Goal: Transaction & Acquisition: Book appointment/travel/reservation

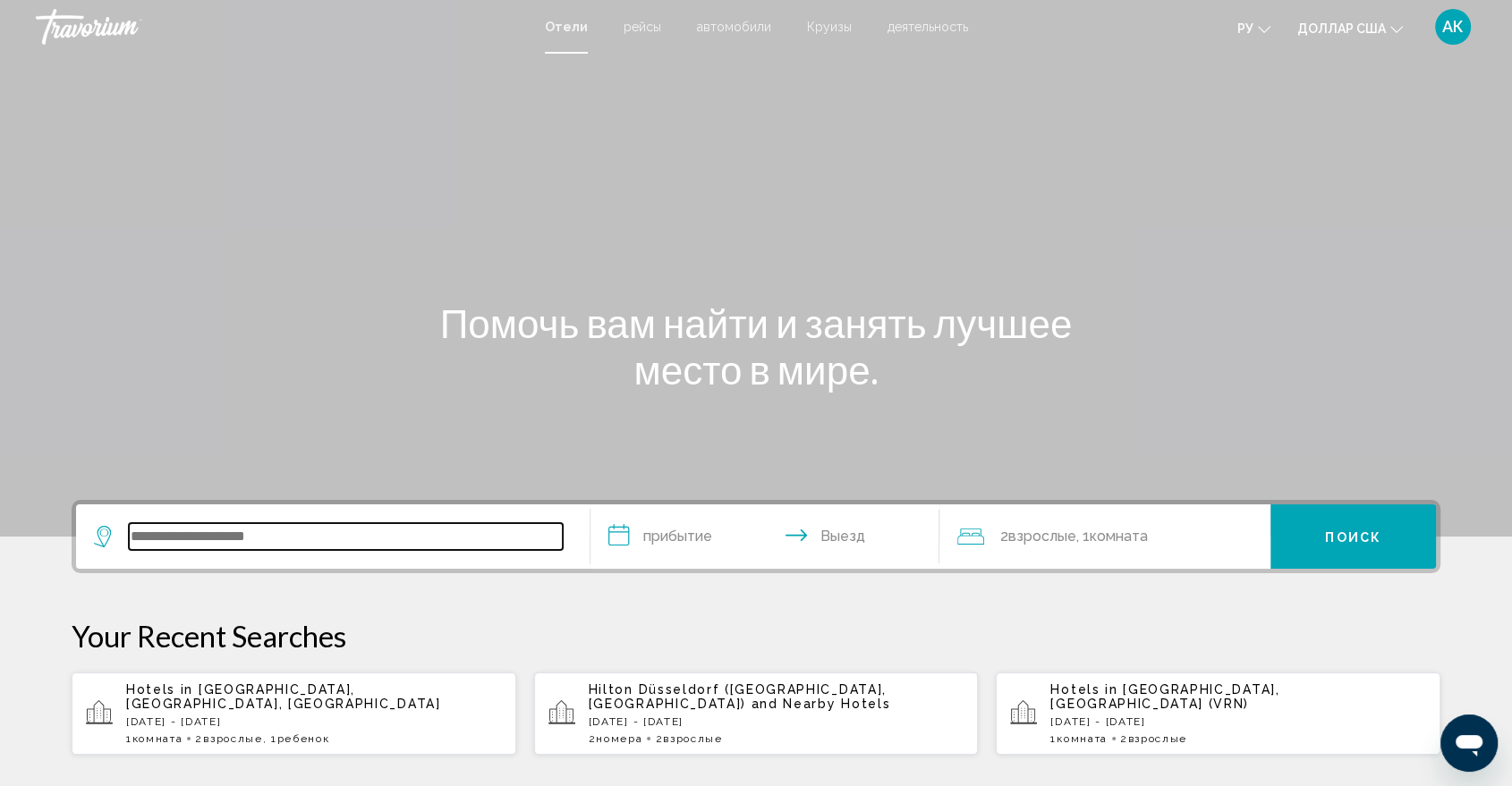
click at [168, 536] on input "Виджет поиска" at bounding box center [345, 537] width 434 height 27
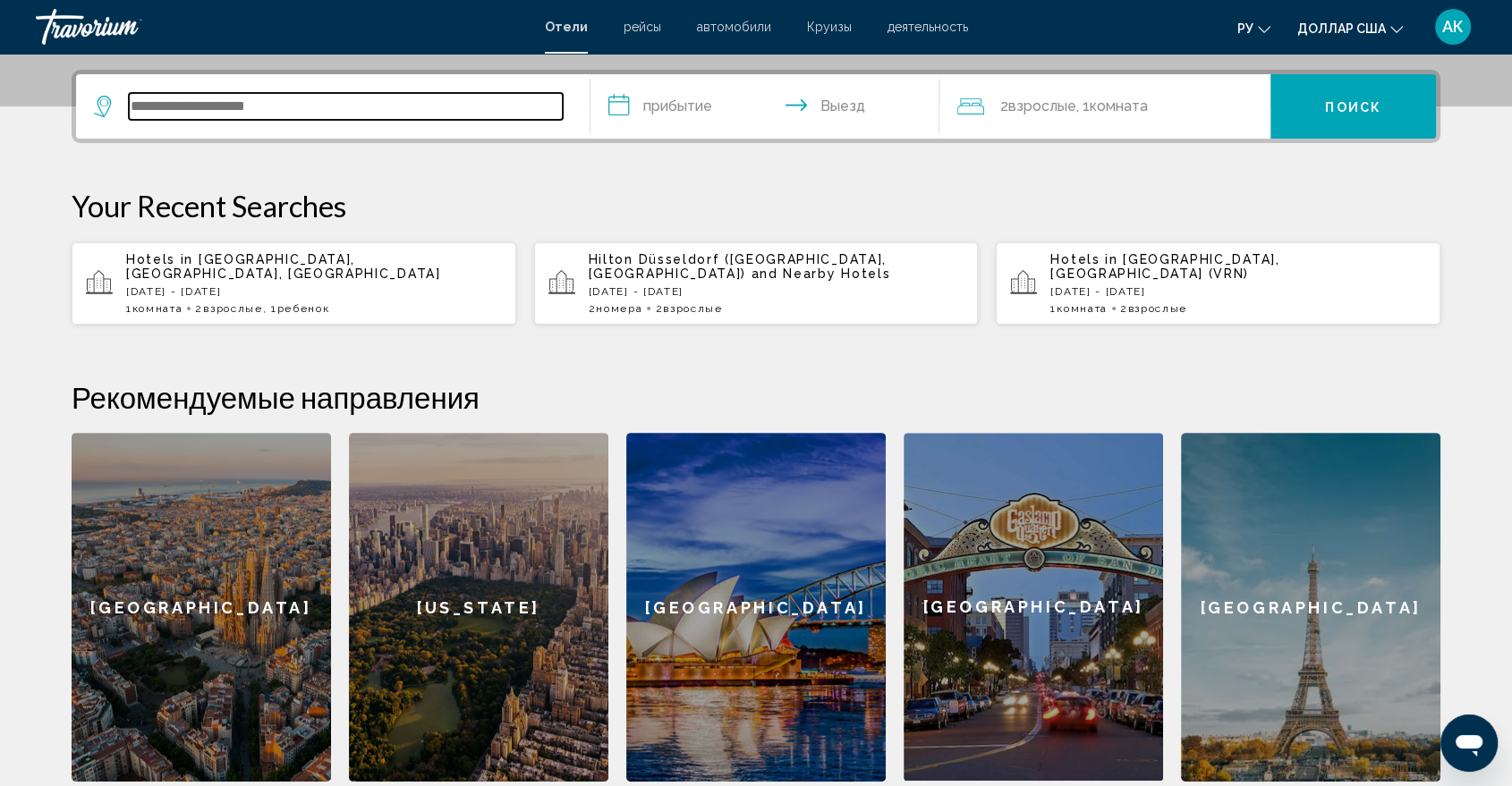
scroll to position [441, 0]
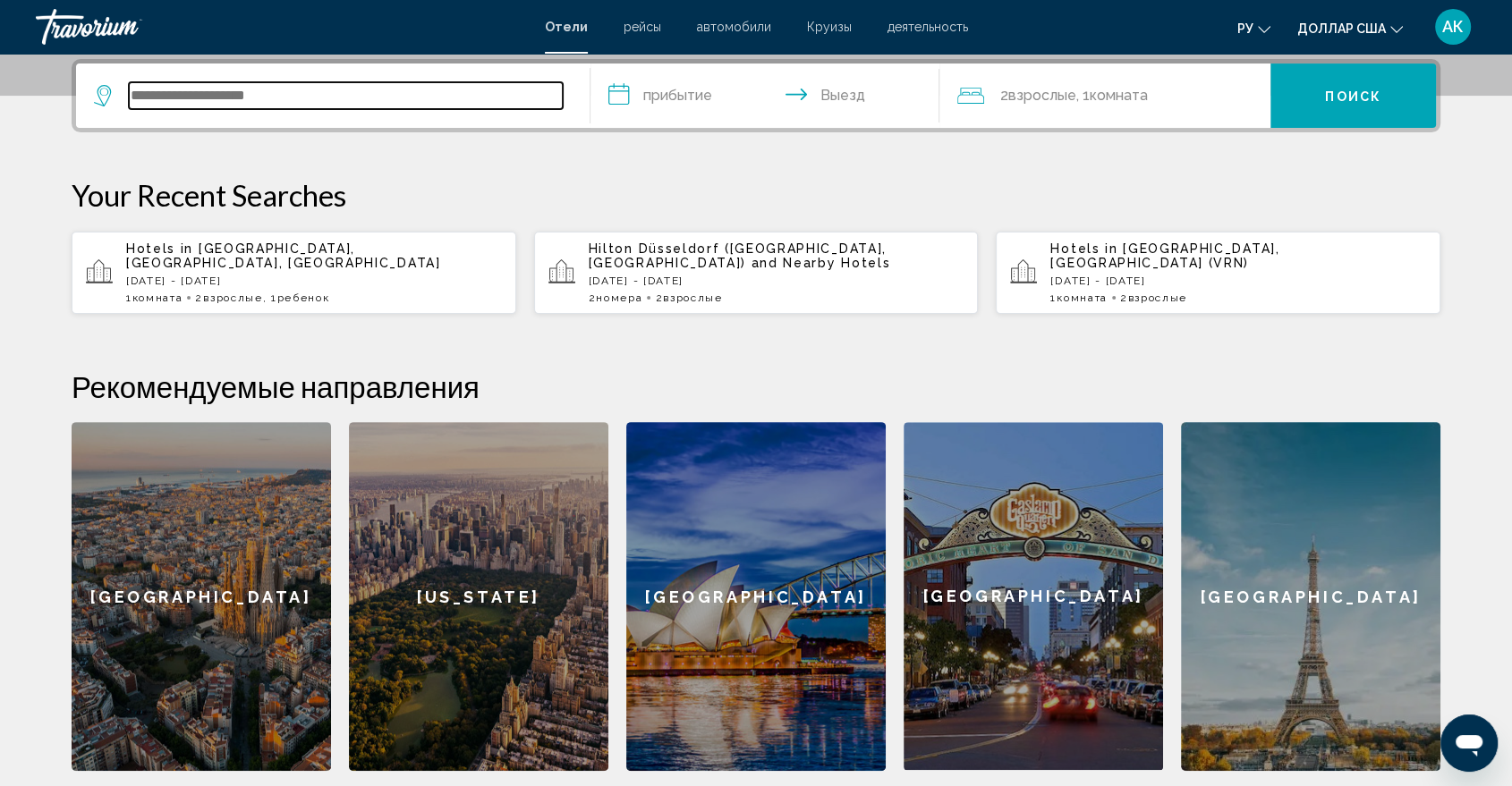
click at [170, 97] on input "Виджет поиска" at bounding box center [345, 96] width 434 height 27
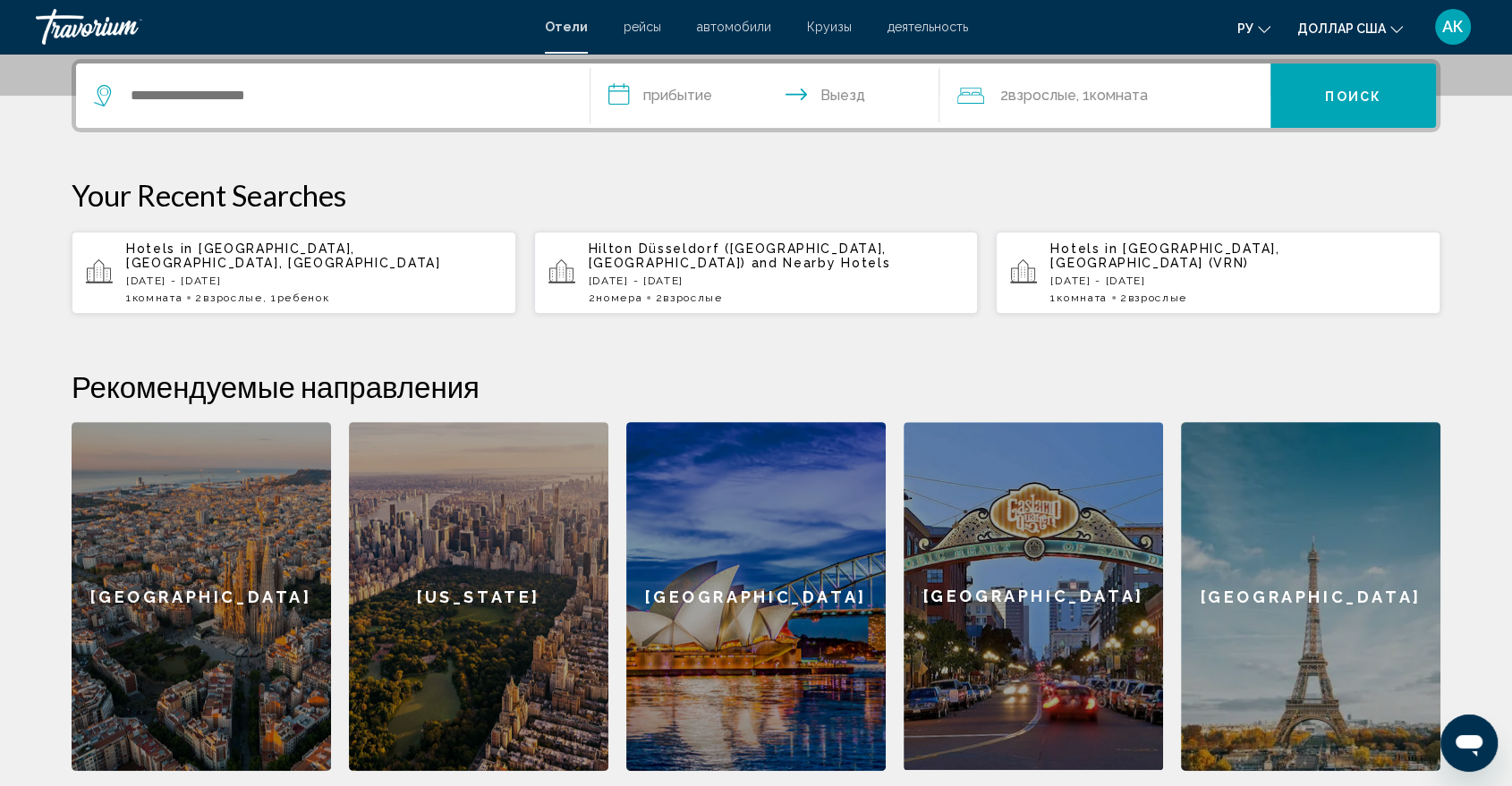
click at [234, 275] on p "Sun, 26 Oct - Sat, 01 Nov" at bounding box center [313, 281] width 376 height 12
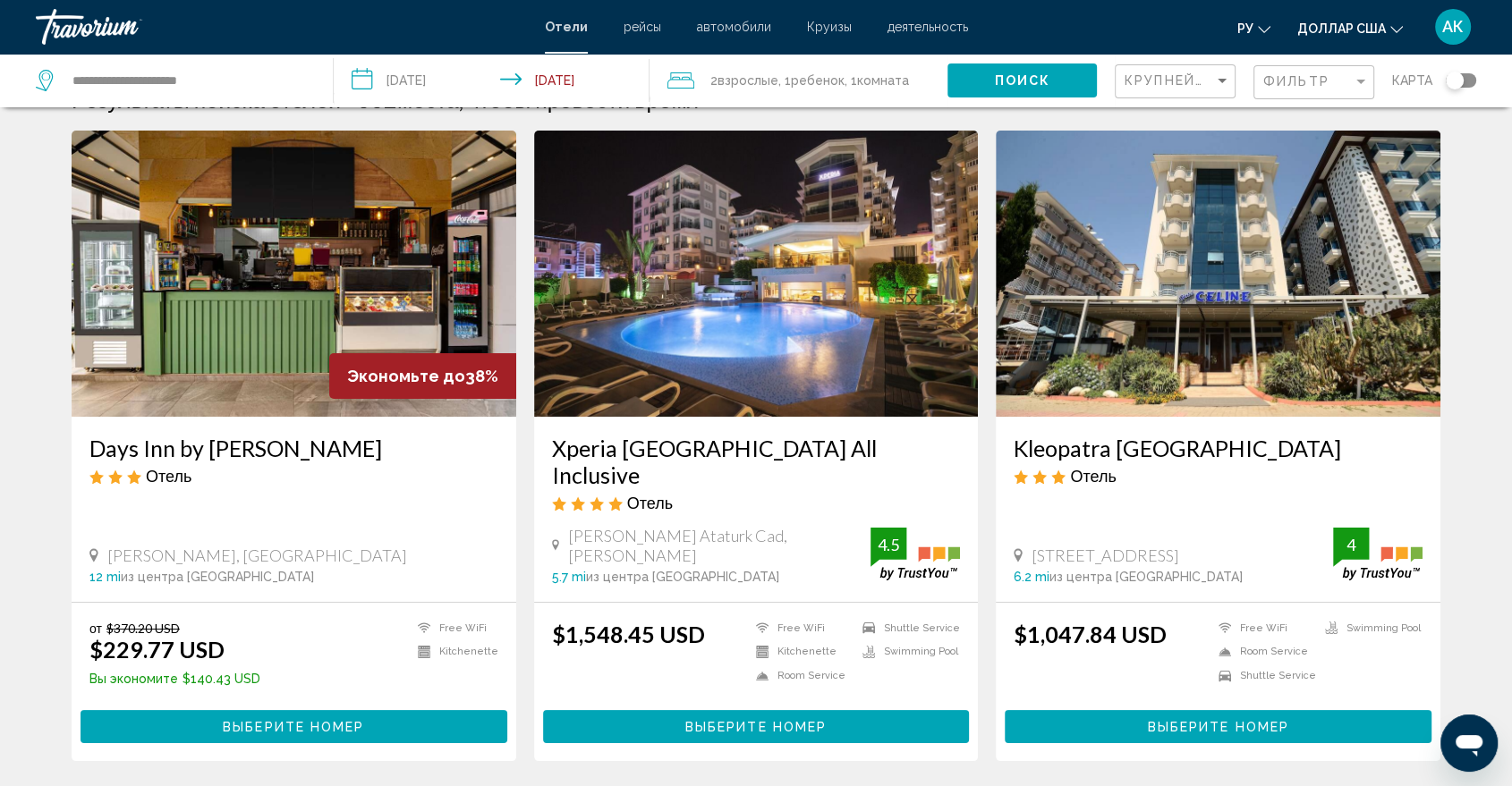
click at [1247, 621] on li "Free WiFi" at bounding box center [1262, 628] width 107 height 15
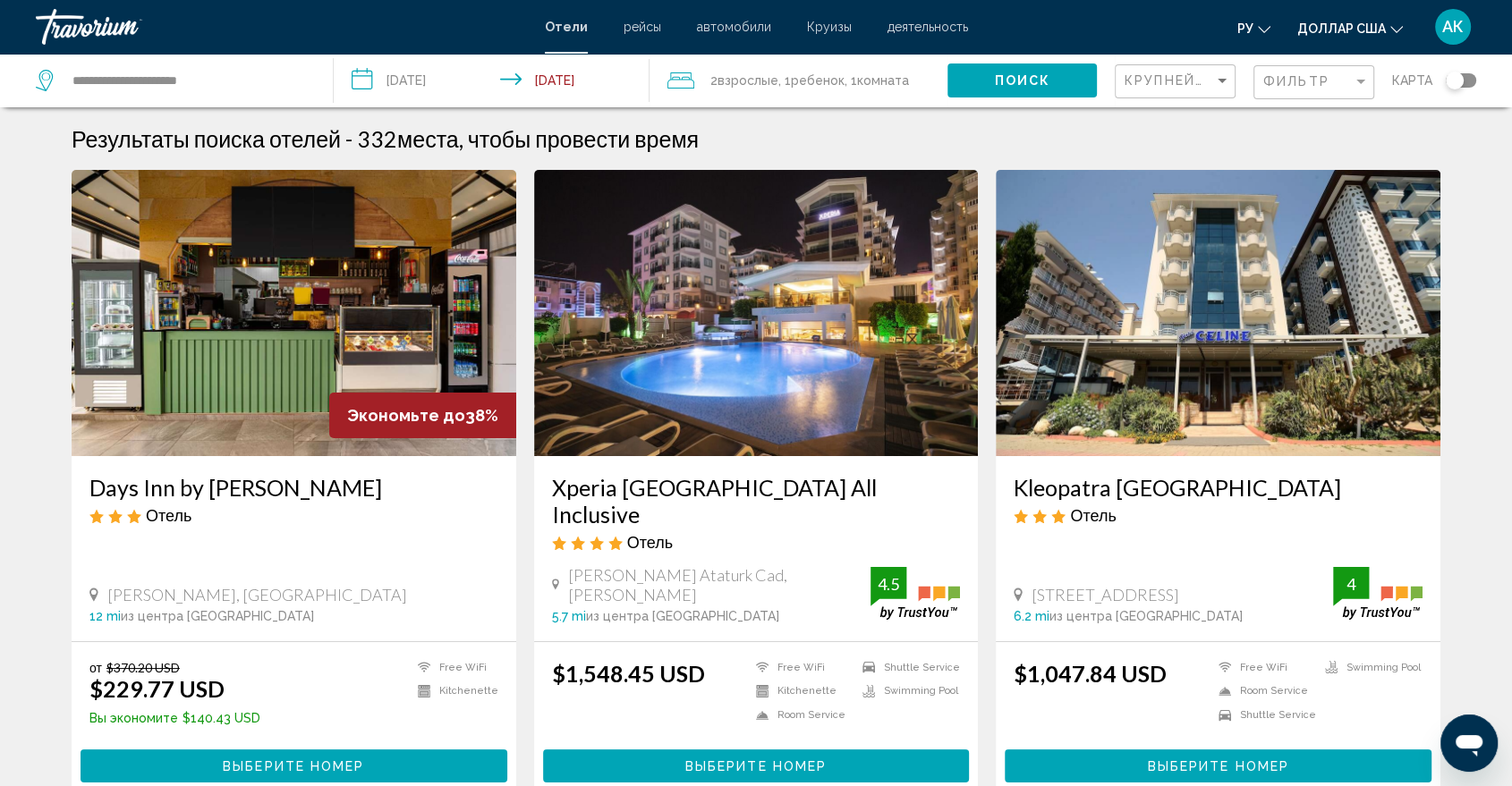
click at [1234, 598] on div "Kleopatra Celine Hotel Отель Ataturk Caddesi No. 226, Alanya 6.2 mi из центра A…" at bounding box center [1218, 549] width 445 height 185
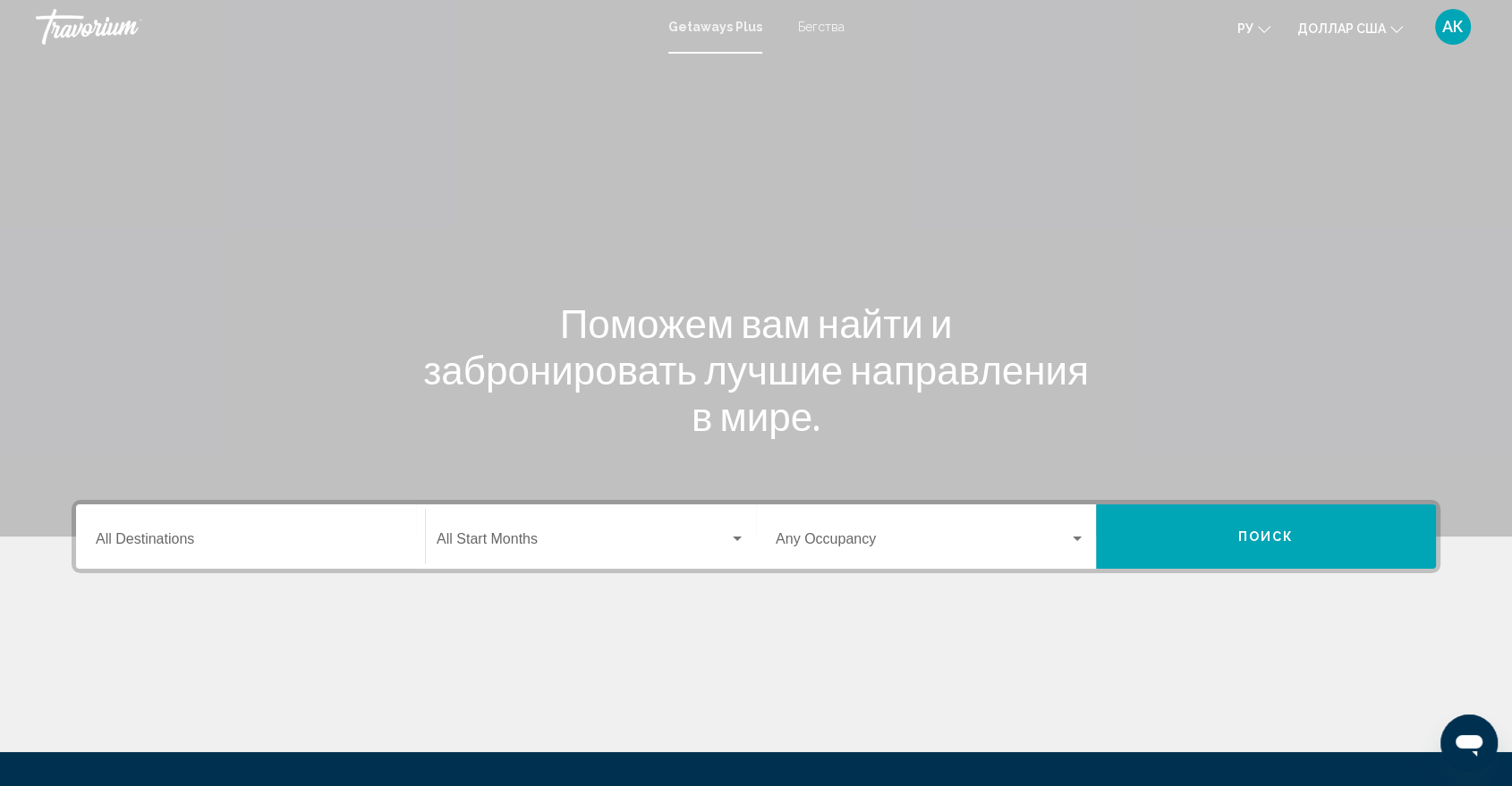
click at [823, 27] on font "Бегства" at bounding box center [821, 26] width 46 height 14
click at [163, 530] on div "Destination All Destinations" at bounding box center [251, 537] width 310 height 57
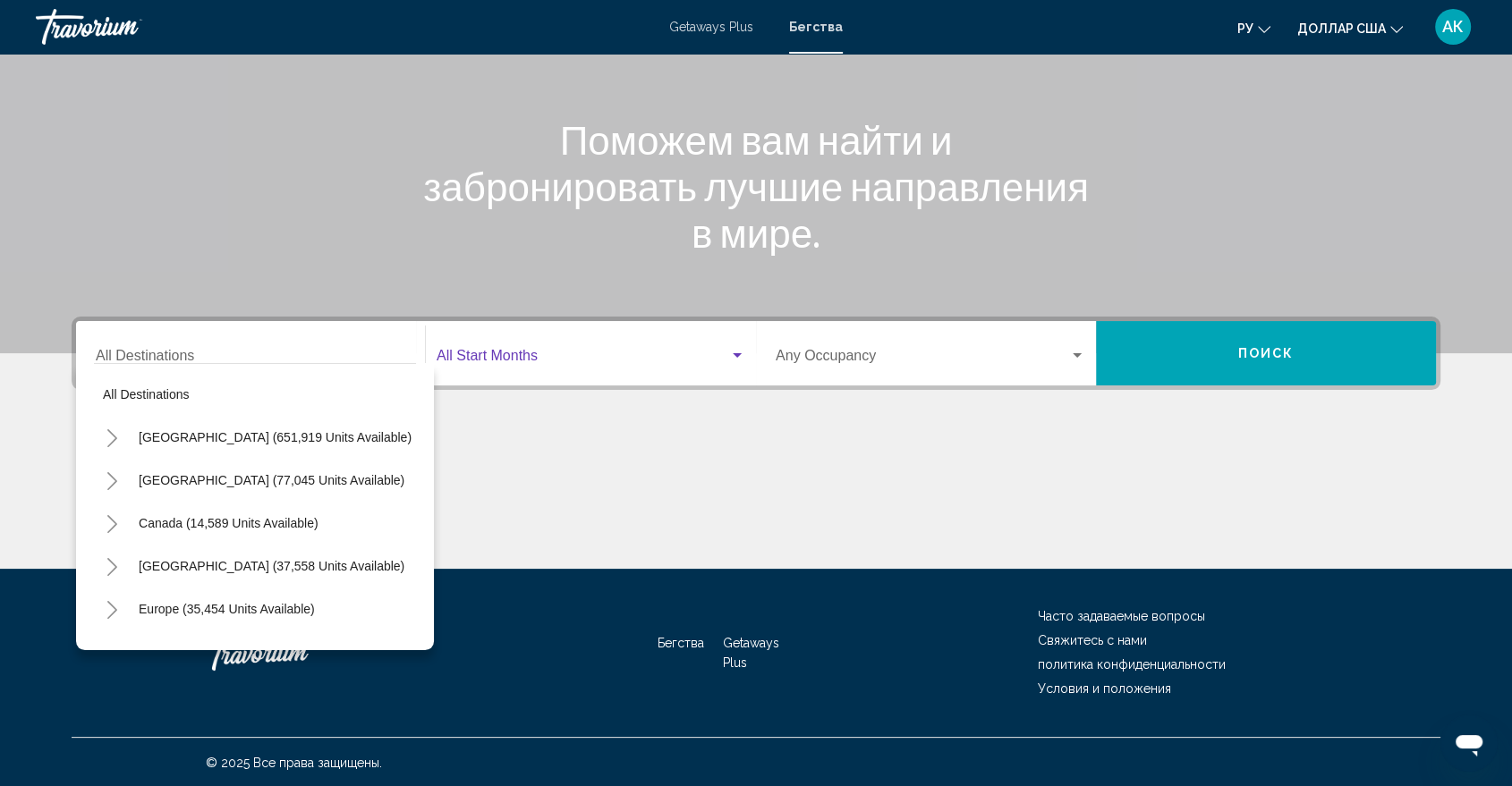
click at [443, 352] on span "Search widget" at bounding box center [582, 359] width 292 height 16
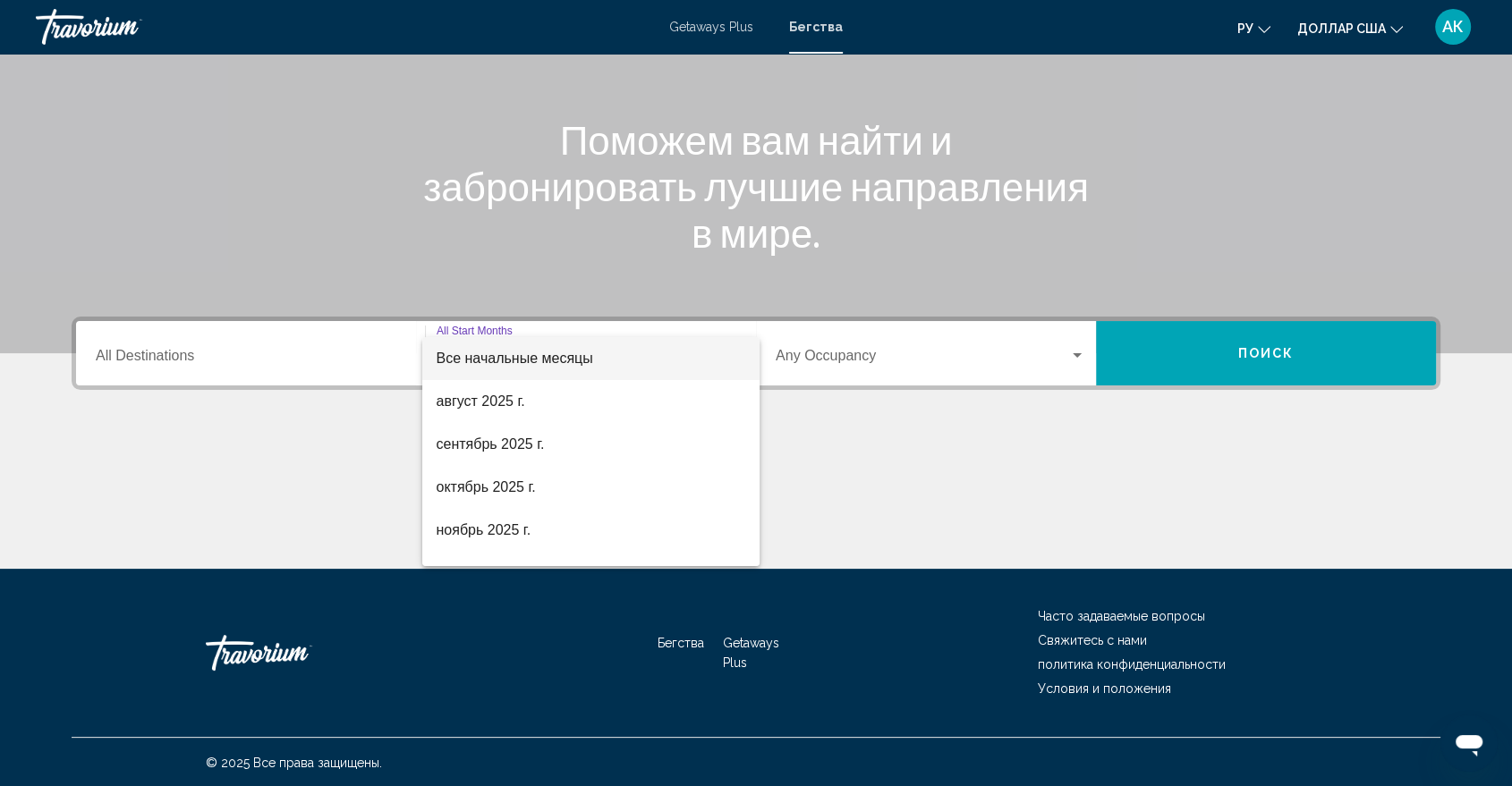
click at [176, 350] on div at bounding box center [756, 393] width 1512 height 786
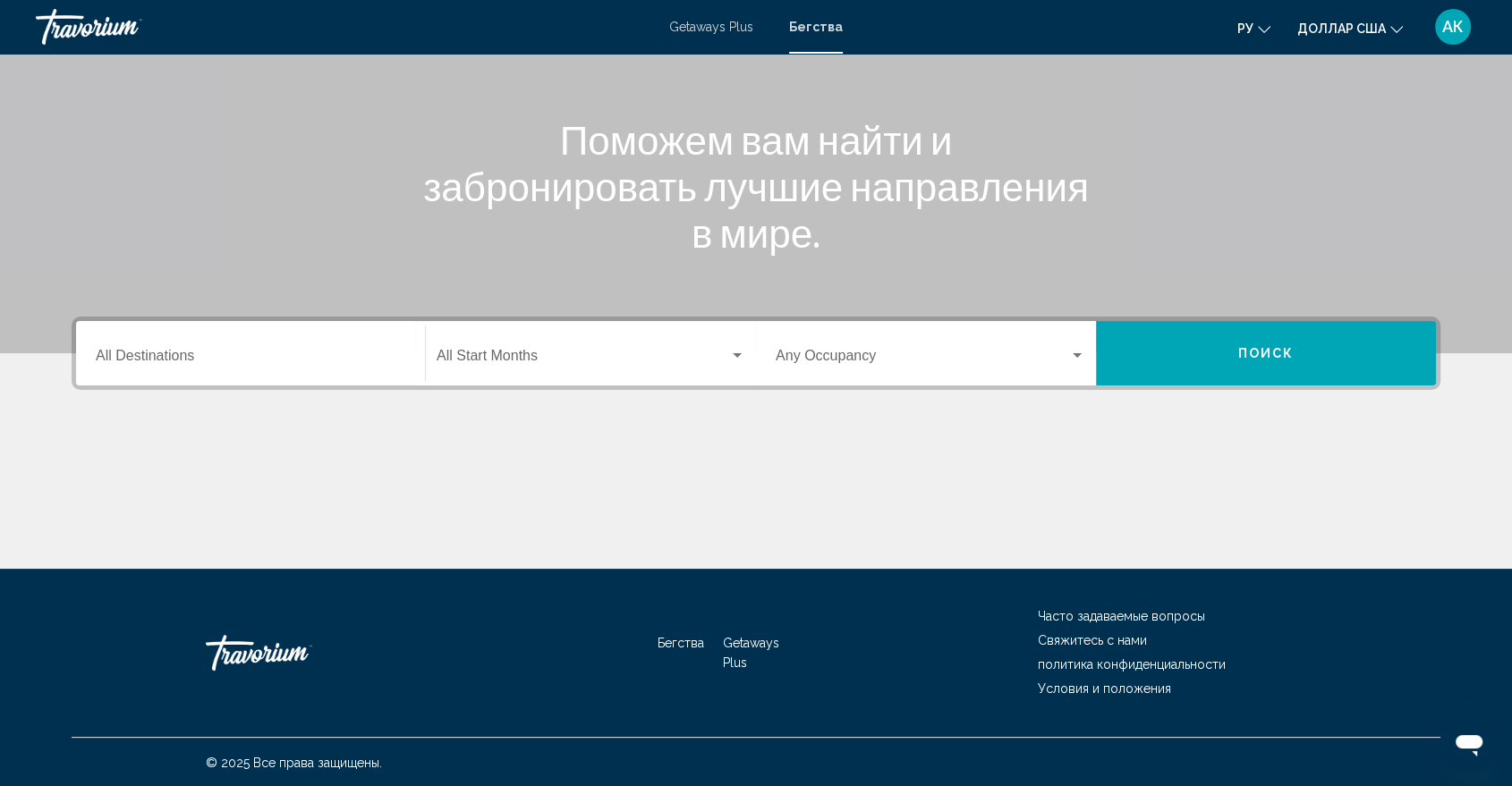
click at [176, 352] on input "Destination All Destinations" at bounding box center [251, 359] width 310 height 16
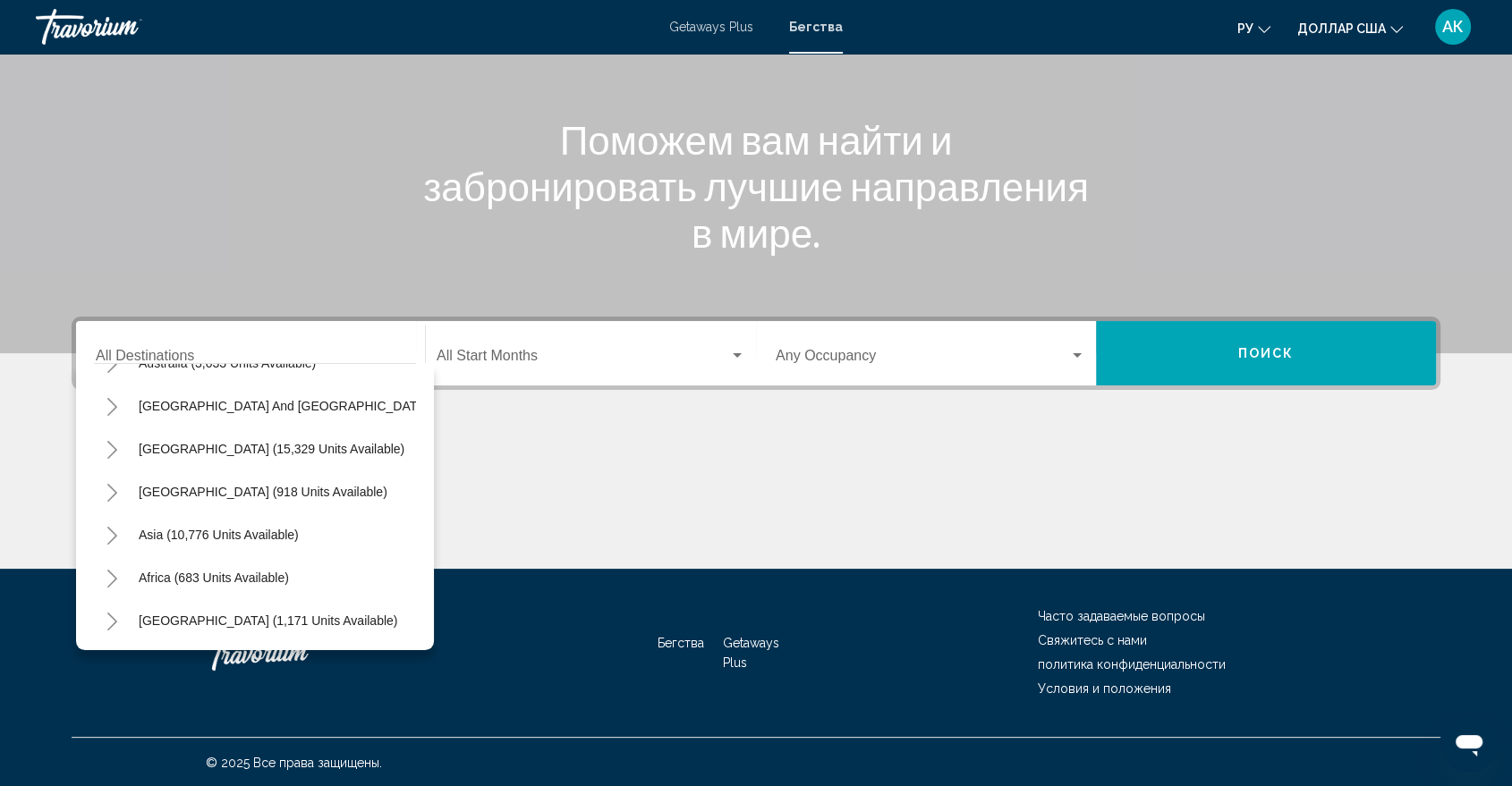
scroll to position [261, 0]
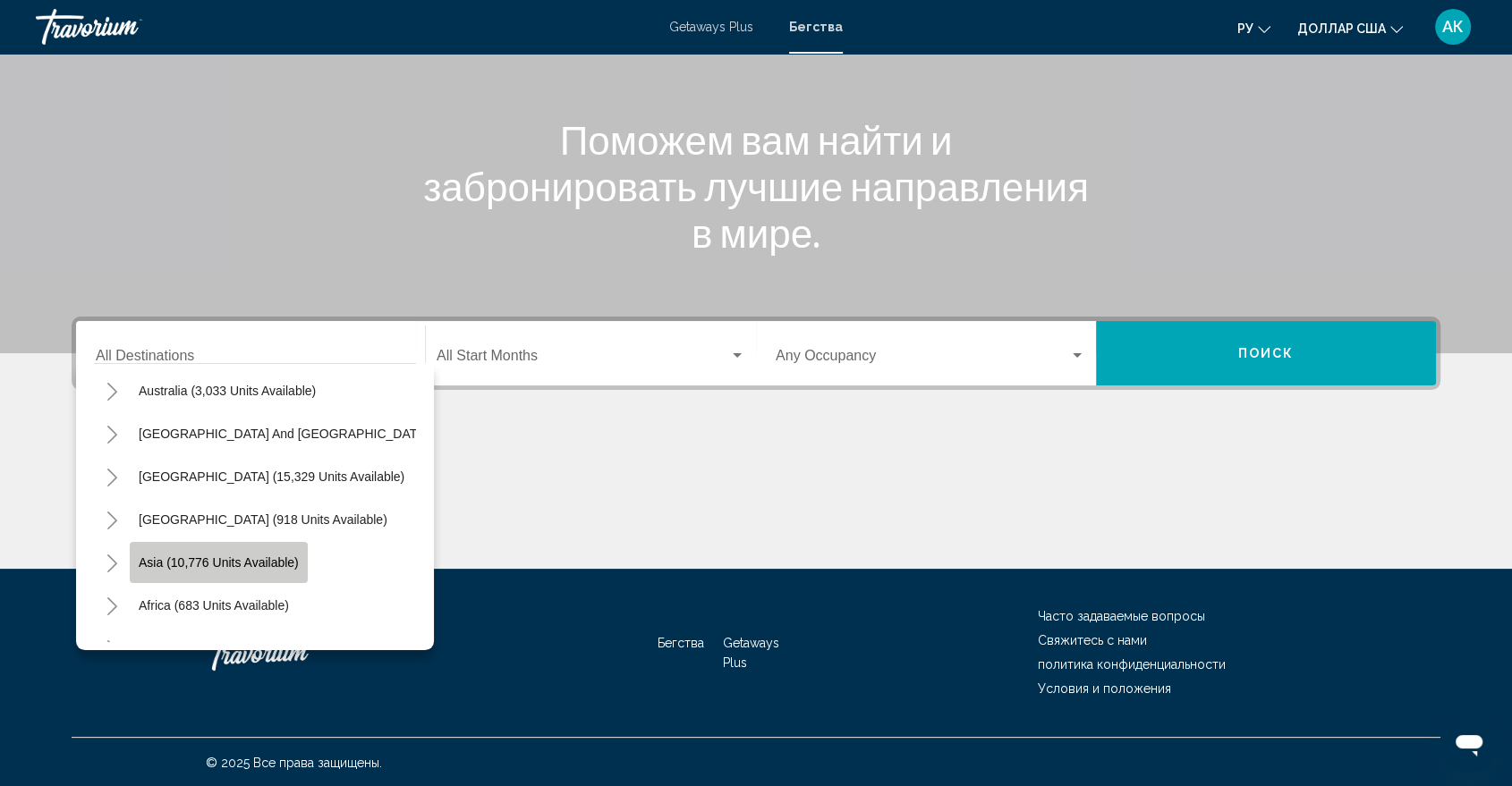
click at [267, 562] on span "Asia (10,776 units available)" at bounding box center [218, 562] width 161 height 14
type input "**********"
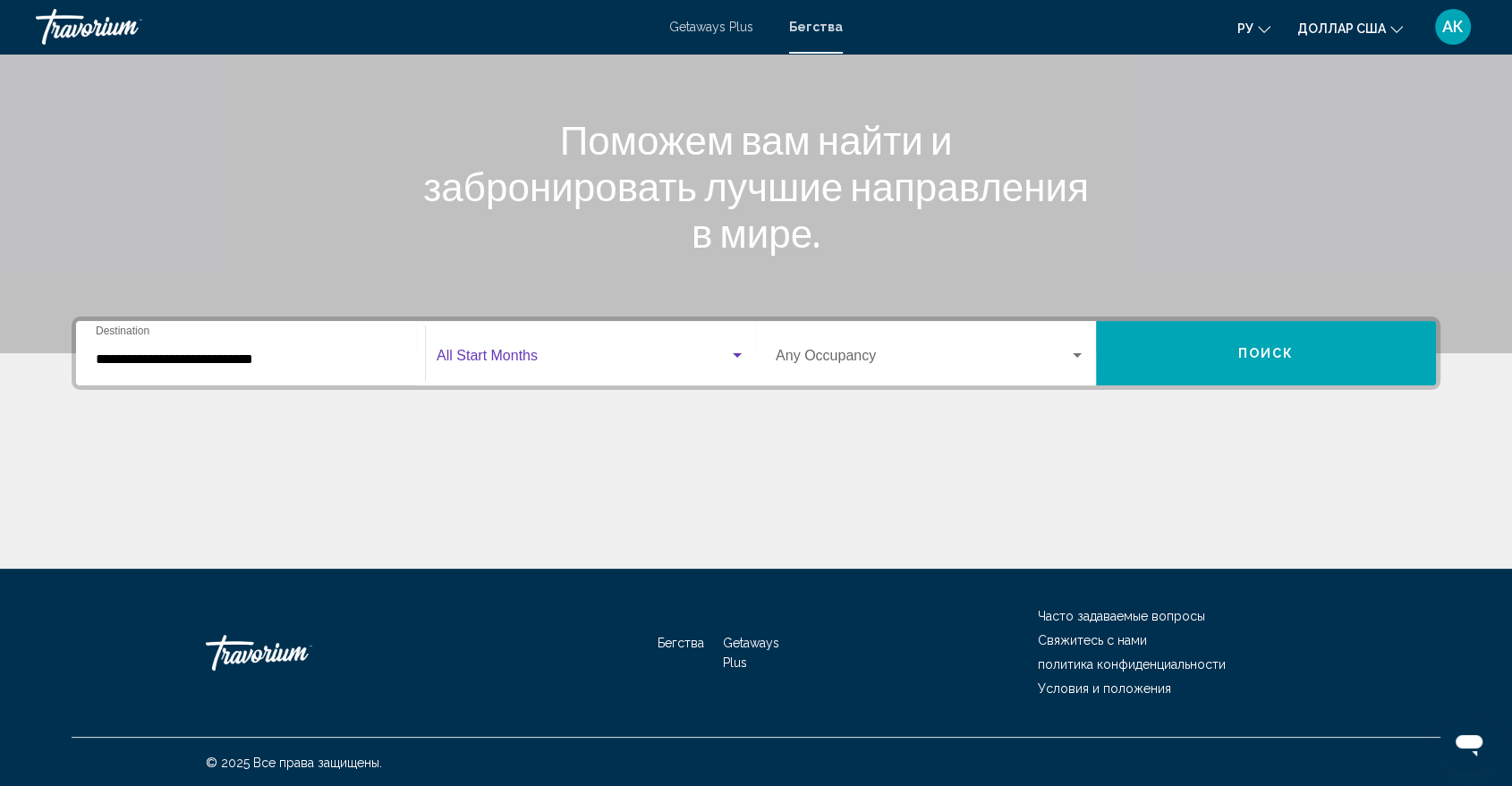
click at [490, 356] on span "Search widget" at bounding box center [582, 359] width 292 height 16
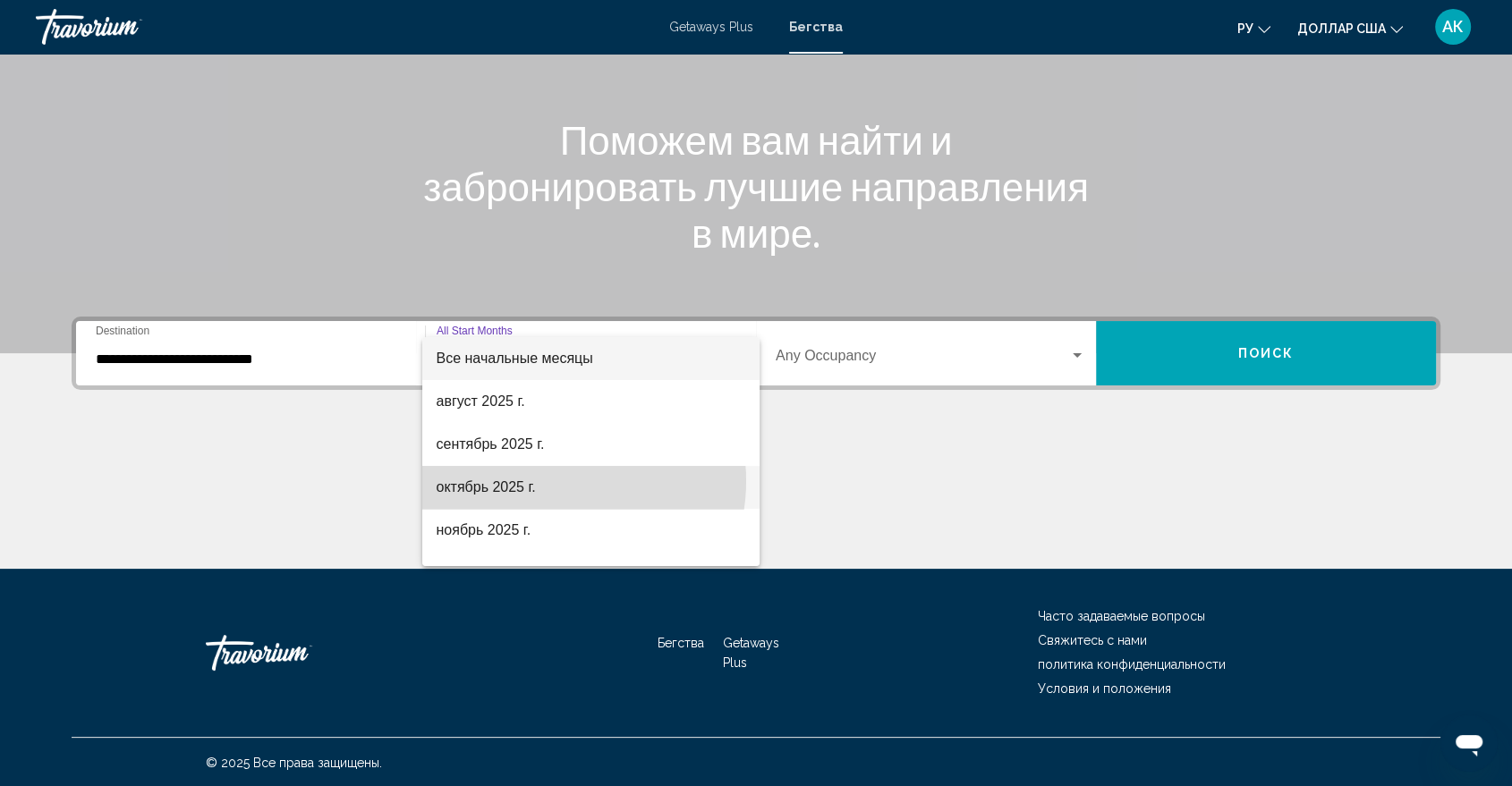
click at [558, 481] on span "октябрь 2025 г." at bounding box center [590, 487] width 309 height 43
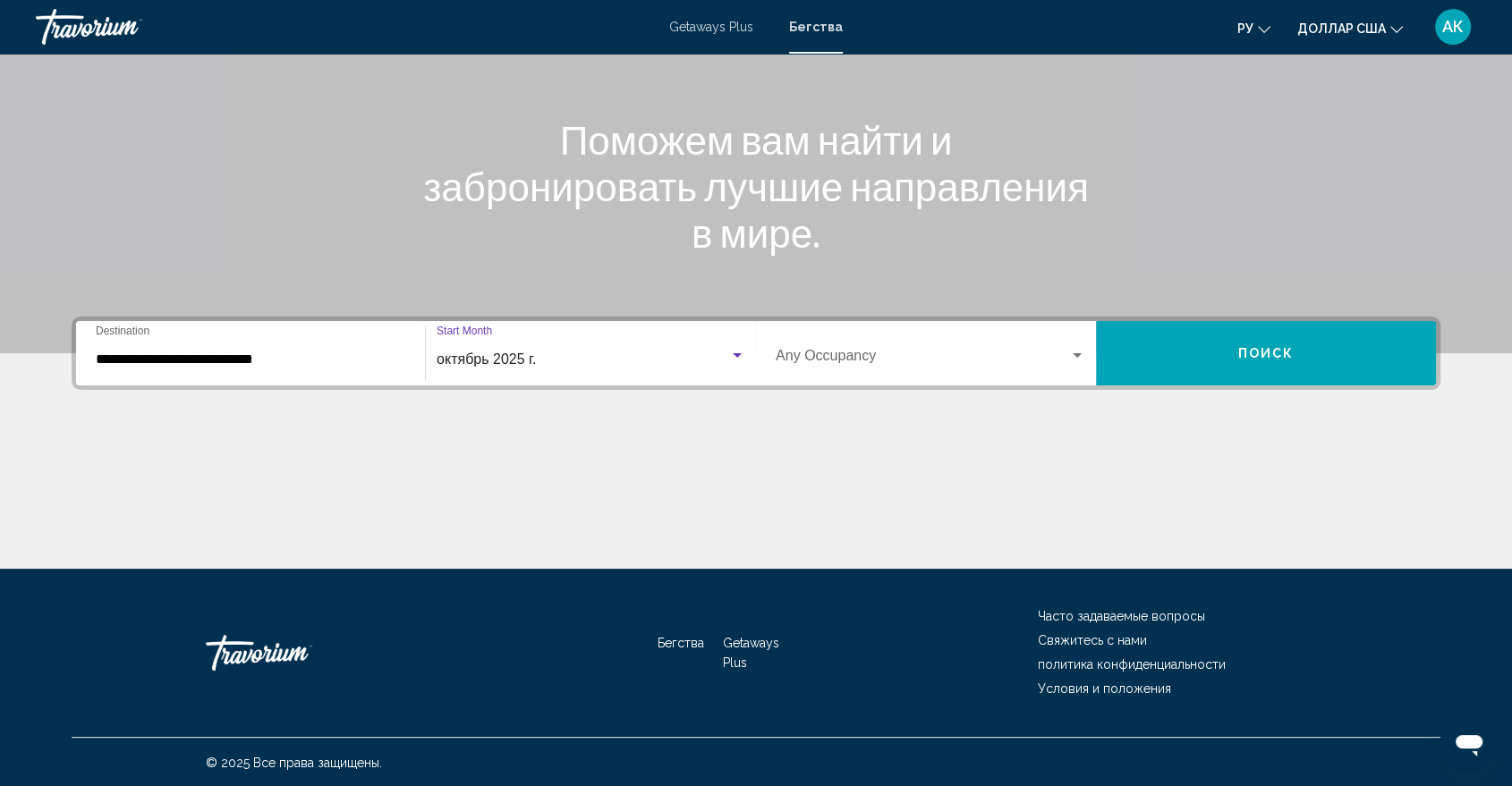
click at [845, 348] on div "Occupancy Any Occupancy" at bounding box center [930, 354] width 310 height 57
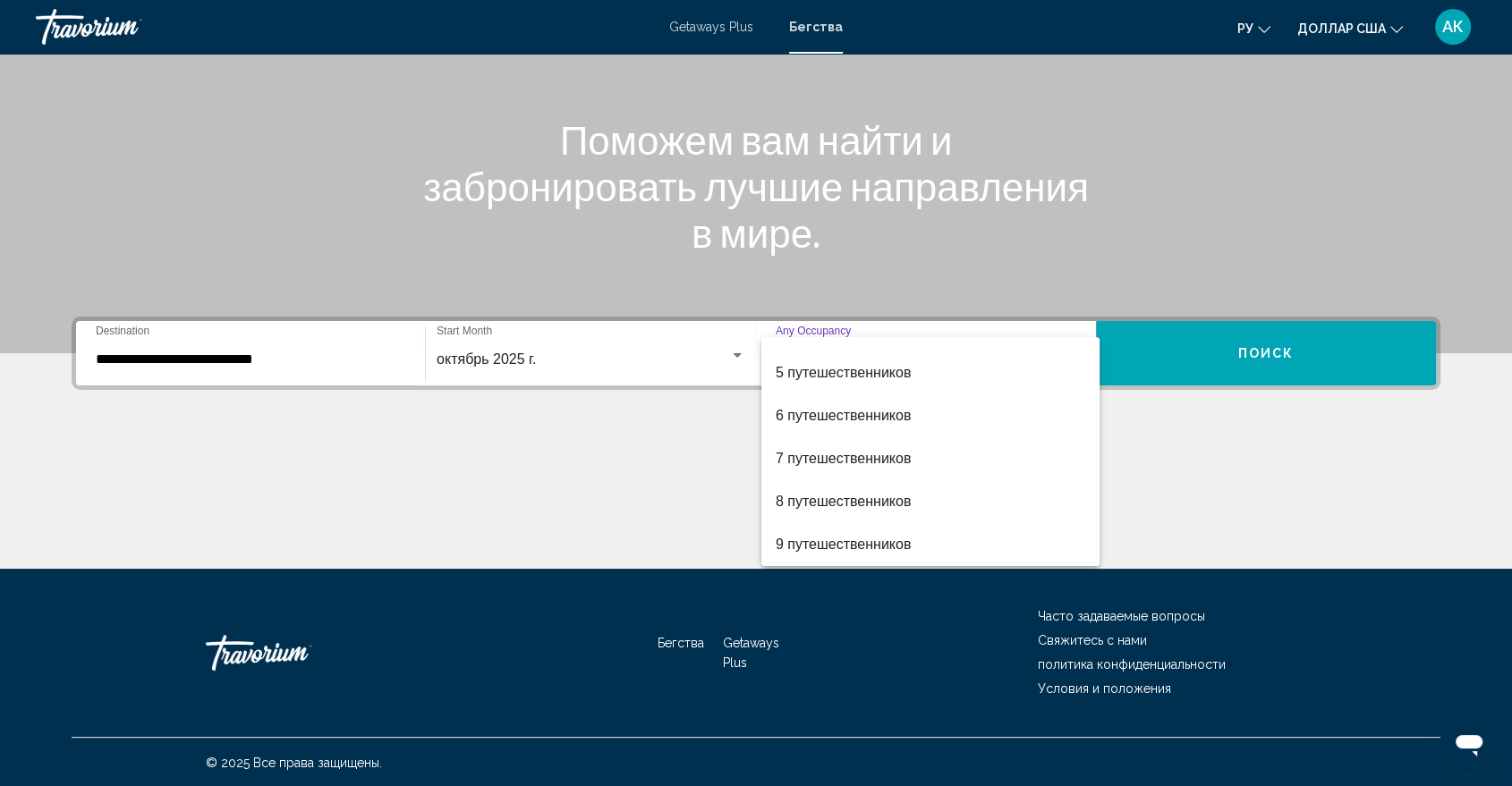
scroll to position [200, 0]
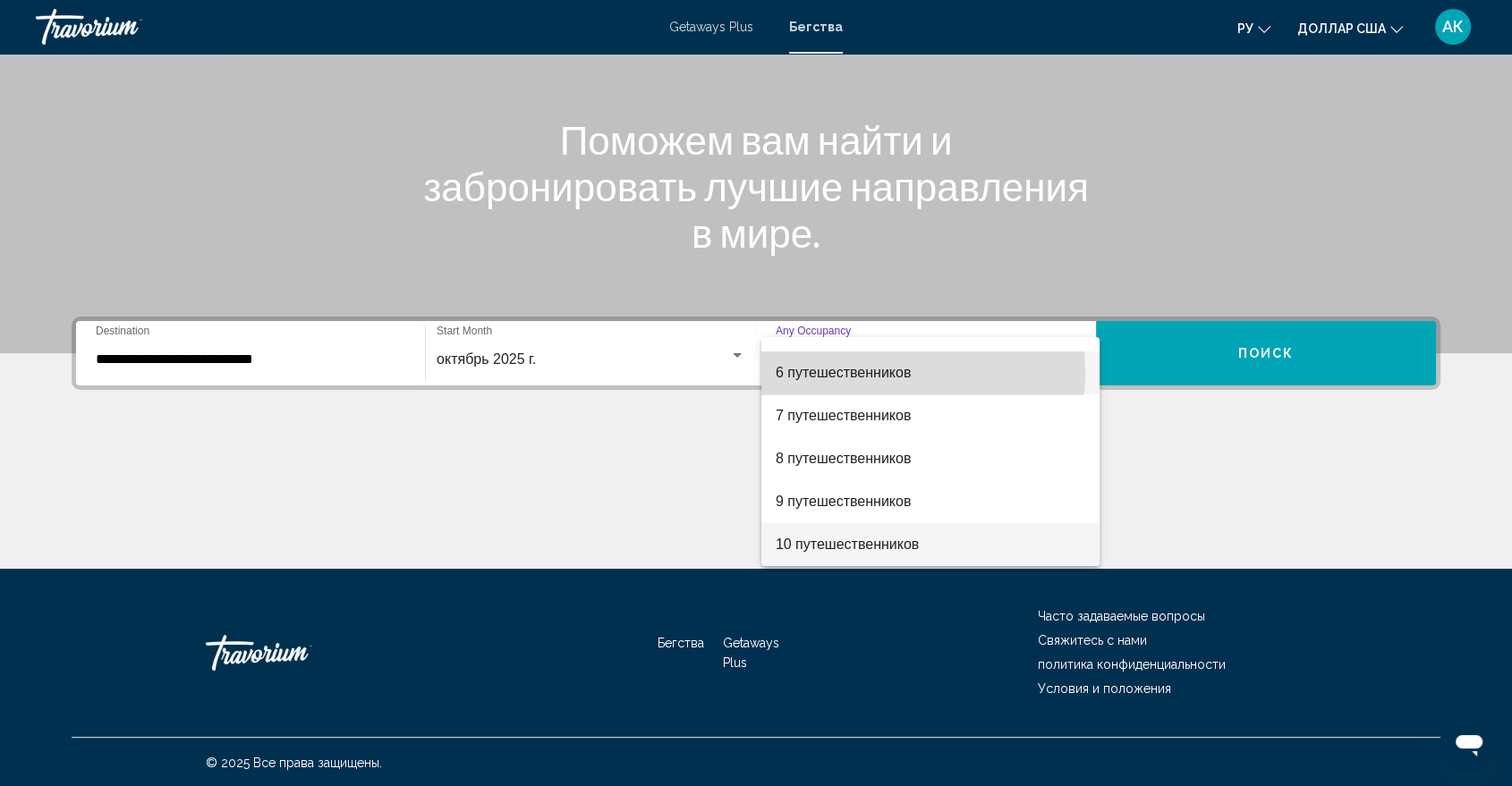
click at [865, 373] on font "6 путешественников" at bounding box center [843, 373] width 136 height 15
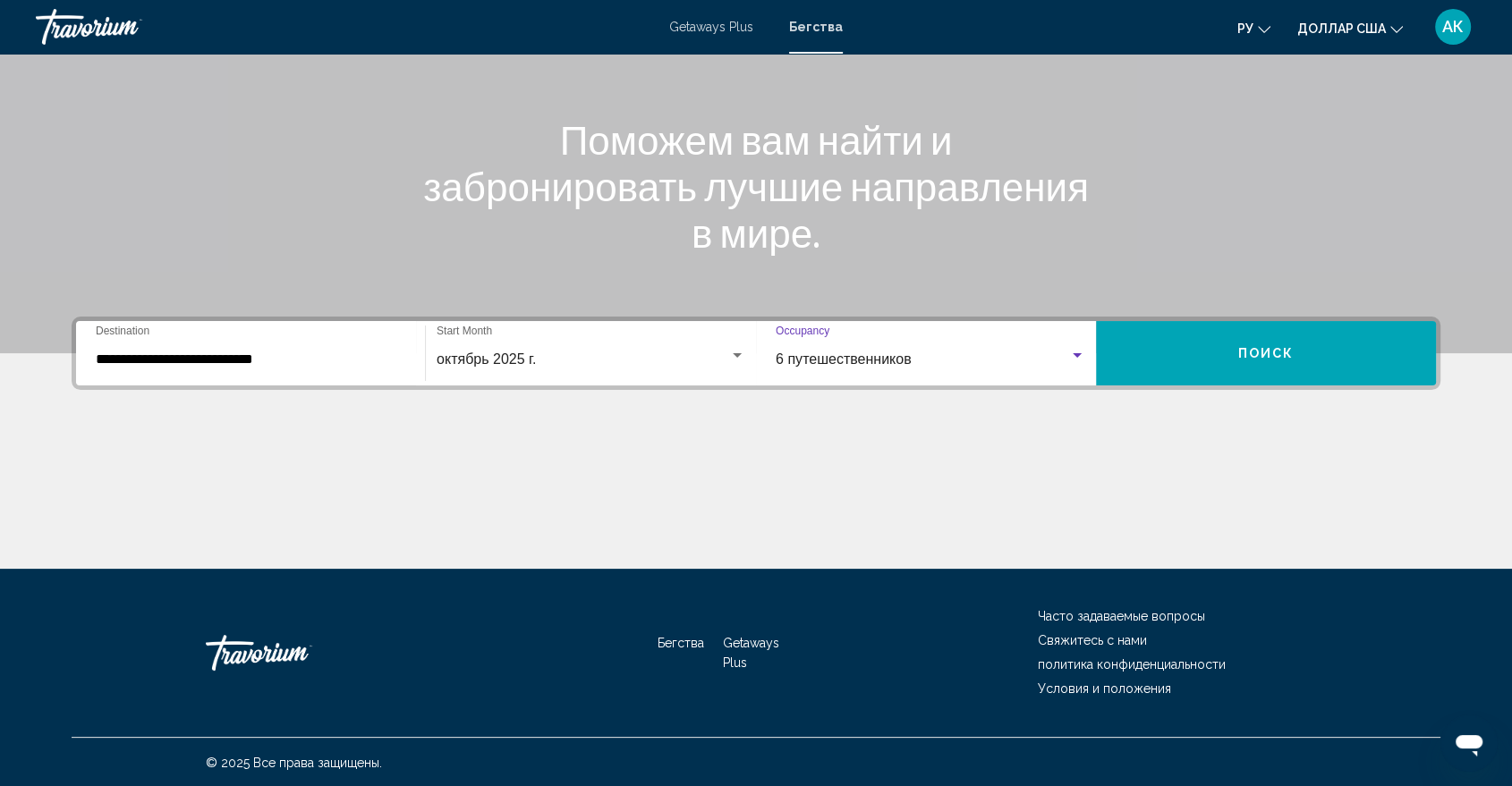
click at [1242, 359] on span "Поиск" at bounding box center [1266, 354] width 57 height 14
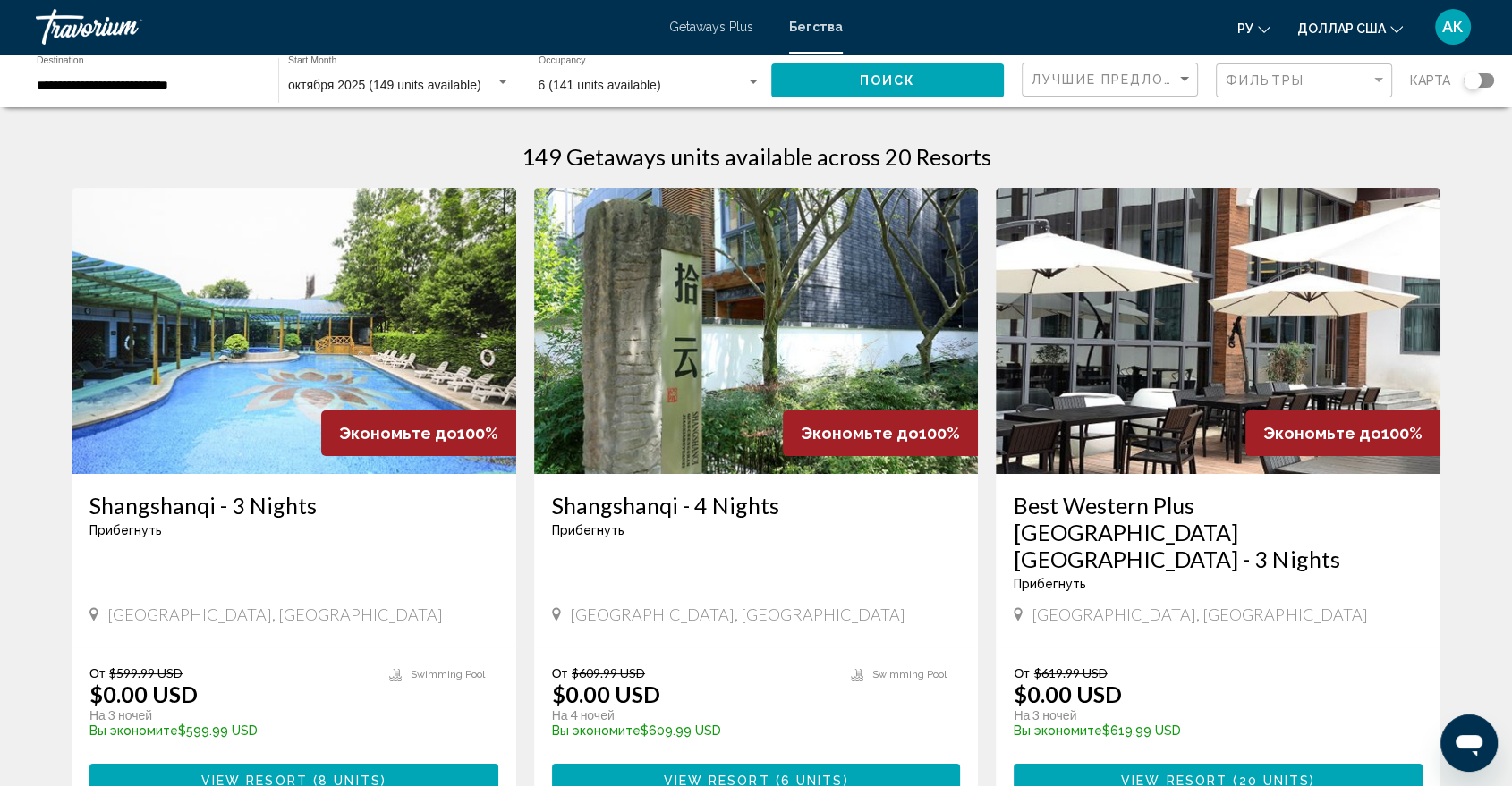
click at [359, 774] on span "8 units" at bounding box center [349, 780] width 62 height 14
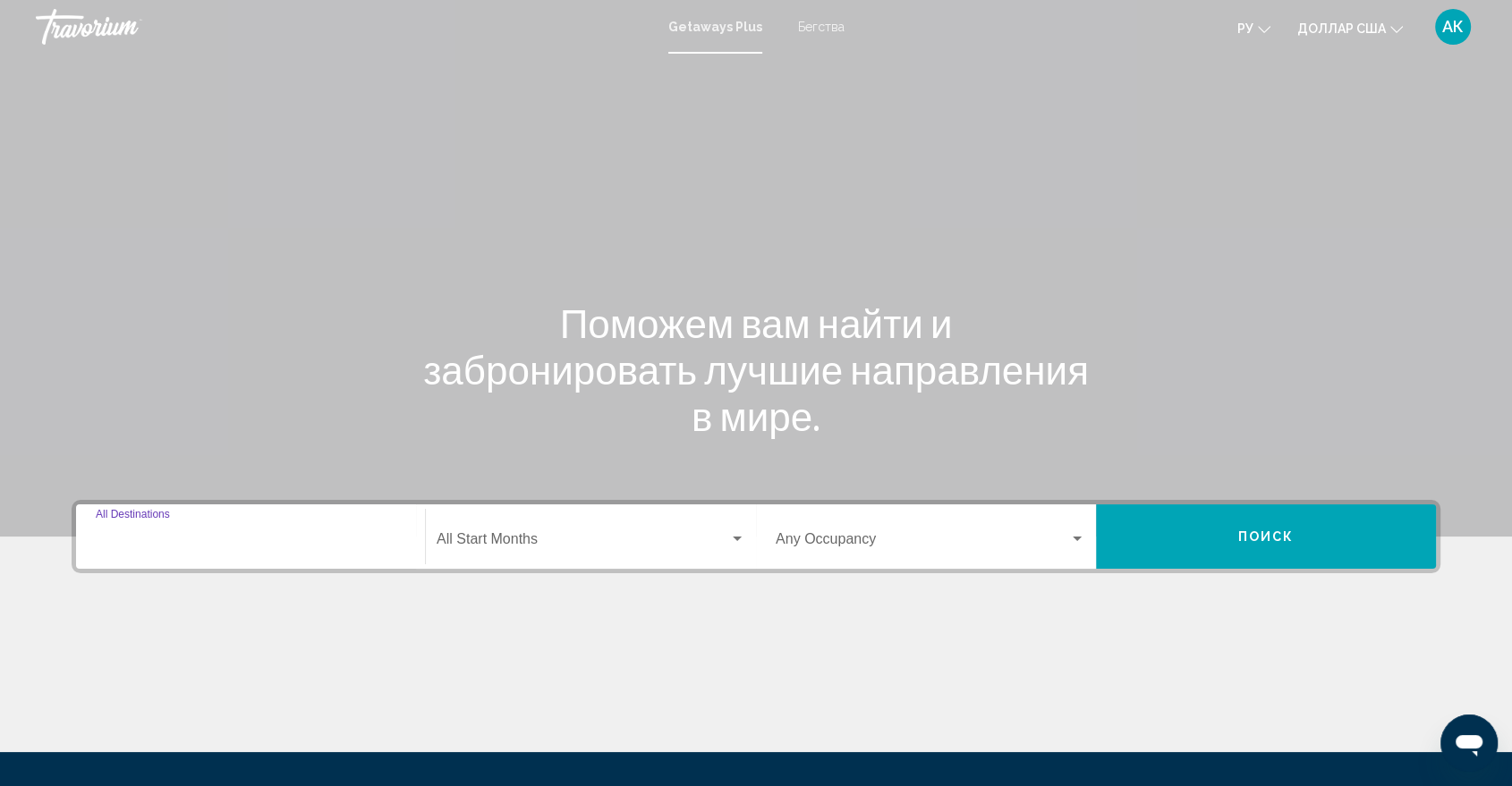
click at [172, 547] on input "Destination All Destinations" at bounding box center [251, 543] width 310 height 16
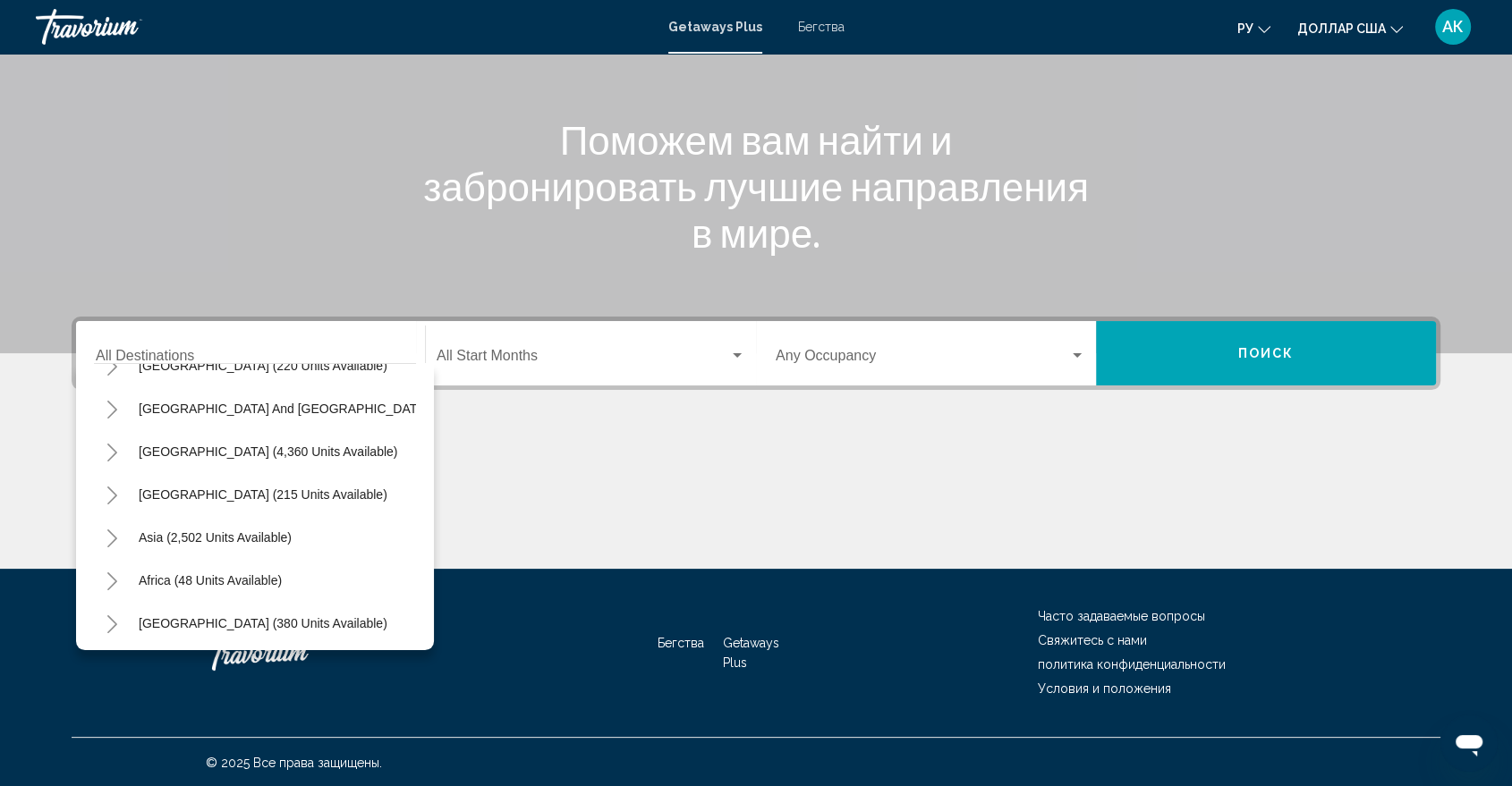
scroll to position [304, 0]
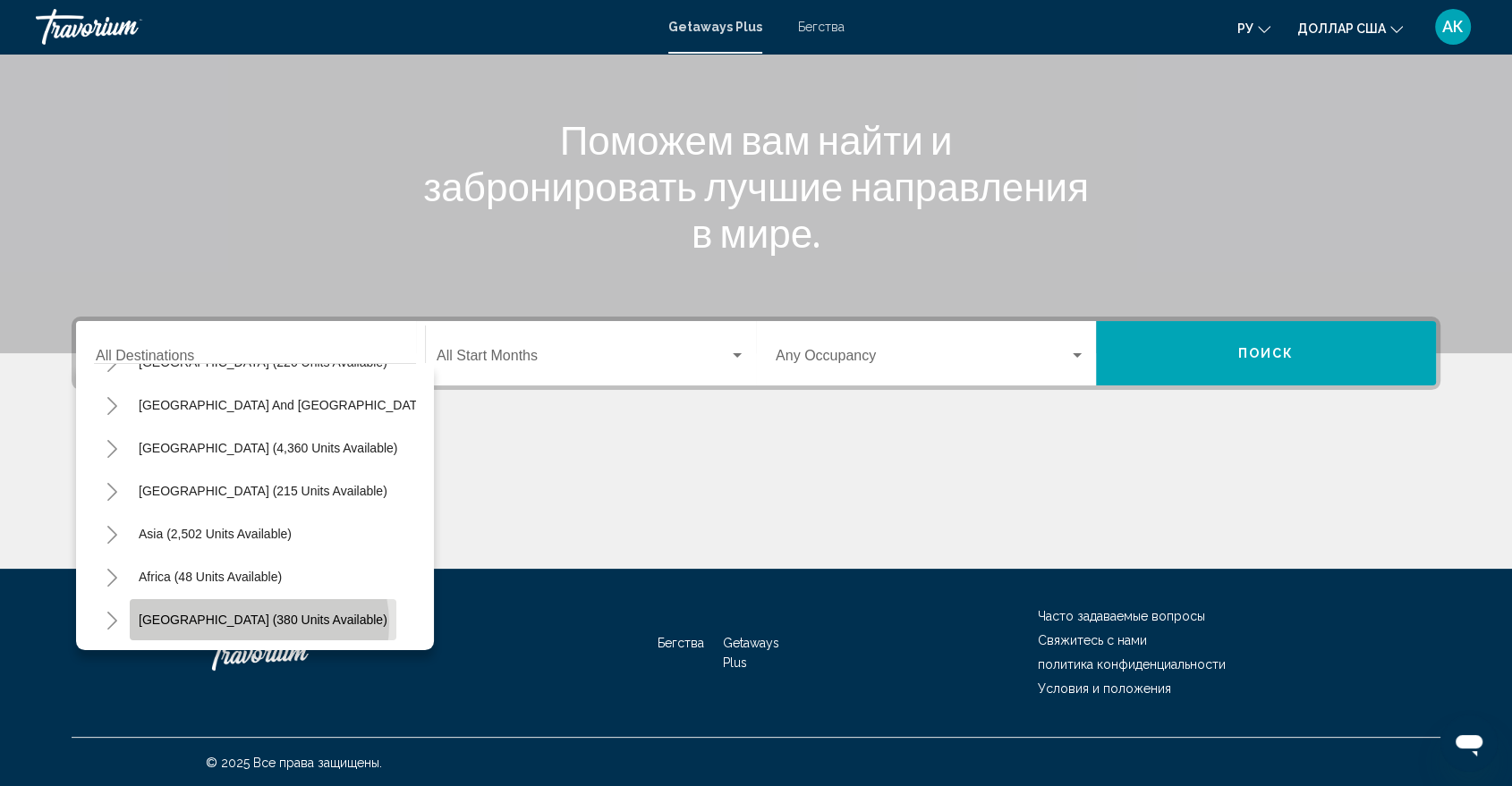
click at [258, 613] on span "Middle East (380 units available)" at bounding box center [262, 620] width 249 height 14
type input "**********"
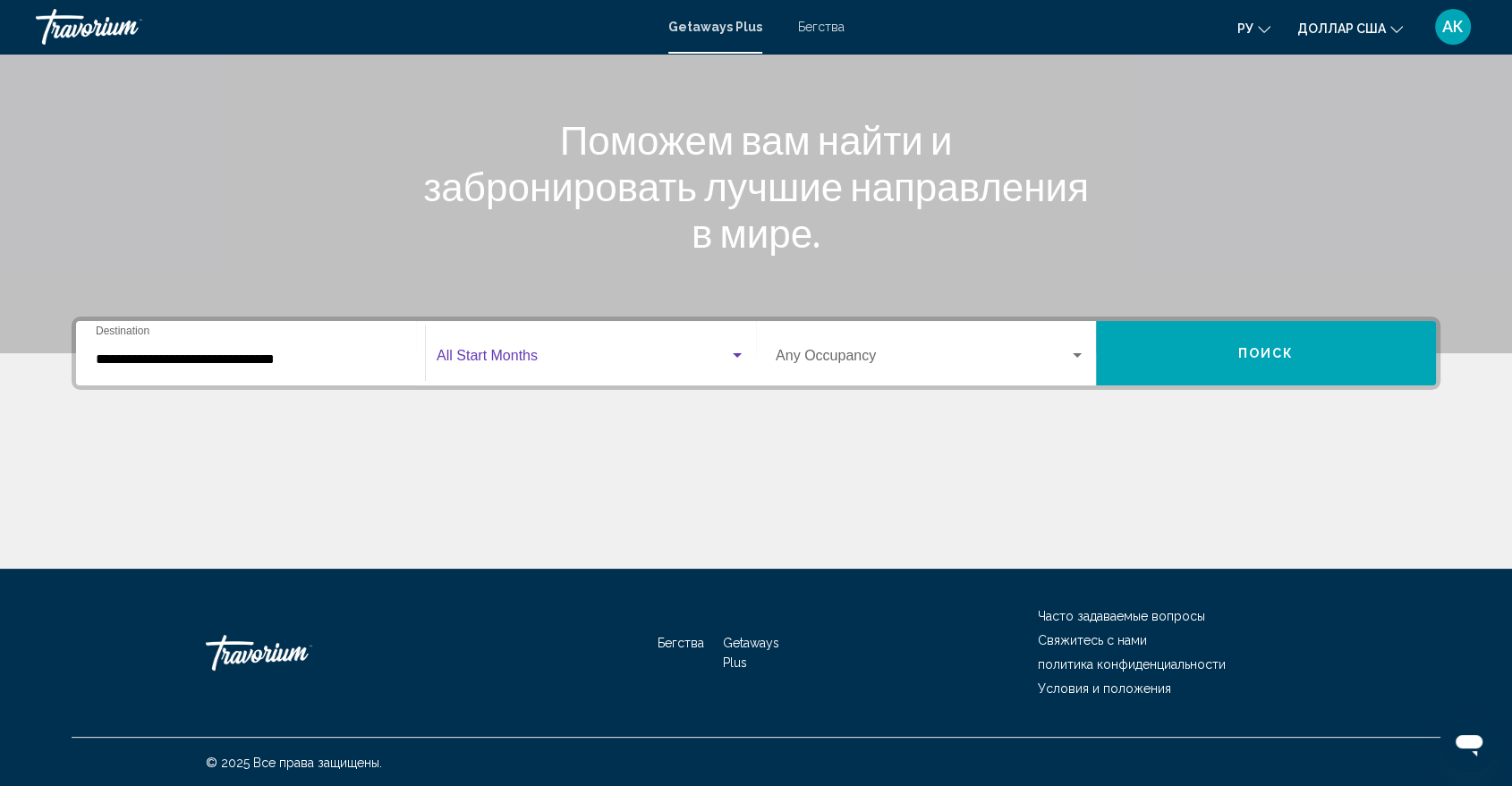
click at [510, 362] on span "Виджет поиска" at bounding box center [582, 359] width 292 height 16
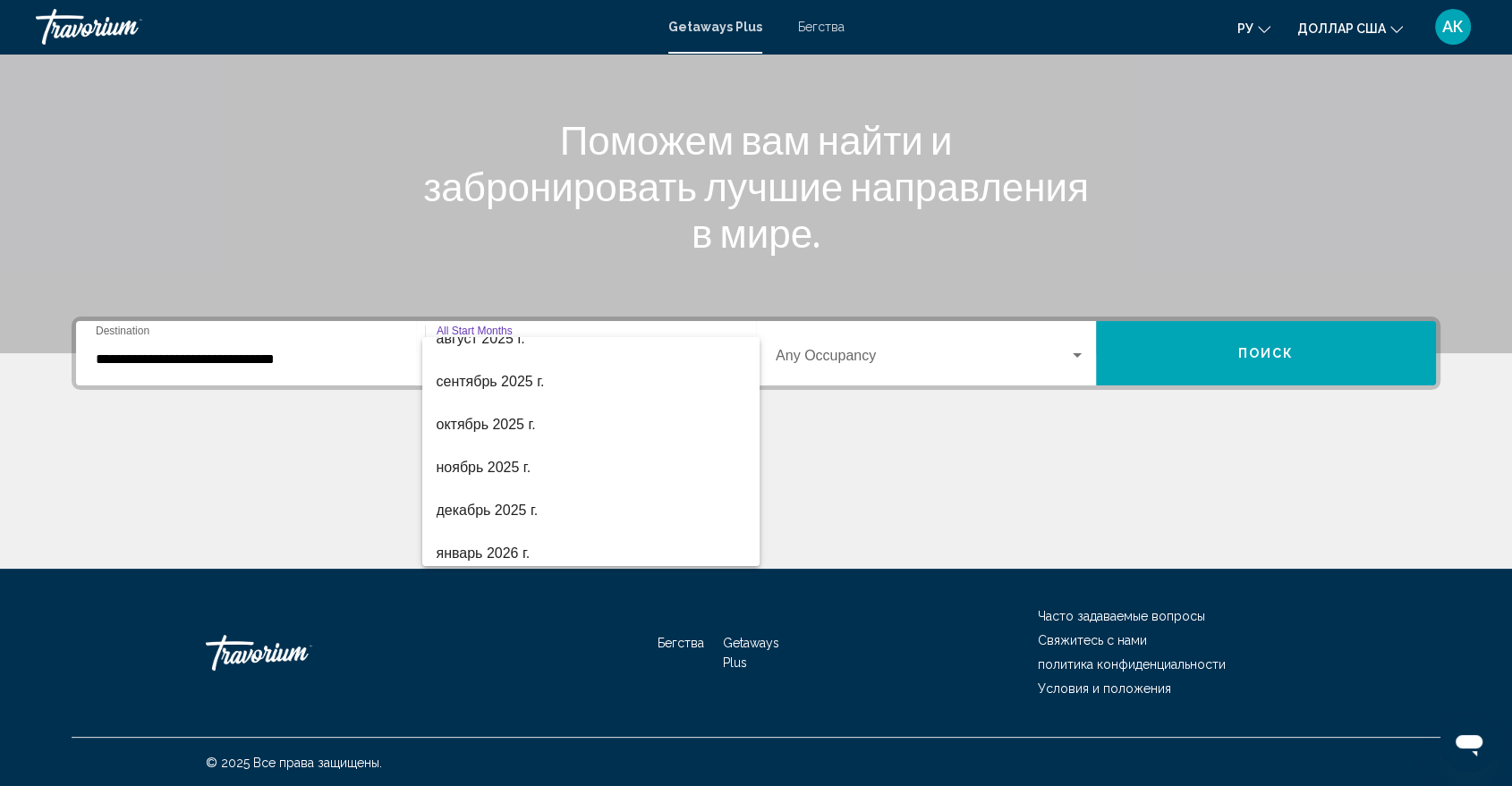
scroll to position [78, 0]
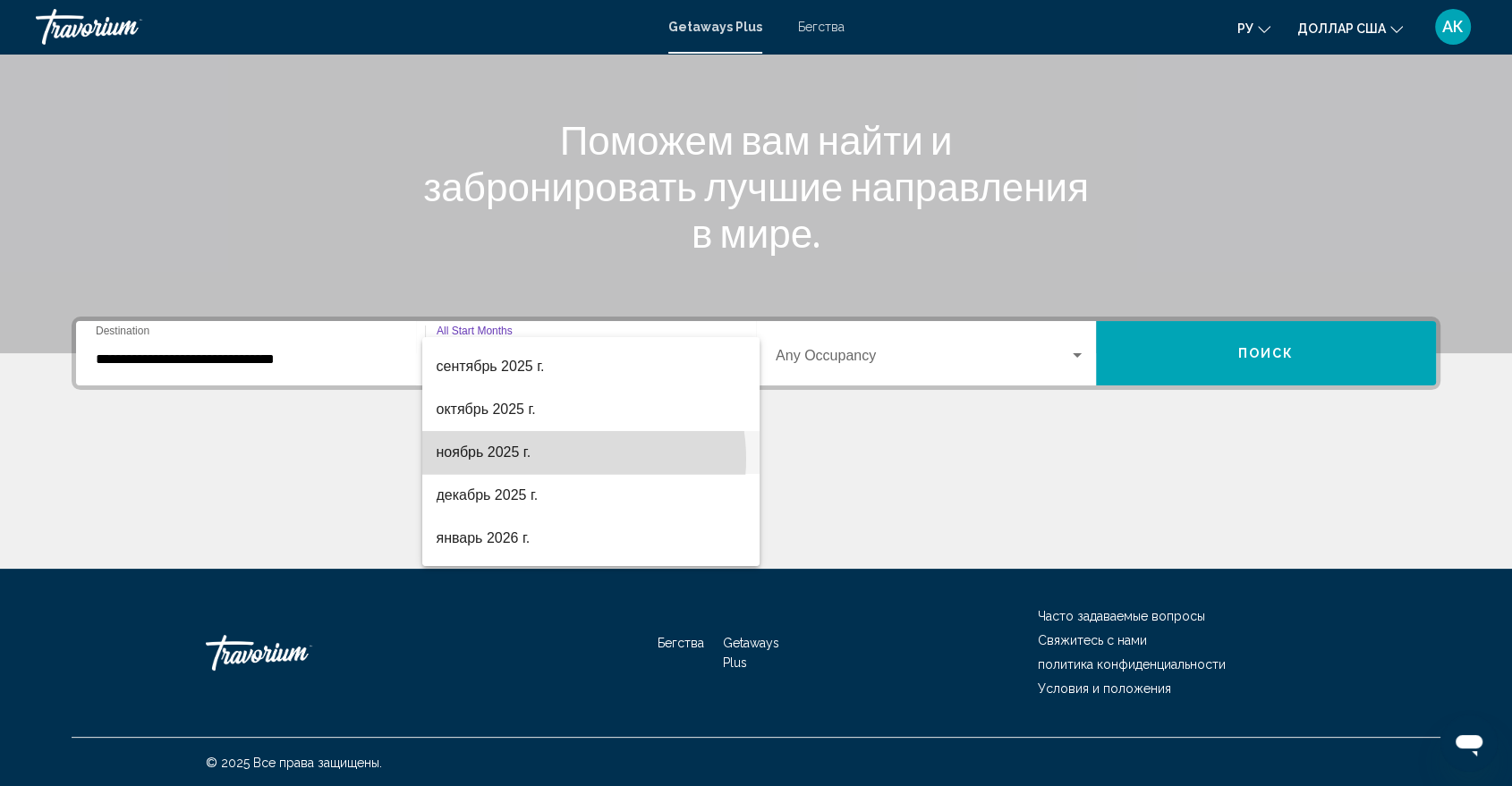
click at [559, 458] on span "ноябрь 2025 г." at bounding box center [590, 453] width 309 height 43
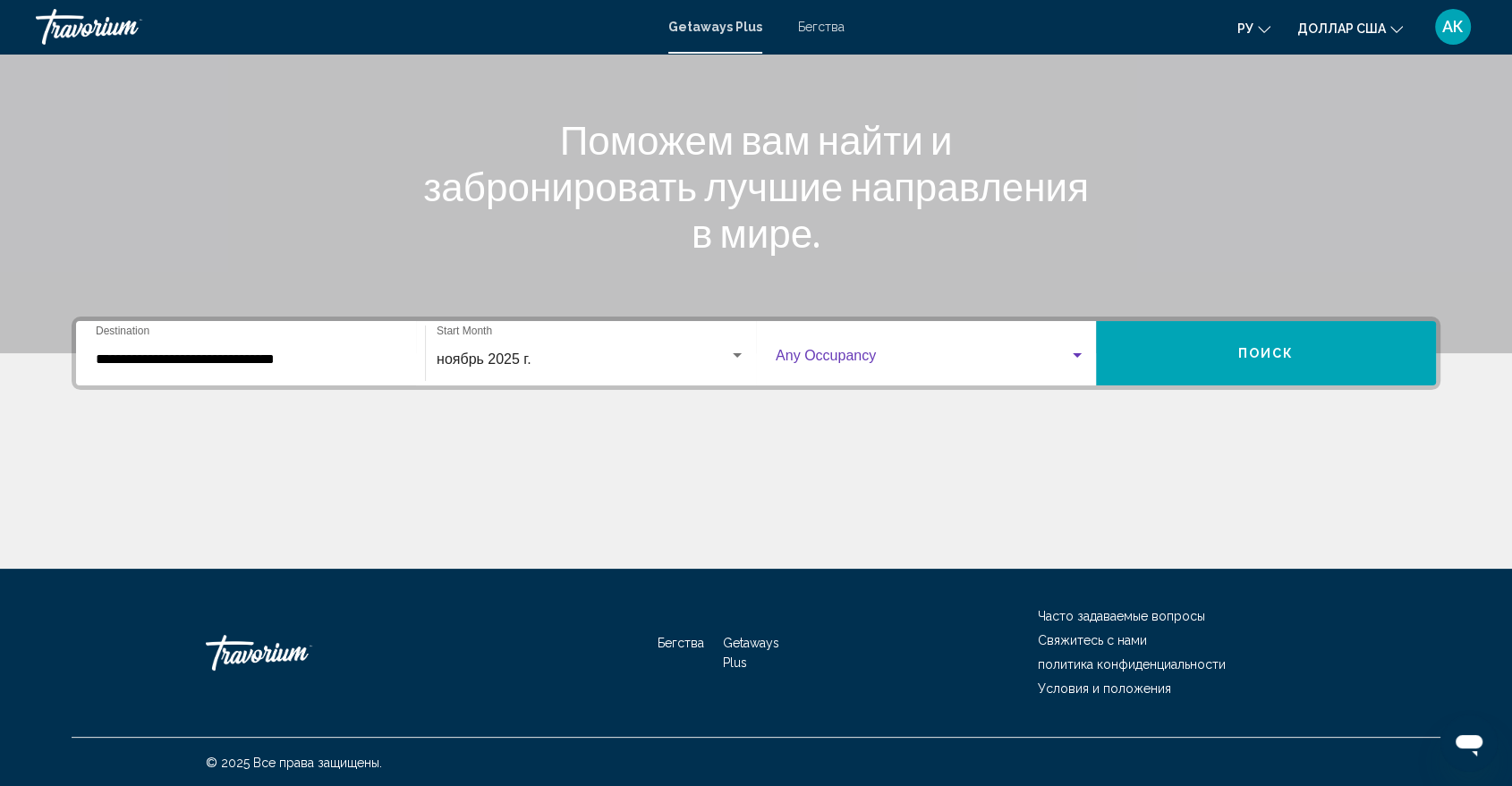
click at [867, 352] on span "Виджет поиска" at bounding box center [922, 359] width 293 height 16
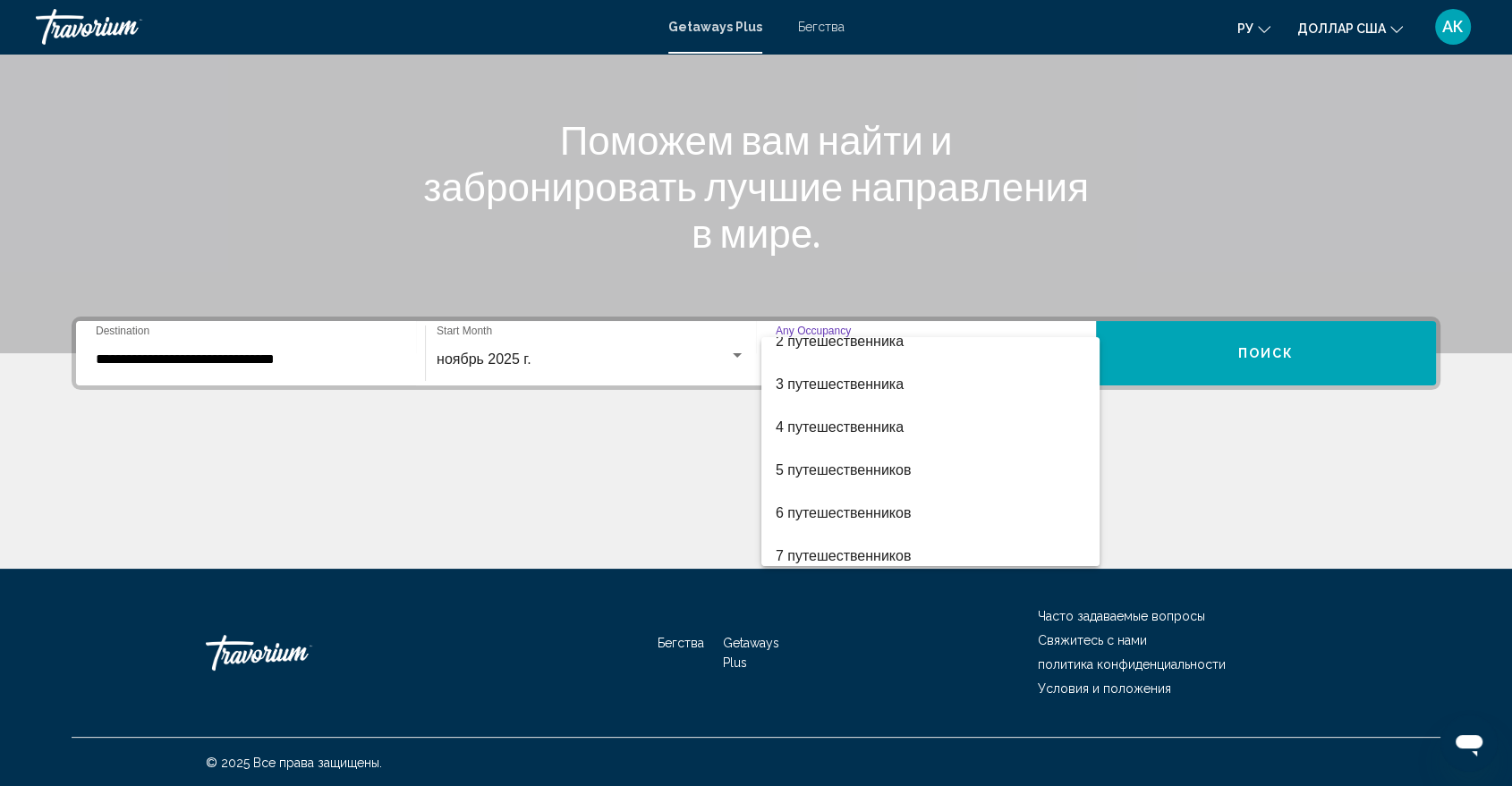
scroll to position [67, 0]
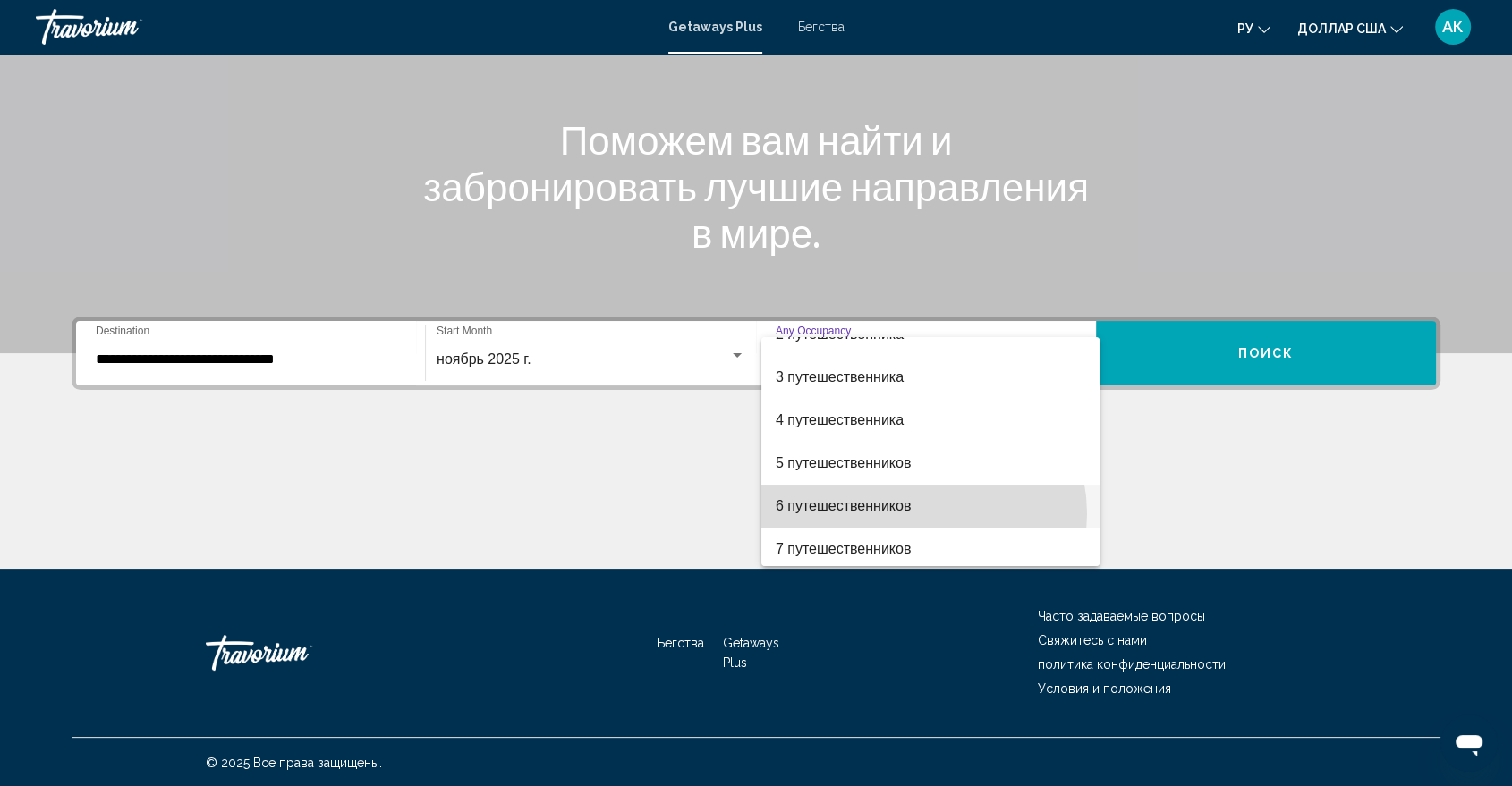
click at [922, 512] on span "6 путешественников" at bounding box center [930, 505] width 310 height 43
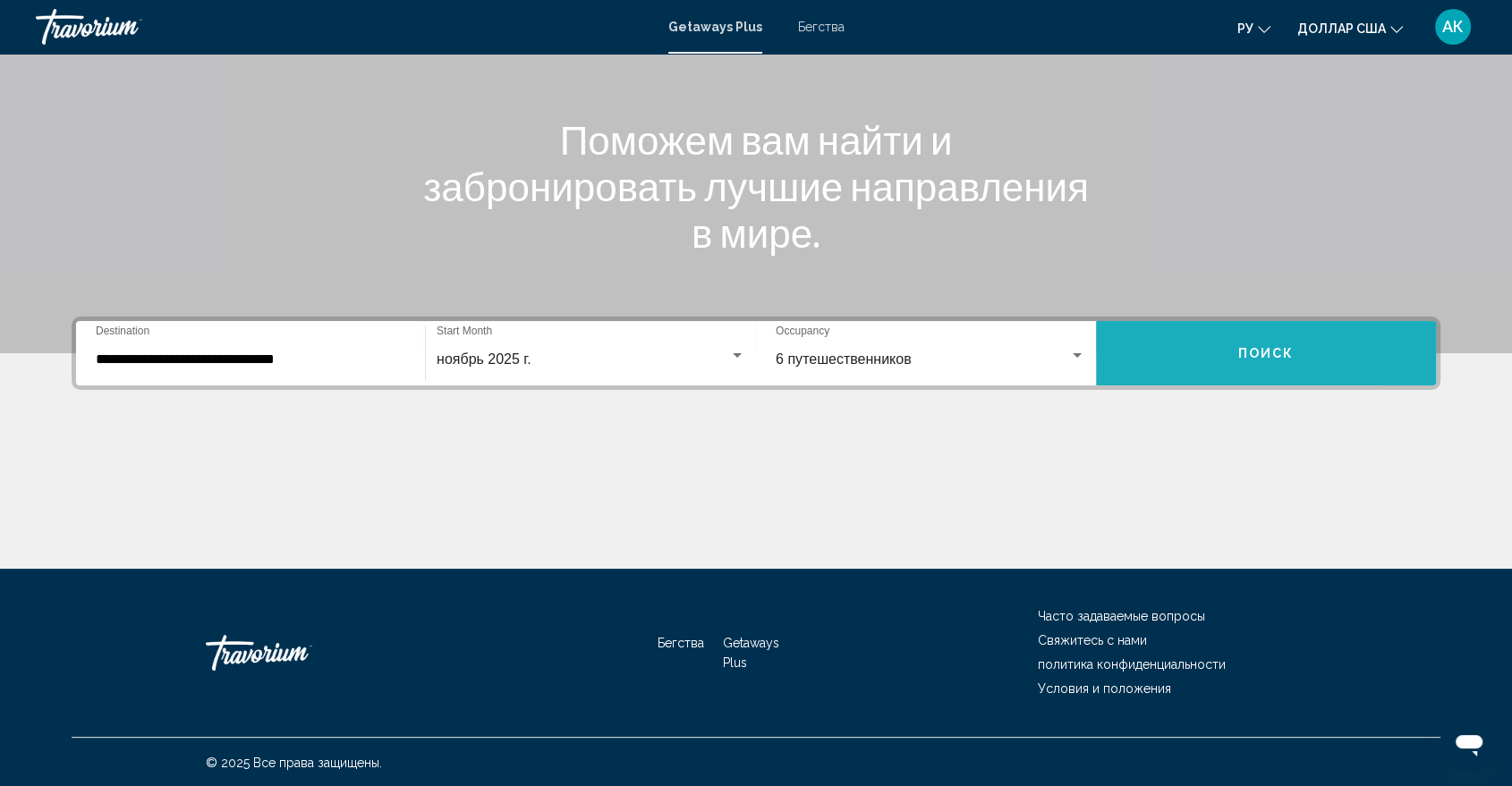
click at [1183, 370] on button "Поиск" at bounding box center [1266, 353] width 340 height 64
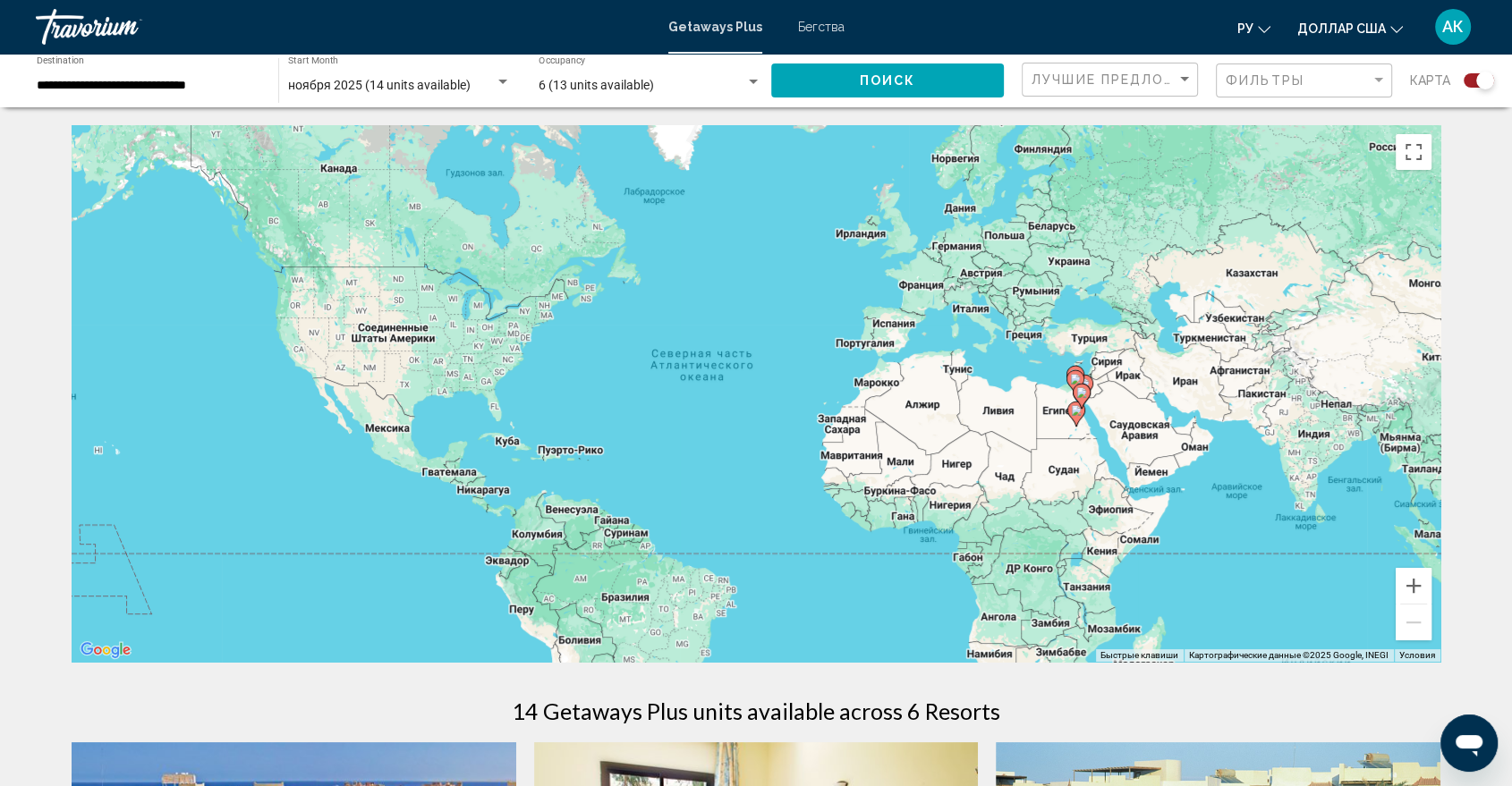
click at [578, 86] on span "6 (13 units available)" at bounding box center [596, 85] width 115 height 14
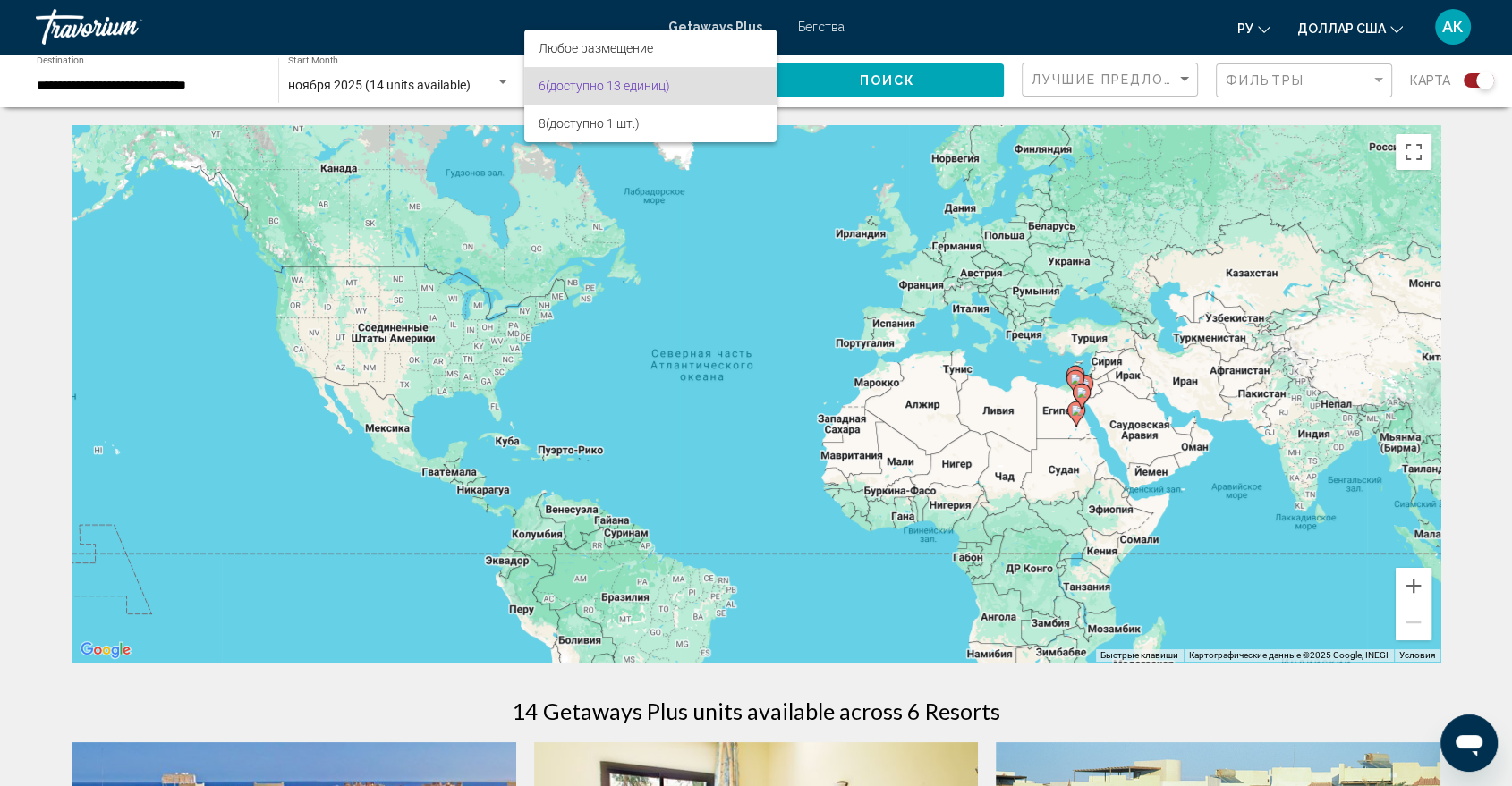
click at [435, 182] on div at bounding box center [756, 393] width 1512 height 786
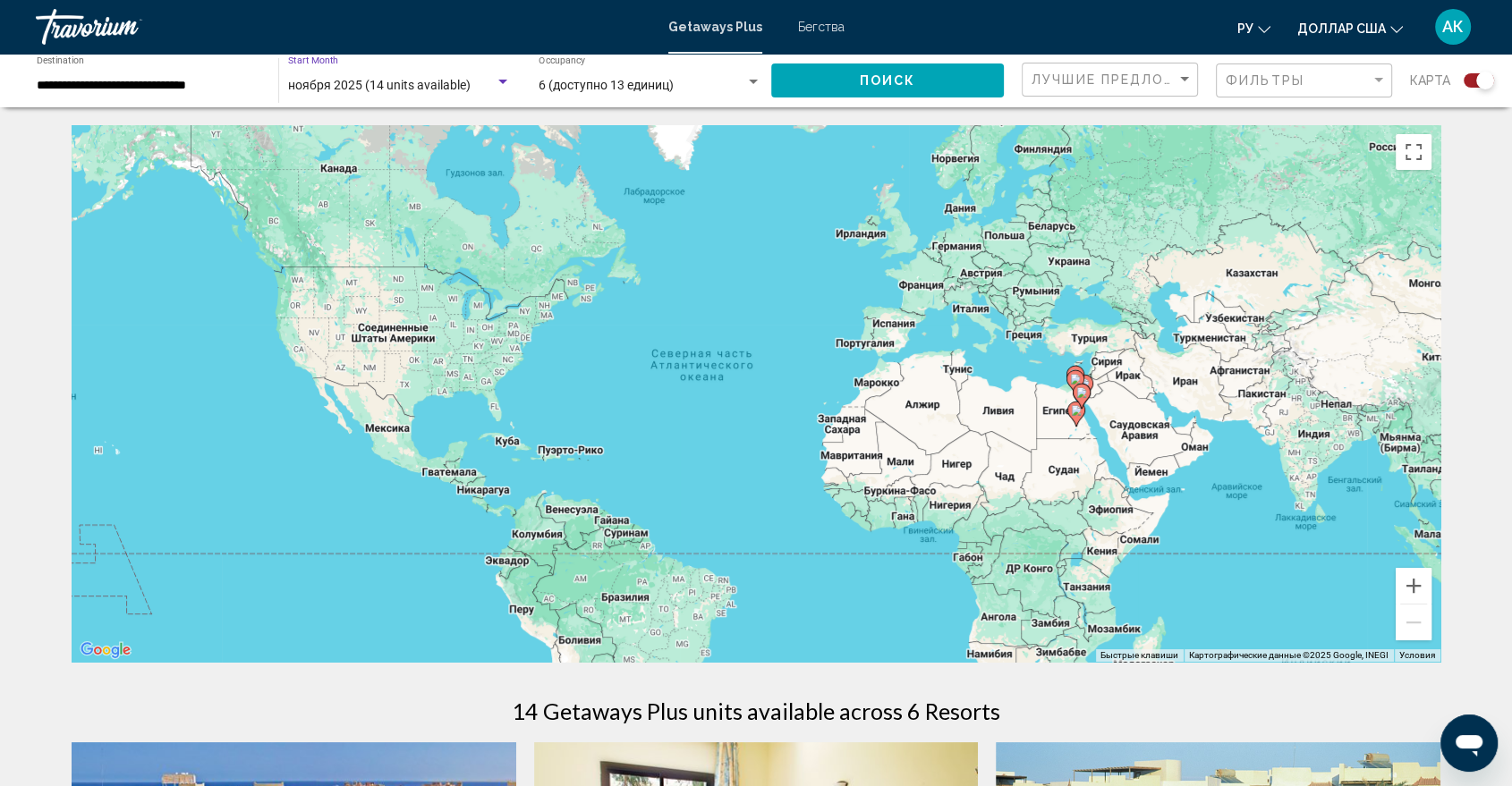
click at [394, 82] on span "ноября 2025 (14 units available)" at bounding box center [380, 85] width 183 height 14
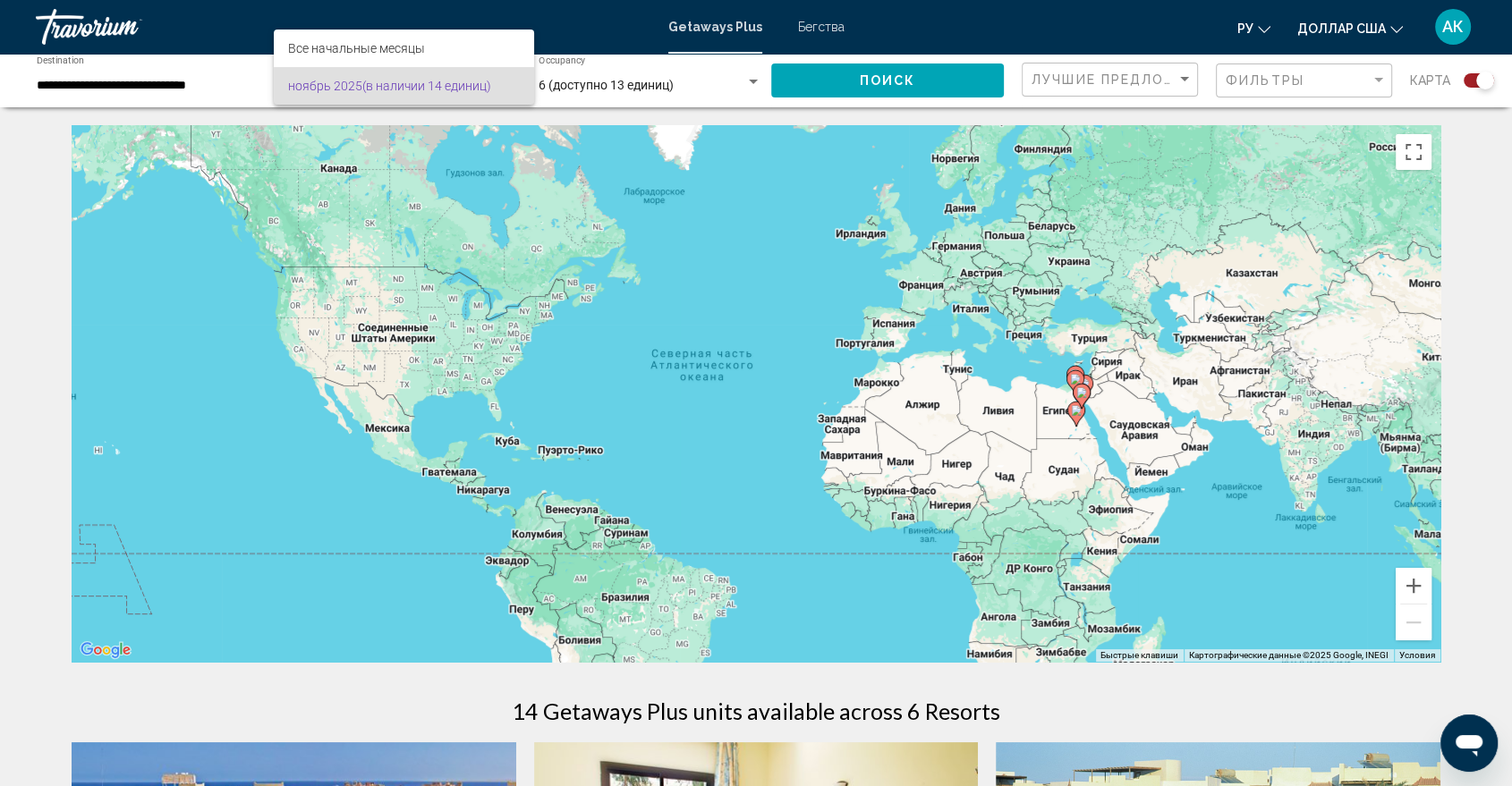
click at [363, 234] on div at bounding box center [756, 393] width 1512 height 786
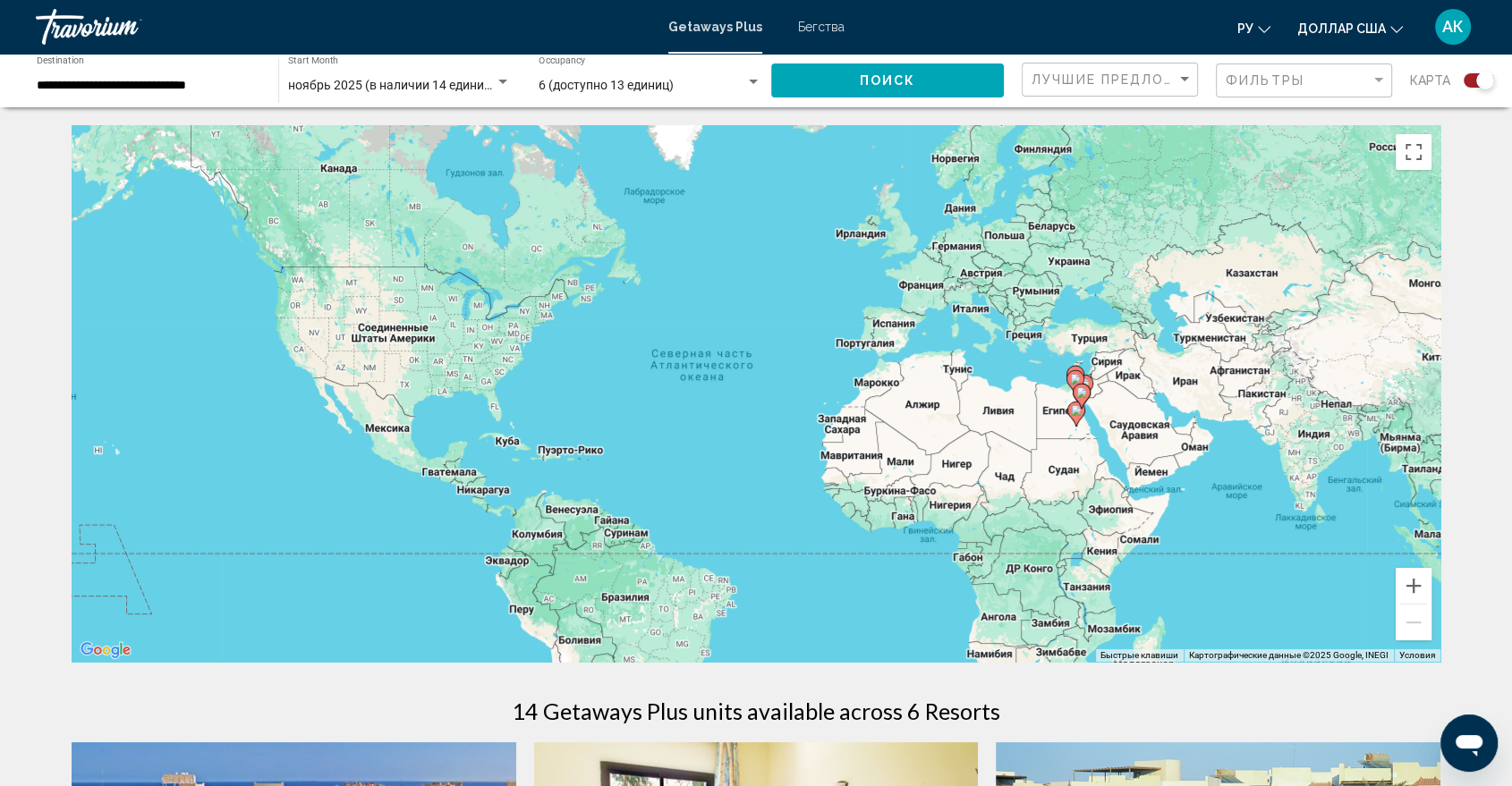
click at [504, 79] on div "Search widget" at bounding box center [503, 82] width 16 height 14
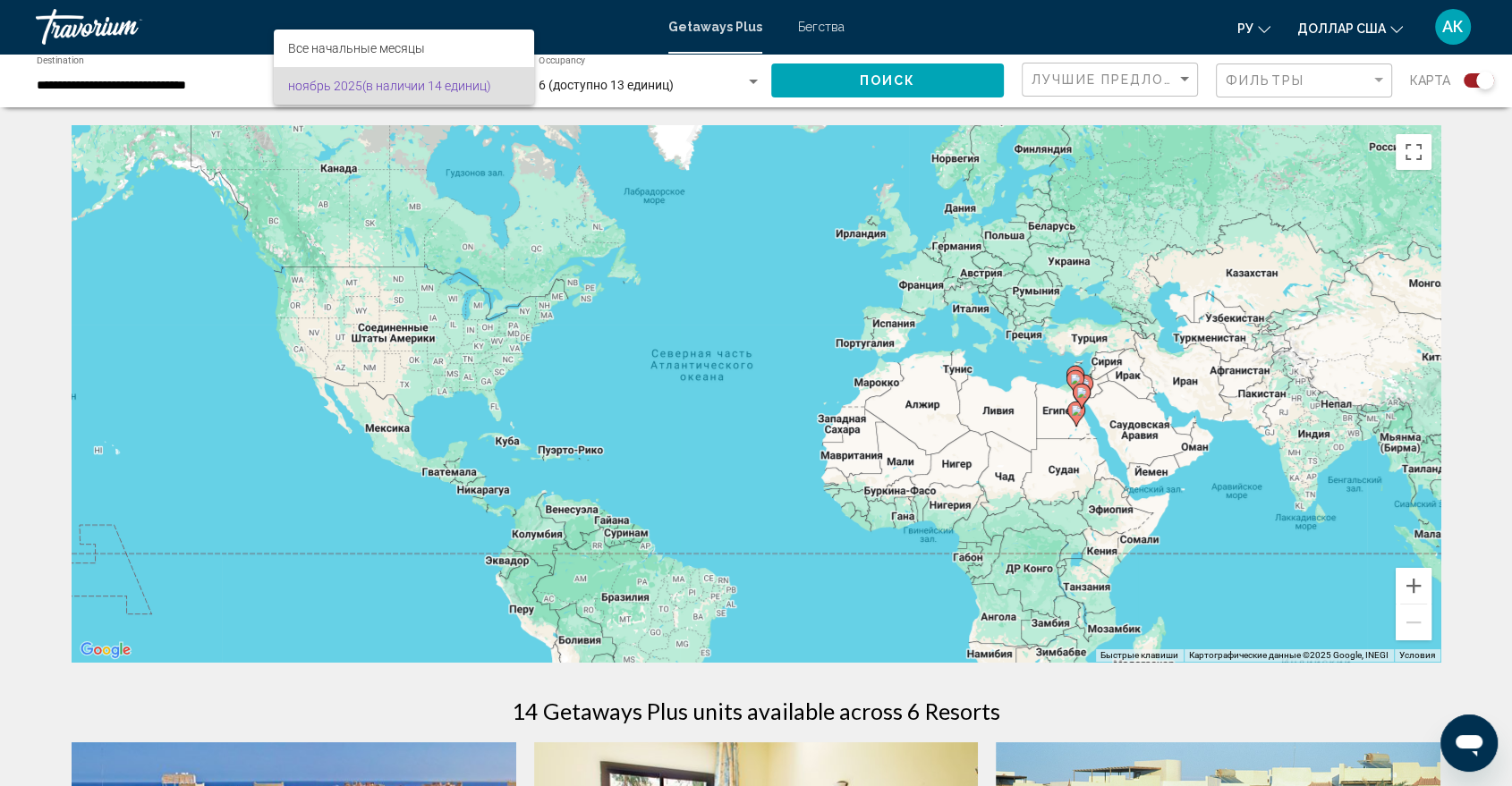
click at [327, 230] on div at bounding box center [756, 393] width 1512 height 786
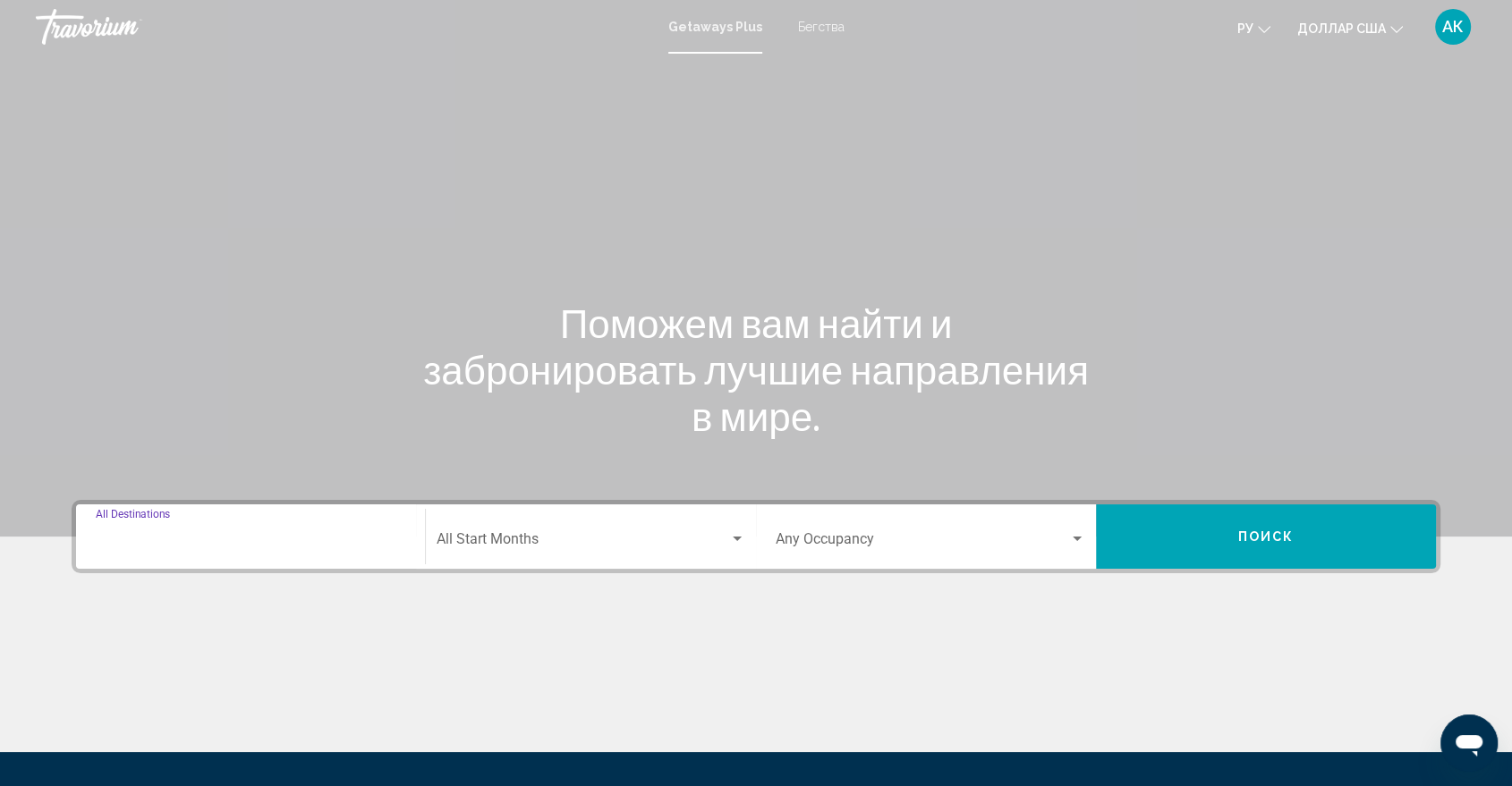
click at [136, 536] on input "Destination All Destinations" at bounding box center [251, 543] width 310 height 16
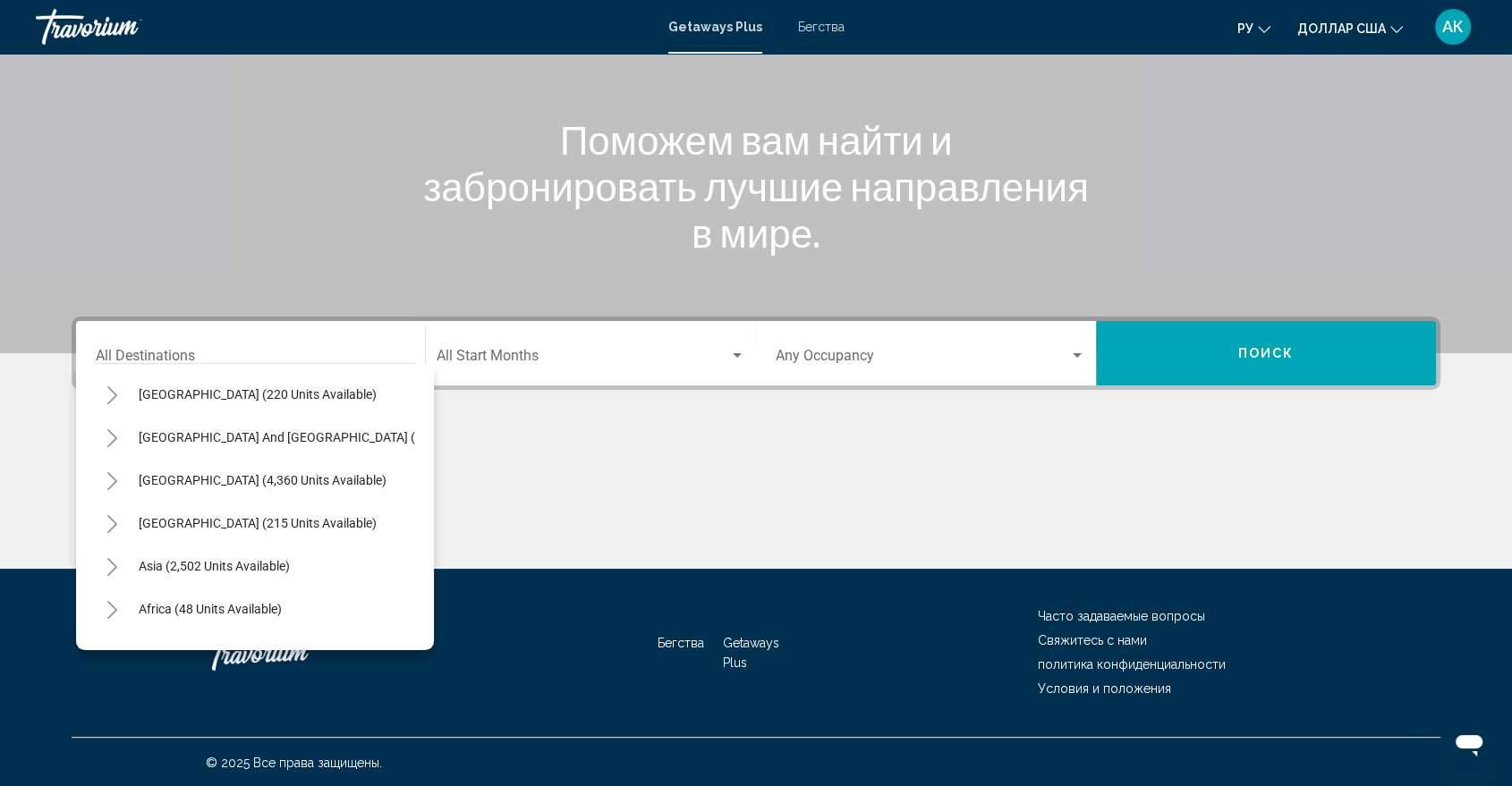
scroll to position [304, 0]
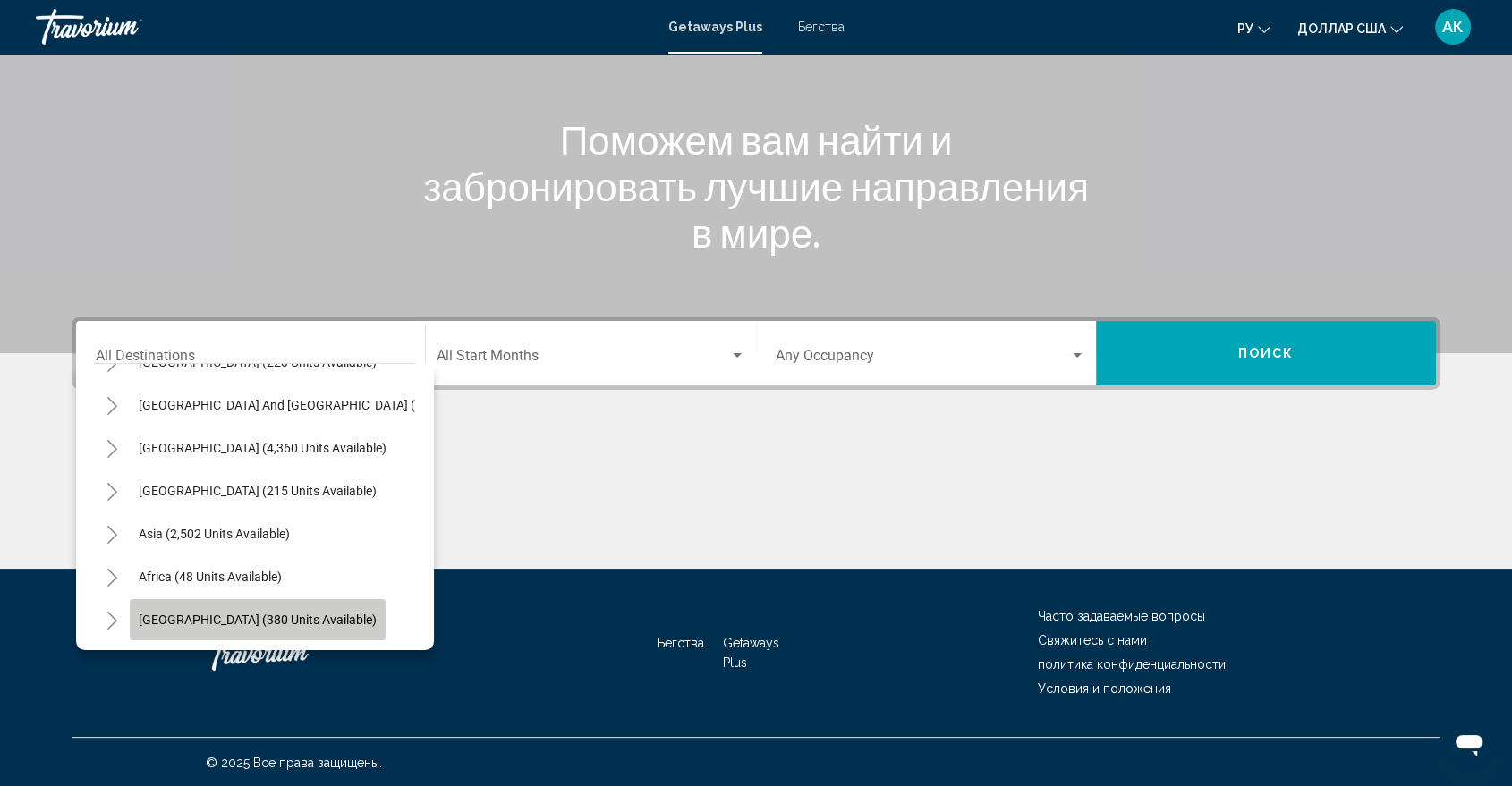
click at [279, 613] on span "Middle East (380 units available)" at bounding box center [258, 620] width 238 height 14
type input "**********"
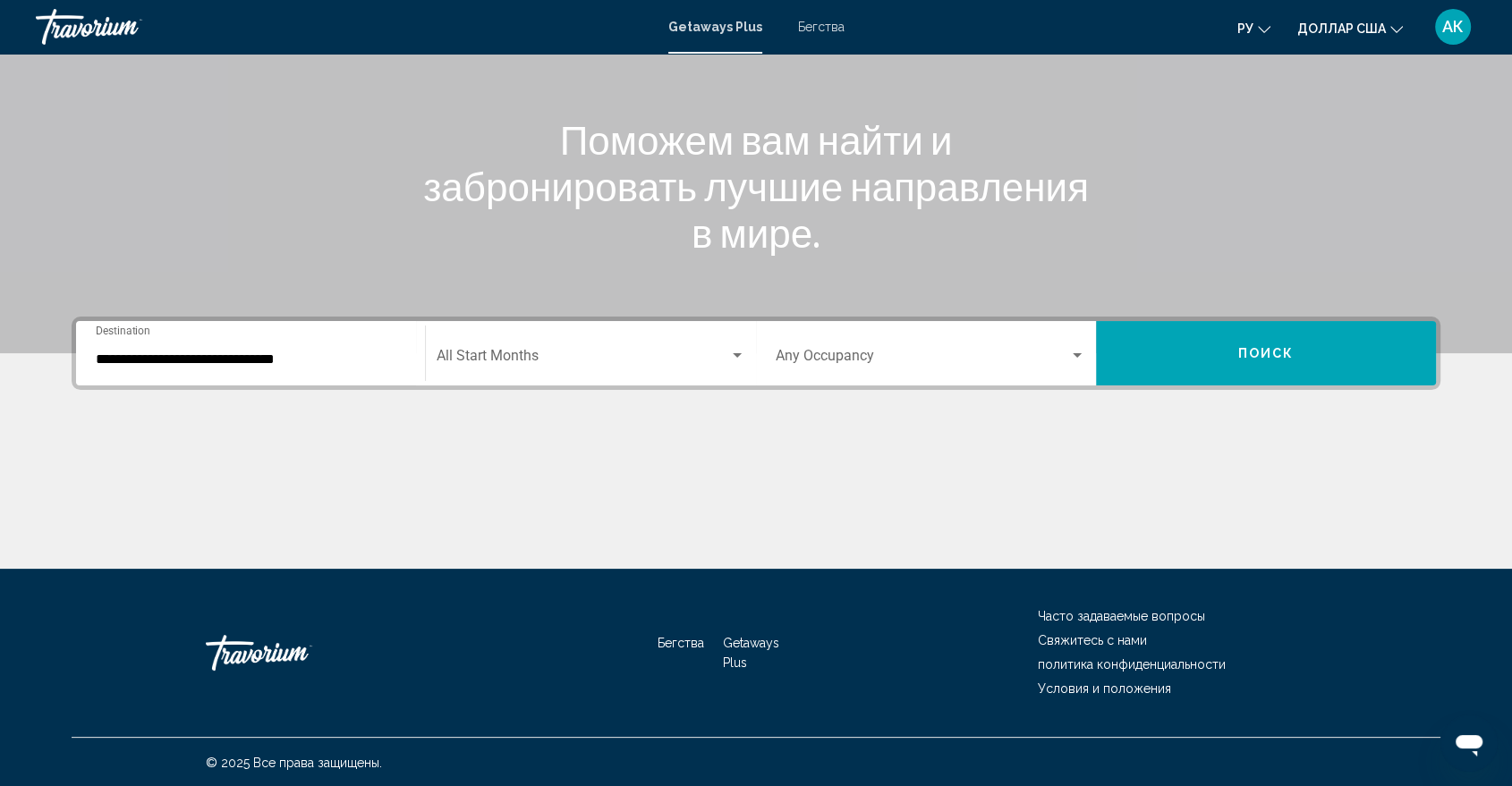
click at [536, 349] on div "Start Month All Start Months" at bounding box center [590, 354] width 309 height 57
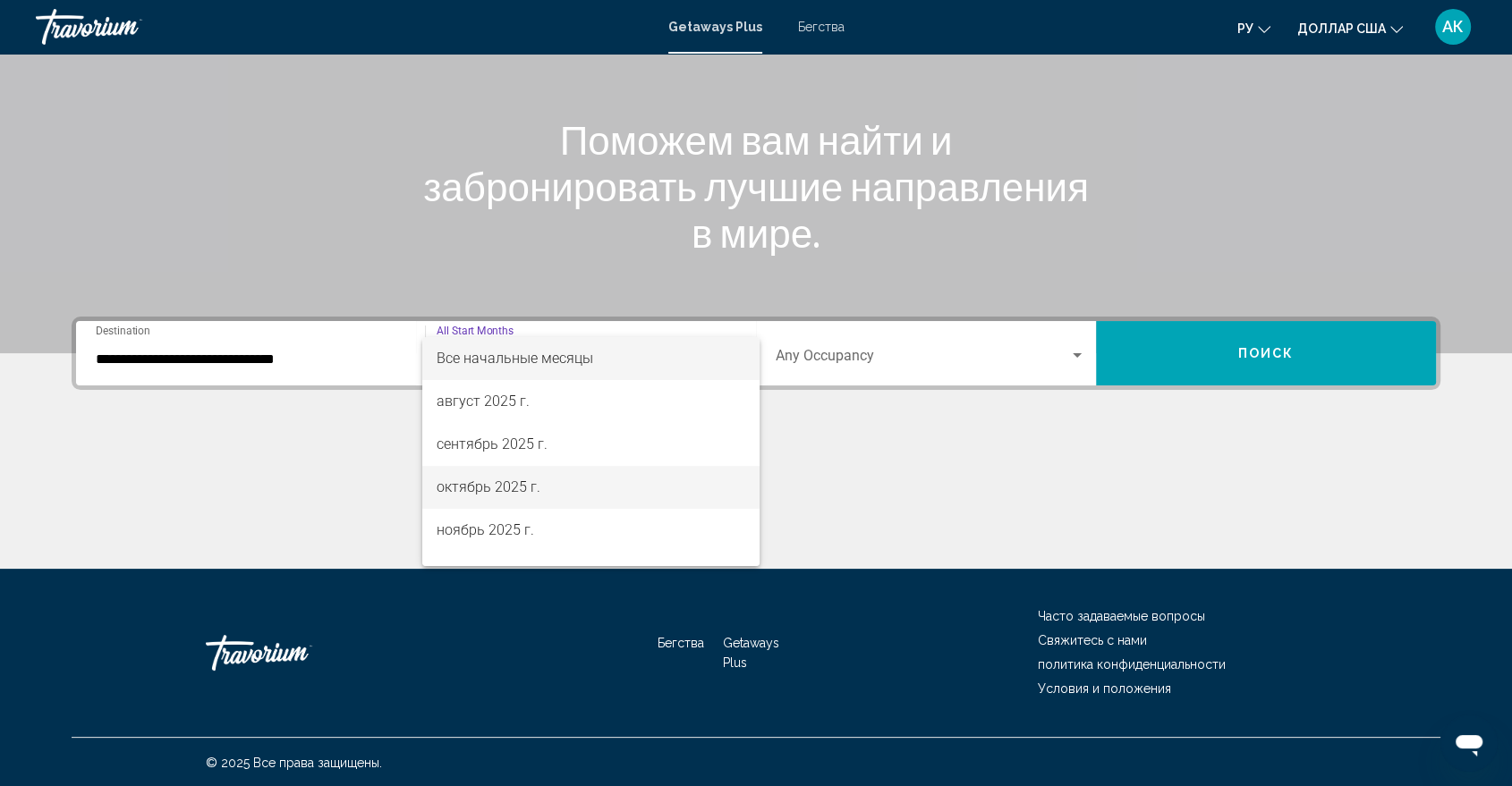
click at [513, 486] on font "октябрь 2025 г." at bounding box center [488, 487] width 104 height 17
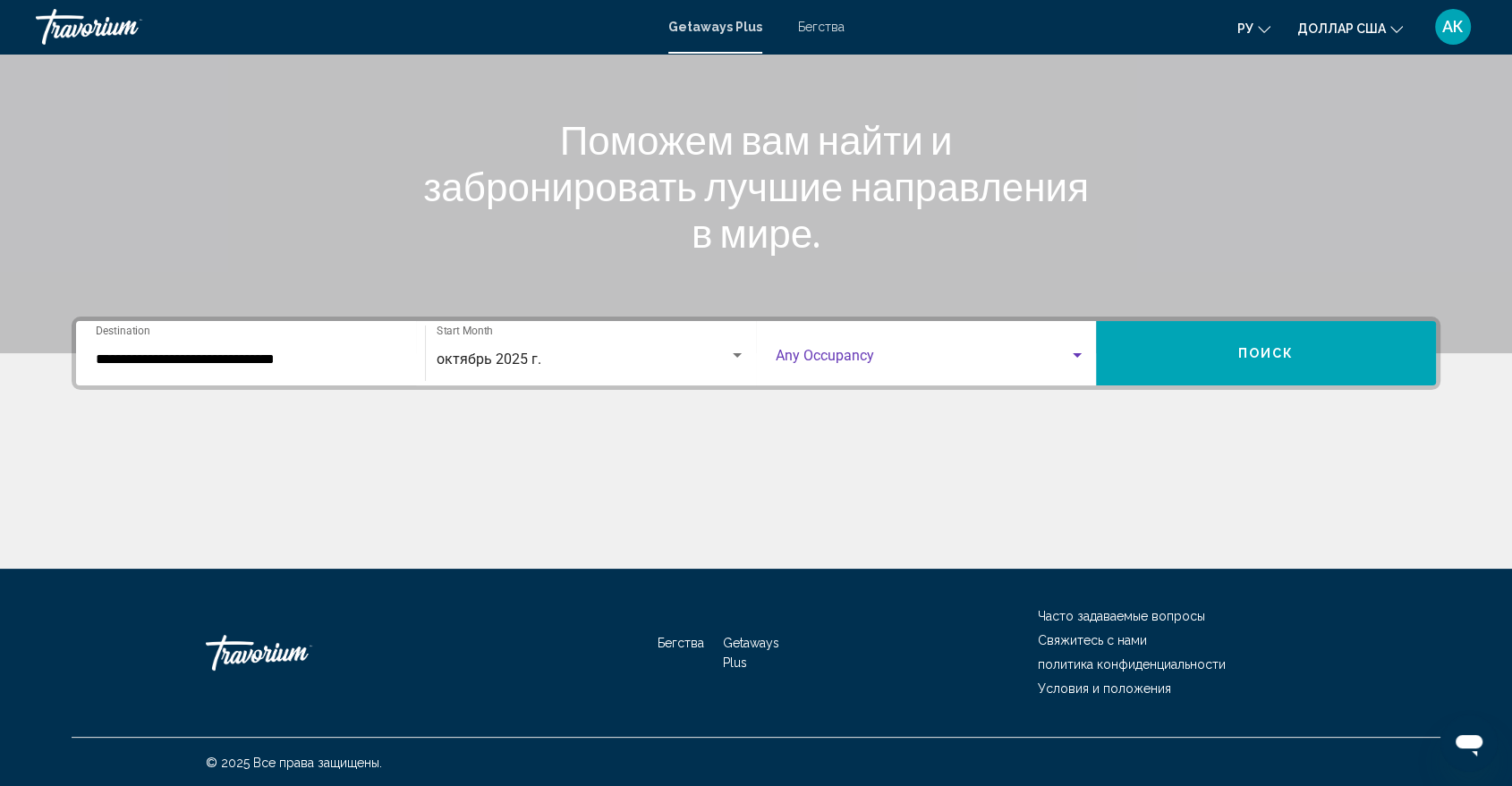
click at [869, 356] on span "Search widget" at bounding box center [922, 359] width 293 height 16
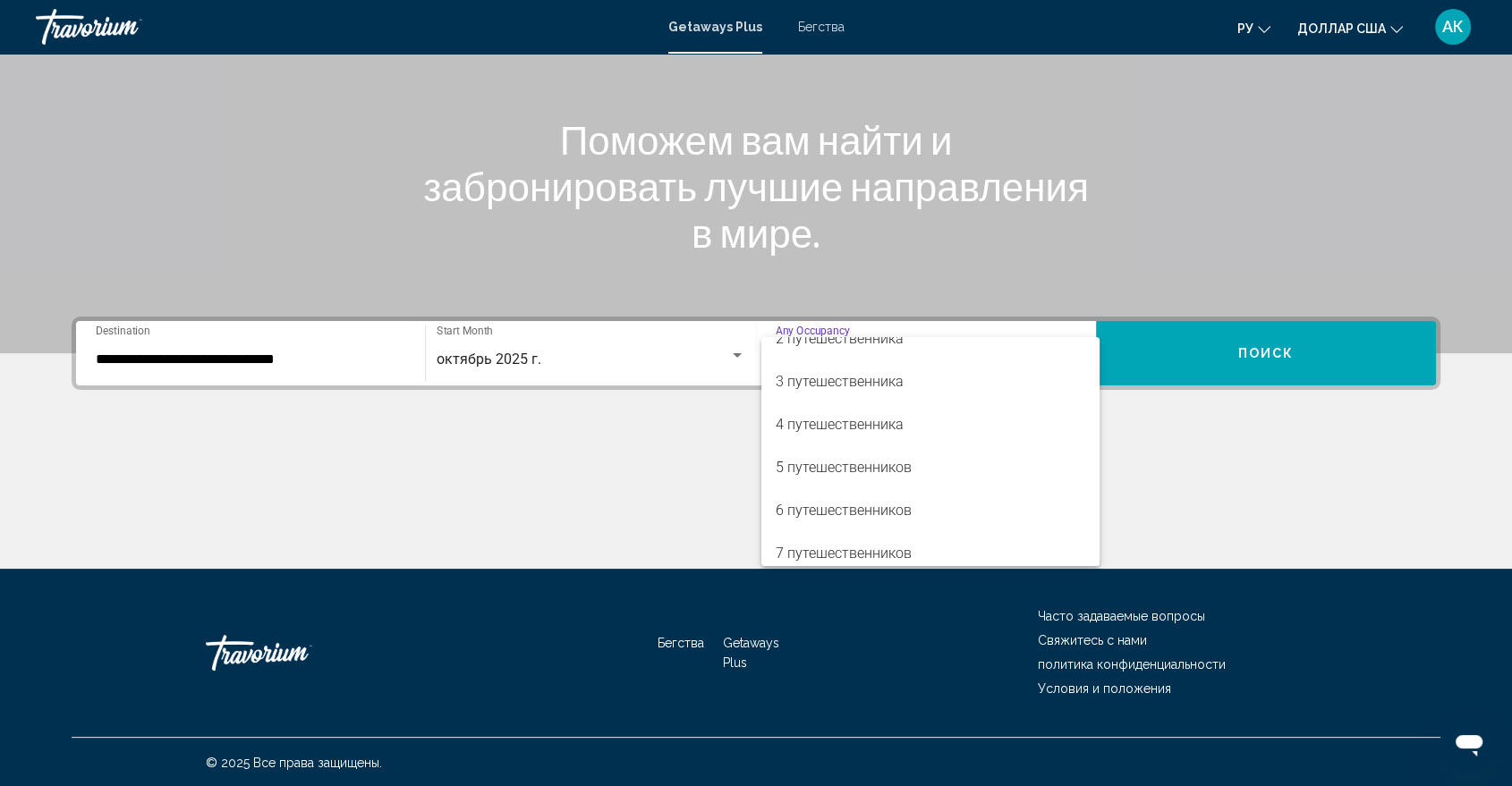
scroll to position [67, 0]
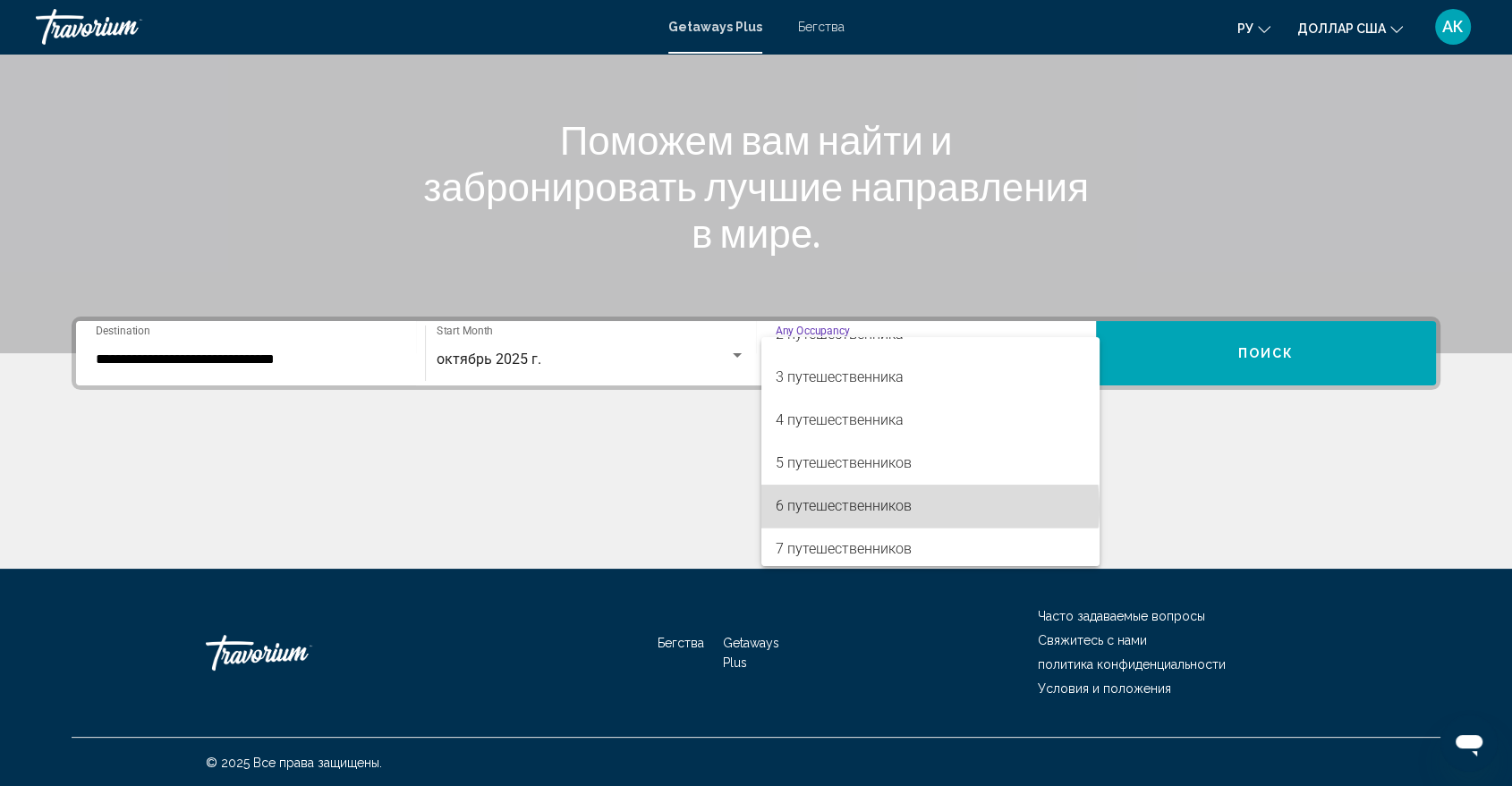
click at [930, 507] on span "6 путешественников" at bounding box center [930, 505] width 310 height 43
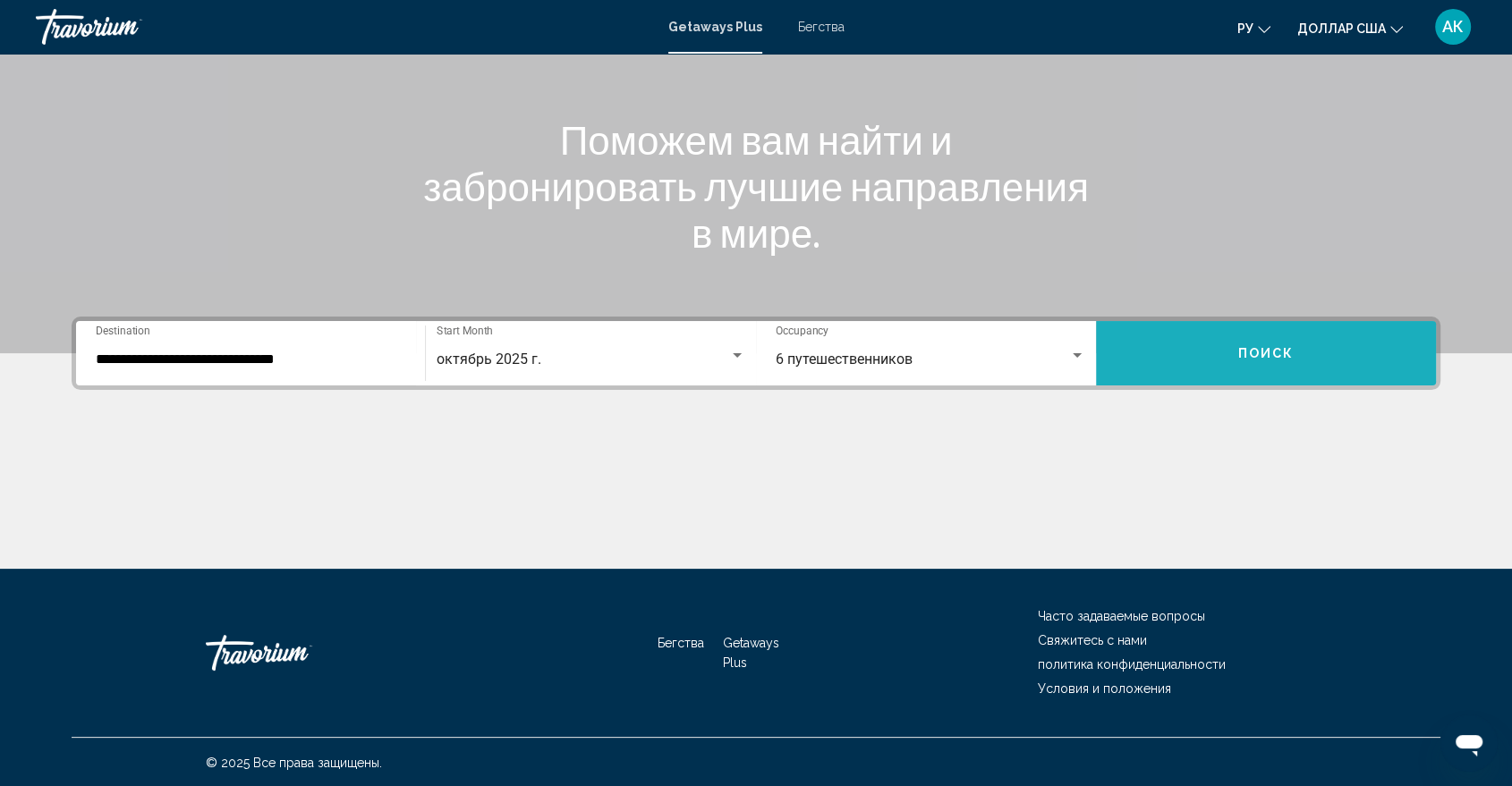
click at [1233, 363] on button "Поиск" at bounding box center [1266, 353] width 340 height 64
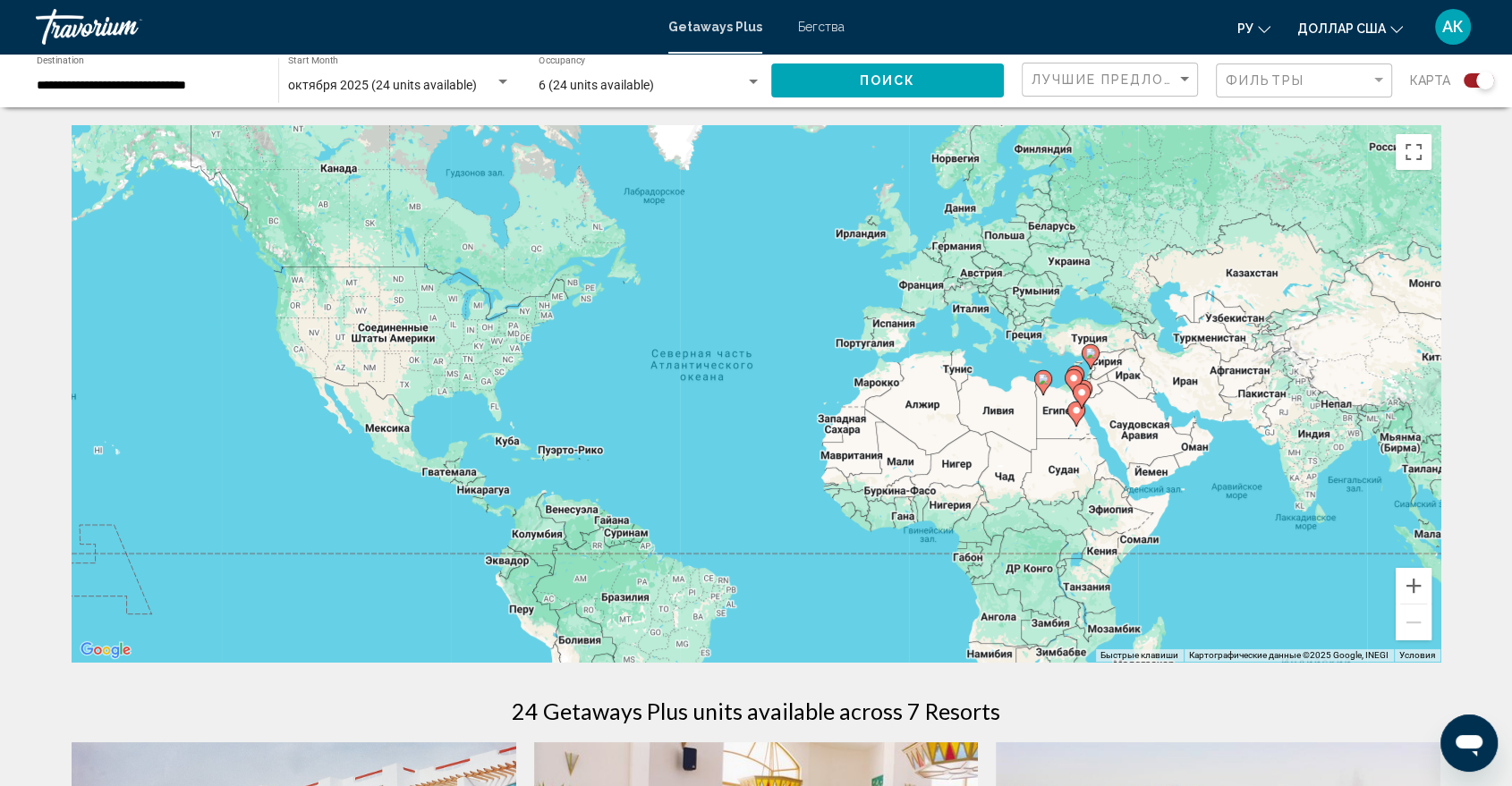
click at [1233, 363] on div "Чтобы активировать перетаскивание с помощью клавиатуры, нажмите Alt + Ввод. Пос…" at bounding box center [756, 393] width 1369 height 536
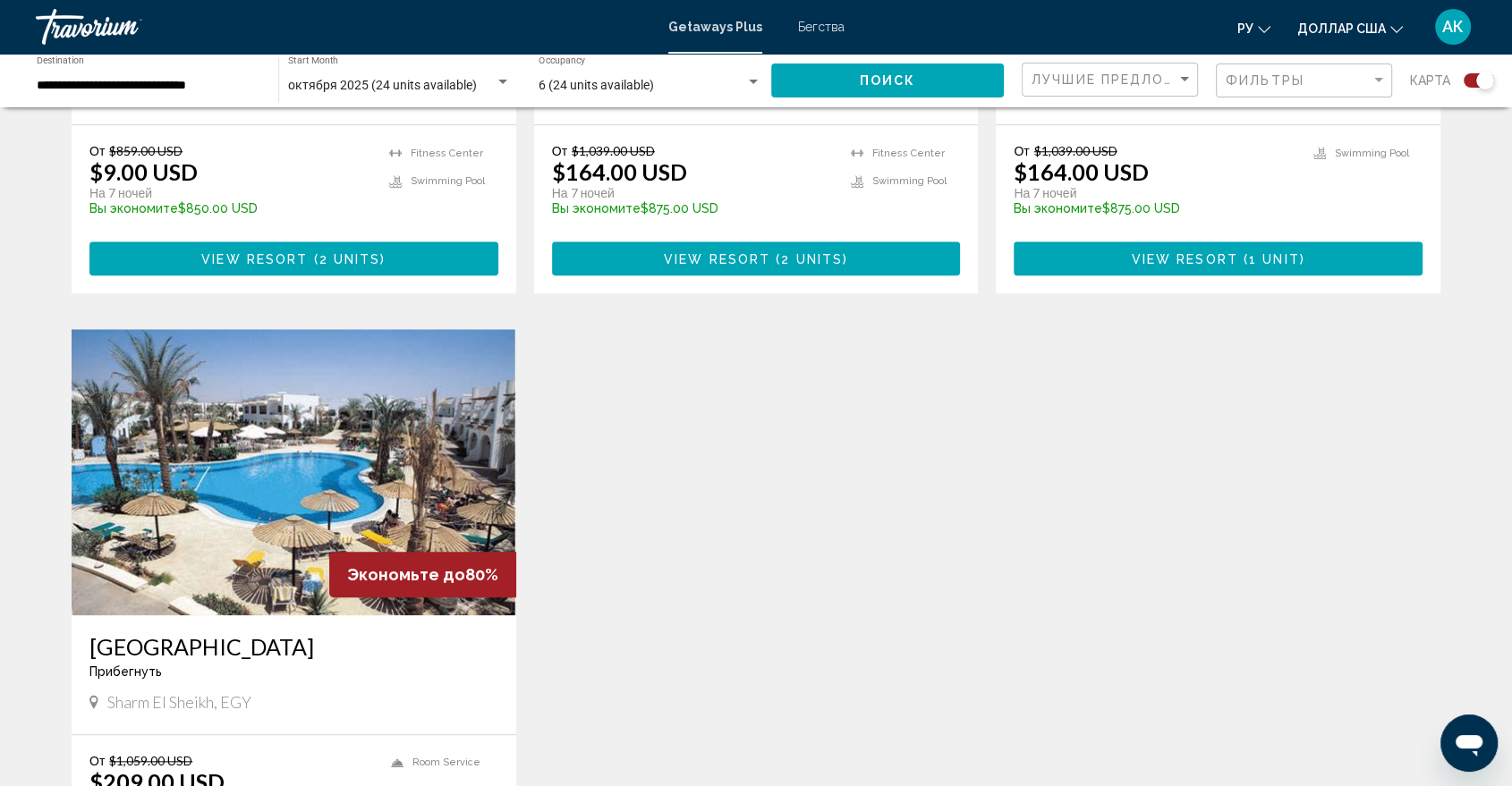
scroll to position [1784, 0]
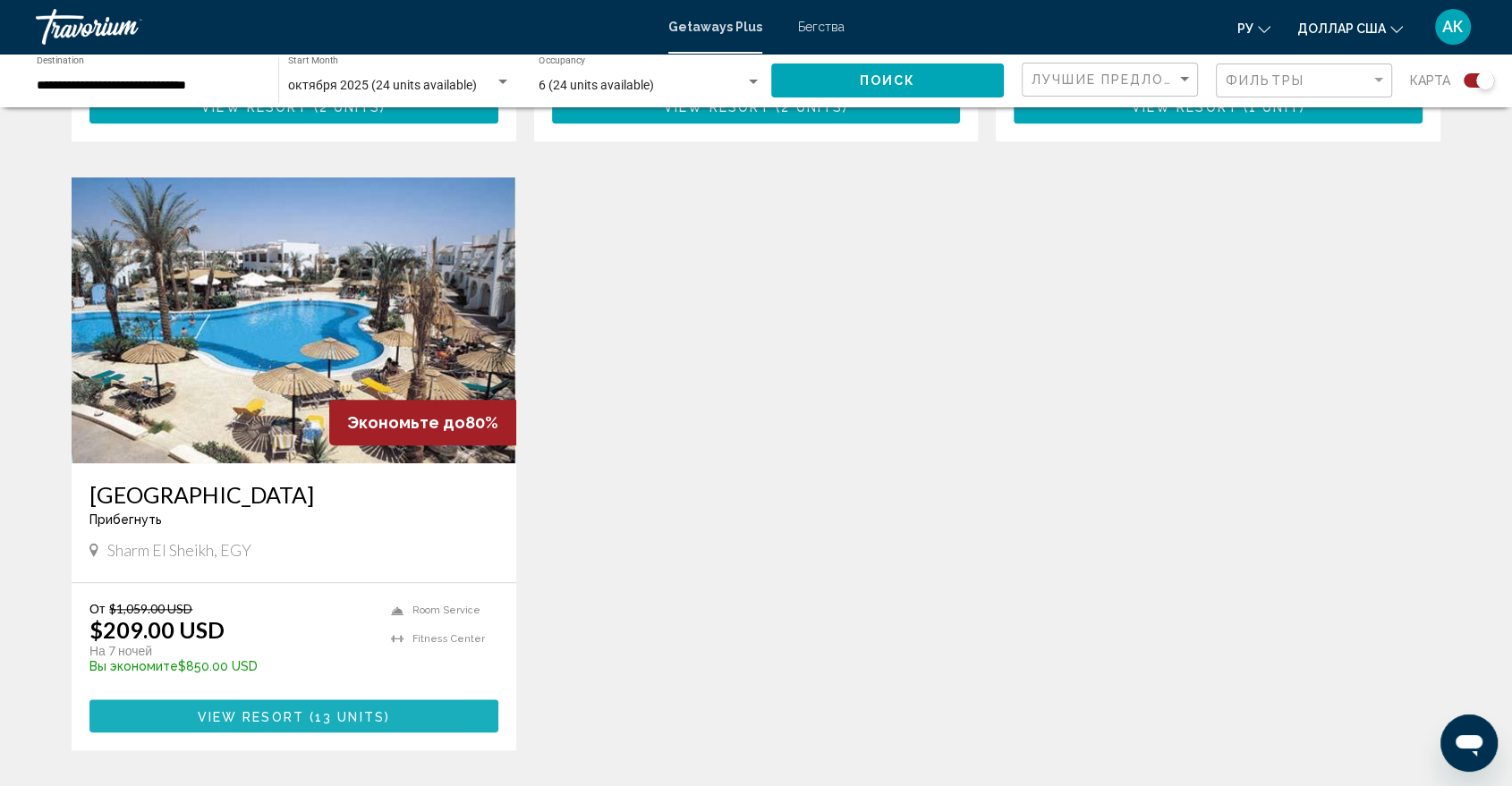
click at [252, 714] on span "View Resort" at bounding box center [251, 716] width 107 height 14
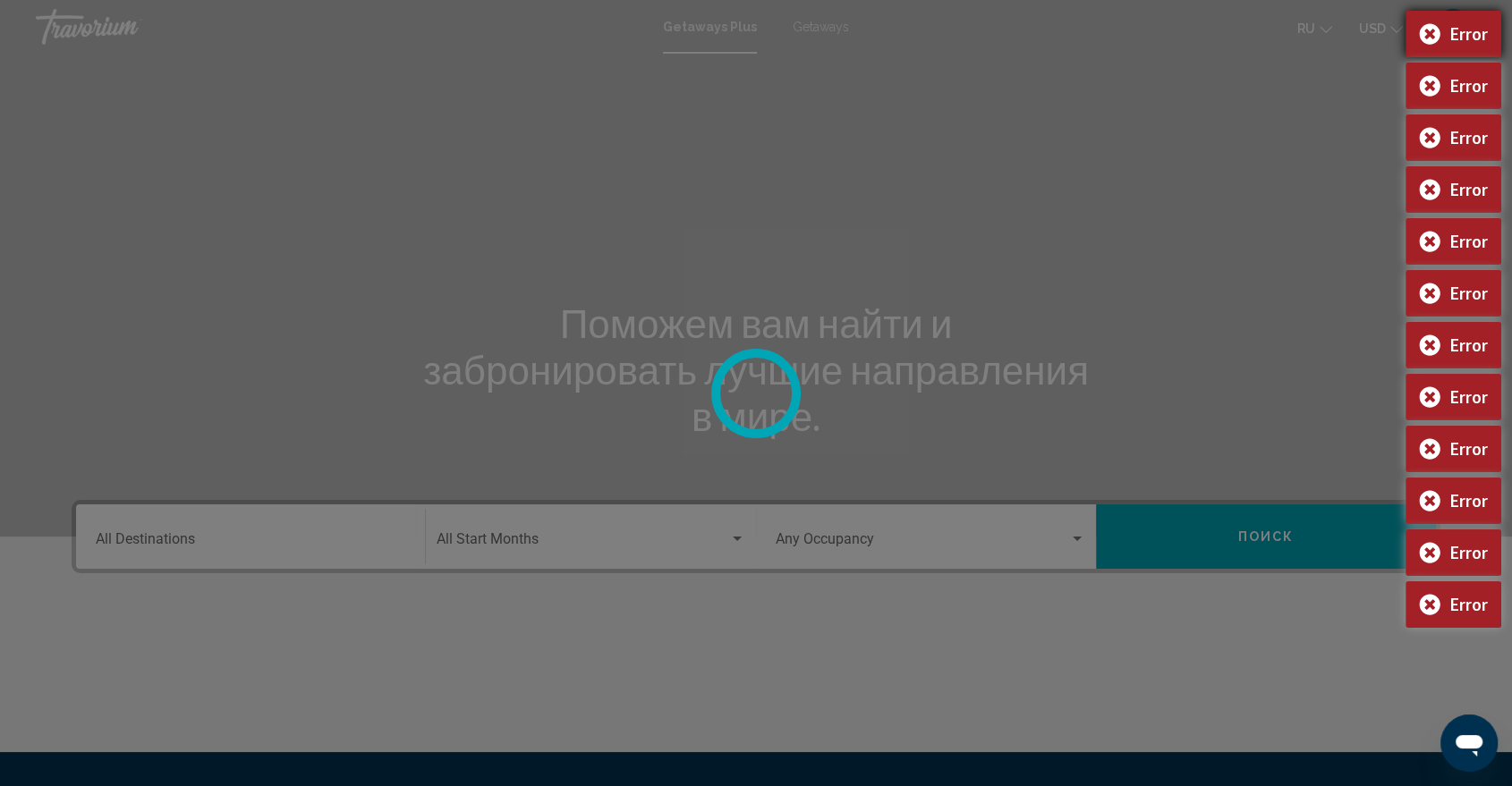
click at [1430, 35] on div "Error" at bounding box center [1453, 34] width 96 height 46
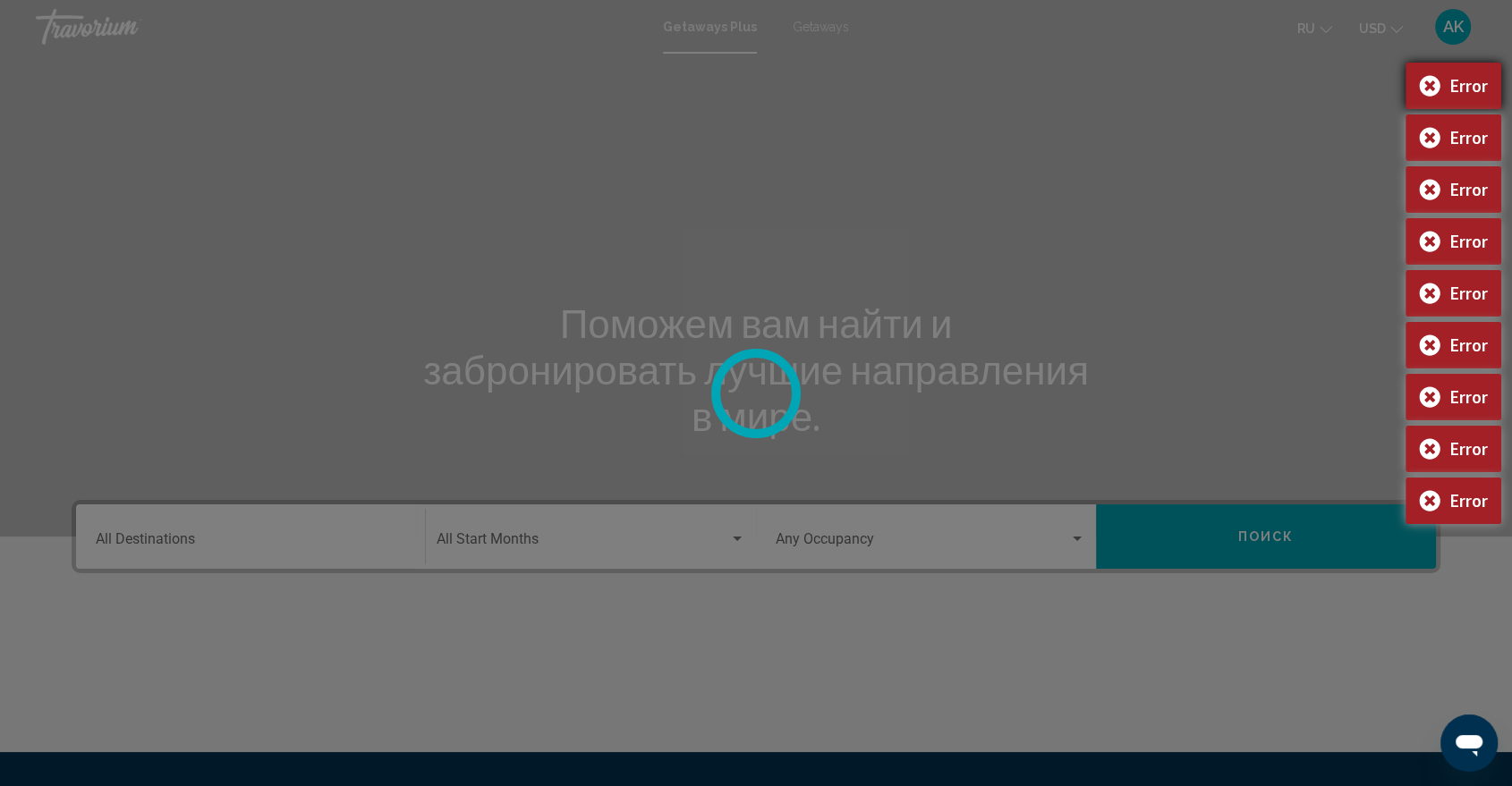
click at [1432, 86] on div "Error" at bounding box center [1453, 86] width 96 height 46
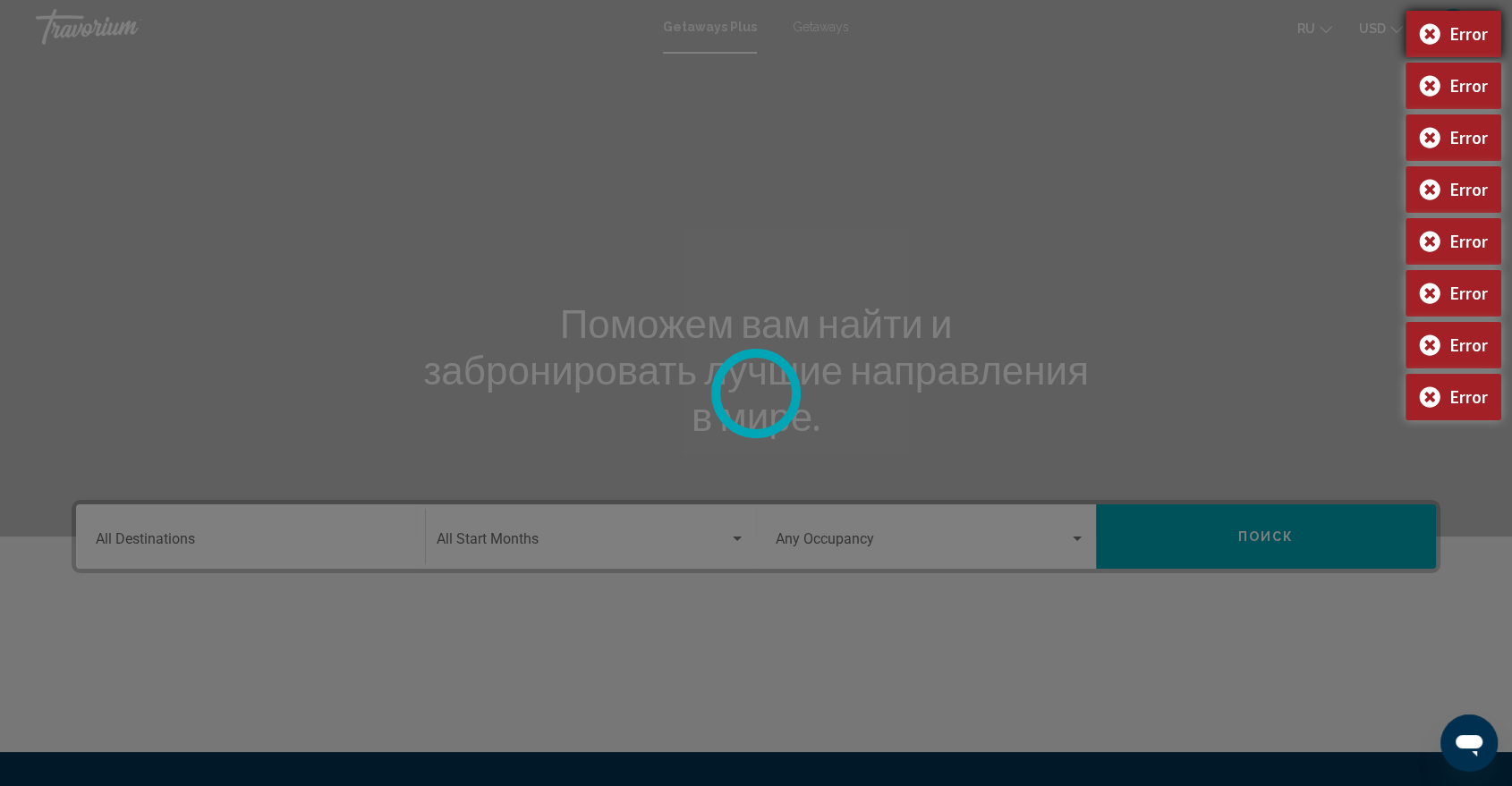
click at [1430, 31] on div "Error" at bounding box center [1453, 34] width 96 height 46
click at [1289, 162] on div at bounding box center [756, 393] width 1512 height 786
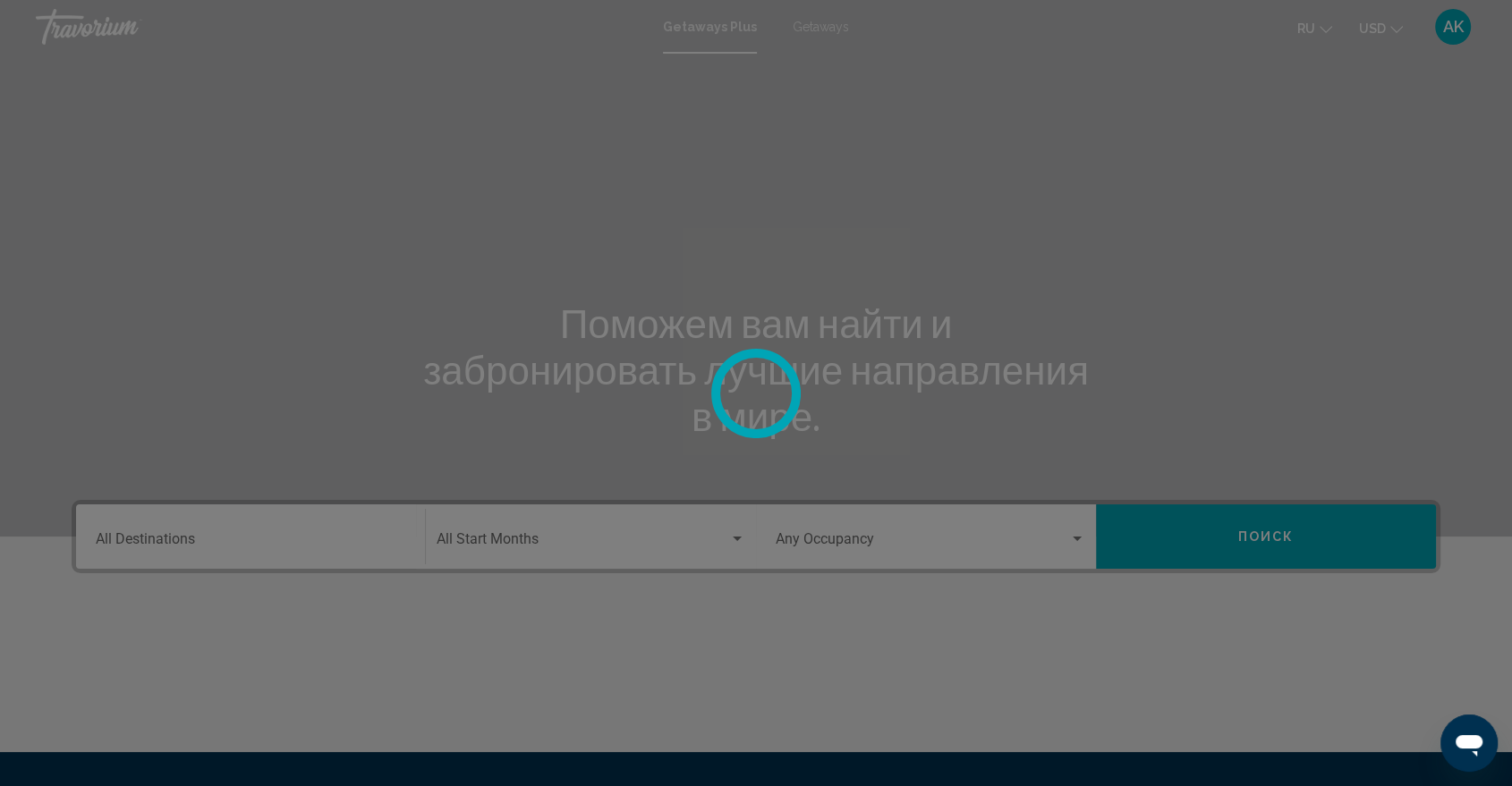
drag, startPoint x: 1286, startPoint y: 170, endPoint x: 1401, endPoint y: 132, distance: 121.1
click at [1401, 132] on div at bounding box center [756, 393] width 1512 height 786
click at [827, 32] on div at bounding box center [756, 393] width 1512 height 786
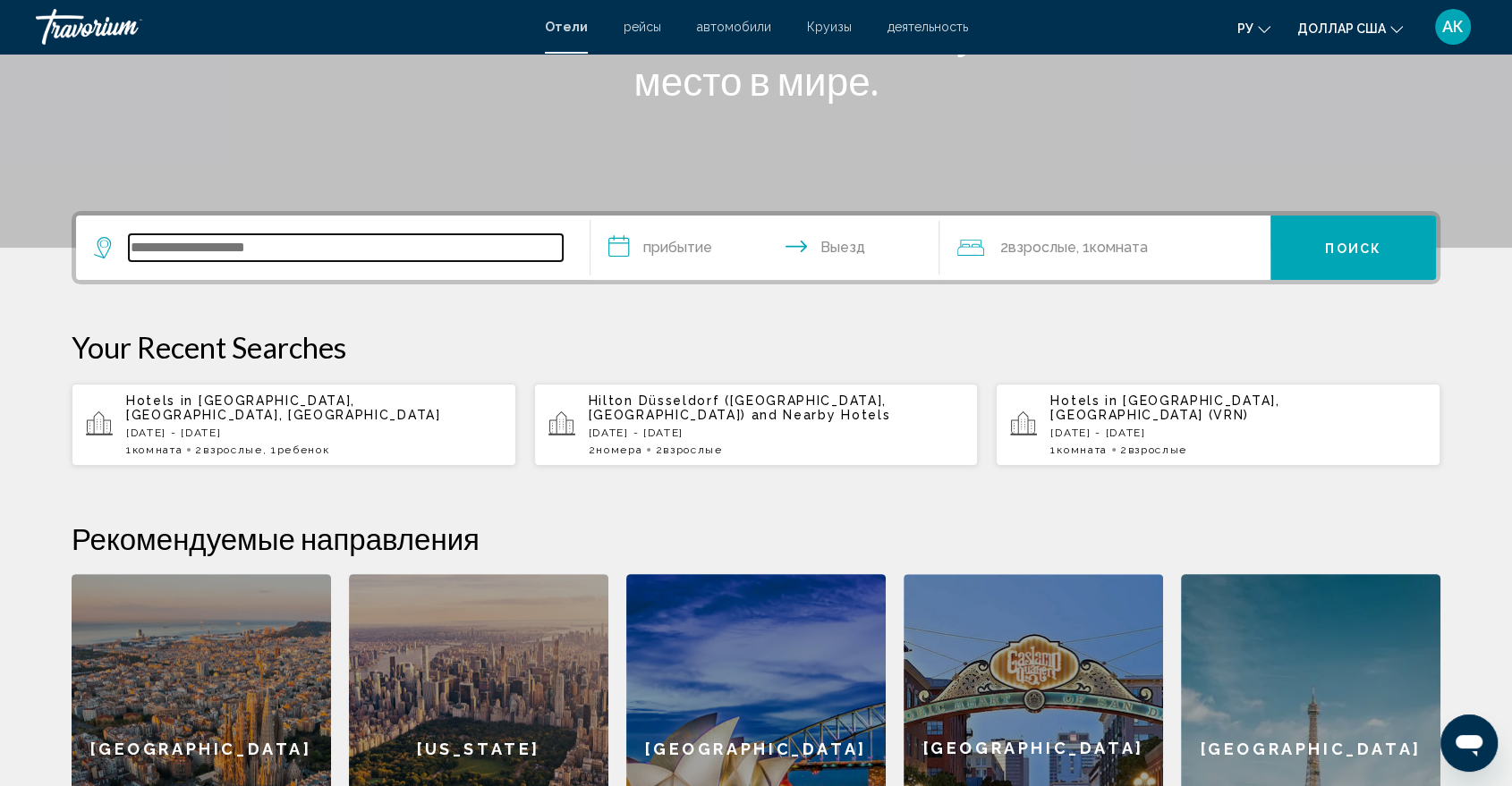
click at [406, 249] on input "Виджет поиска" at bounding box center [345, 248] width 434 height 27
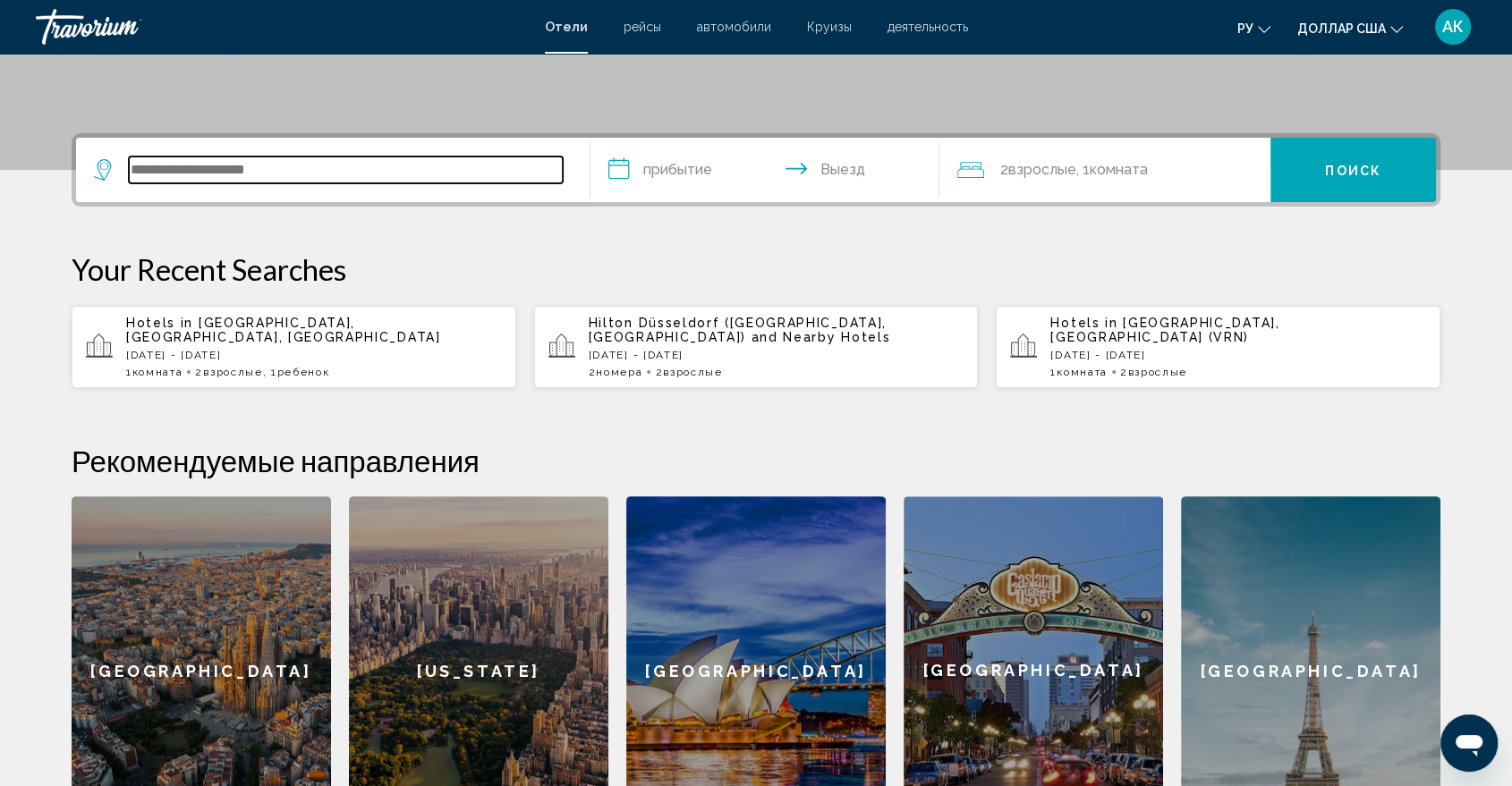
scroll to position [441, 0]
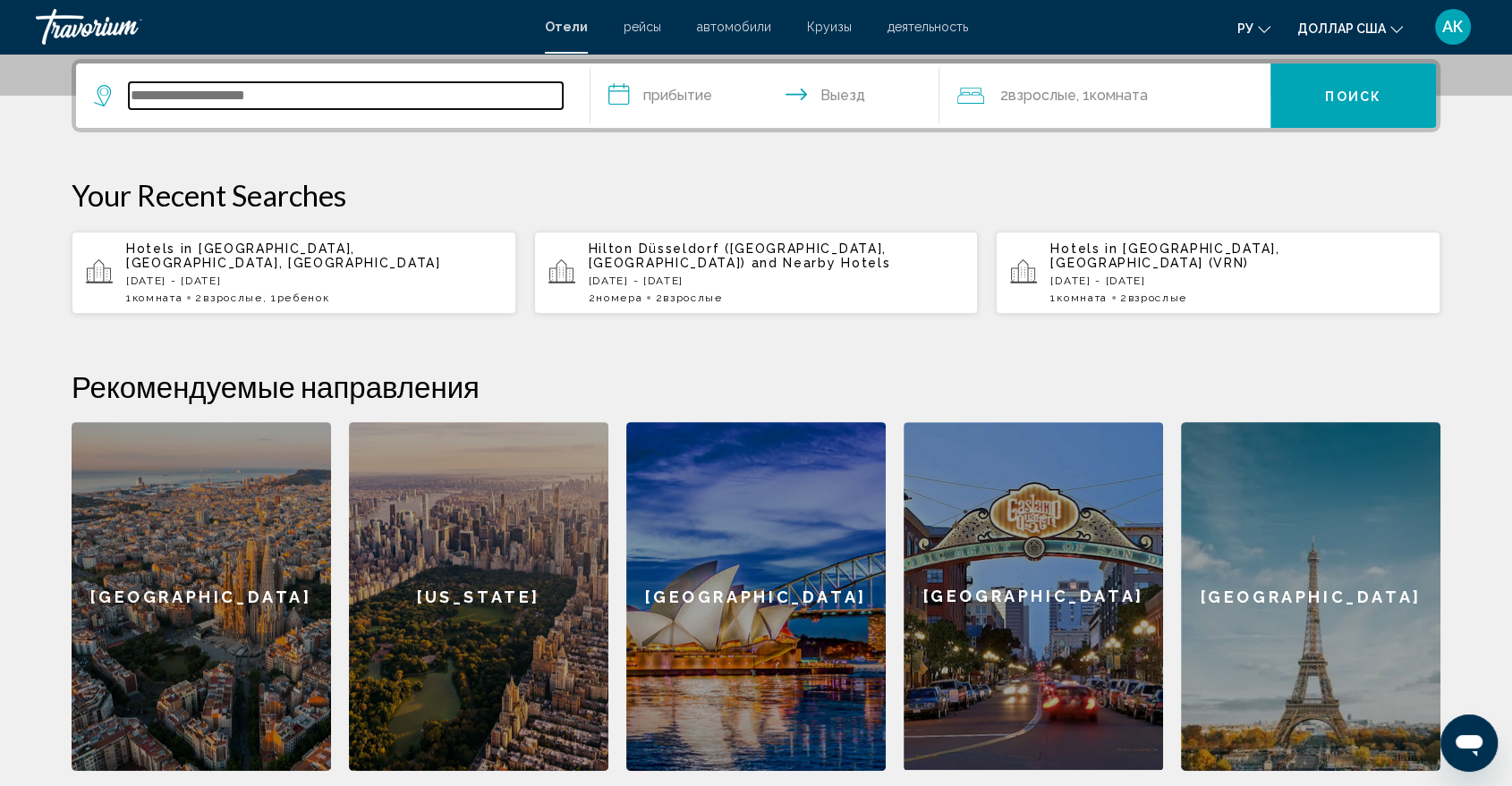
click at [275, 89] on input "Виджет поиска" at bounding box center [345, 96] width 434 height 27
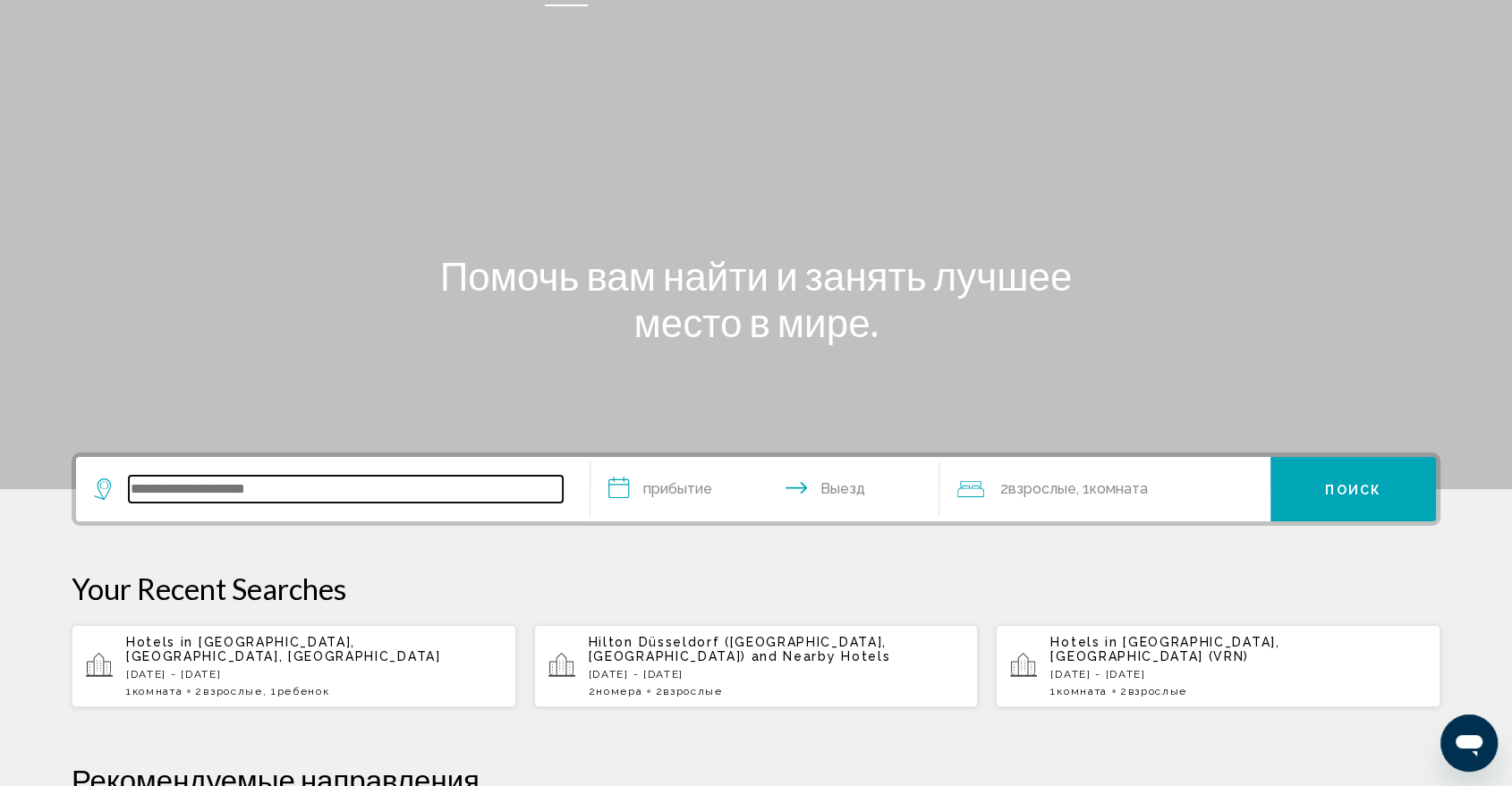
scroll to position [0, 0]
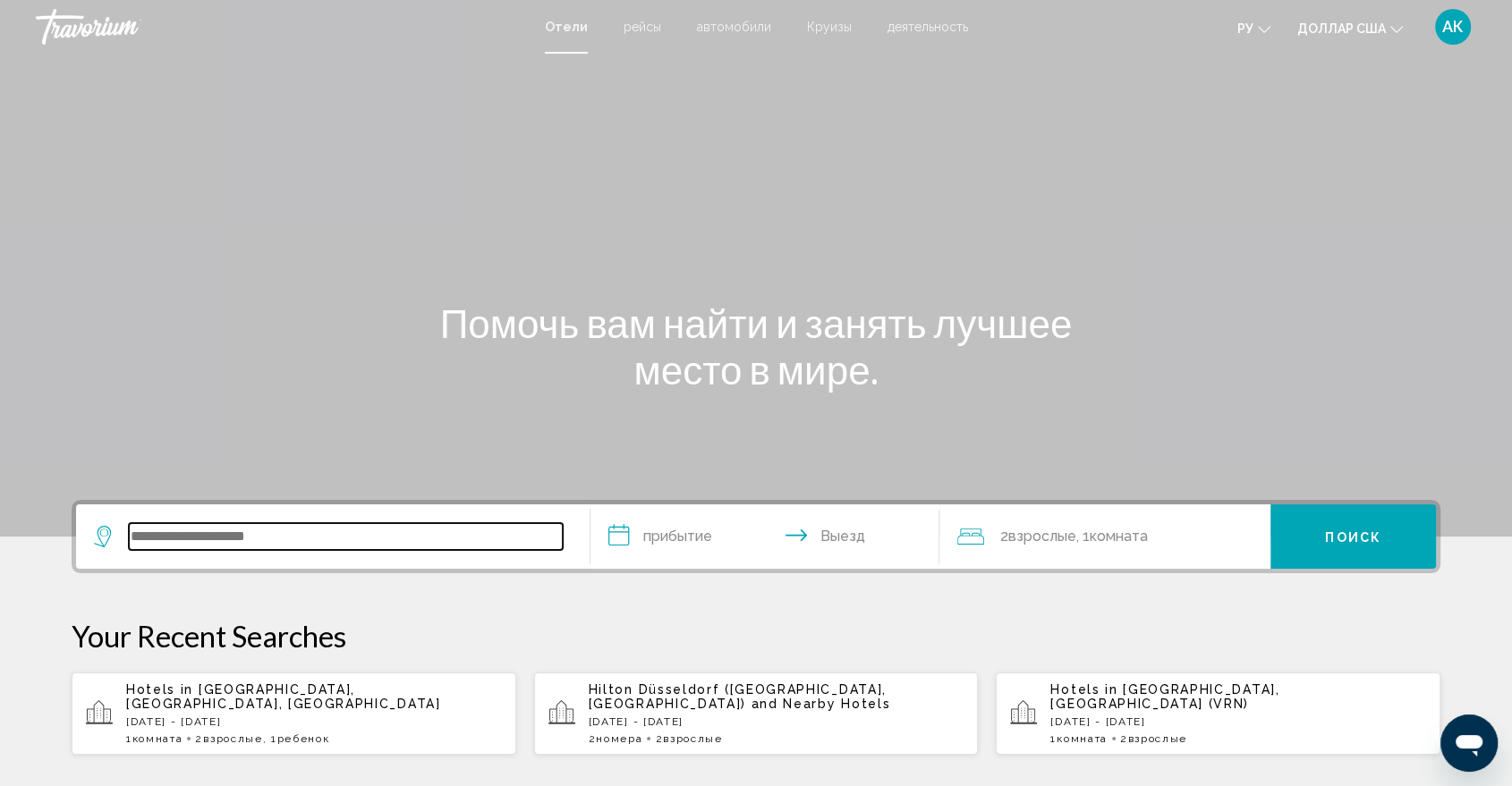
click at [285, 534] on input "Виджет поиска" at bounding box center [345, 537] width 434 height 27
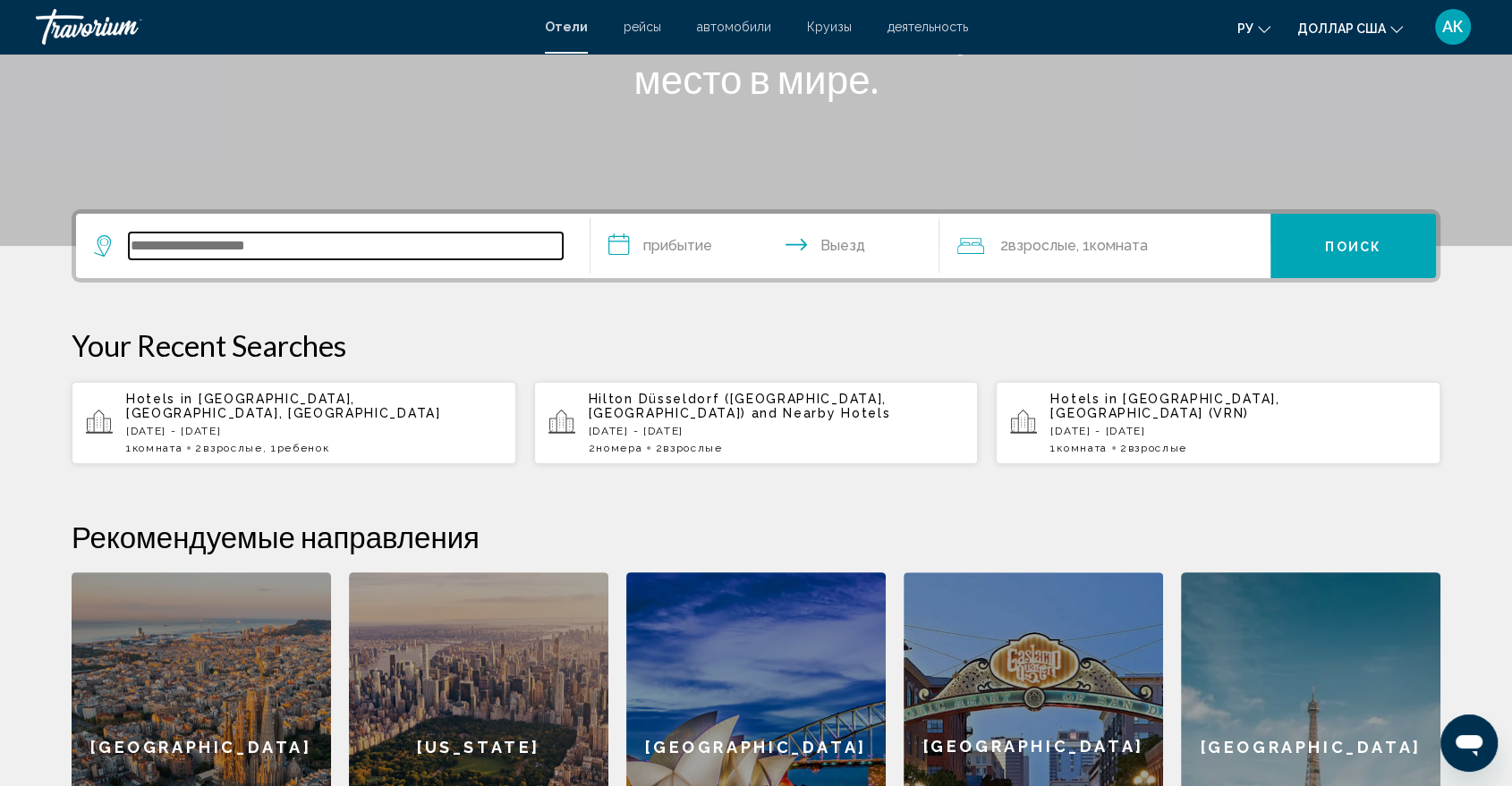
scroll to position [441, 0]
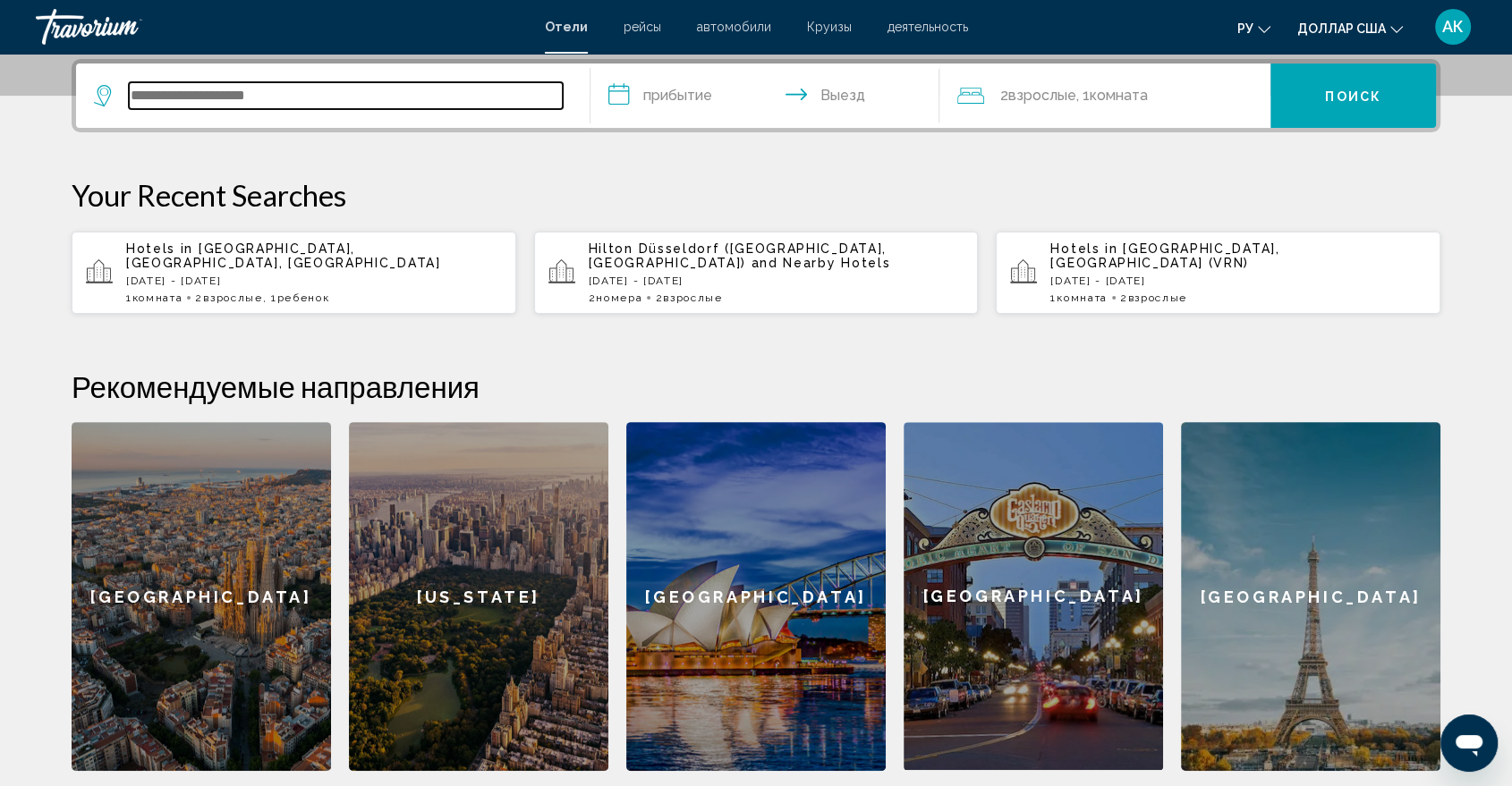
click at [352, 93] on input "Виджет поиска" at bounding box center [345, 96] width 434 height 27
type input "*"
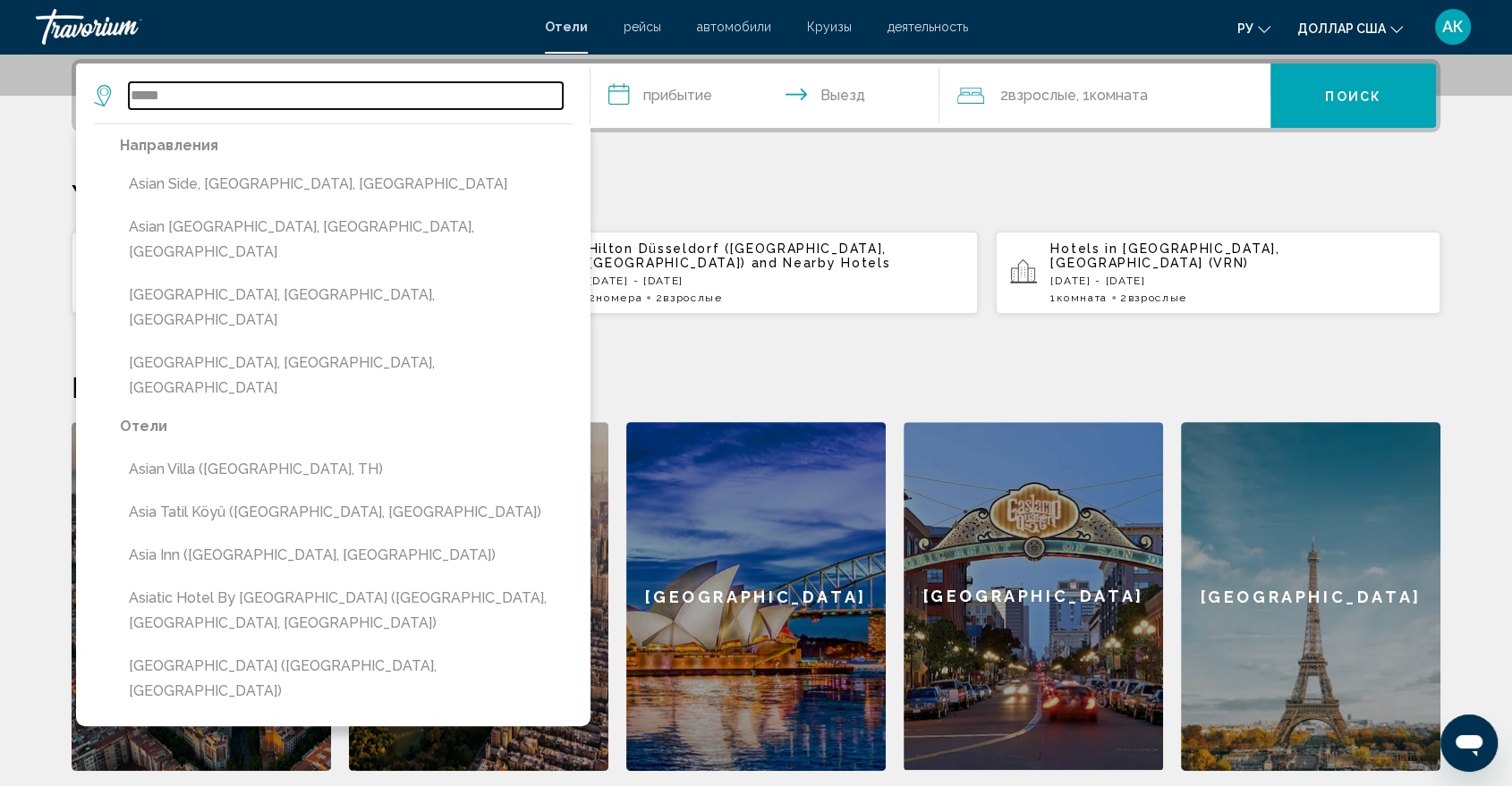
click at [408, 94] on input "****" at bounding box center [345, 96] width 434 height 27
type input "*"
type input "*******"
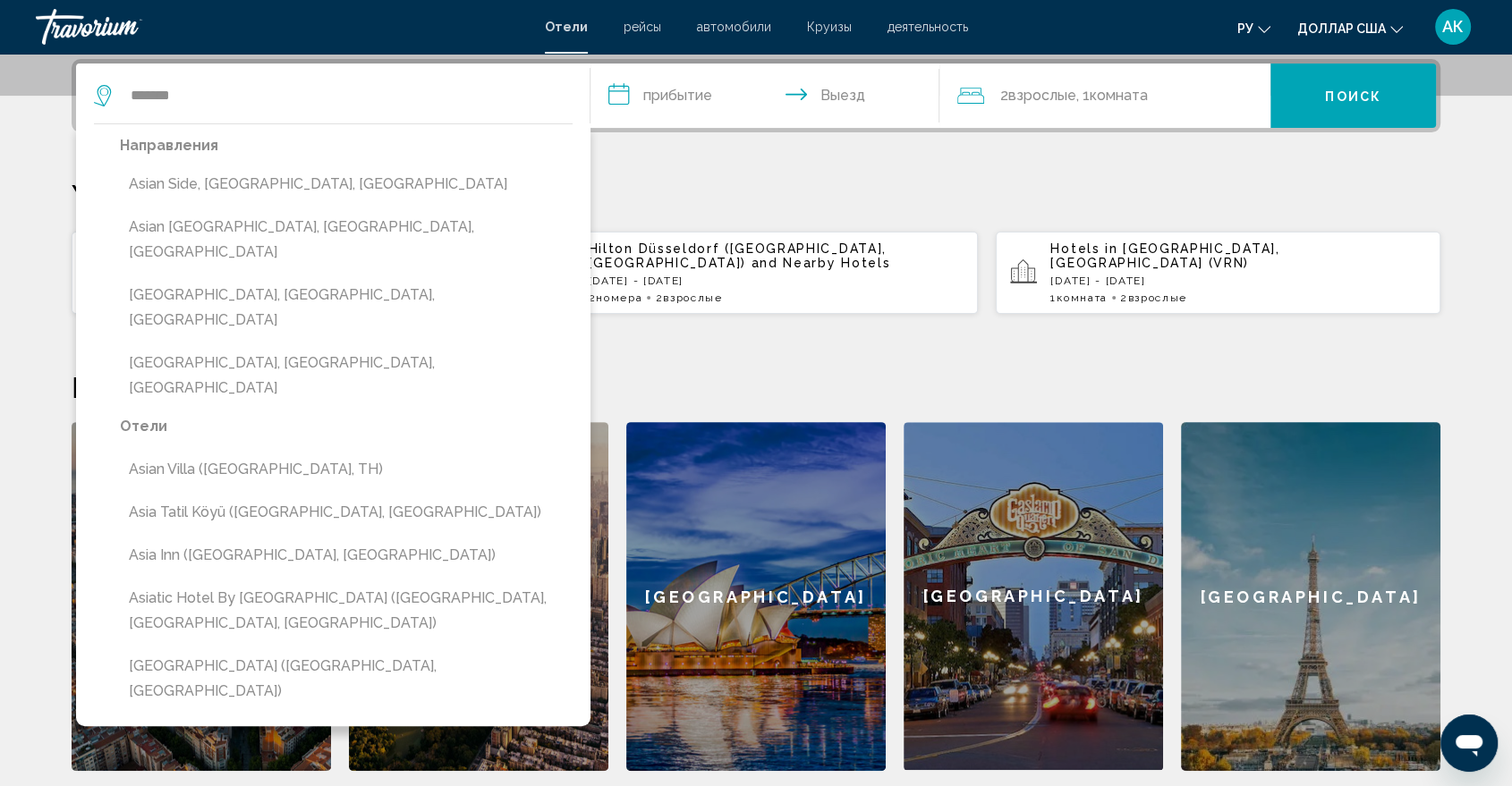
click at [1078, 92] on font ", 1" at bounding box center [1083, 95] width 13 height 17
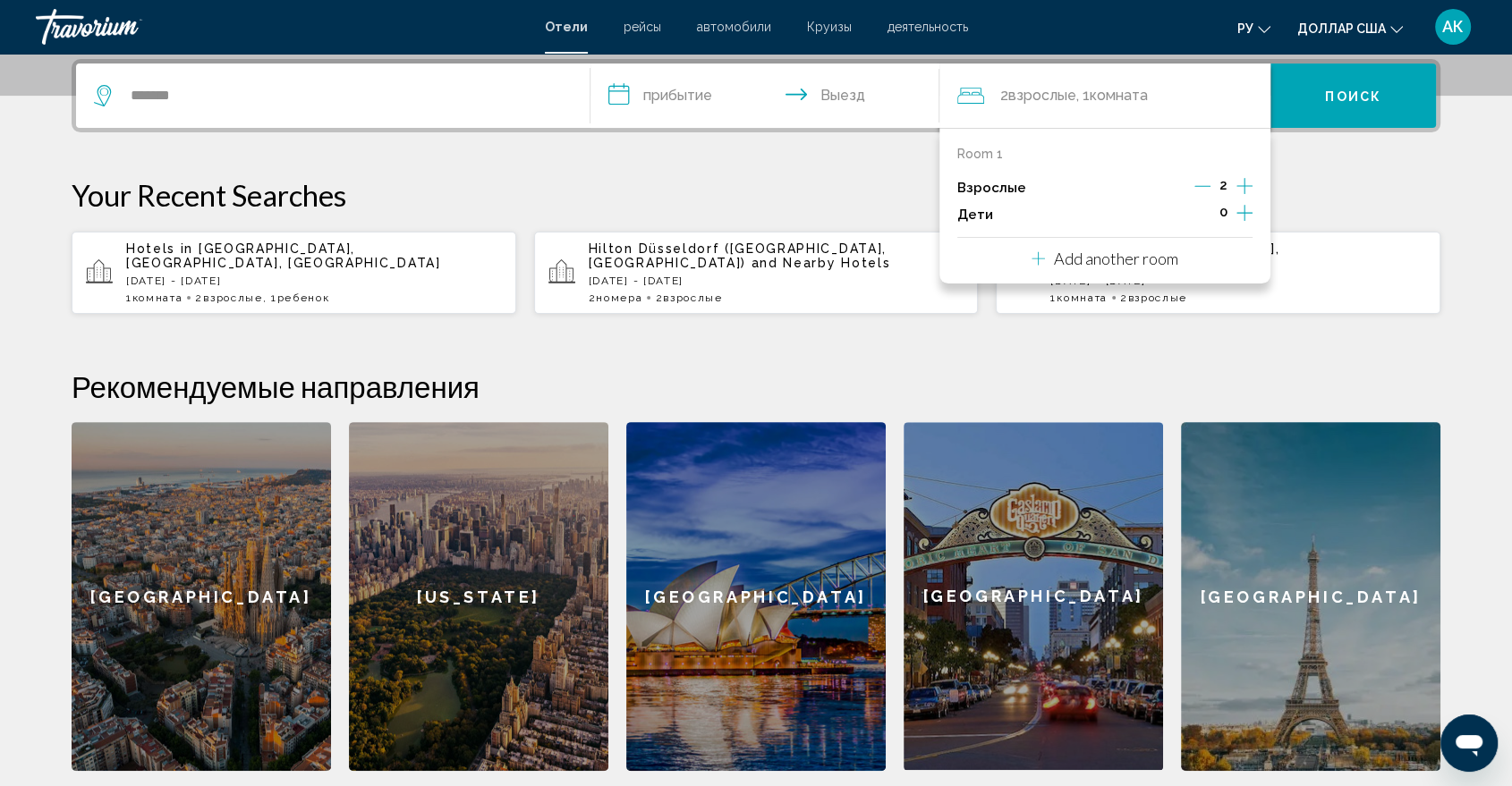
click at [1241, 213] on icon "Increment children" at bounding box center [1244, 212] width 16 height 21
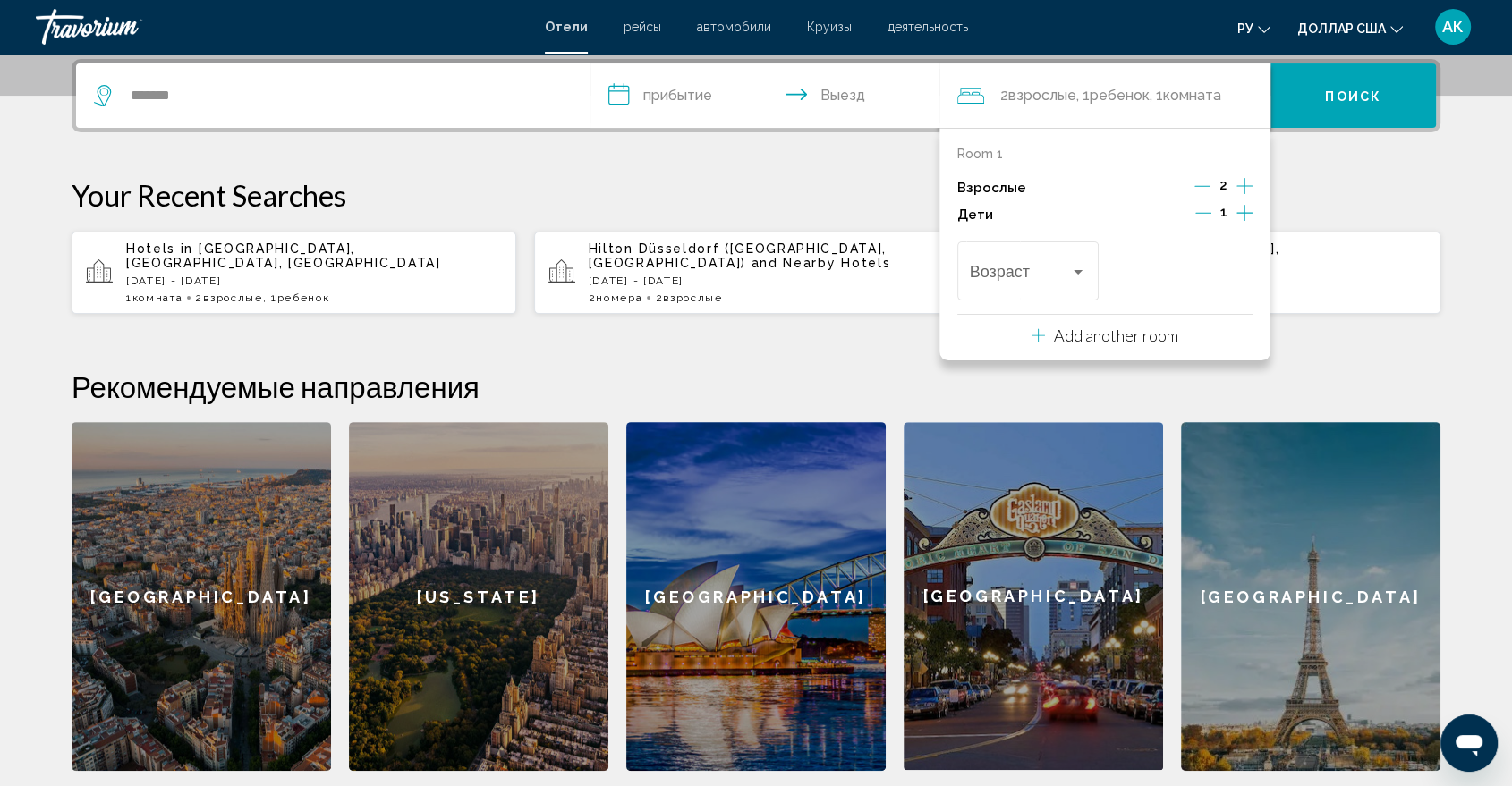
click at [1241, 213] on icon "Increment children" at bounding box center [1244, 212] width 16 height 21
click at [1362, 94] on font "Поиск" at bounding box center [1353, 96] width 57 height 14
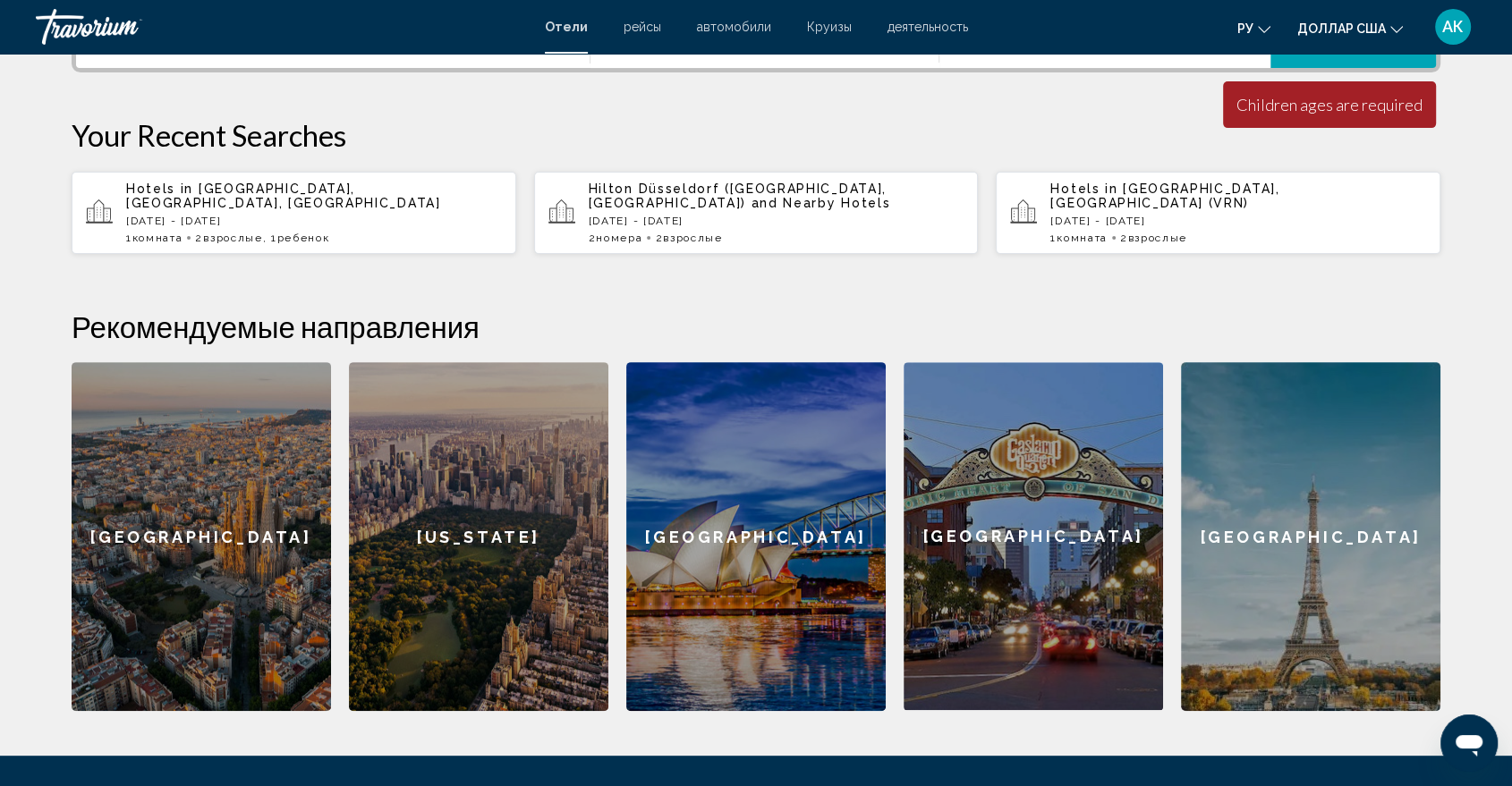
scroll to position [376, 0]
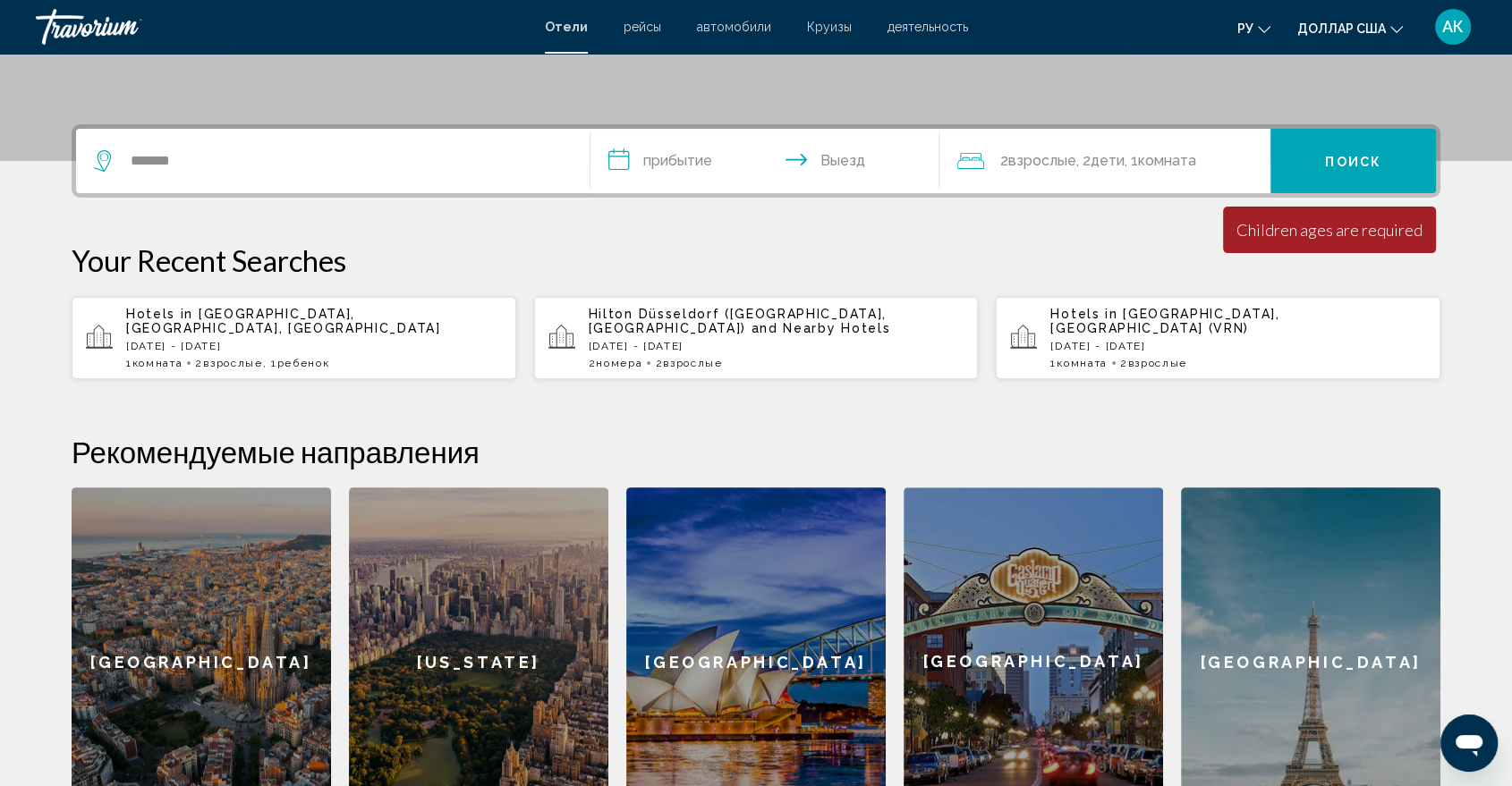
click at [683, 175] on input "**********" at bounding box center [768, 163] width 356 height 70
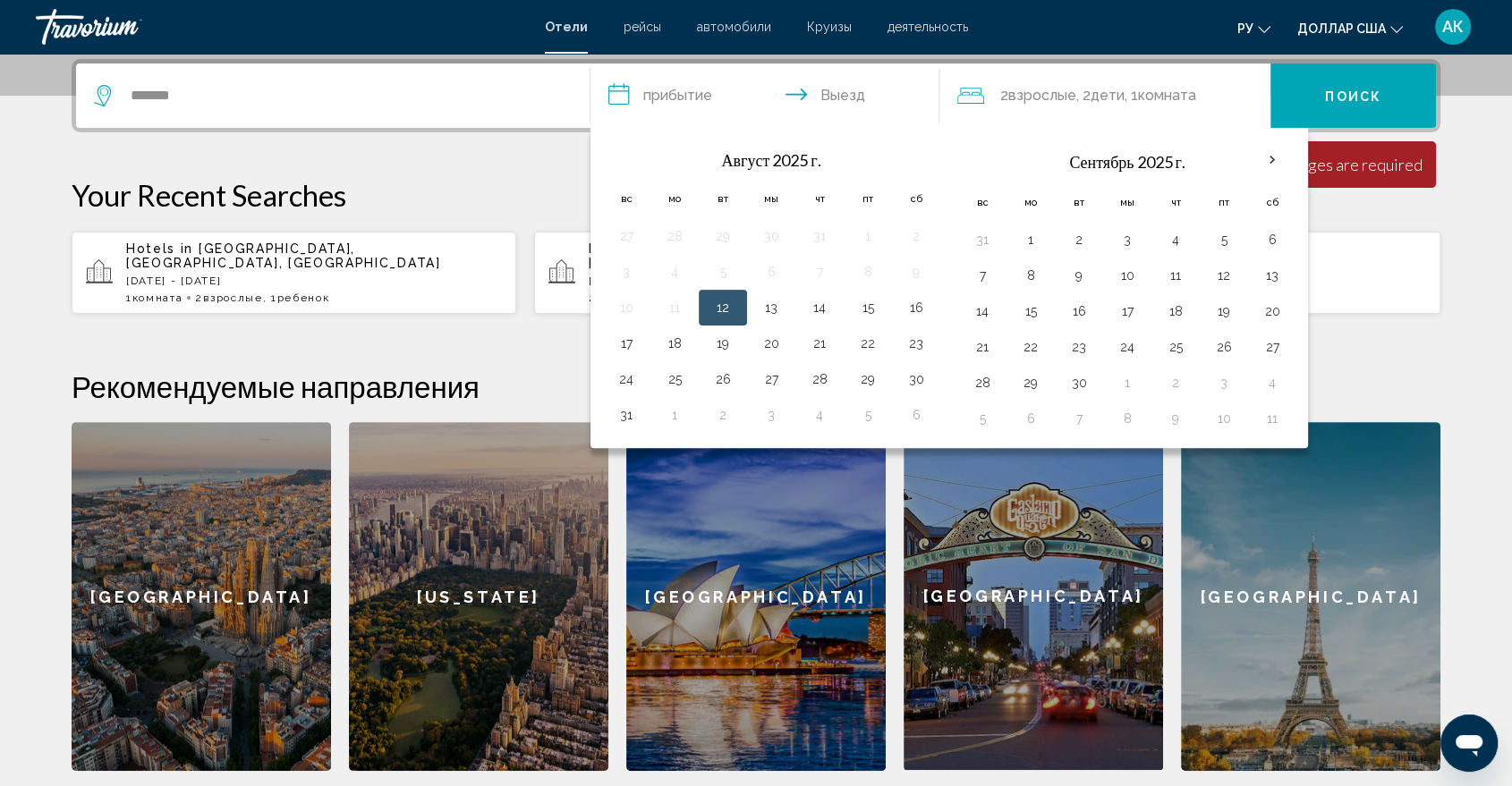
click at [833, 95] on input "**********" at bounding box center [768, 98] width 356 height 70
click at [894, 149] on th "Даты заезда и выезда" at bounding box center [916, 159] width 48 height 39
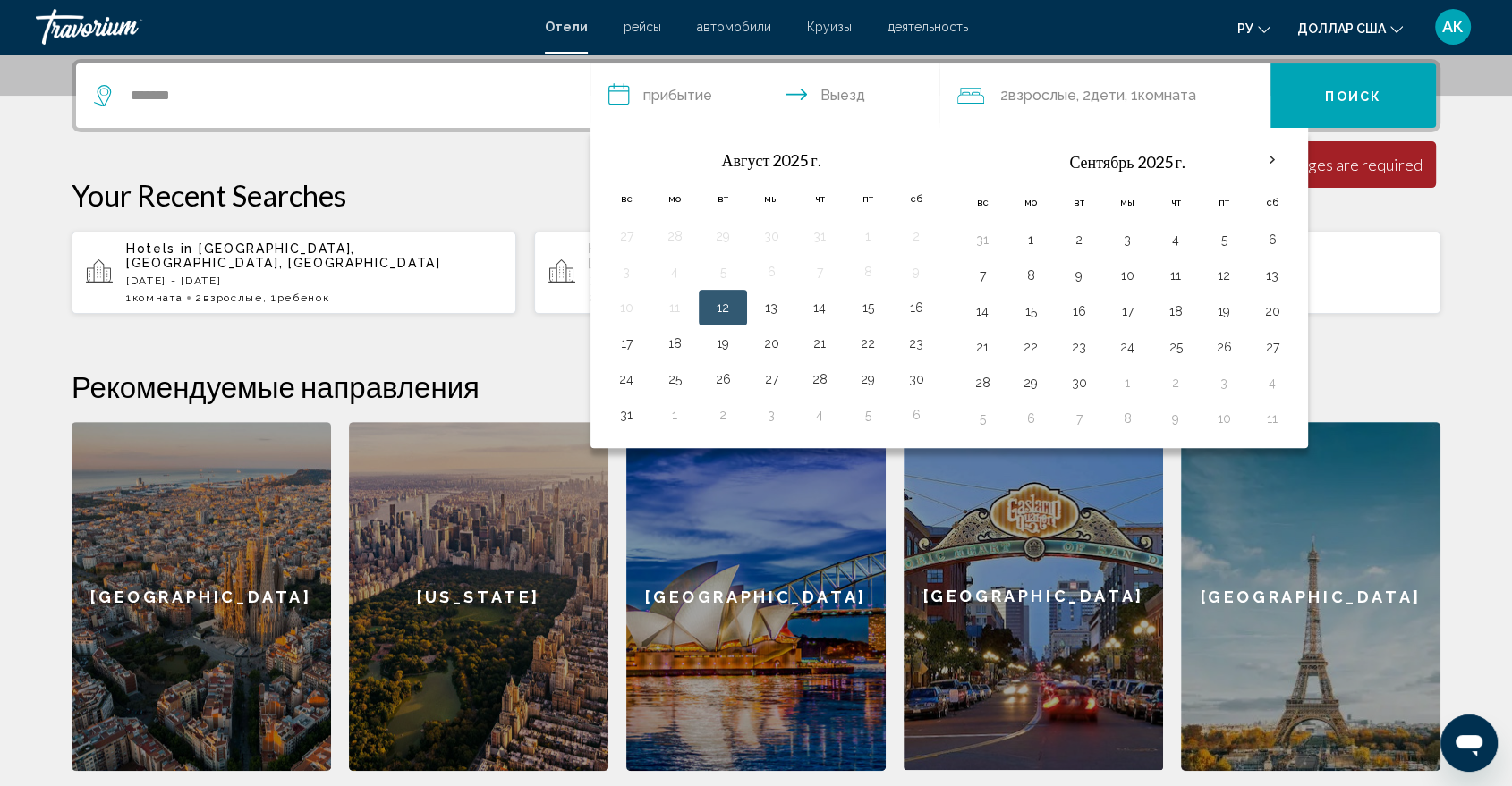
click at [892, 158] on th "Даты заезда и выезда" at bounding box center [916, 159] width 48 height 39
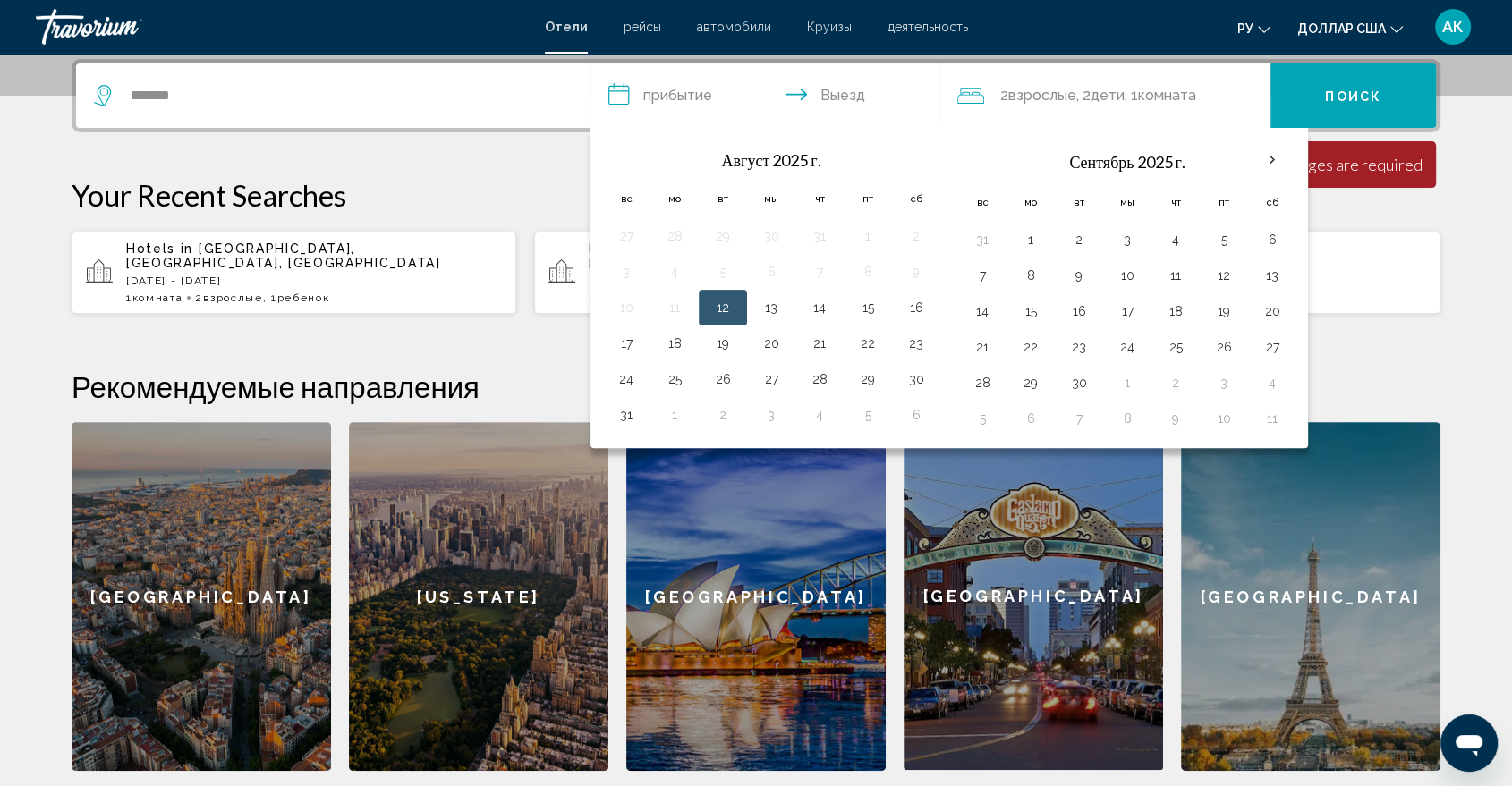
click at [892, 158] on th "Даты заезда и выезда" at bounding box center [916, 159] width 48 height 39
click at [702, 114] on input "**********" at bounding box center [768, 98] width 356 height 70
click at [685, 94] on input "**********" at bounding box center [768, 98] width 356 height 70
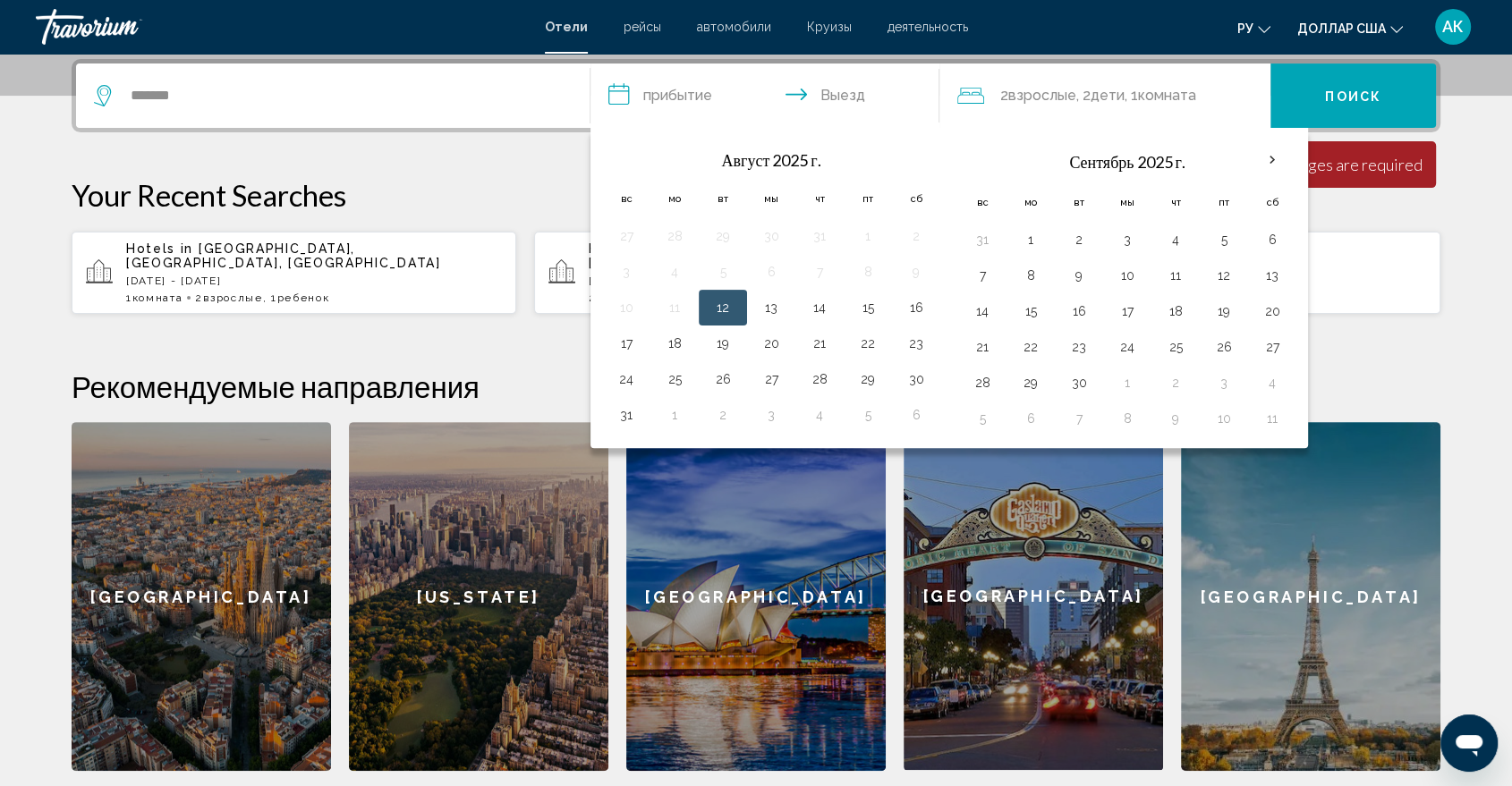
click at [641, 106] on input "**********" at bounding box center [768, 98] width 356 height 70
click at [627, 104] on input "**********" at bounding box center [768, 98] width 356 height 70
click at [731, 73] on input "**********" at bounding box center [768, 98] width 356 height 70
click at [702, 98] on input "**********" at bounding box center [768, 98] width 356 height 70
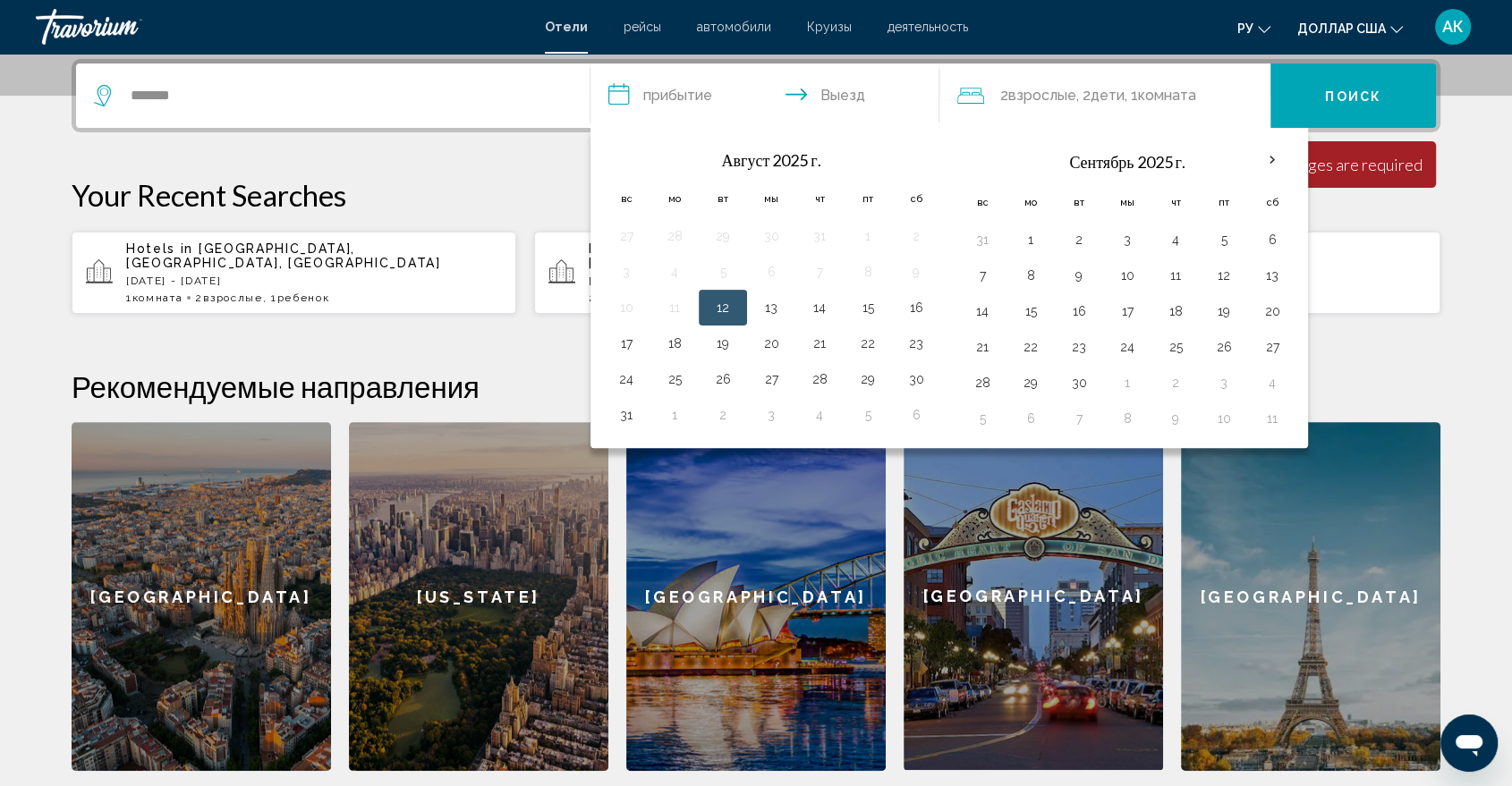
click at [702, 98] on input "**********" at bounding box center [768, 98] width 356 height 70
click at [1264, 156] on th "В следующем месяце" at bounding box center [1272, 160] width 48 height 39
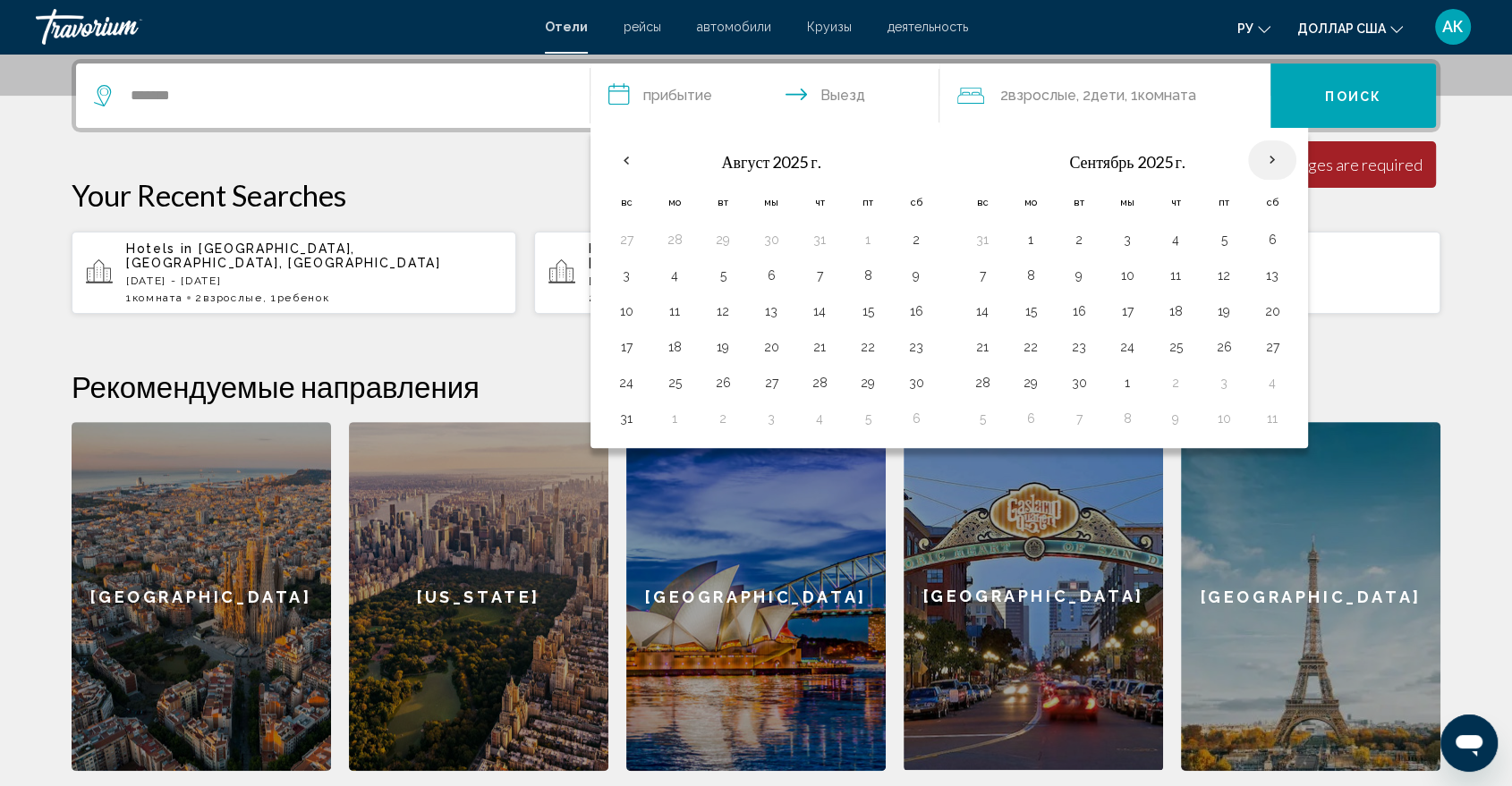
click at [1264, 156] on th "В следующем месяце" at bounding box center [1272, 160] width 48 height 39
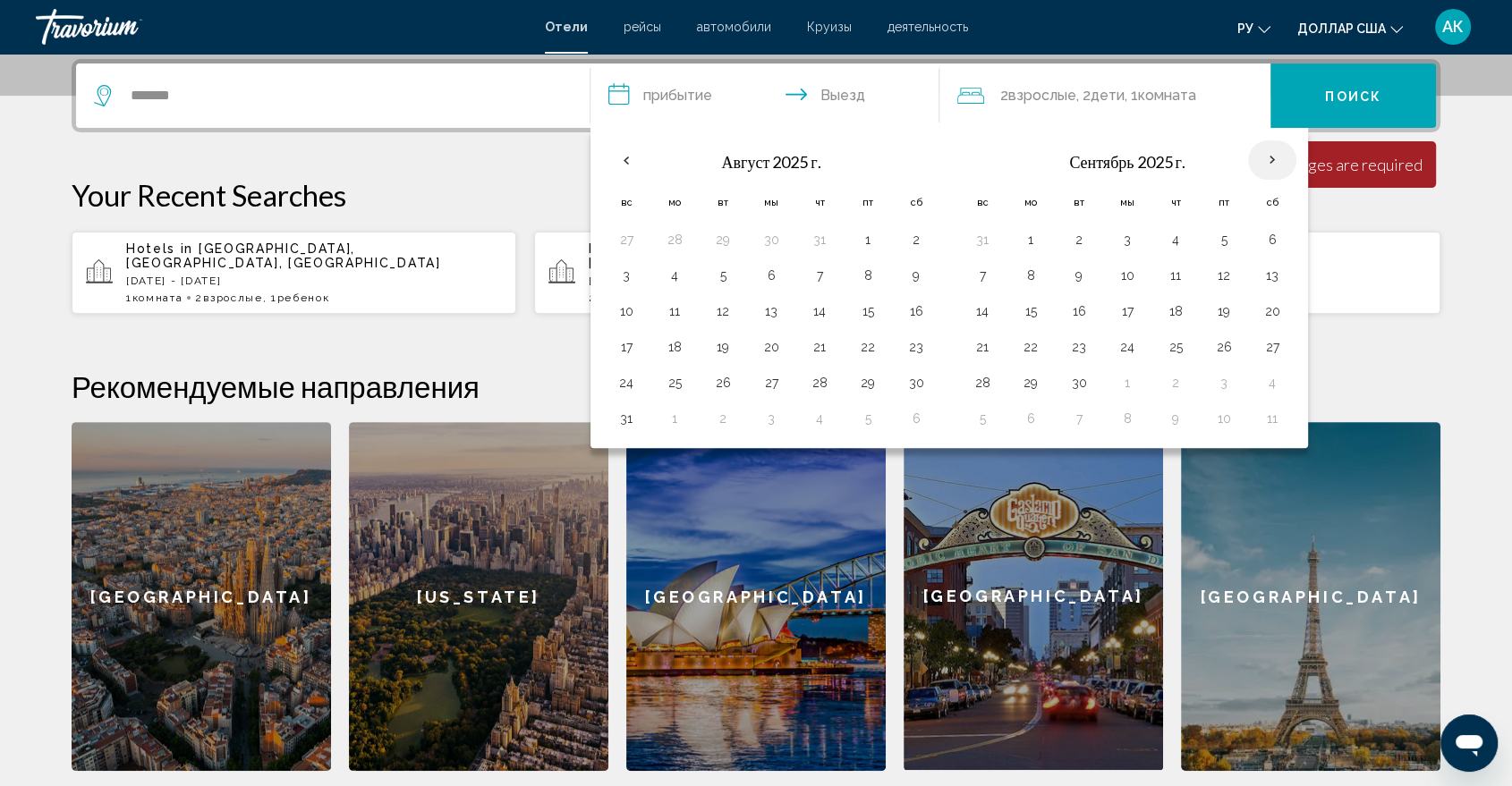
click at [1264, 156] on th "В следующем месяце" at bounding box center [1272, 160] width 48 height 39
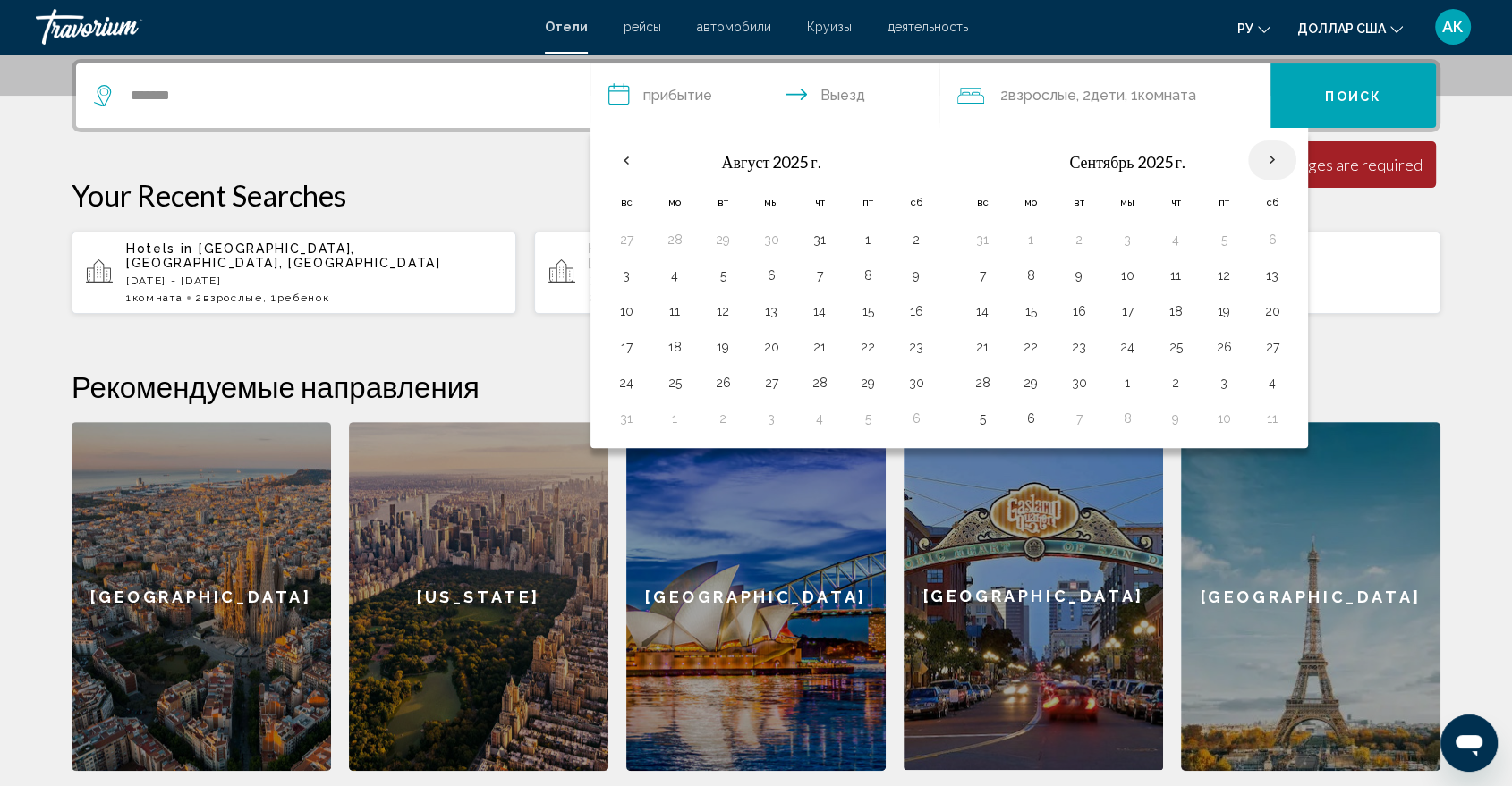
click at [1264, 156] on th "В следующем месяце" at bounding box center [1272, 160] width 48 height 39
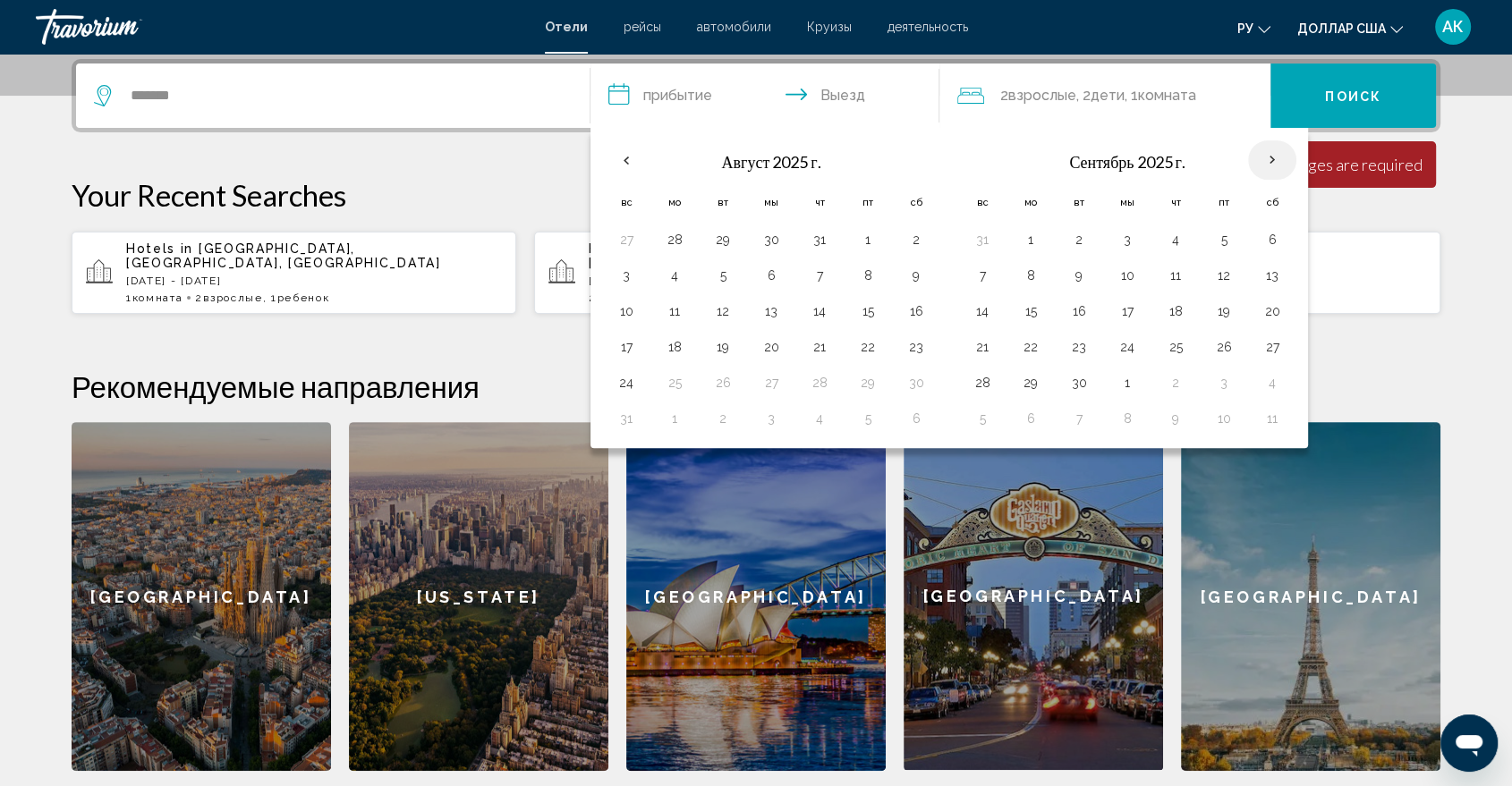
click at [1264, 156] on th "В следующем месяце" at bounding box center [1272, 160] width 48 height 39
click at [1271, 378] on button "4" at bounding box center [1273, 382] width 29 height 25
click at [1268, 150] on th "В следующем месяце" at bounding box center [1272, 160] width 48 height 39
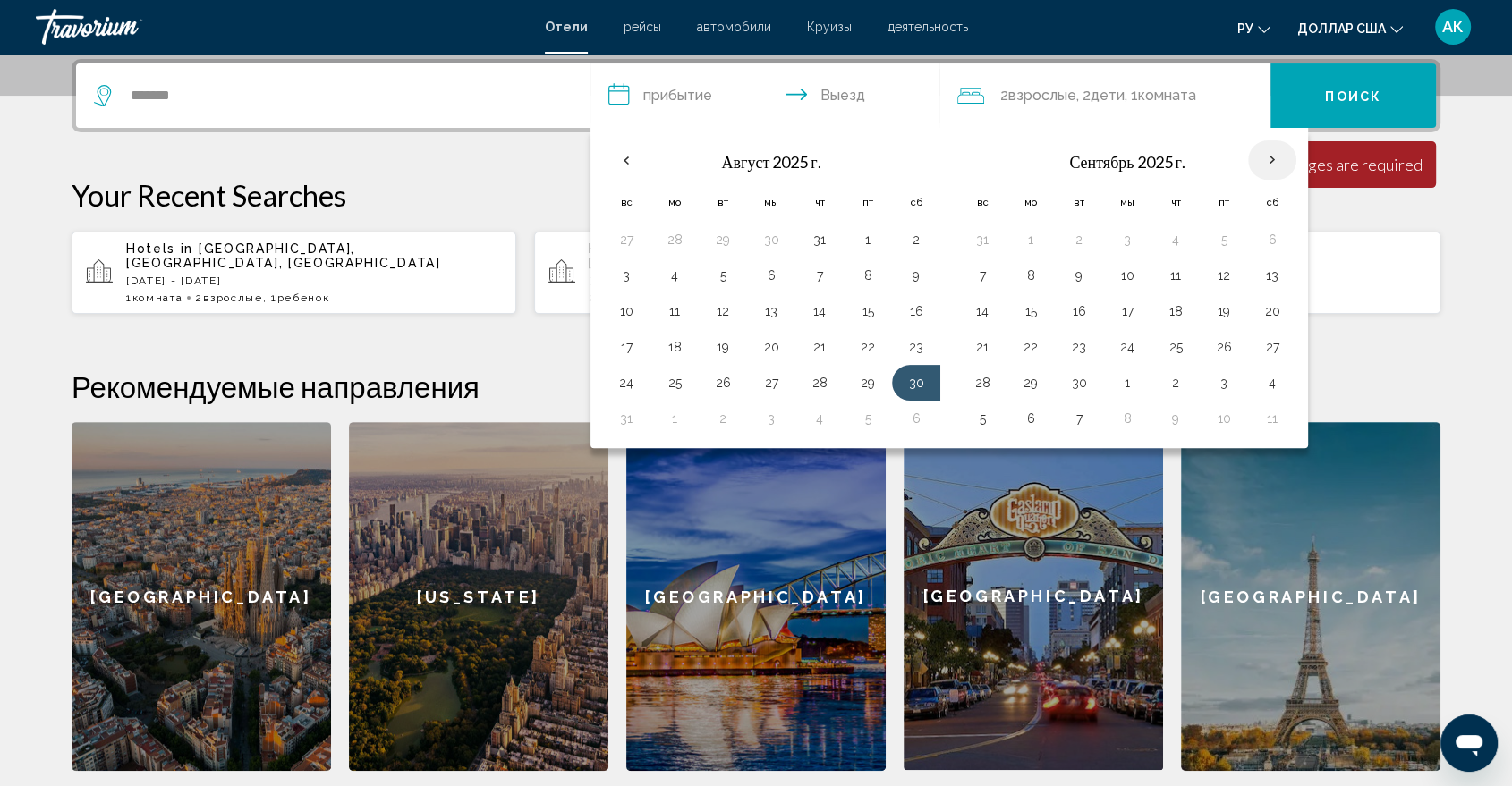
click at [1268, 150] on th "В следующем месяце" at bounding box center [1272, 160] width 48 height 39
click at [1273, 151] on th "В следующем месяце" at bounding box center [1272, 160] width 48 height 39
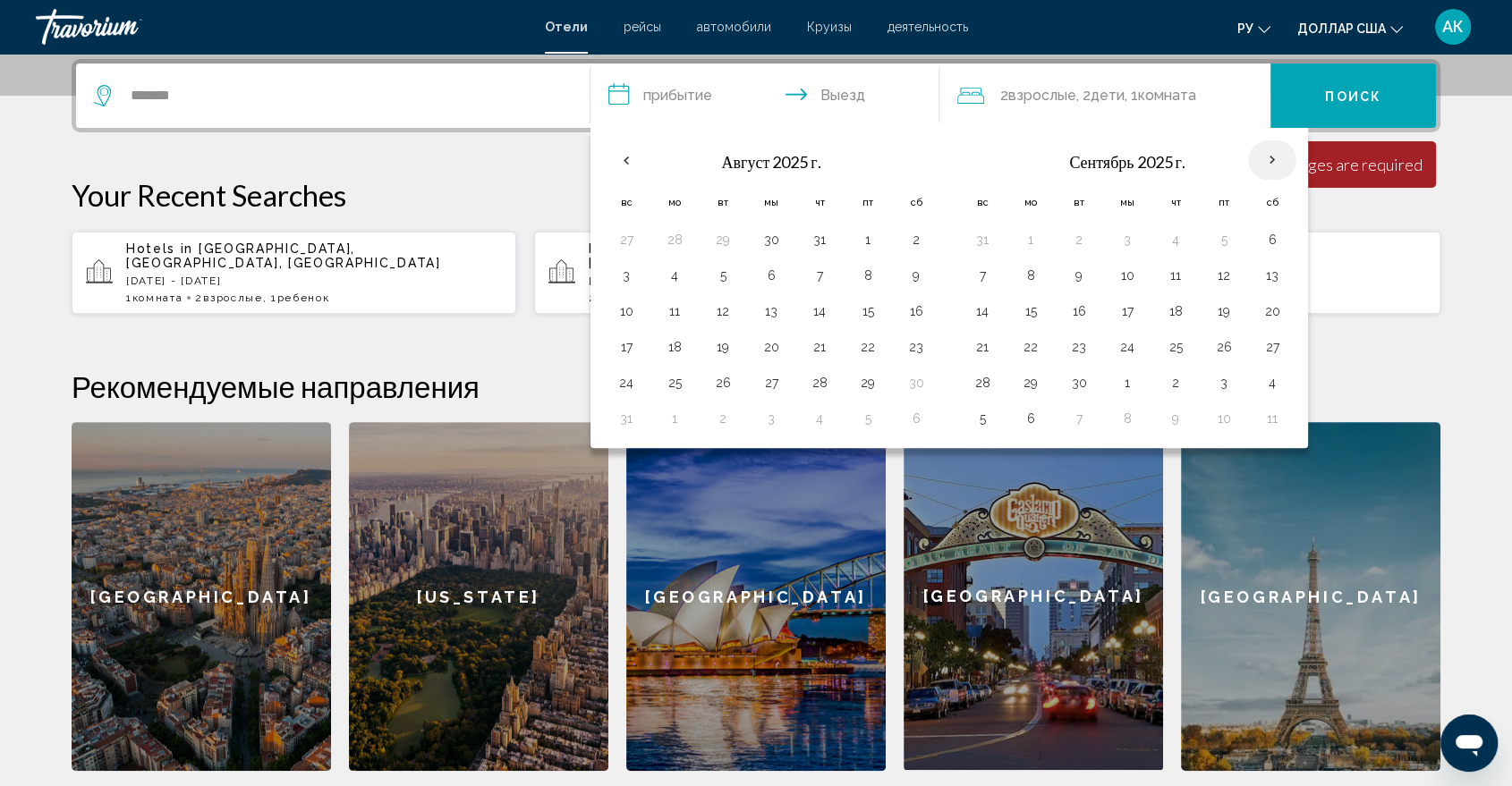
click at [1273, 151] on th "В следующем месяце" at bounding box center [1272, 160] width 48 height 39
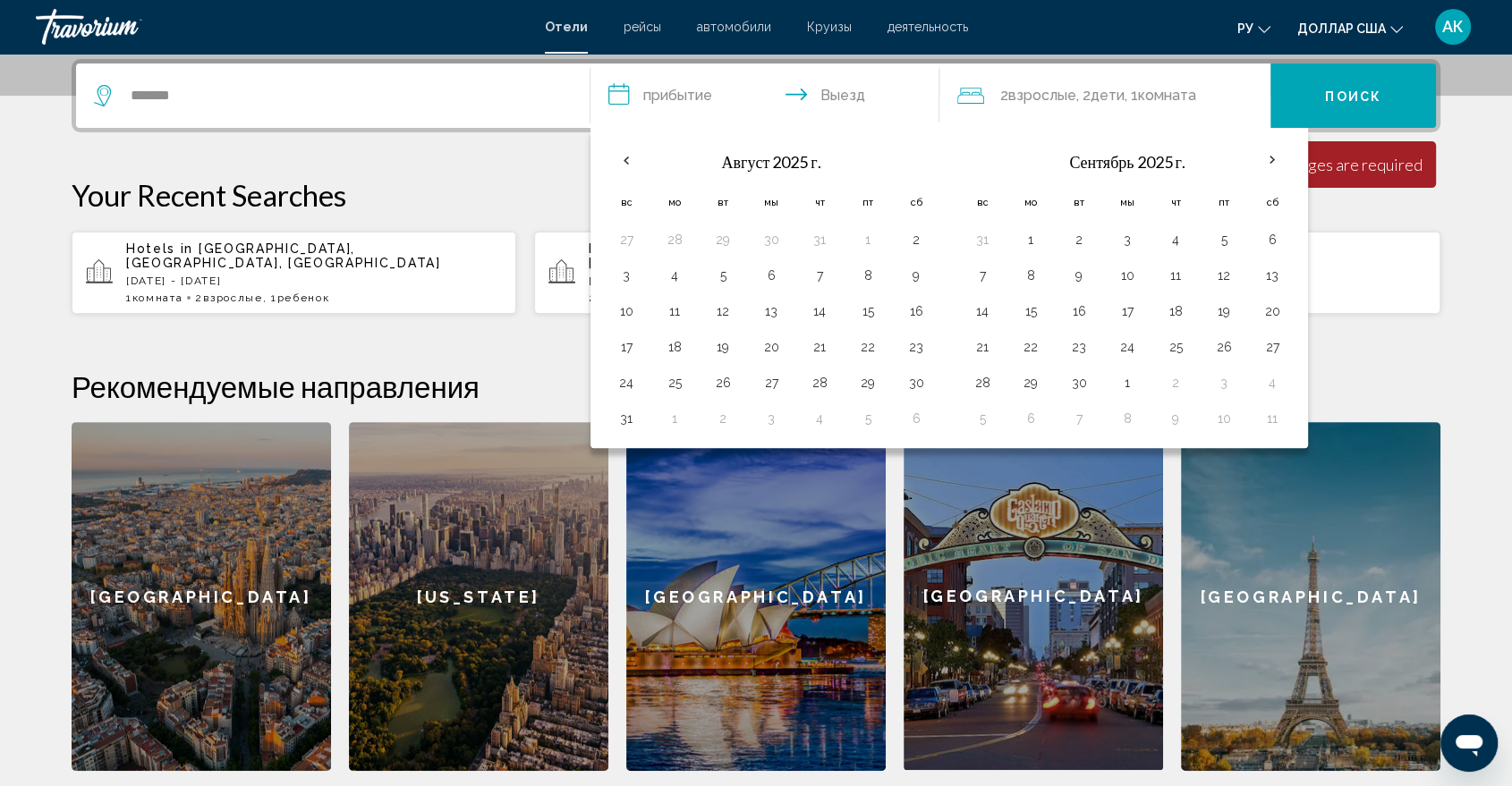
click at [1274, 191] on th "Сб" at bounding box center [1272, 202] width 48 height 39
click at [1274, 233] on button "6" at bounding box center [1273, 239] width 29 height 25
type input "**********"
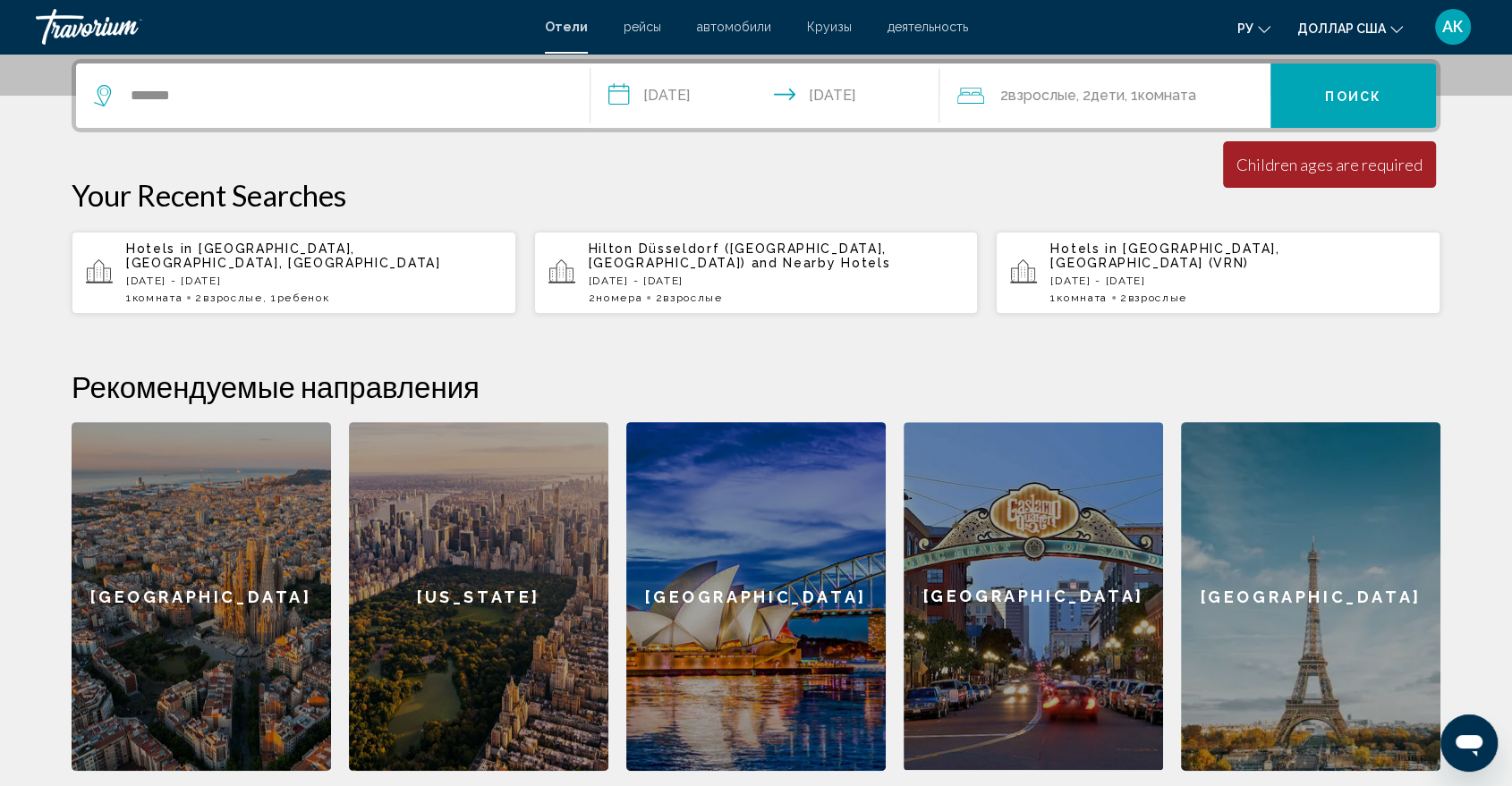
click at [682, 95] on input "**********" at bounding box center [768, 98] width 356 height 70
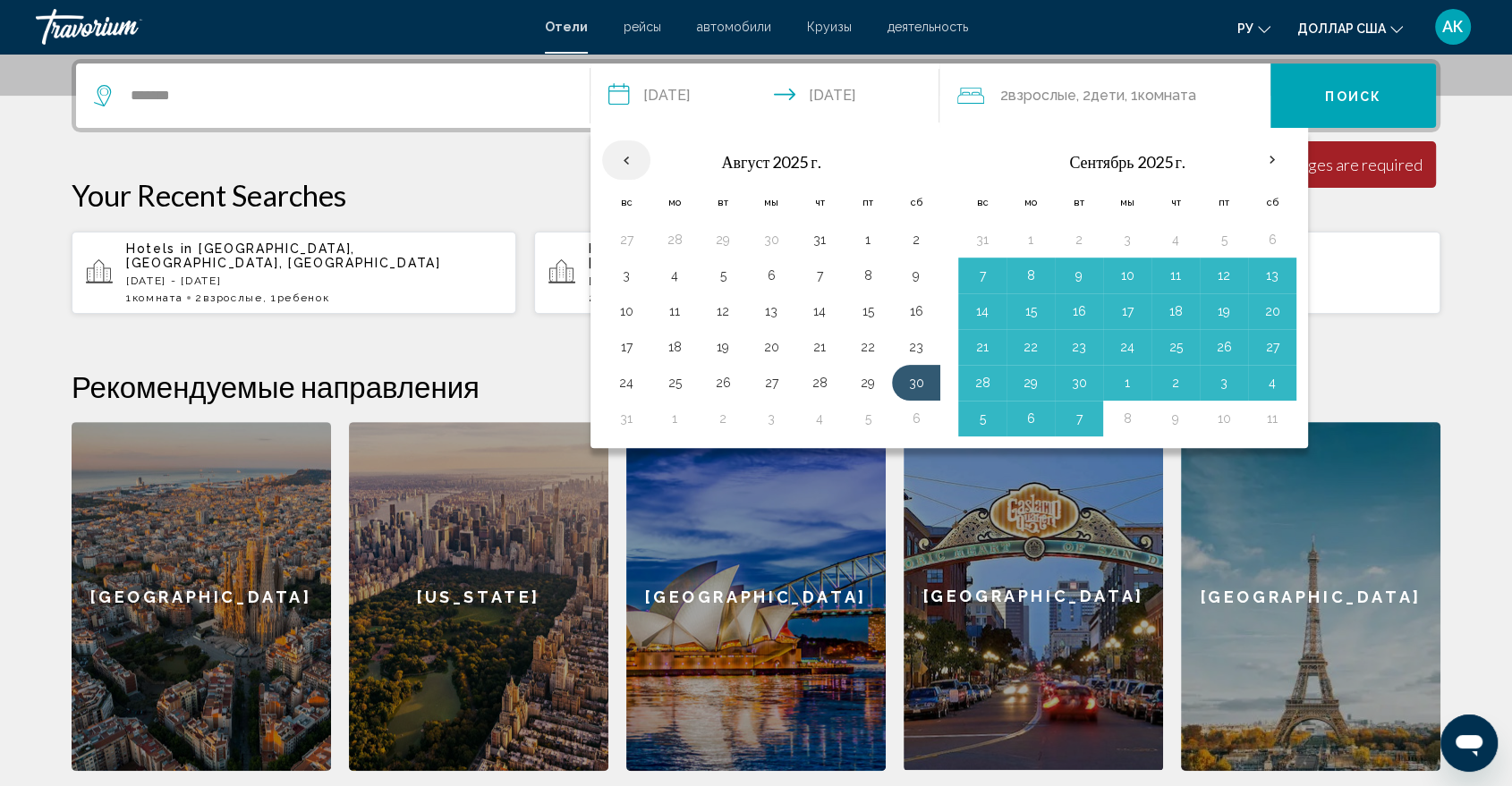
click at [634, 173] on th "Previous month" at bounding box center [626, 160] width 48 height 39
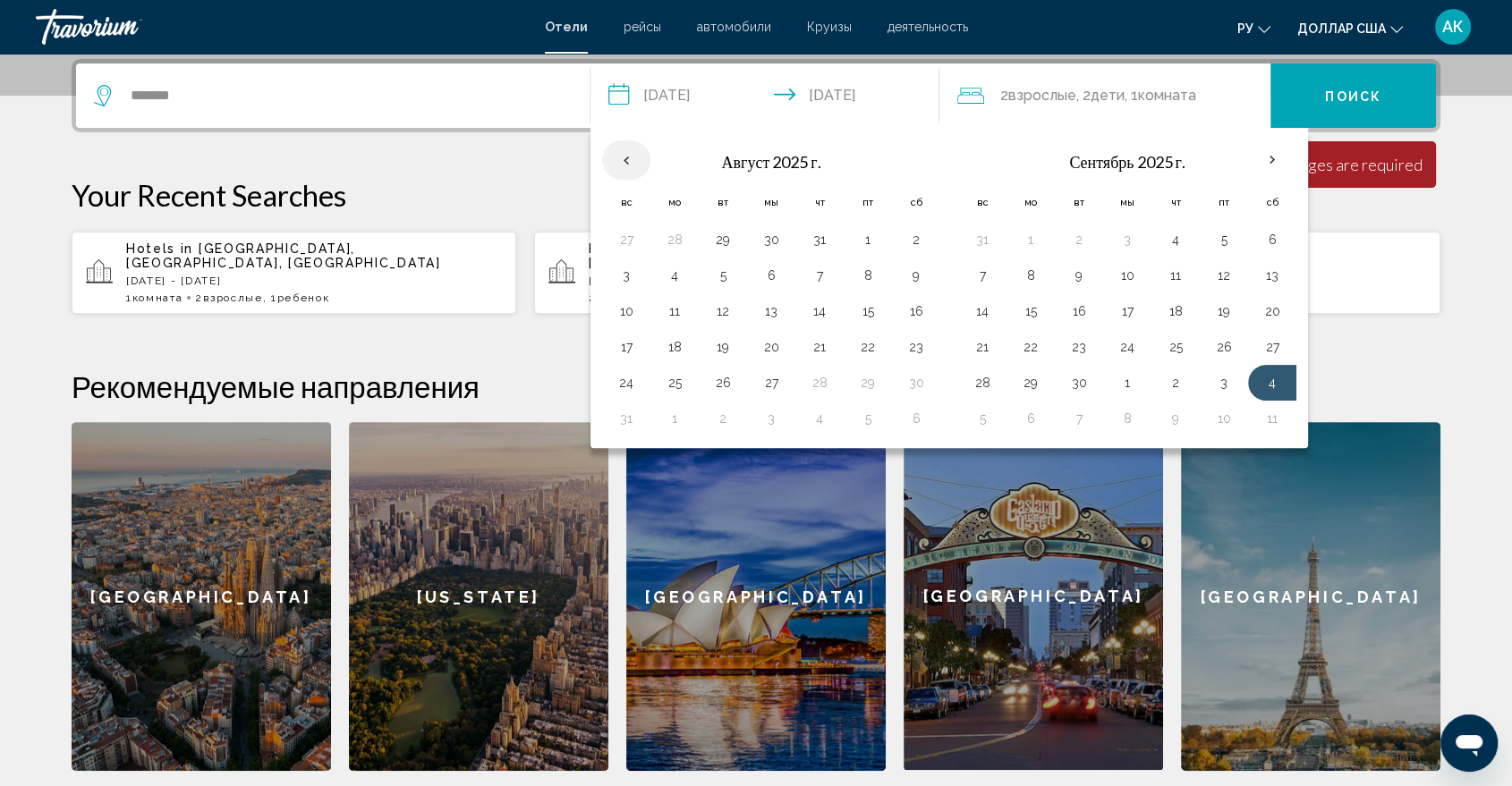
click at [634, 171] on th "Previous month" at bounding box center [626, 160] width 48 height 39
click at [627, 149] on th "Previous month" at bounding box center [626, 160] width 48 height 39
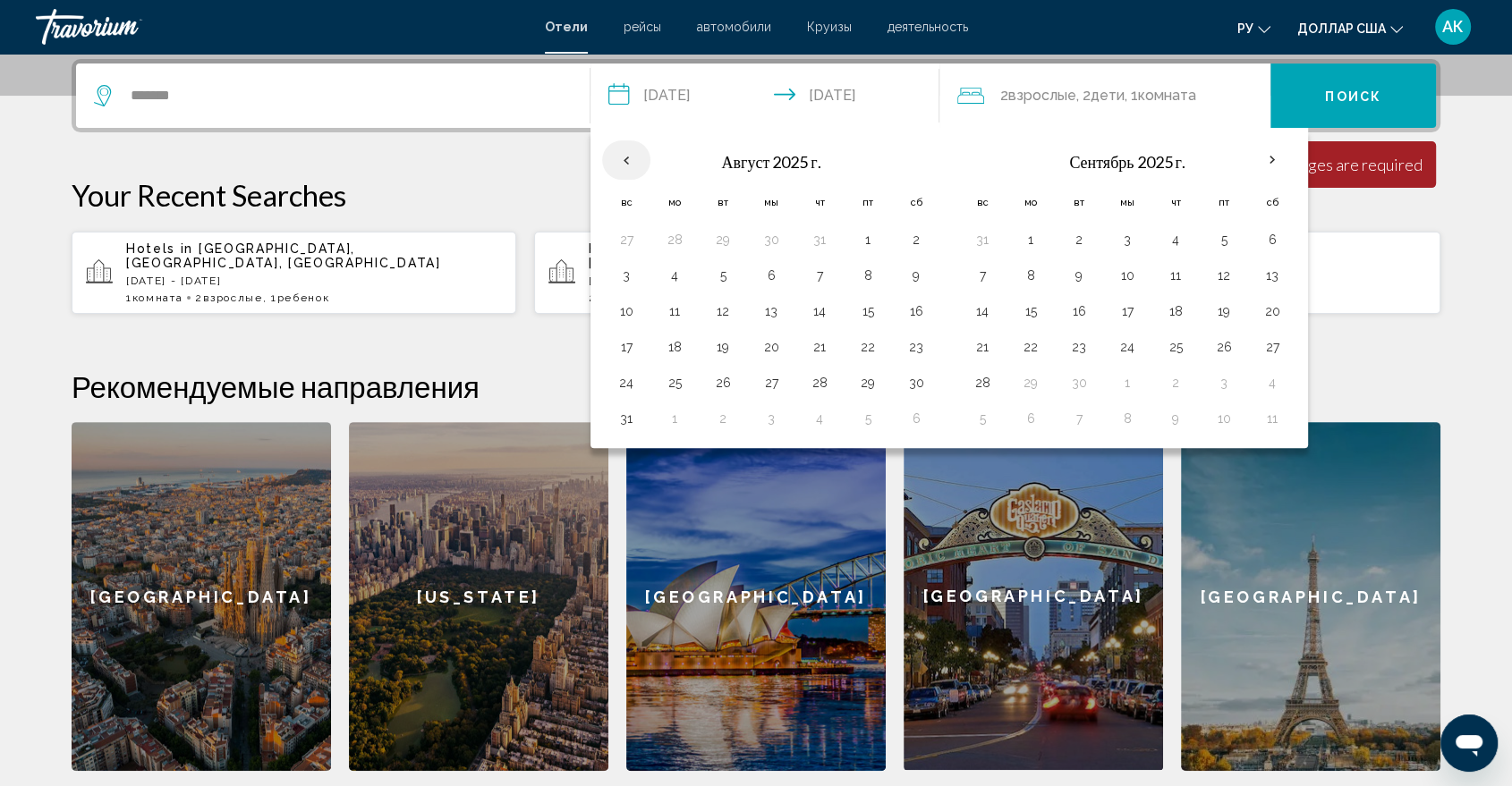
click at [627, 149] on th "Previous month" at bounding box center [626, 160] width 48 height 39
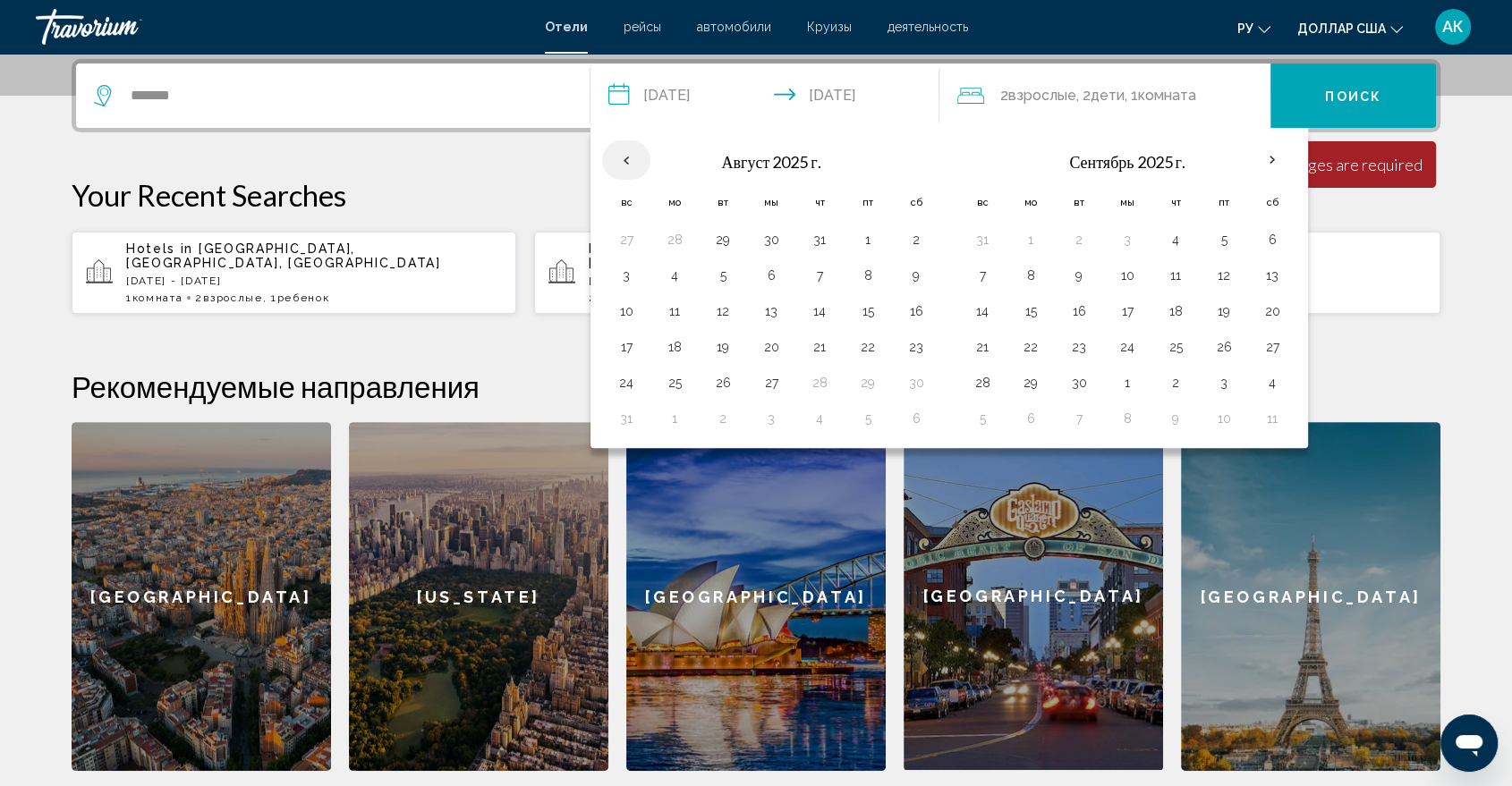
click at [627, 149] on th "Previous month" at bounding box center [626, 160] width 48 height 39
click at [702, 96] on input "**********" at bounding box center [768, 98] width 356 height 70
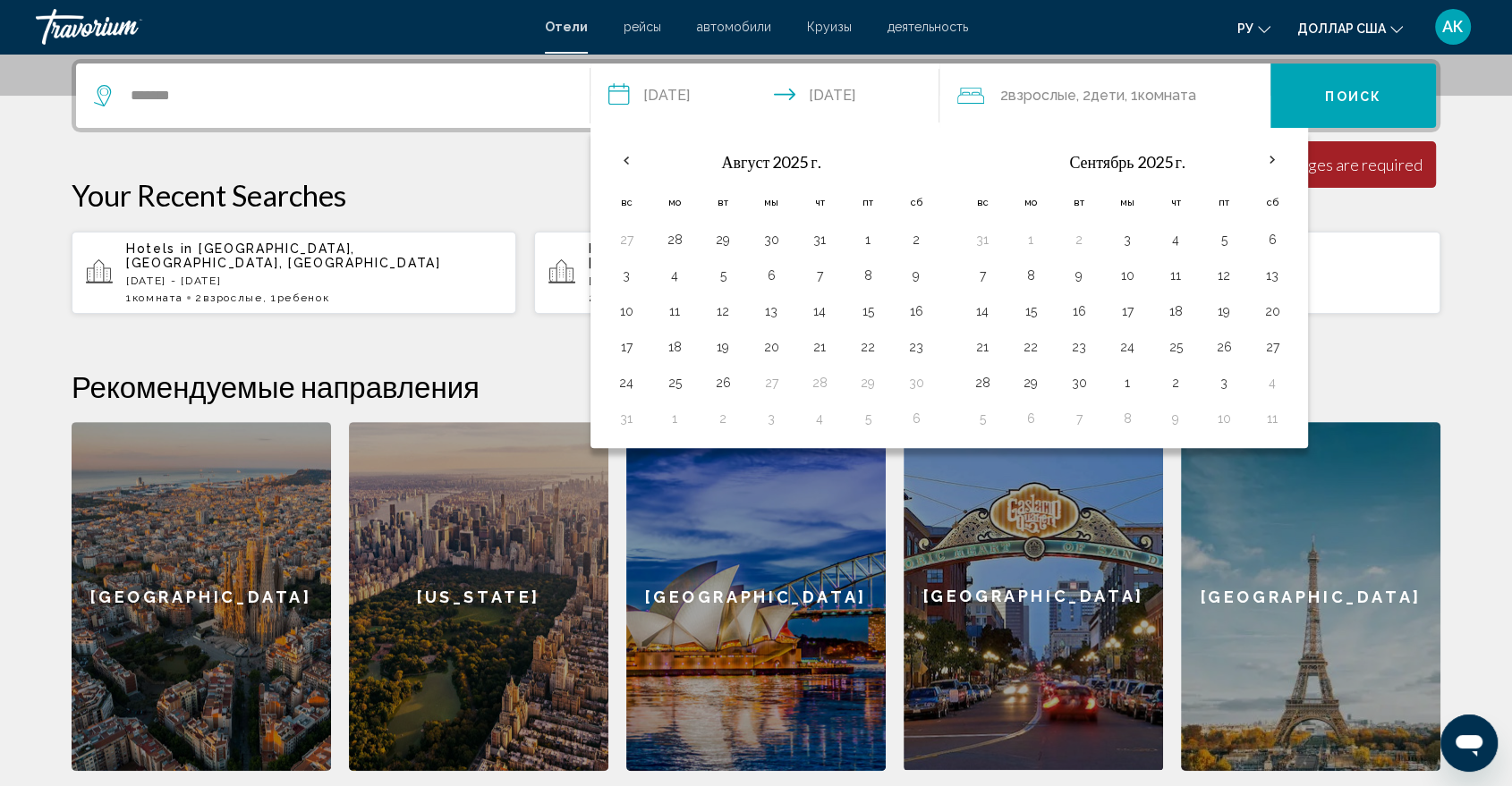
click at [702, 96] on input "**********" at bounding box center [768, 98] width 356 height 70
click at [679, 111] on input "**********" at bounding box center [768, 98] width 356 height 70
click at [680, 102] on input "**********" at bounding box center [768, 98] width 356 height 70
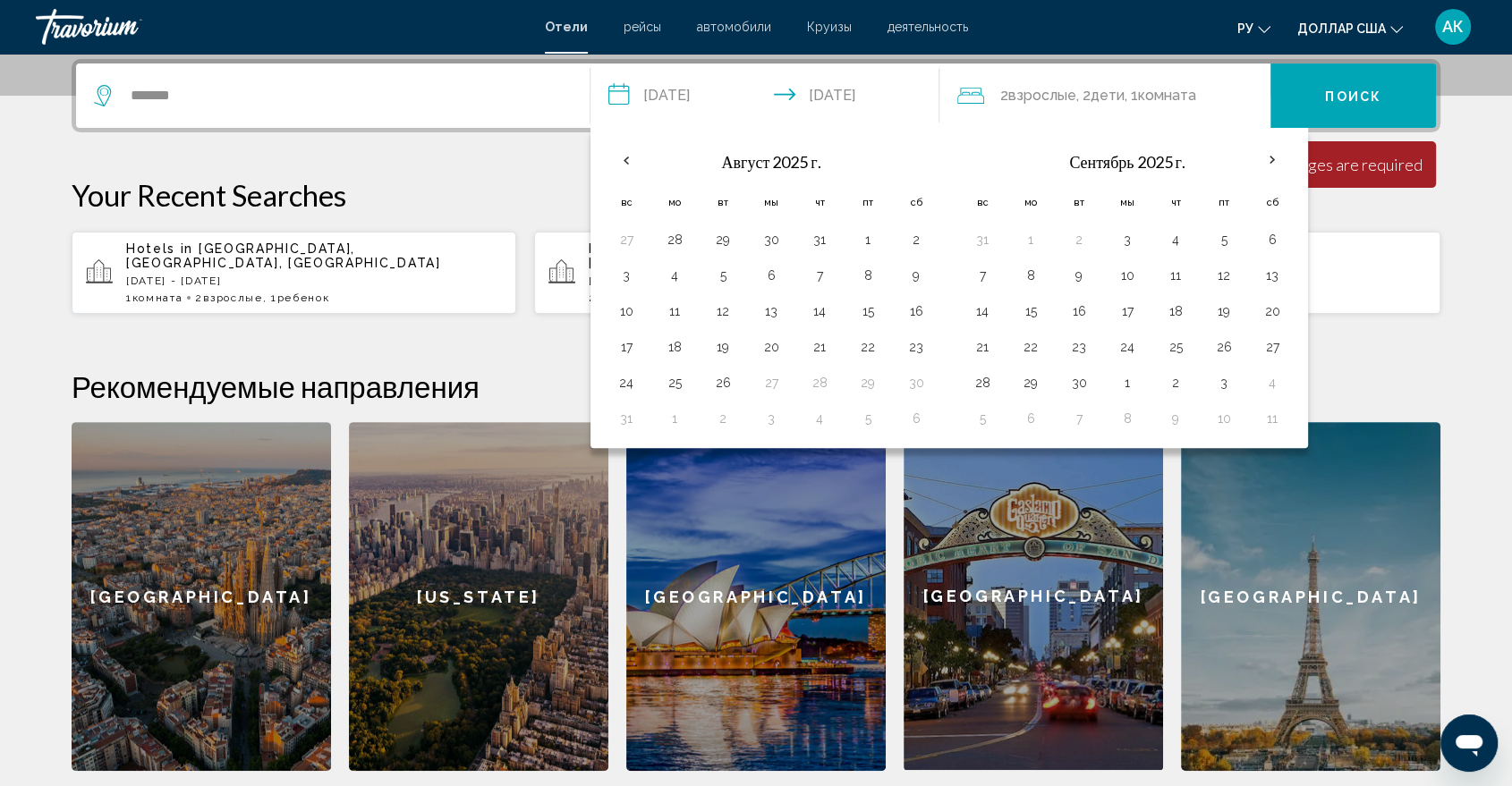
click at [680, 102] on input "**********" at bounding box center [768, 98] width 356 height 70
click at [909, 156] on th "Check-in date: Jul 31, 2027 Check-out date: Jun 3, 2028" at bounding box center [916, 160] width 48 height 43
drag, startPoint x: 909, startPoint y: 156, endPoint x: 1279, endPoint y: 152, distance: 370.0
click at [1279, 152] on div "**********" at bounding box center [949, 287] width 717 height 320
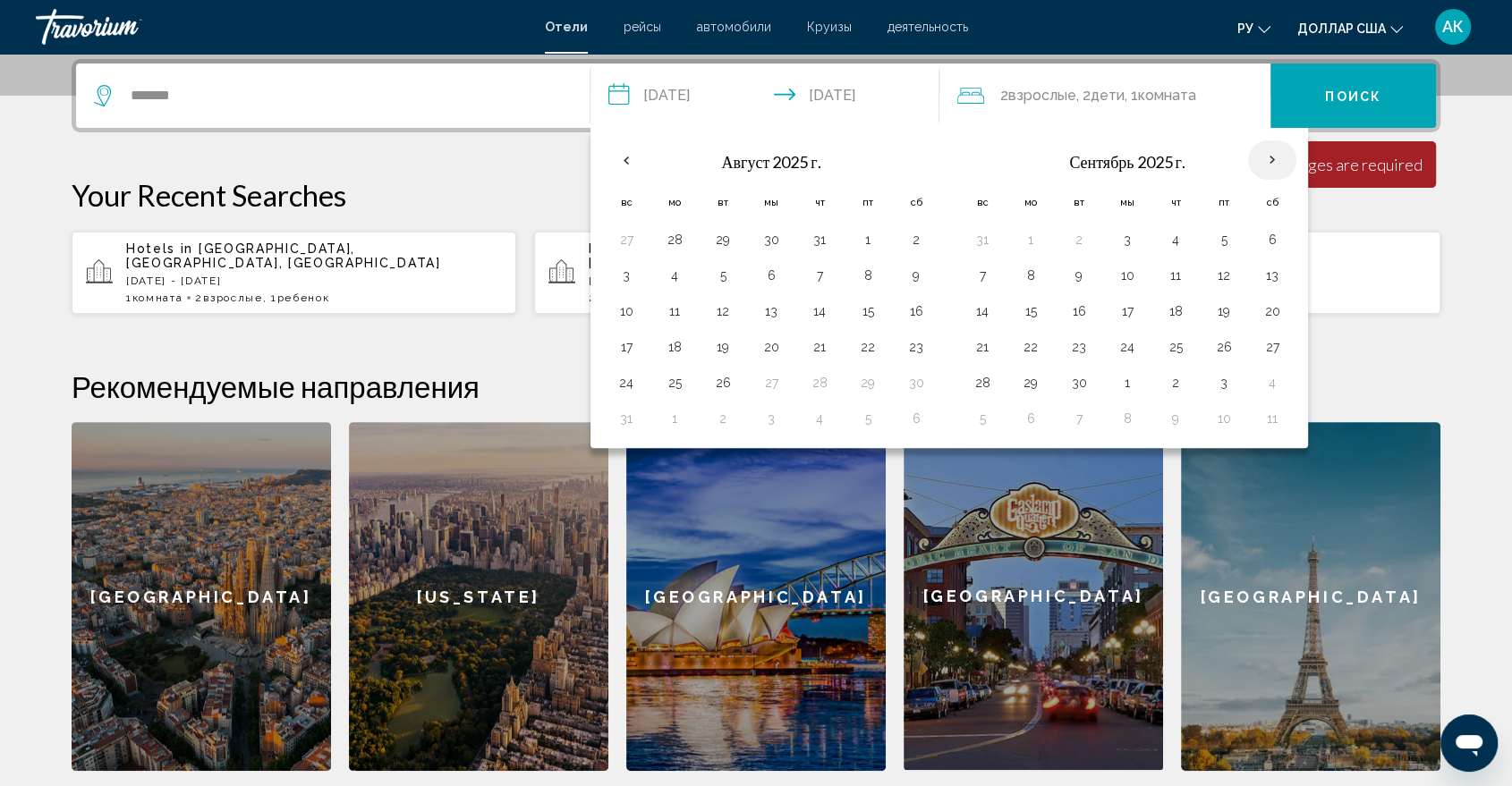
click at [1279, 152] on th "В следующем месяце" at bounding box center [1272, 160] width 48 height 39
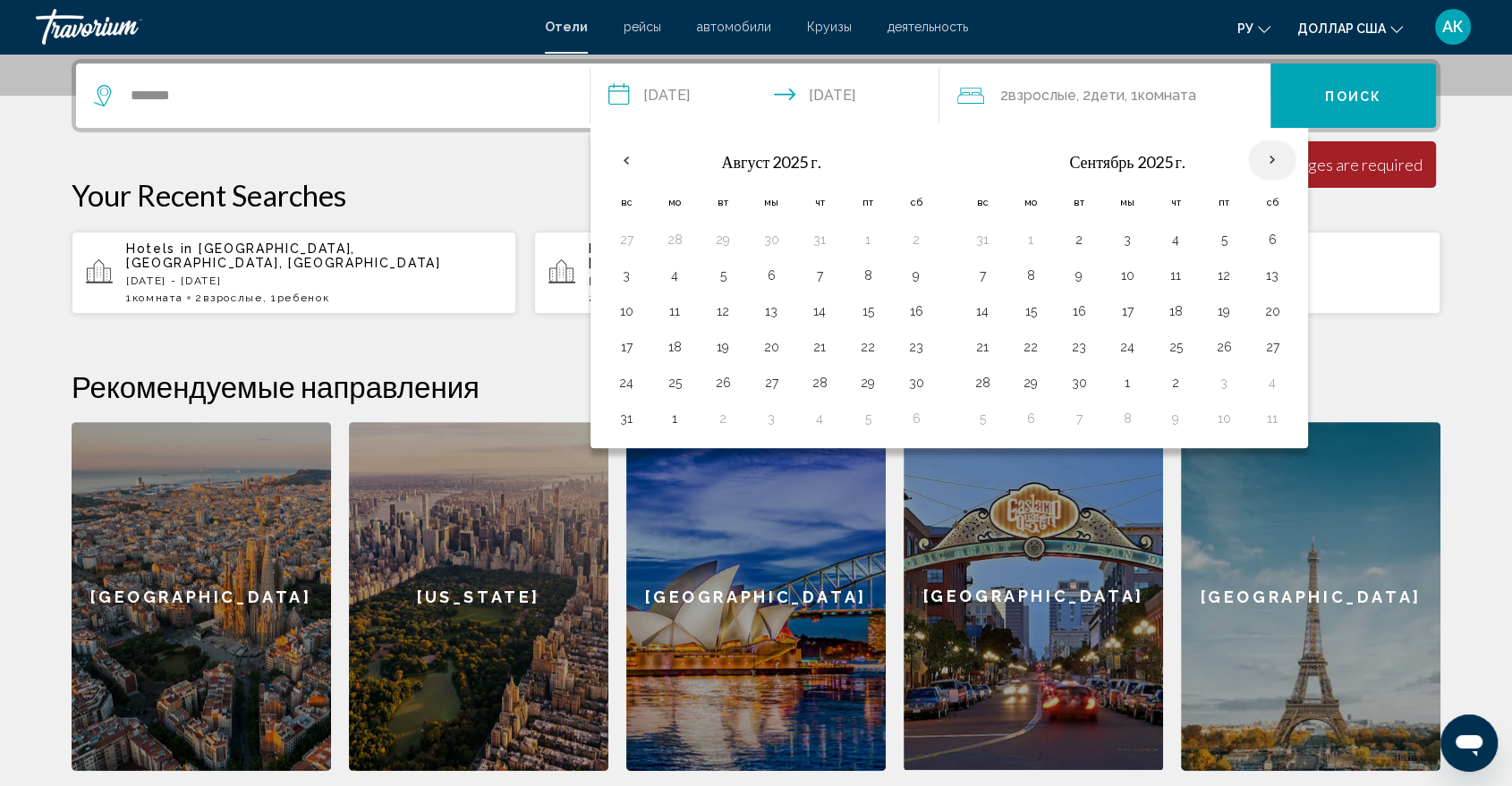
click at [1279, 152] on th "В следующем месяце" at bounding box center [1272, 160] width 48 height 39
click at [443, 179] on p "Your Recent Searches" at bounding box center [756, 194] width 1369 height 36
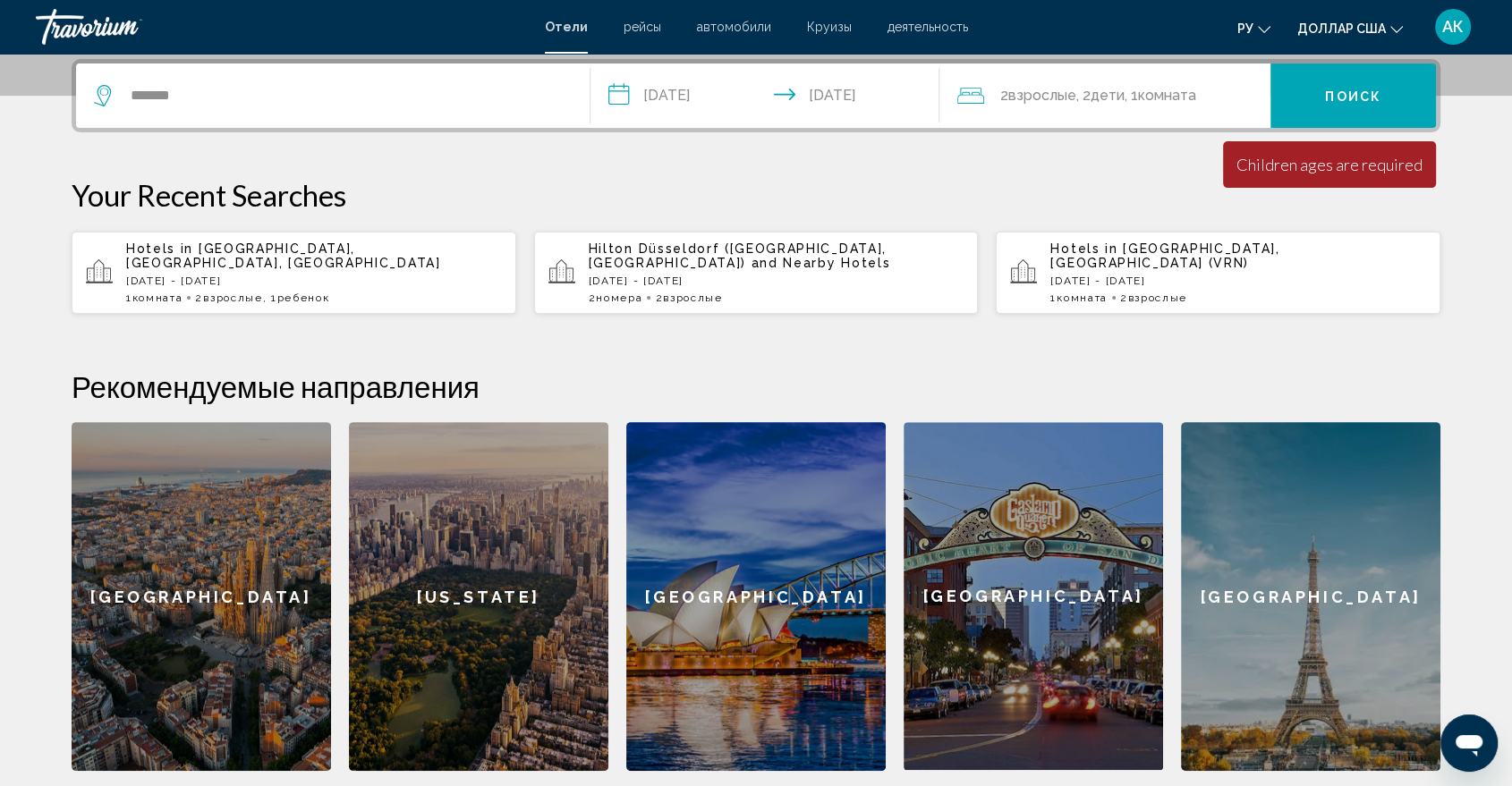
drag, startPoint x: 608, startPoint y: 182, endPoint x: 692, endPoint y: 190, distance: 84.4
click at [654, 196] on p "Your Recent Searches" at bounding box center [756, 194] width 1369 height 36
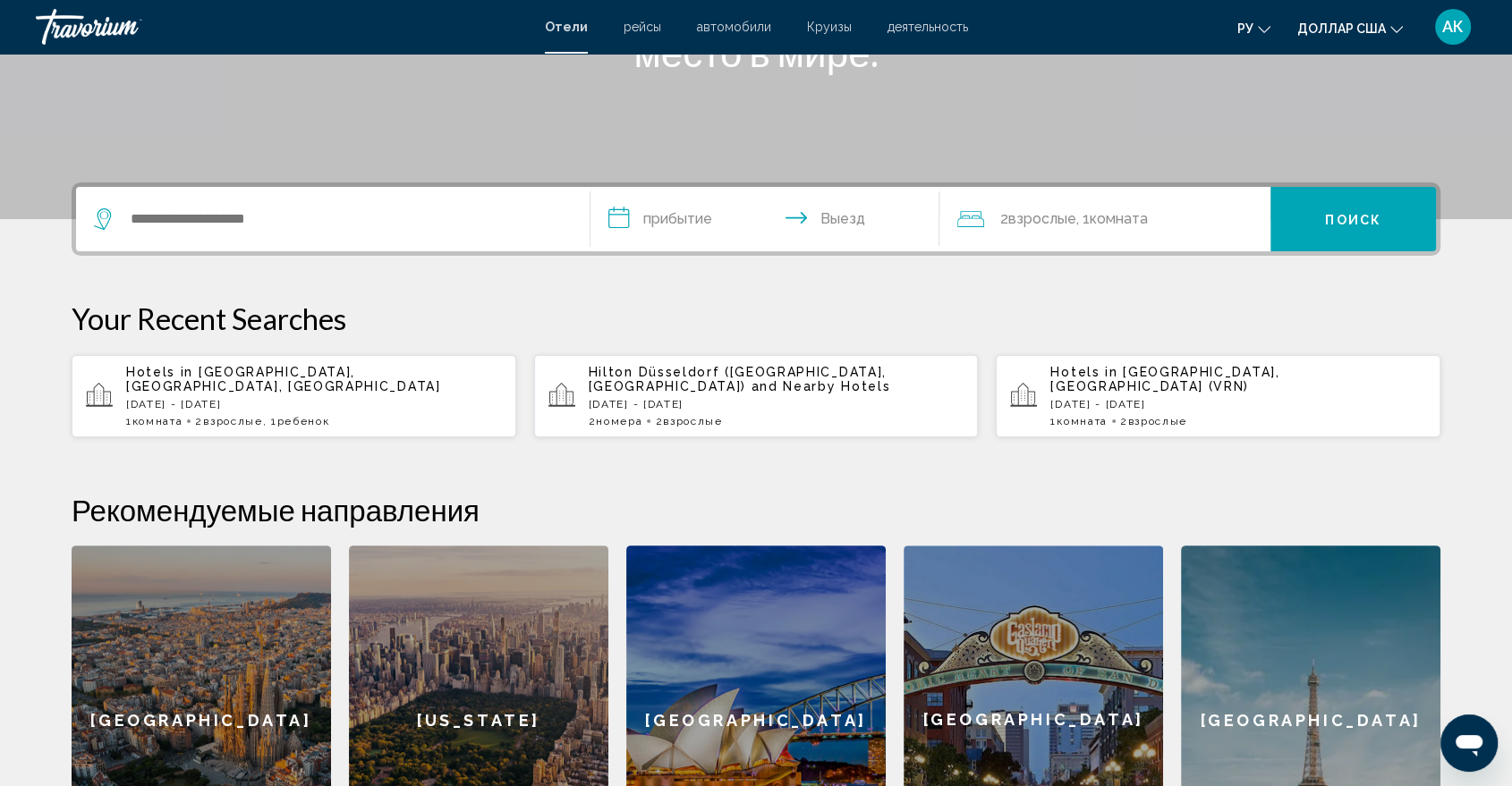
scroll to position [316, 0]
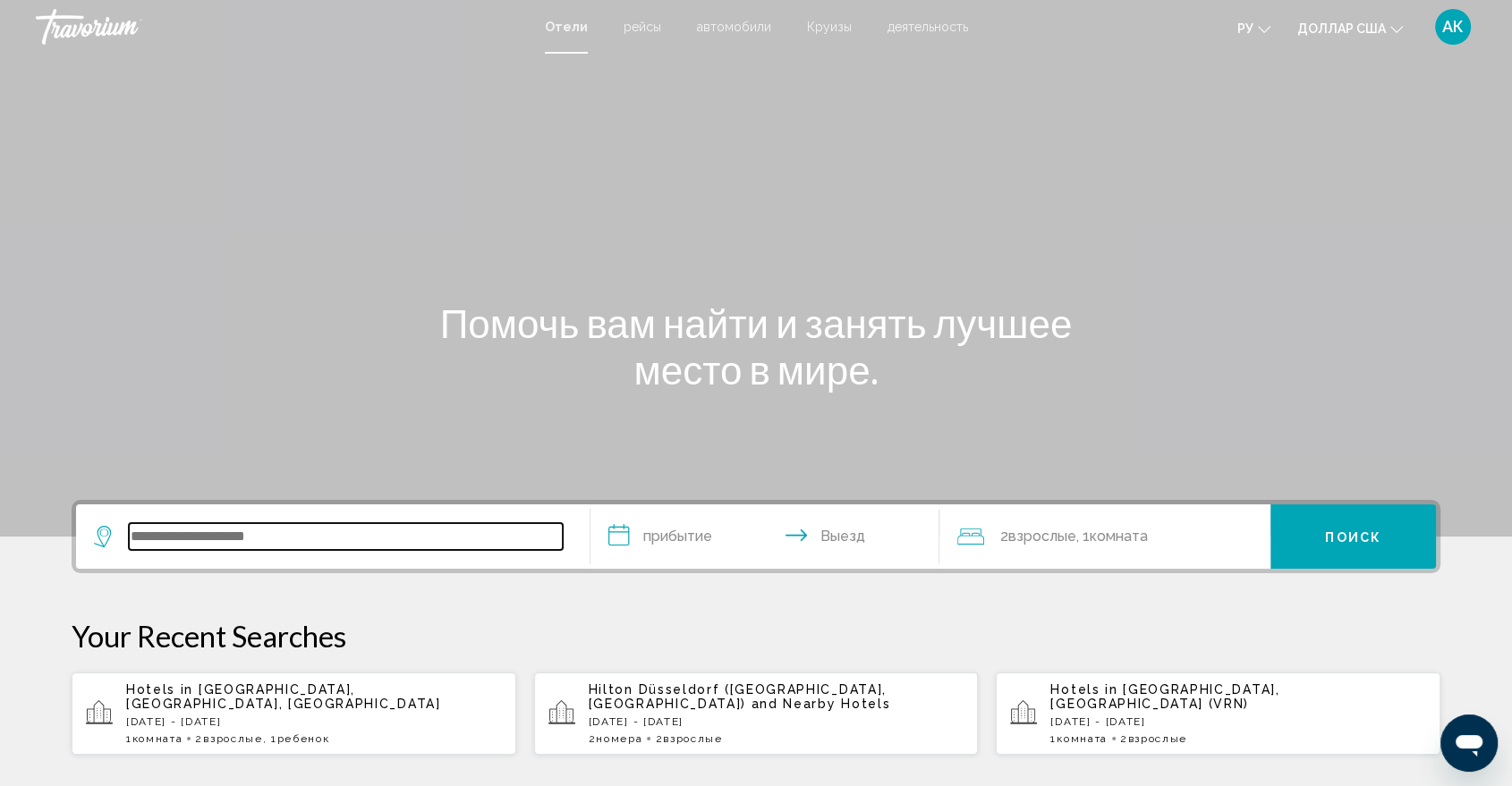
click at [234, 532] on input "Виджет поиска" at bounding box center [345, 537] width 434 height 27
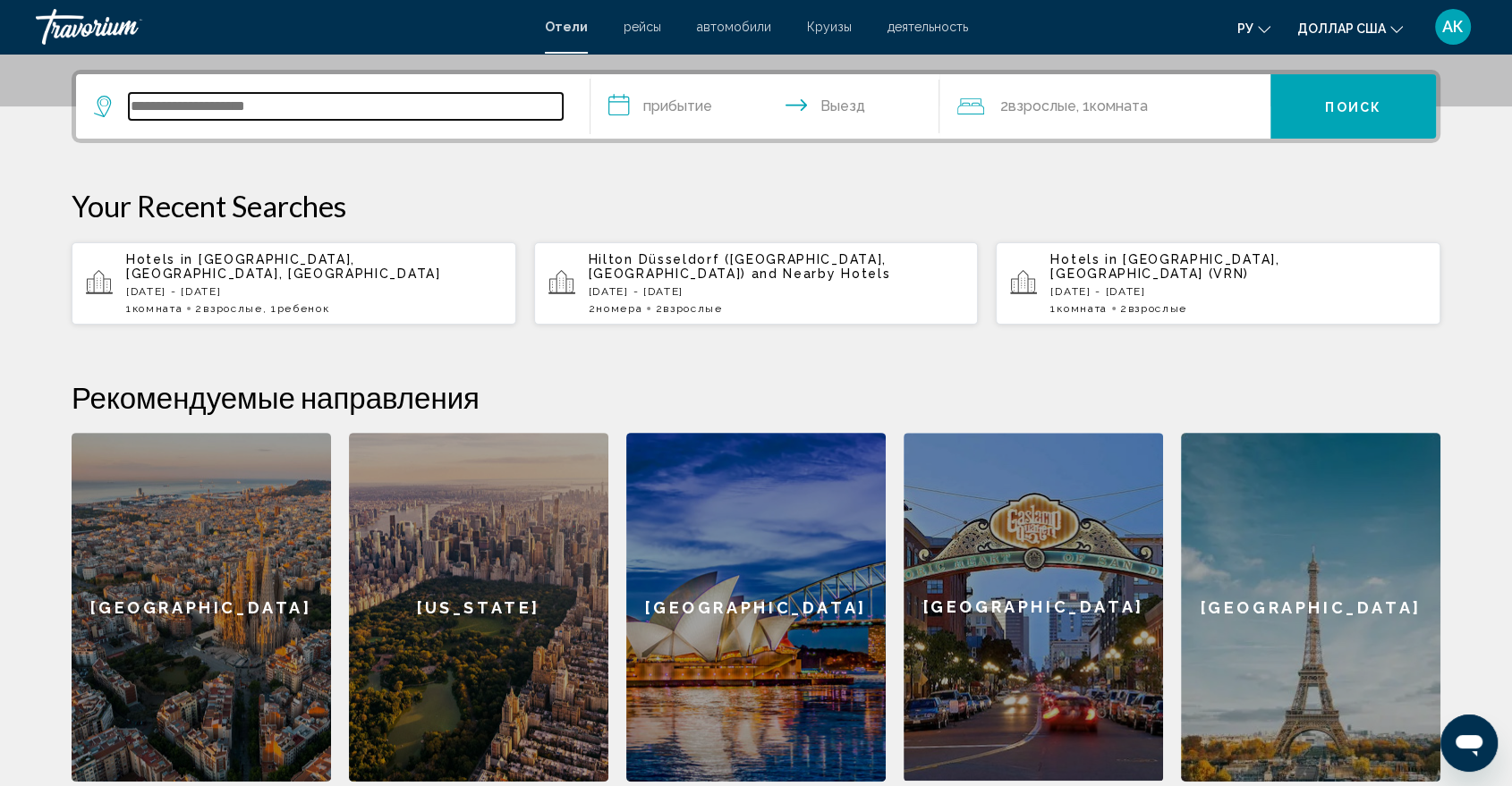
scroll to position [441, 0]
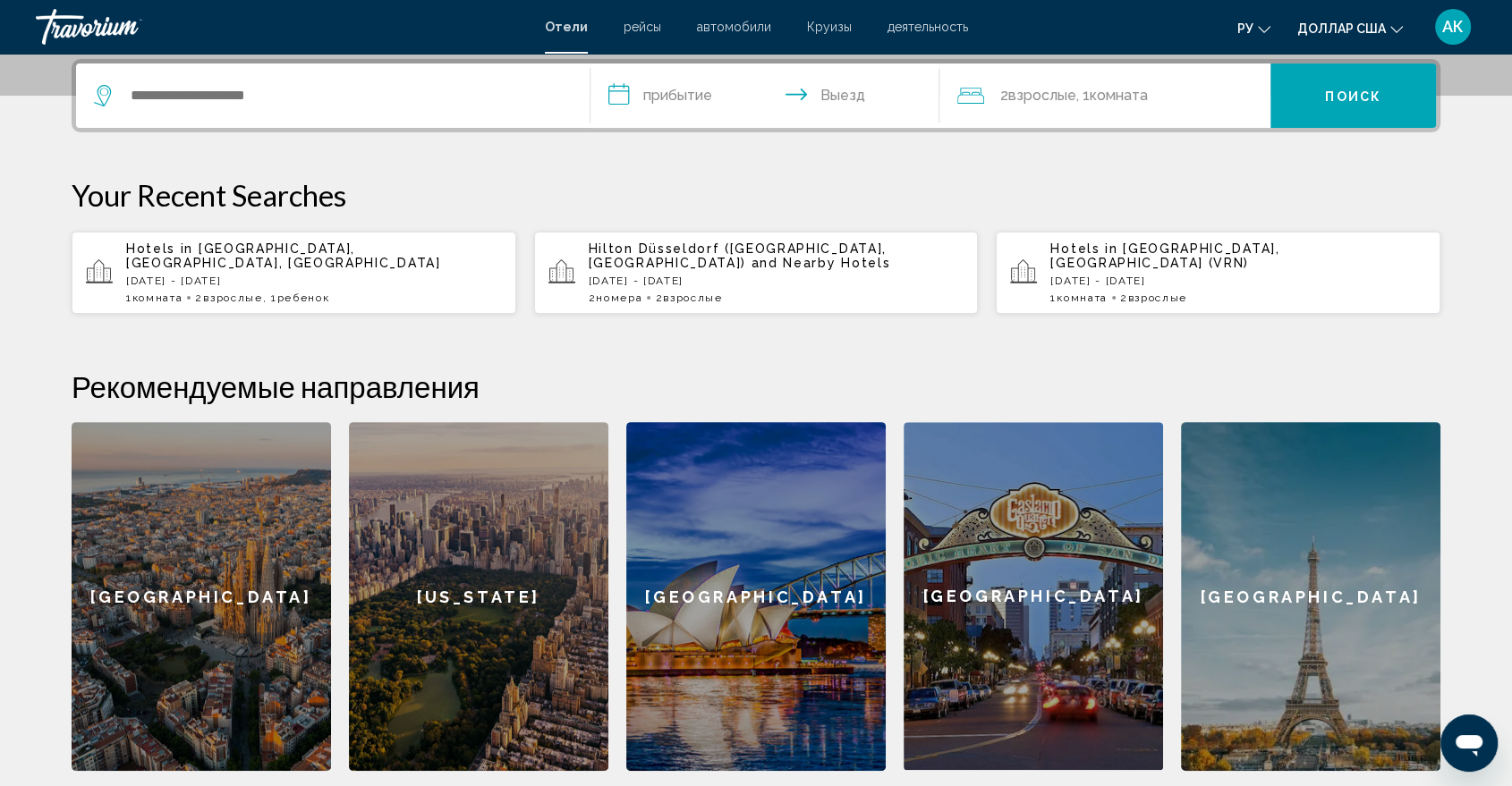
click at [650, 27] on font "рейсы" at bounding box center [642, 26] width 37 height 14
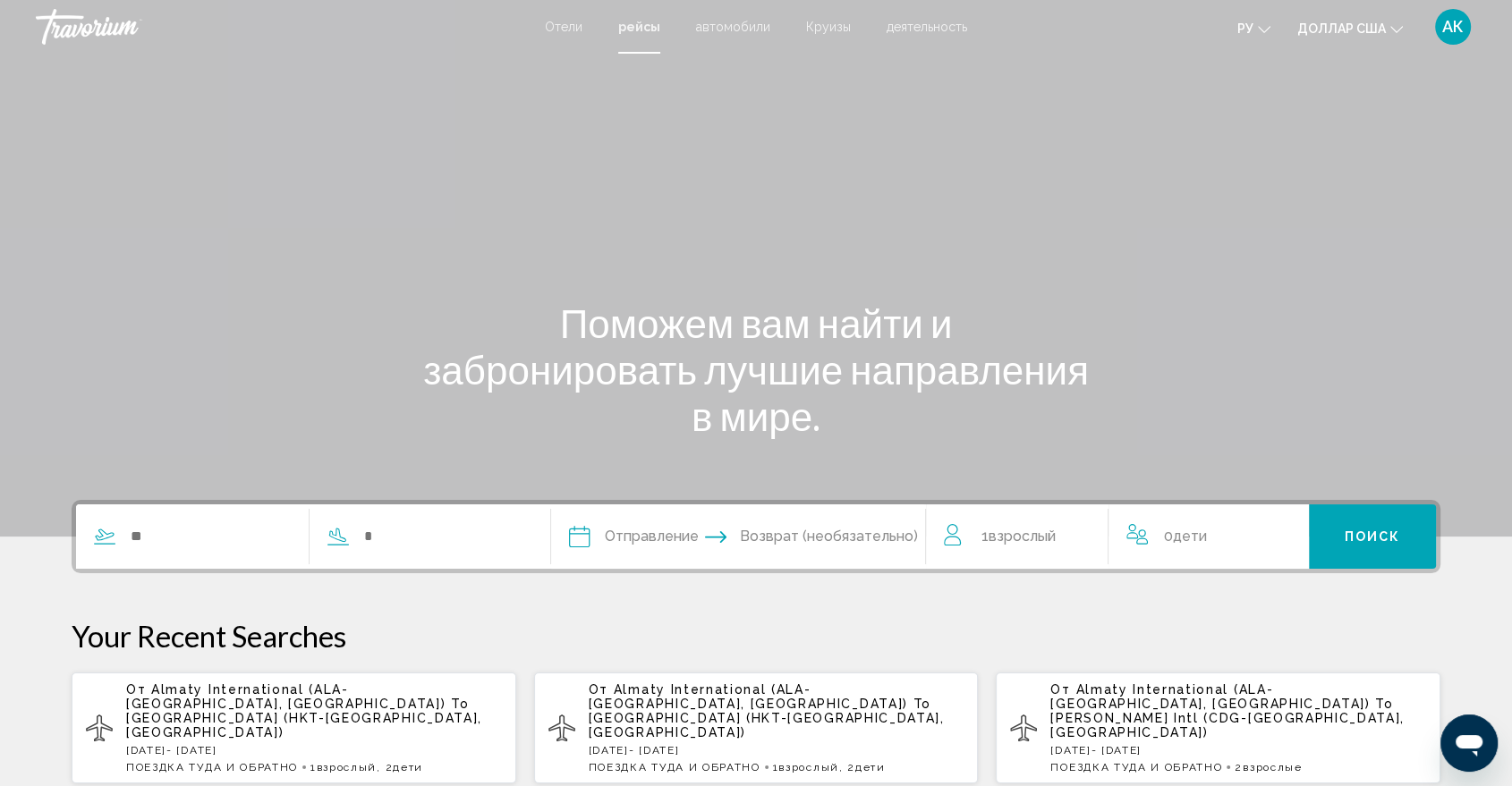
click at [149, 550] on div "Search widget" at bounding box center [299, 536] width 447 height 64
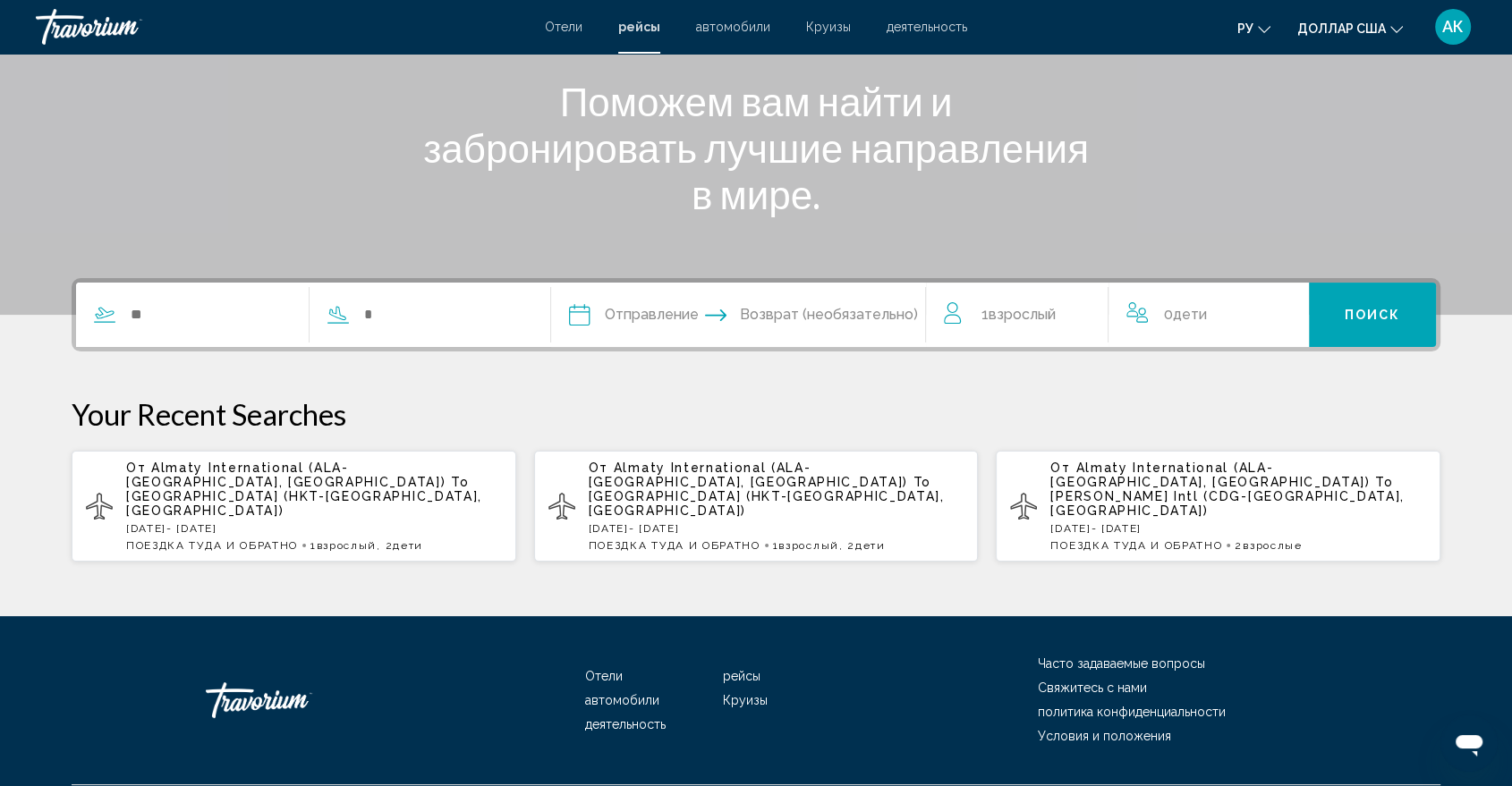
scroll to position [240, 0]
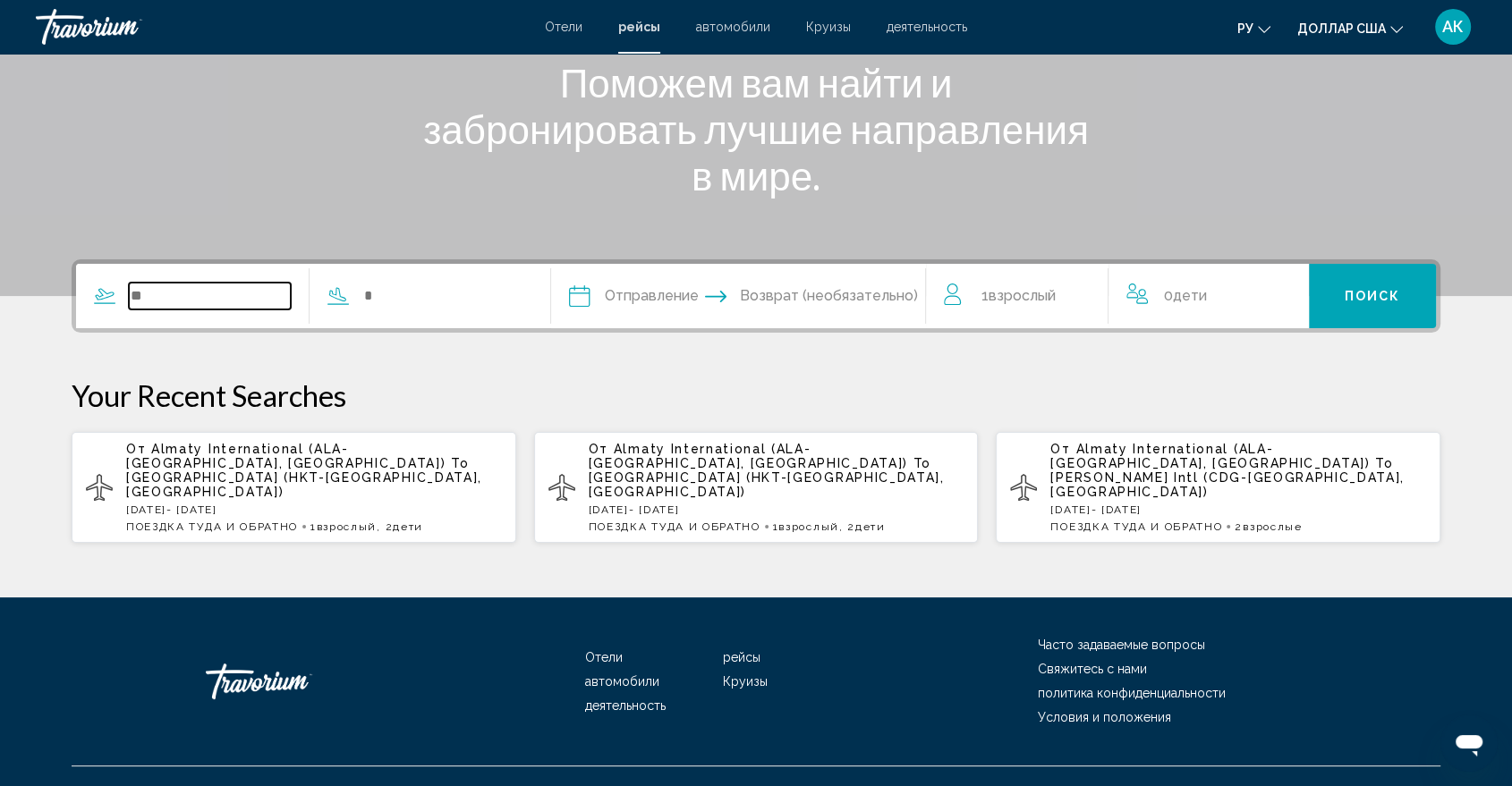
click at [154, 300] on input "Search widget" at bounding box center [210, 296] width 161 height 27
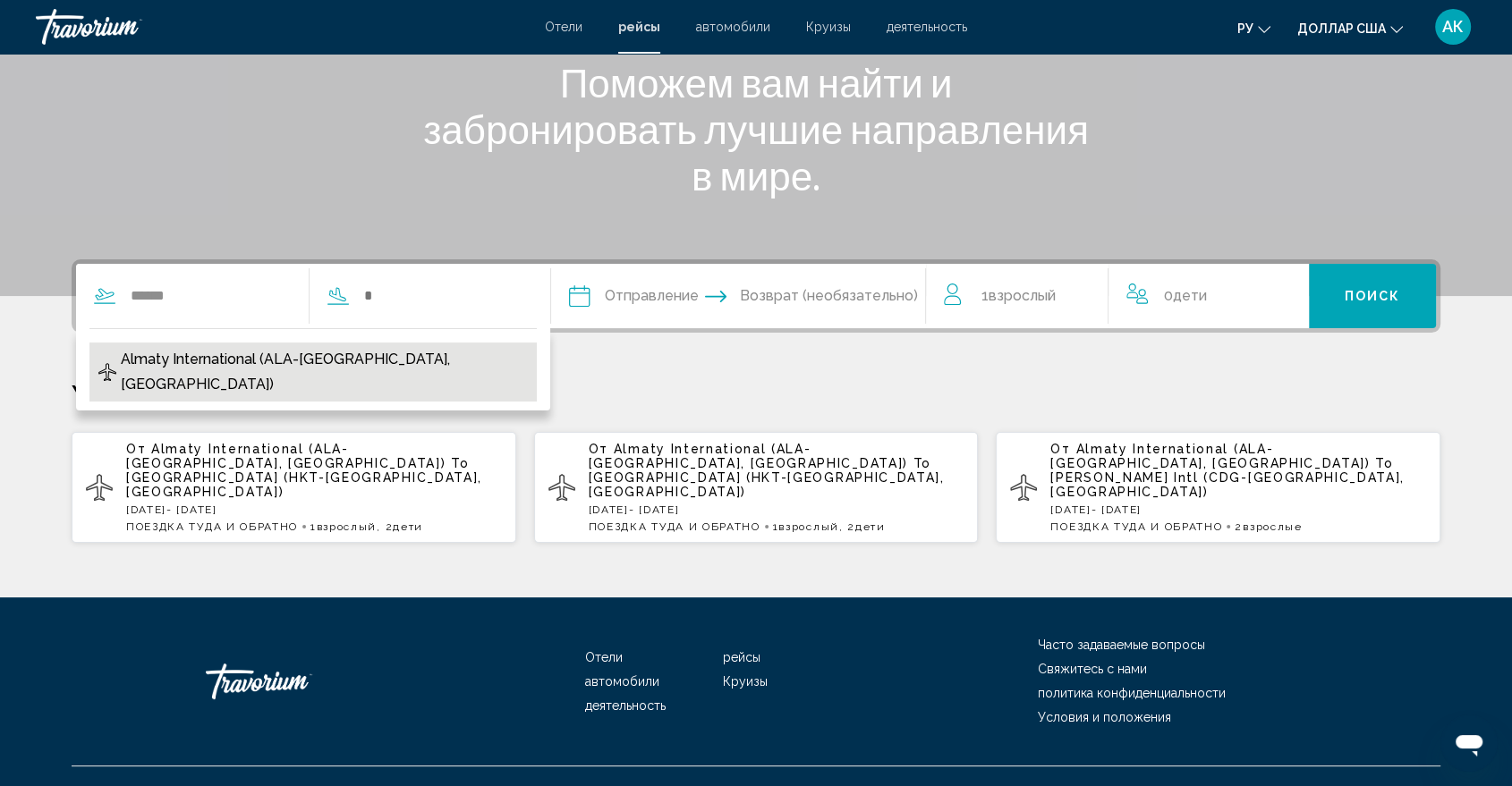
click at [217, 364] on span "Almaty International (ALA-[GEOGRAPHIC_DATA], [GEOGRAPHIC_DATA])" at bounding box center [325, 372] width 408 height 50
type input "**********"
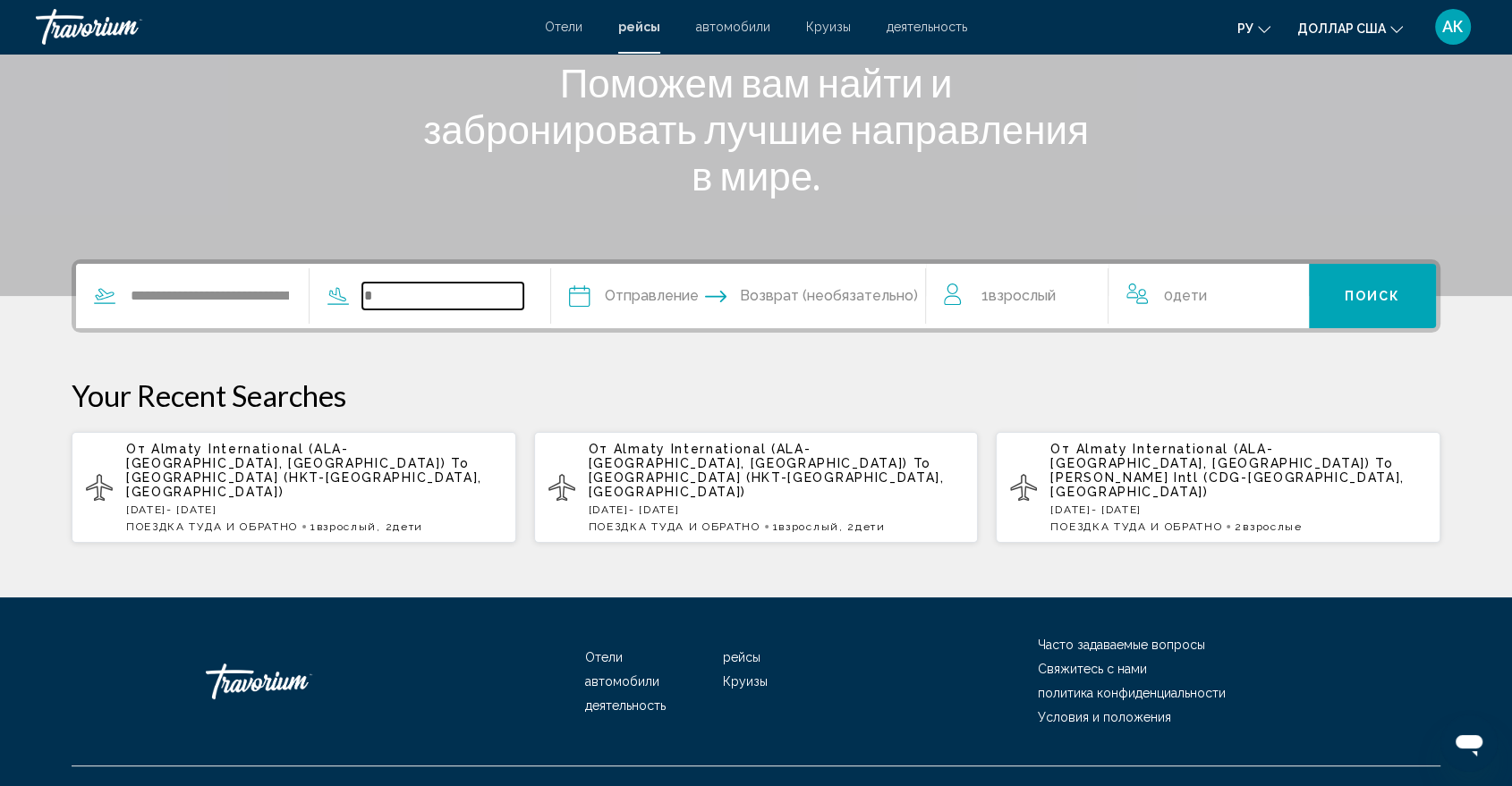
click at [380, 291] on input "Search widget" at bounding box center [443, 296] width 161 height 27
click at [384, 303] on input "Search widget" at bounding box center [443, 296] width 161 height 27
click at [377, 285] on input "Search widget" at bounding box center [443, 296] width 161 height 27
click at [737, 504] on p "[DATE] - [DATE]" at bounding box center [776, 509] width 376 height 12
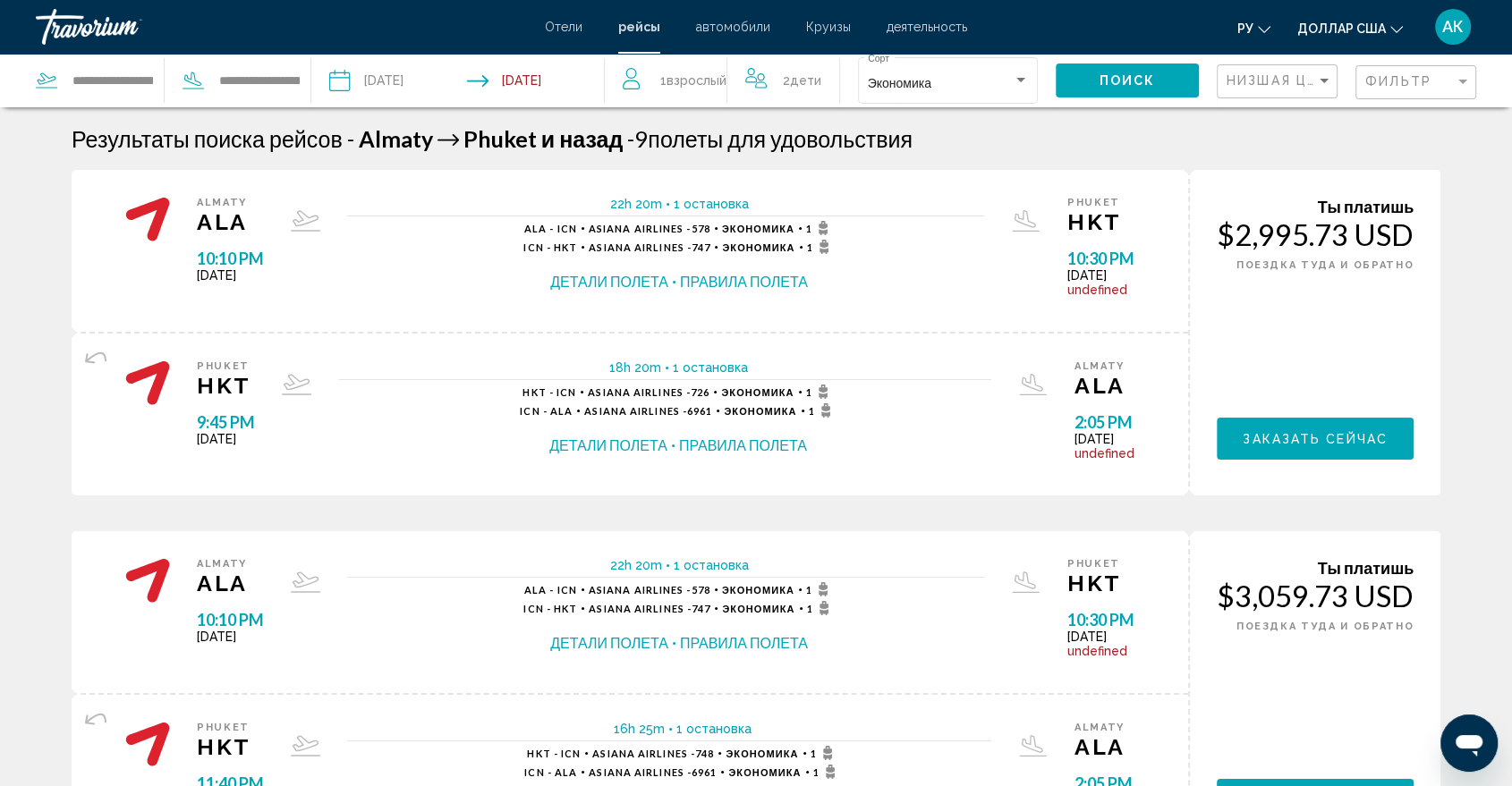
click at [379, 79] on input "Depart date: Sep 9, 2025" at bounding box center [397, 83] width 145 height 59
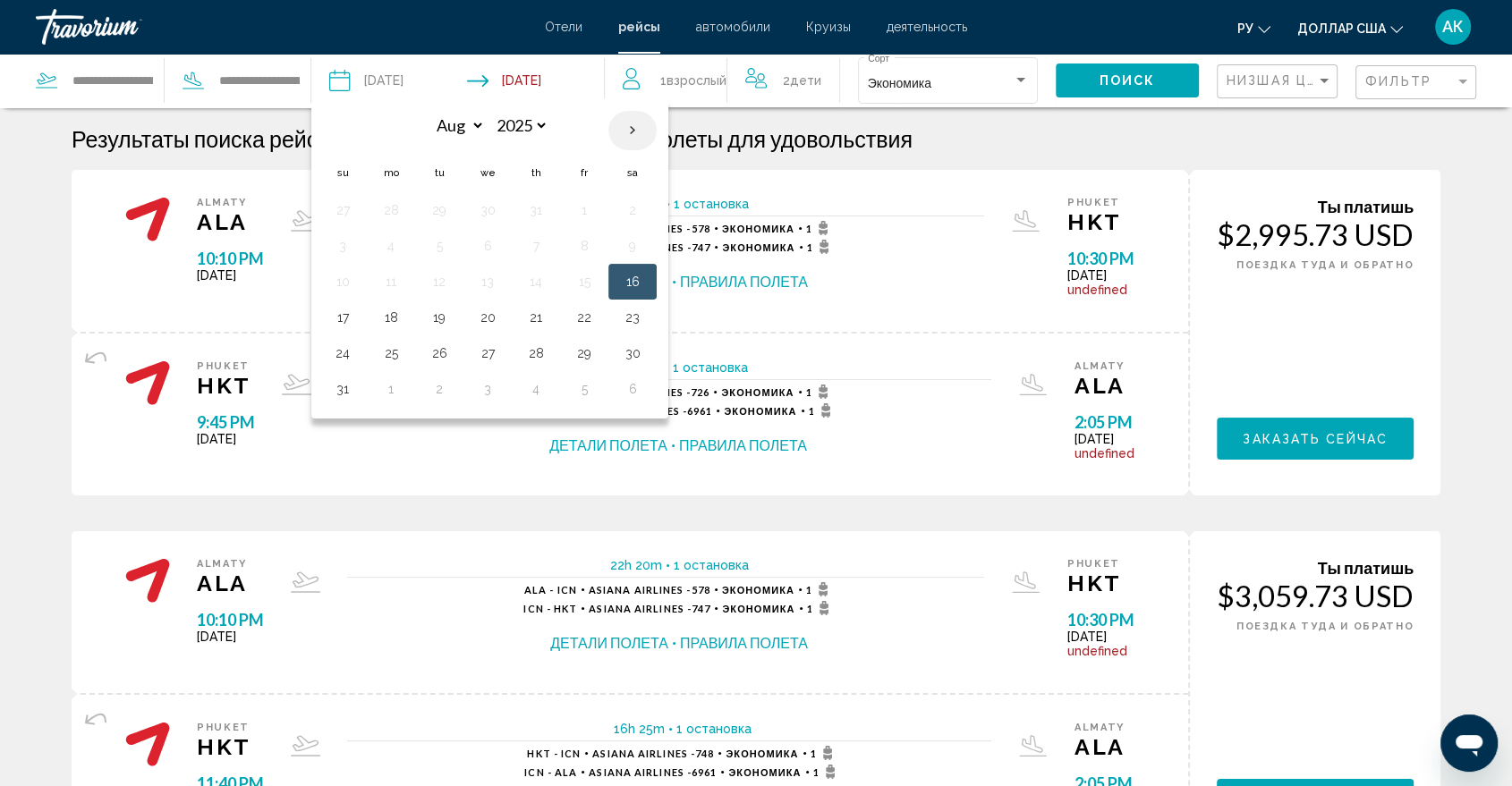
click at [633, 133] on th "Next month" at bounding box center [632, 130] width 48 height 39
select select "*"
click at [395, 245] on button "8" at bounding box center [391, 246] width 29 height 25
type input "**********"
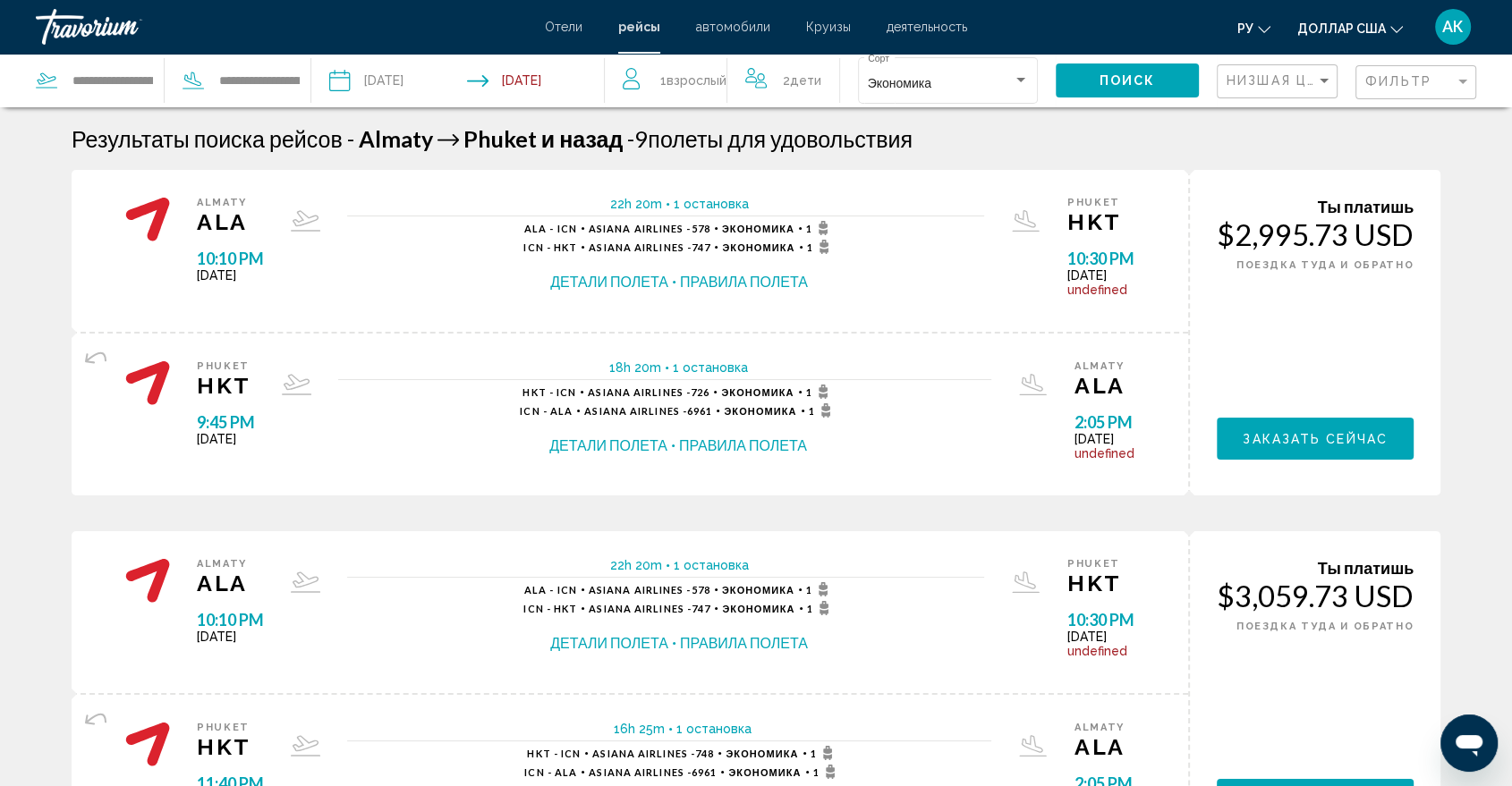
click at [562, 84] on input "Return date: Sep 16, 2025" at bounding box center [539, 83] width 145 height 59
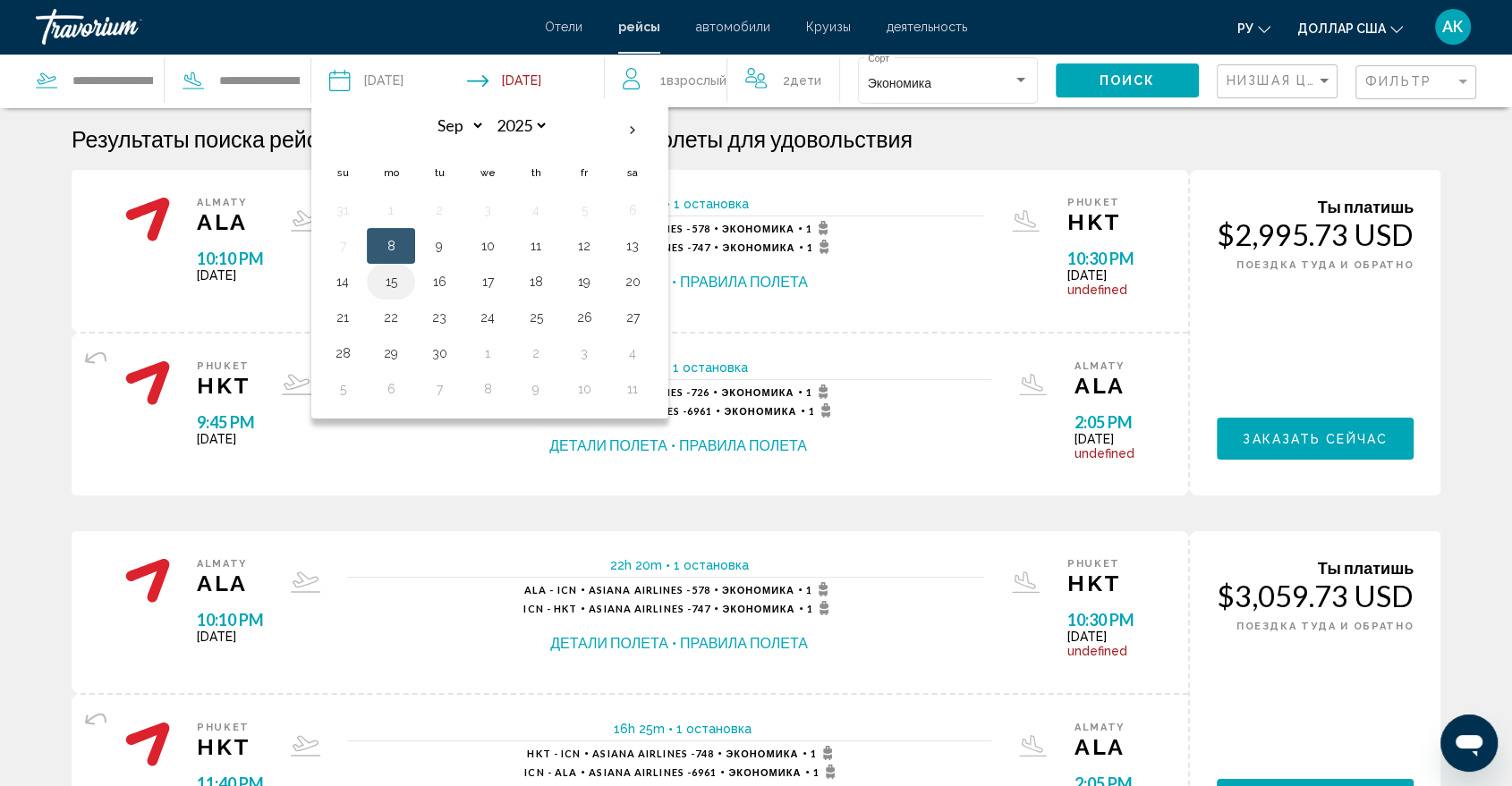
click at [386, 285] on button "15" at bounding box center [391, 282] width 29 height 25
type input "**********"
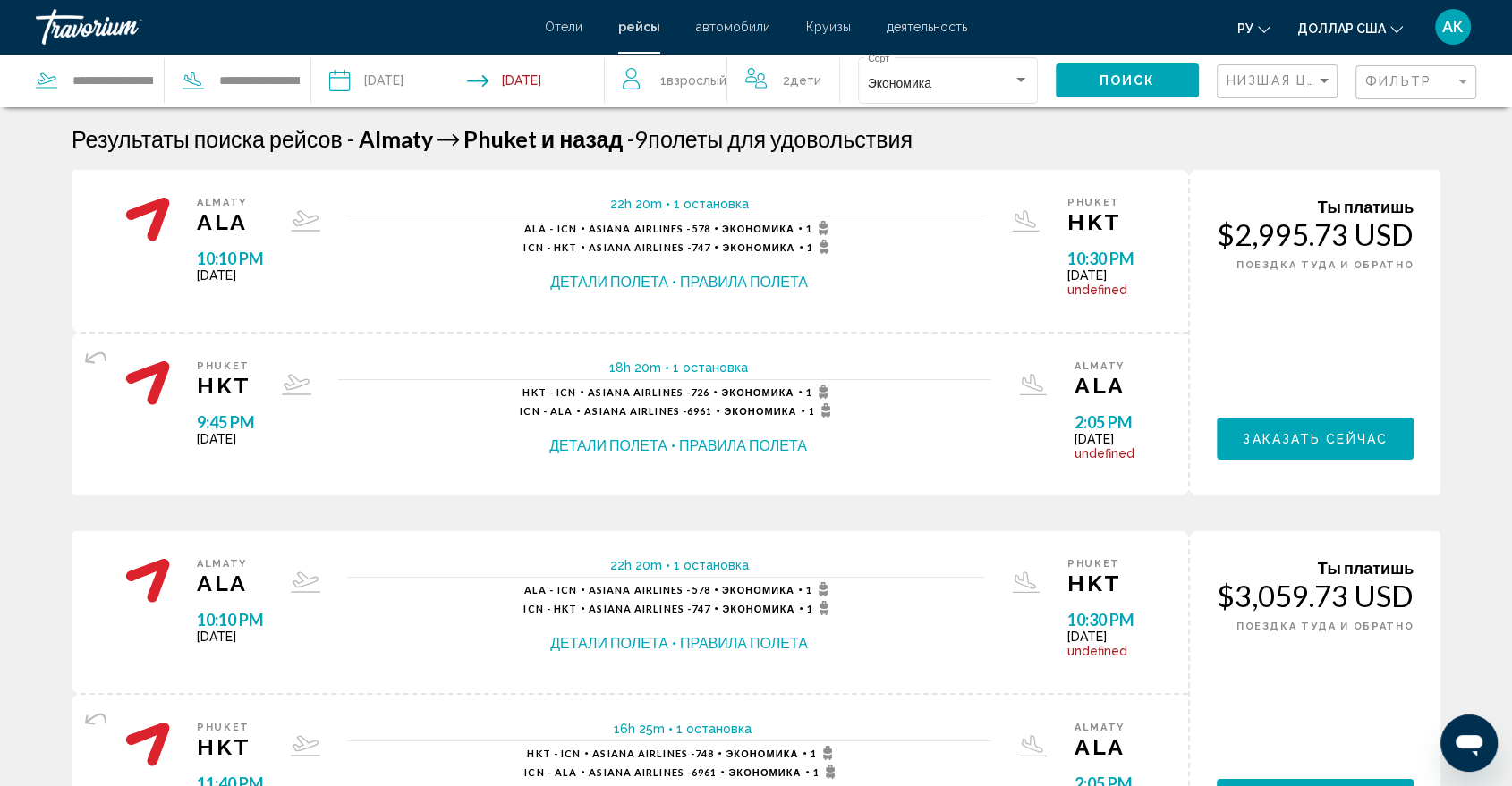
click at [699, 73] on span "1 Взрослый Взрослые" at bounding box center [693, 81] width 66 height 25
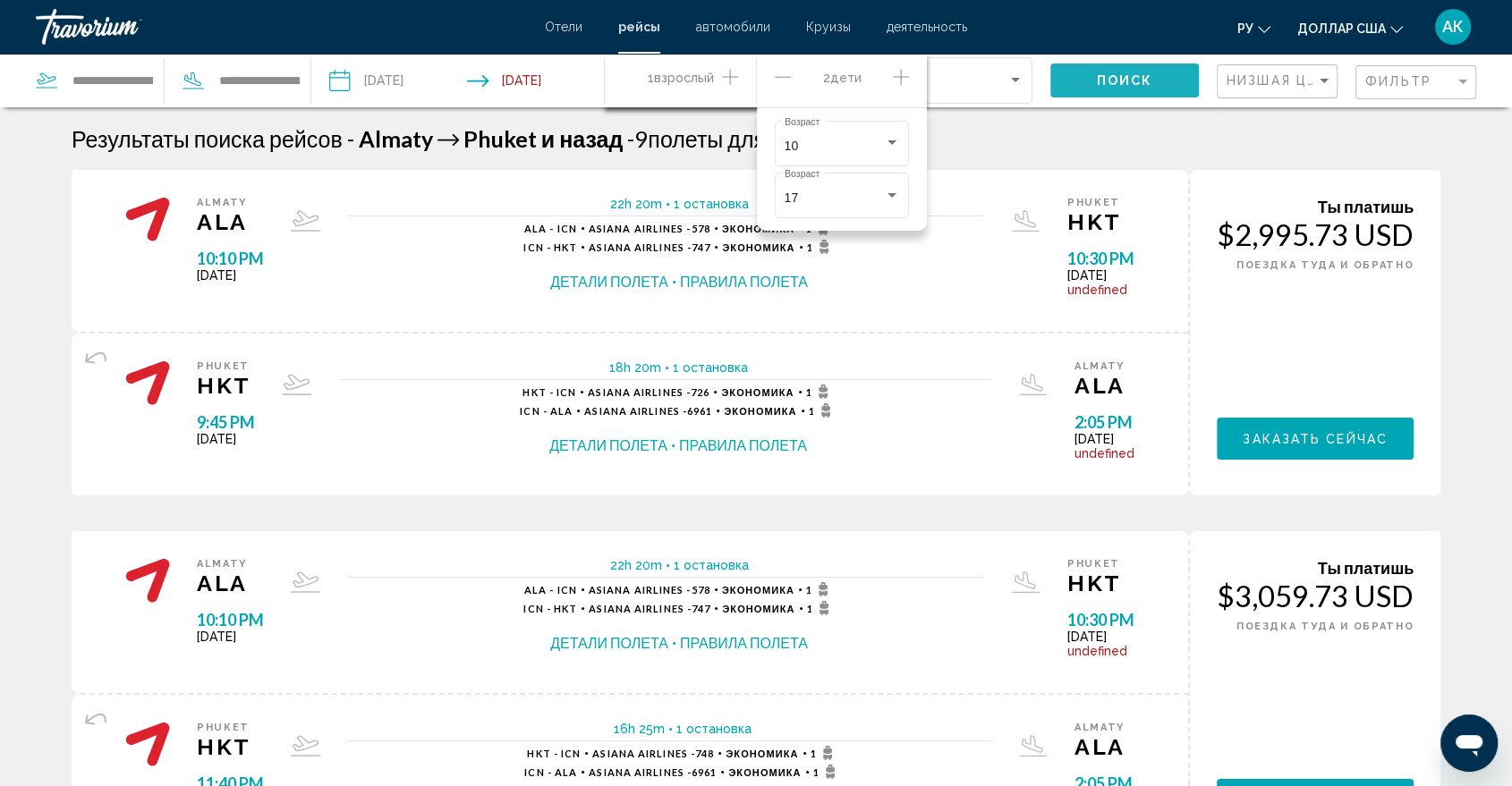
click at [1142, 74] on span "Поиск" at bounding box center [1125, 81] width 57 height 14
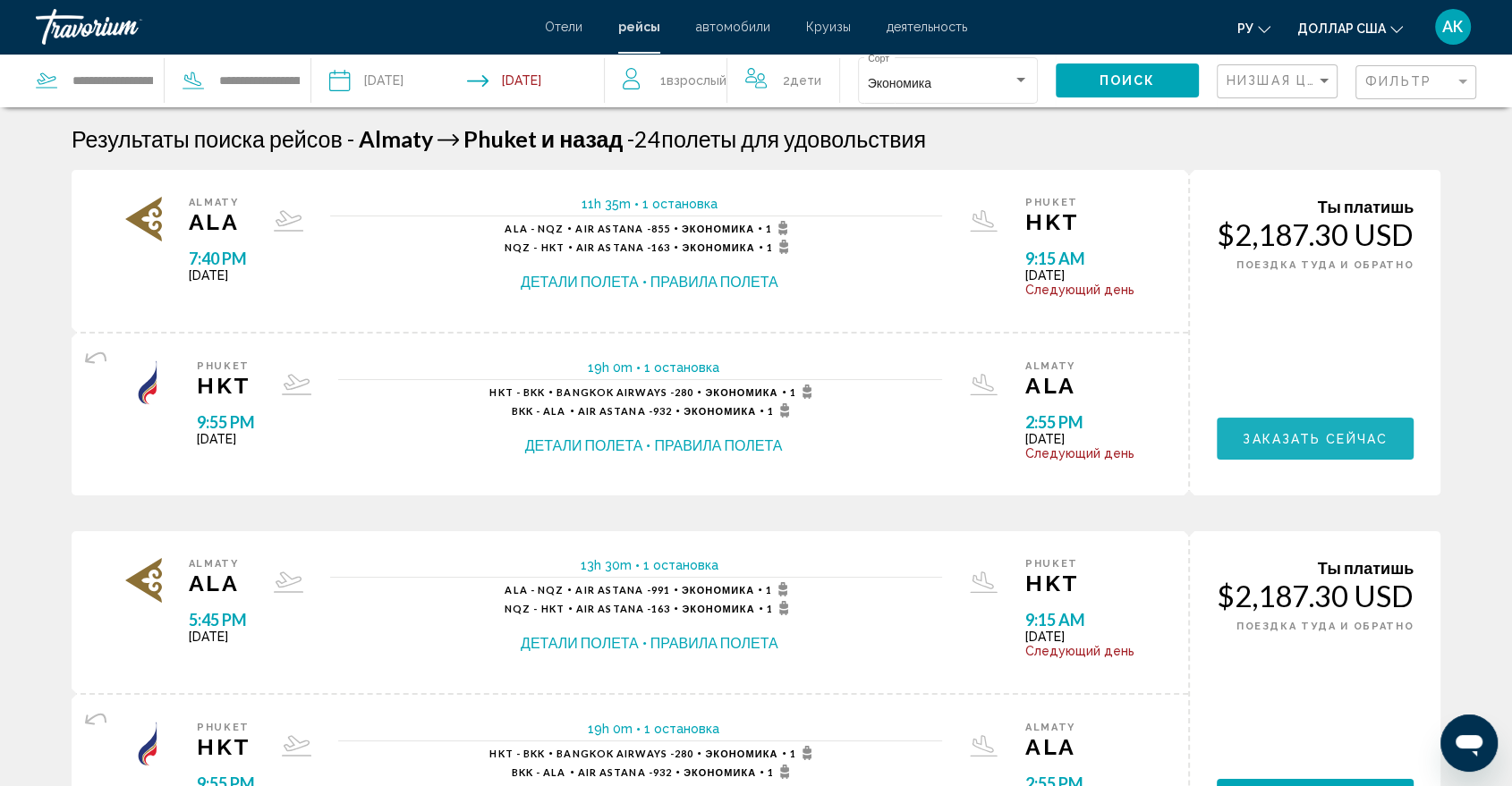
click at [1259, 435] on span "Заказать сейчас" at bounding box center [1315, 439] width 145 height 14
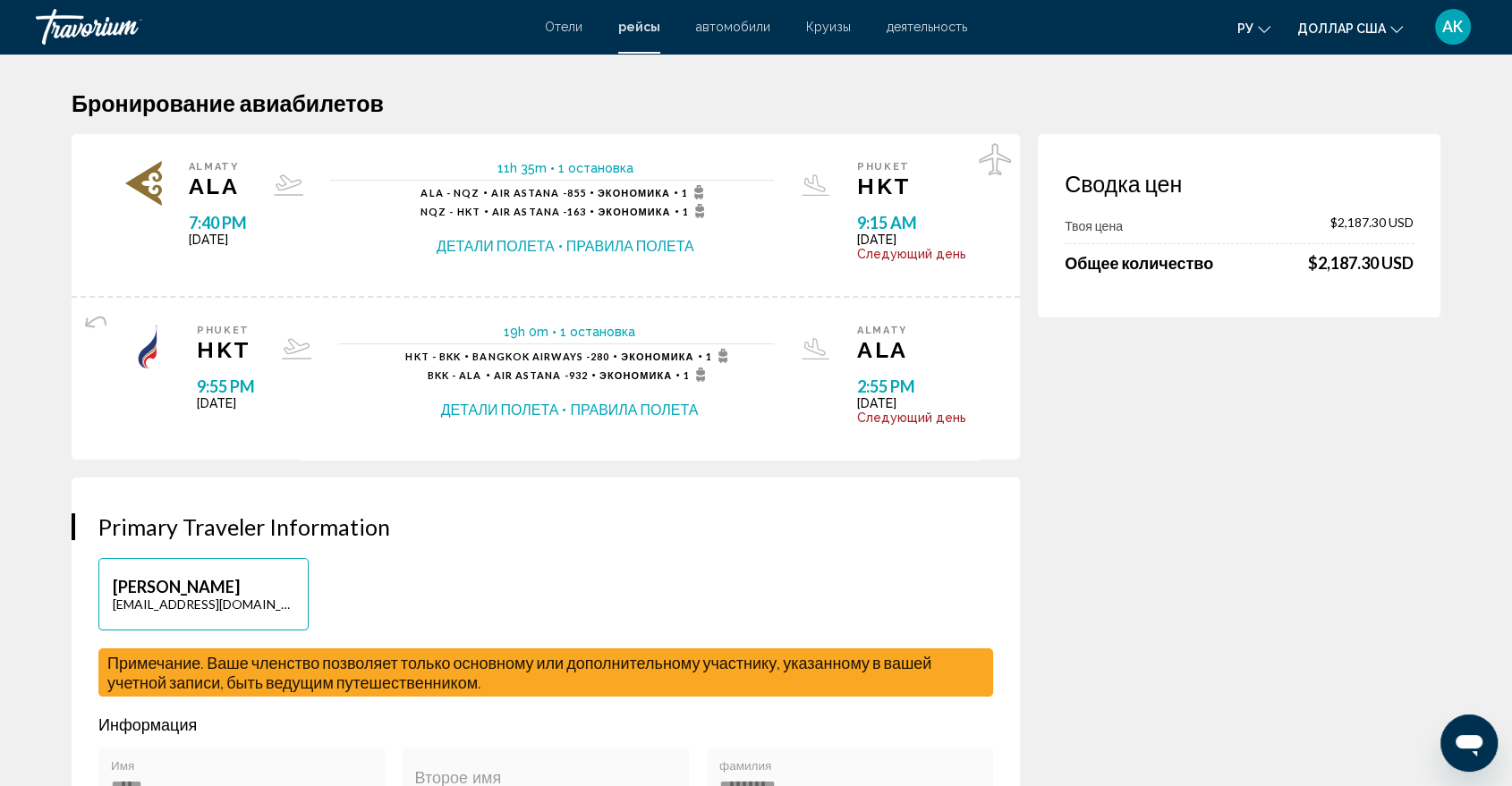
click at [555, 246] on button "Детали полета" at bounding box center [495, 246] width 118 height 19
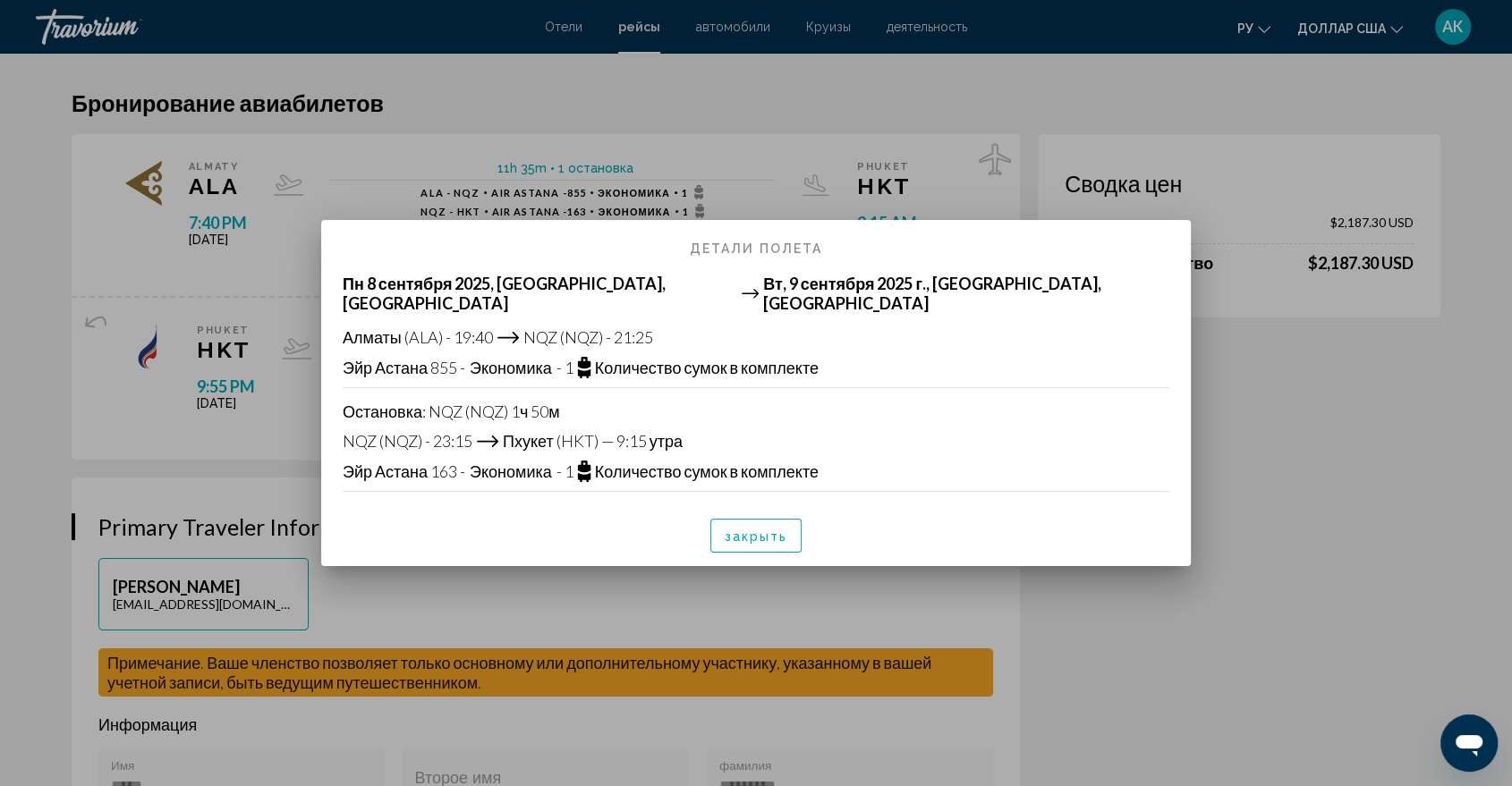
drag, startPoint x: 1275, startPoint y: 424, endPoint x: 1326, endPoint y: 97, distance: 331.0
click at [1326, 97] on div at bounding box center [756, 393] width 1512 height 786
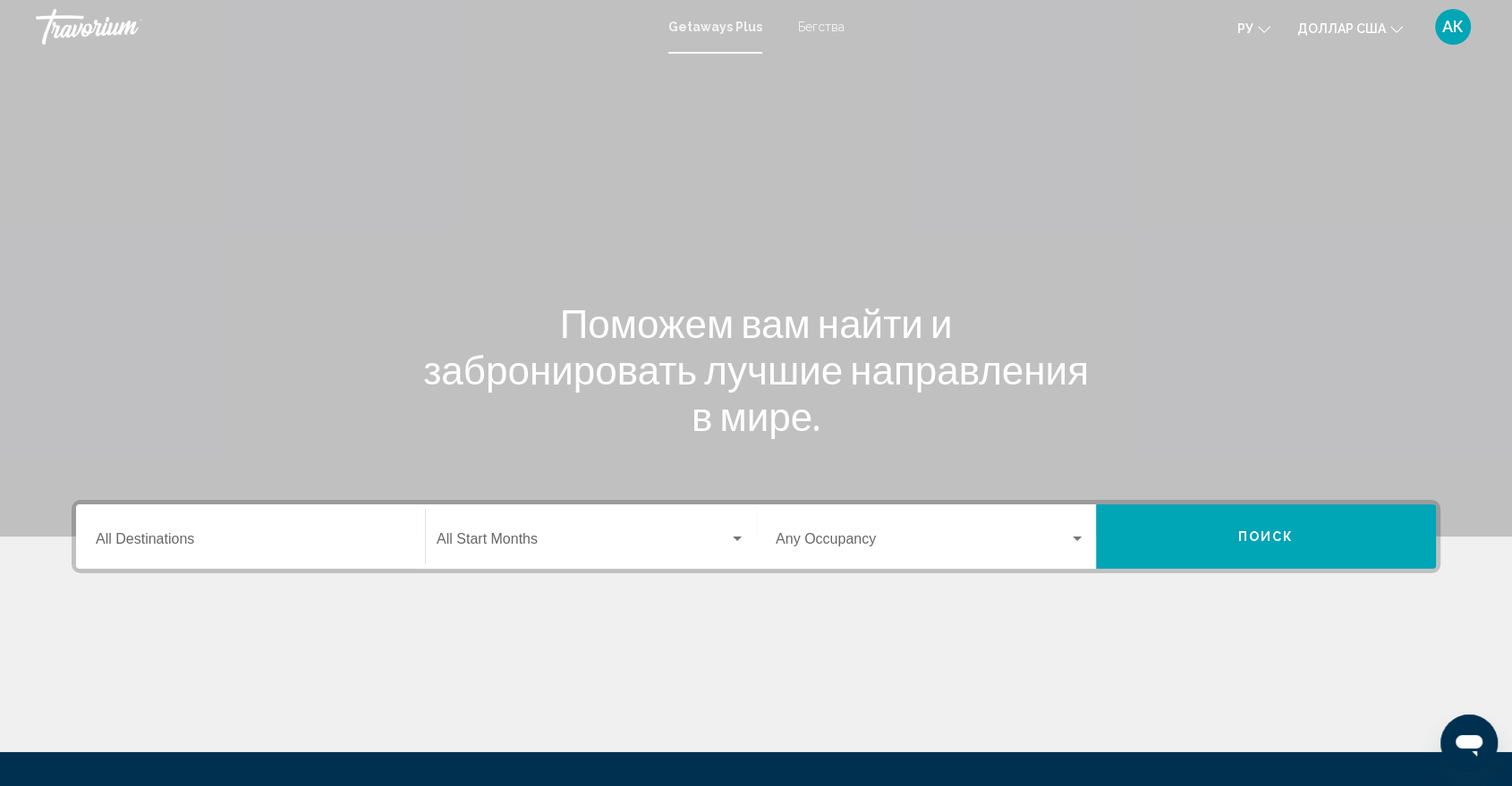
click at [294, 549] on input "Destination All Destinations" at bounding box center [251, 543] width 310 height 16
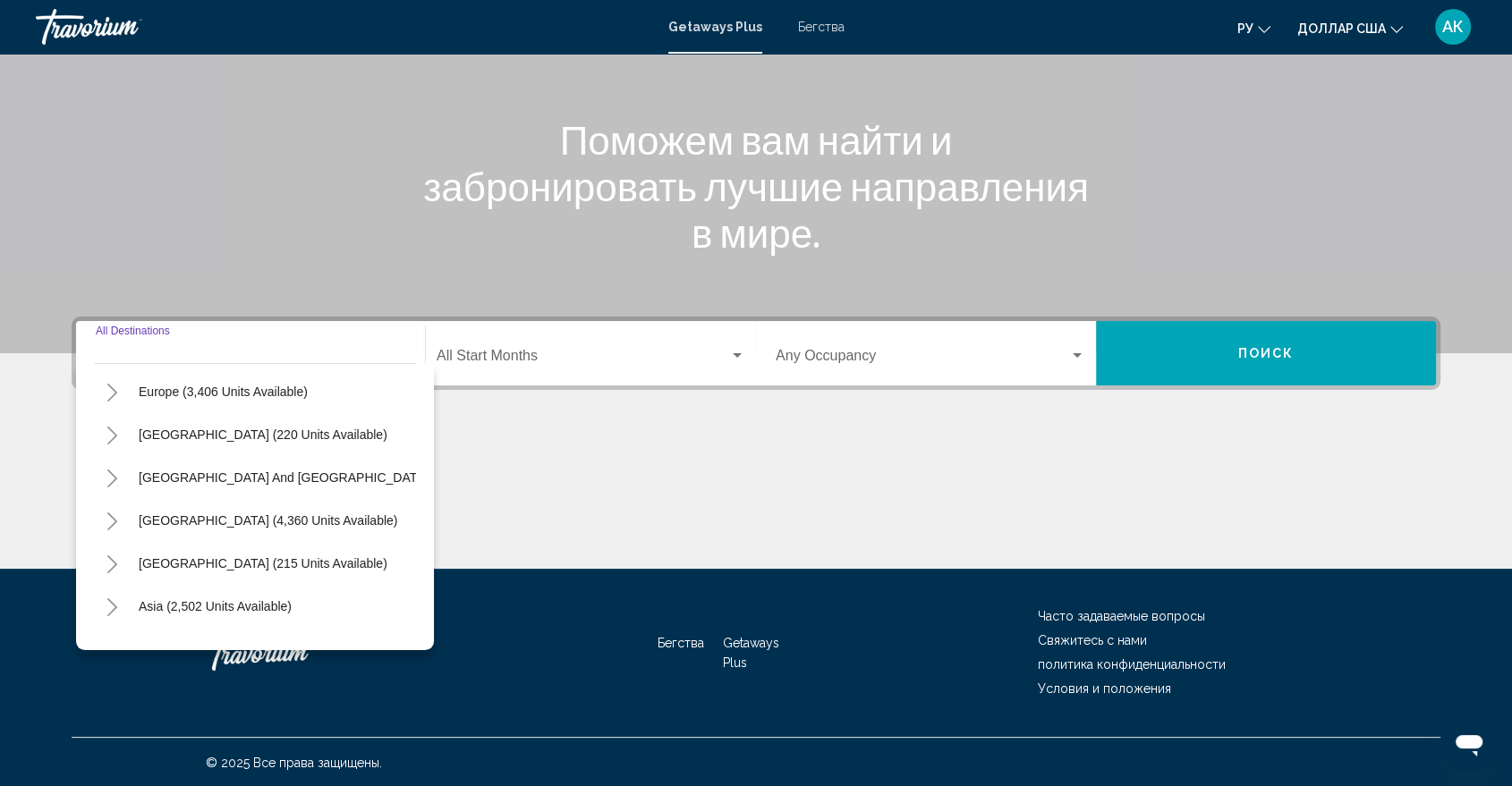
scroll to position [304, 0]
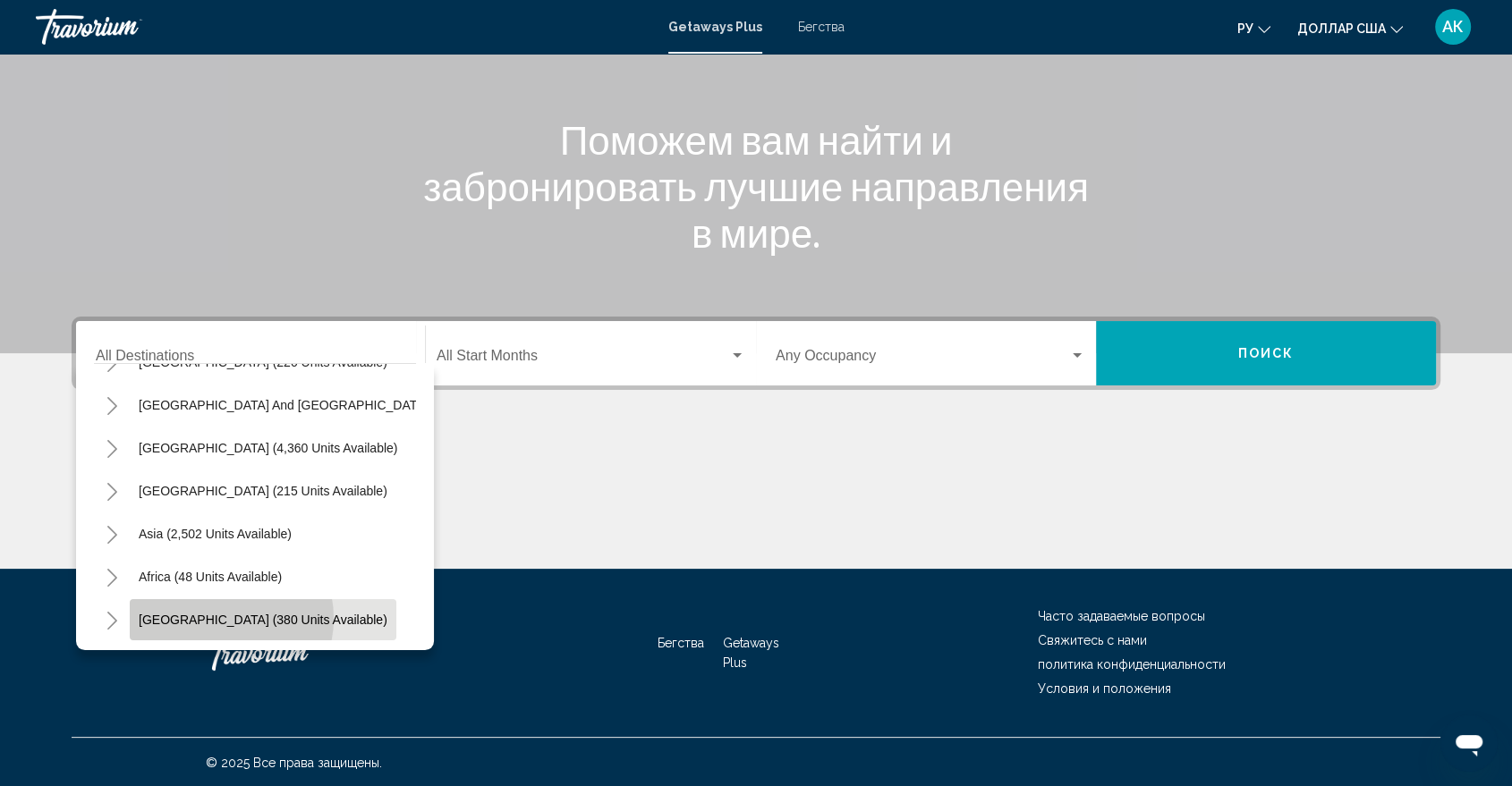
click at [226, 613] on span "[GEOGRAPHIC_DATA] (380 units available)" at bounding box center [262, 620] width 249 height 14
type input "**********"
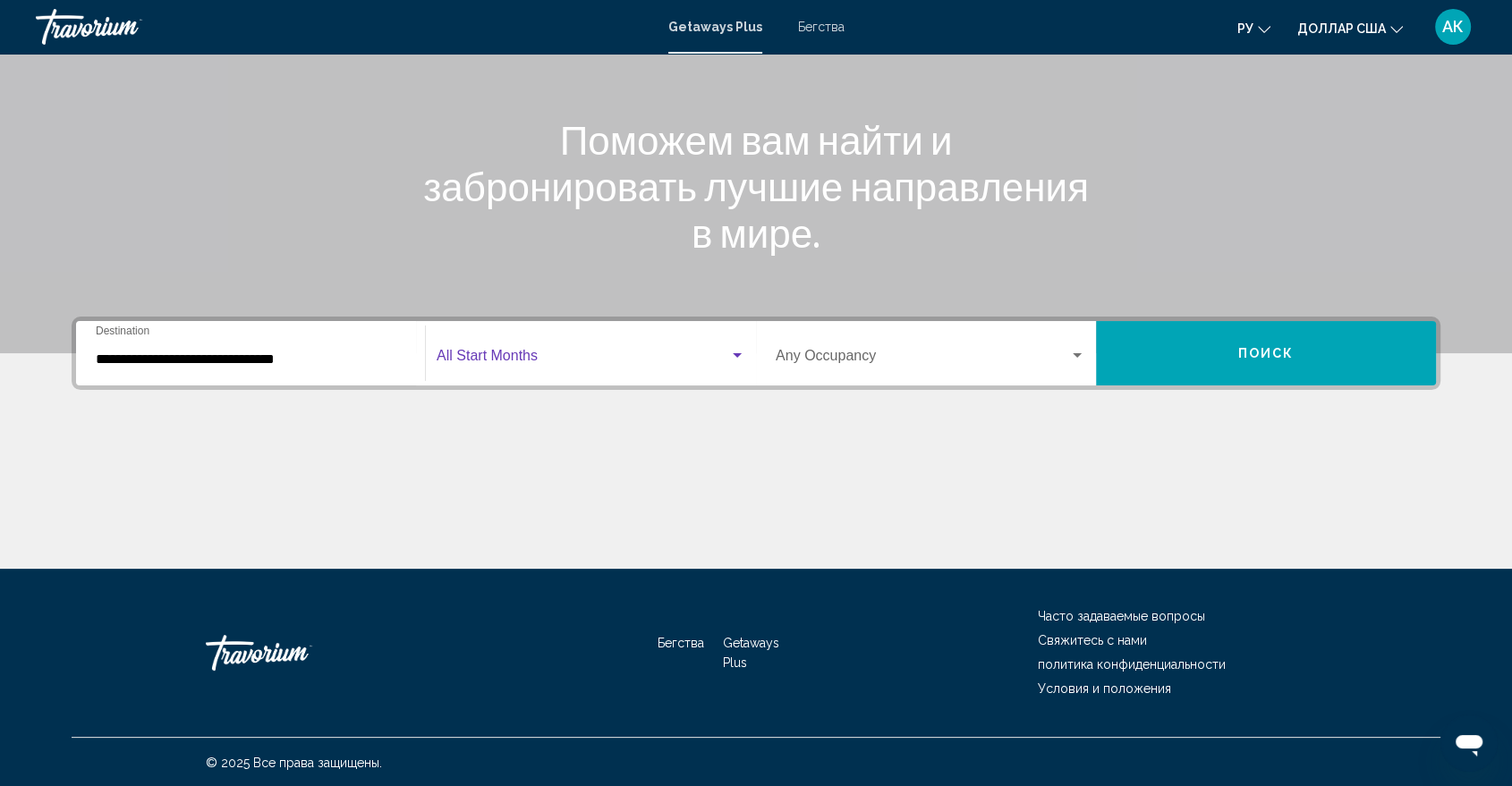
click at [545, 359] on span "Виджет поиска" at bounding box center [582, 359] width 292 height 16
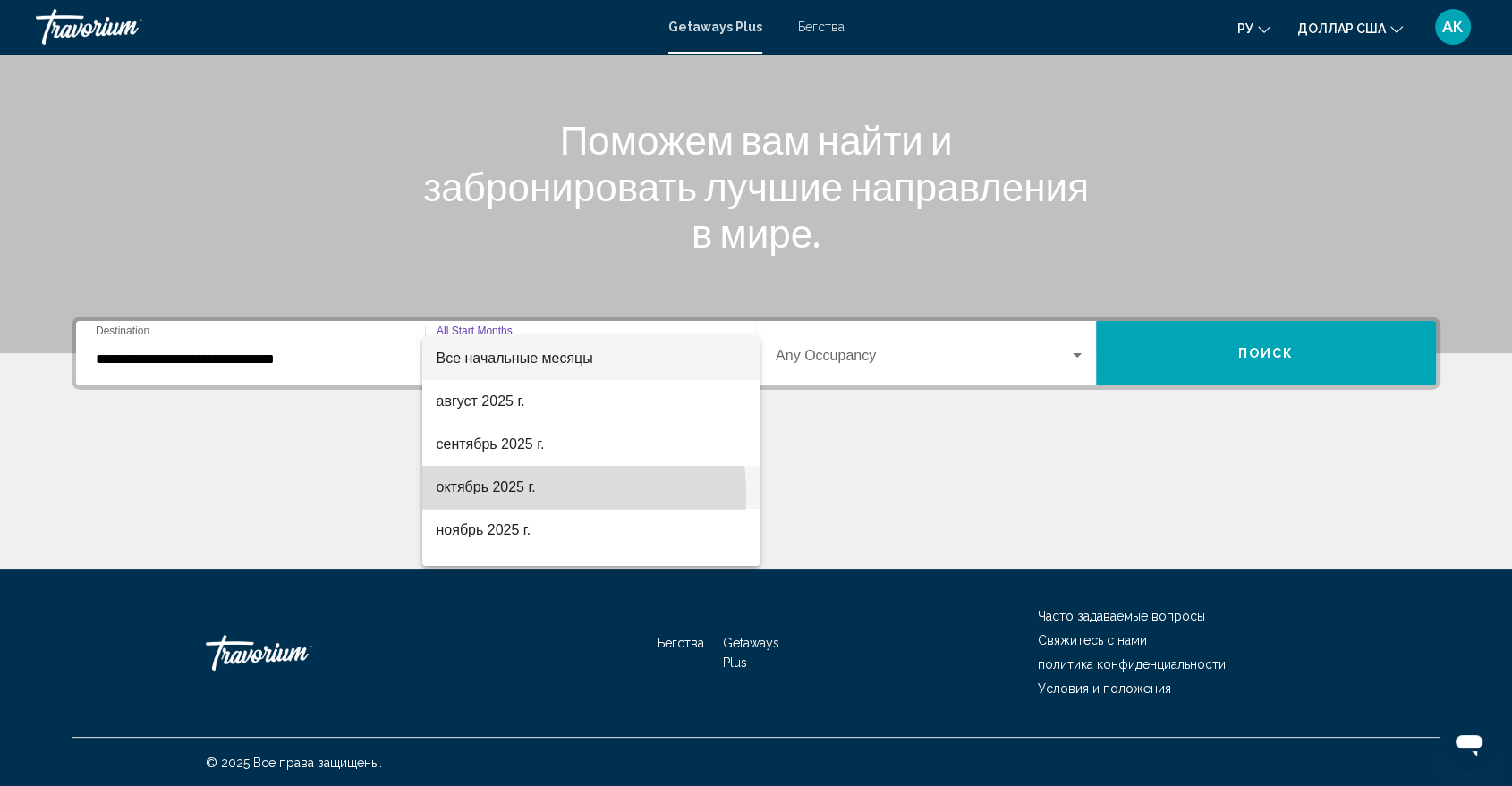
click at [488, 496] on span "октябрь 2025 г." at bounding box center [590, 487] width 309 height 43
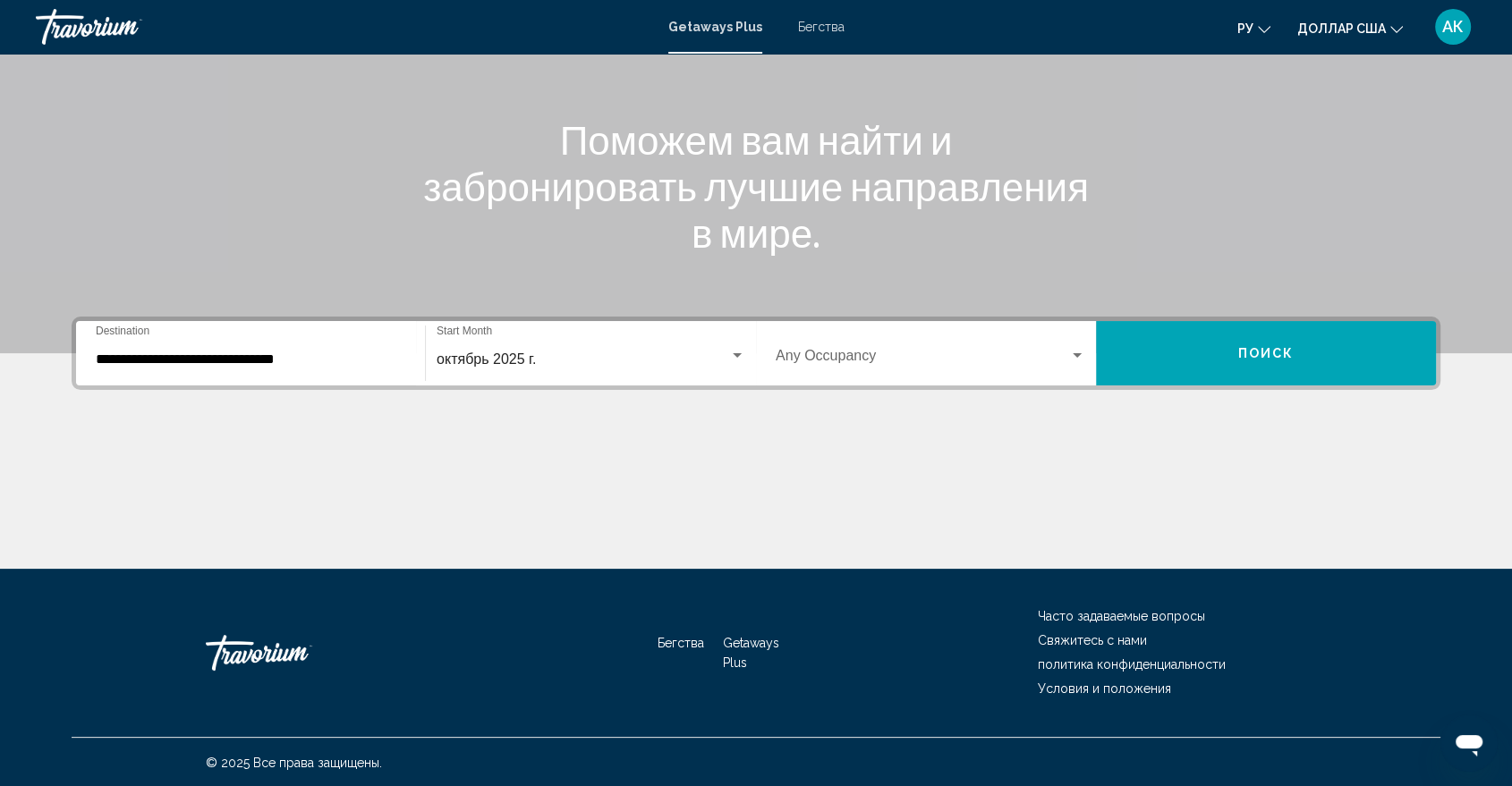
click at [498, 334] on div "[DATE] Start Month All Start Months" at bounding box center [590, 354] width 309 height 57
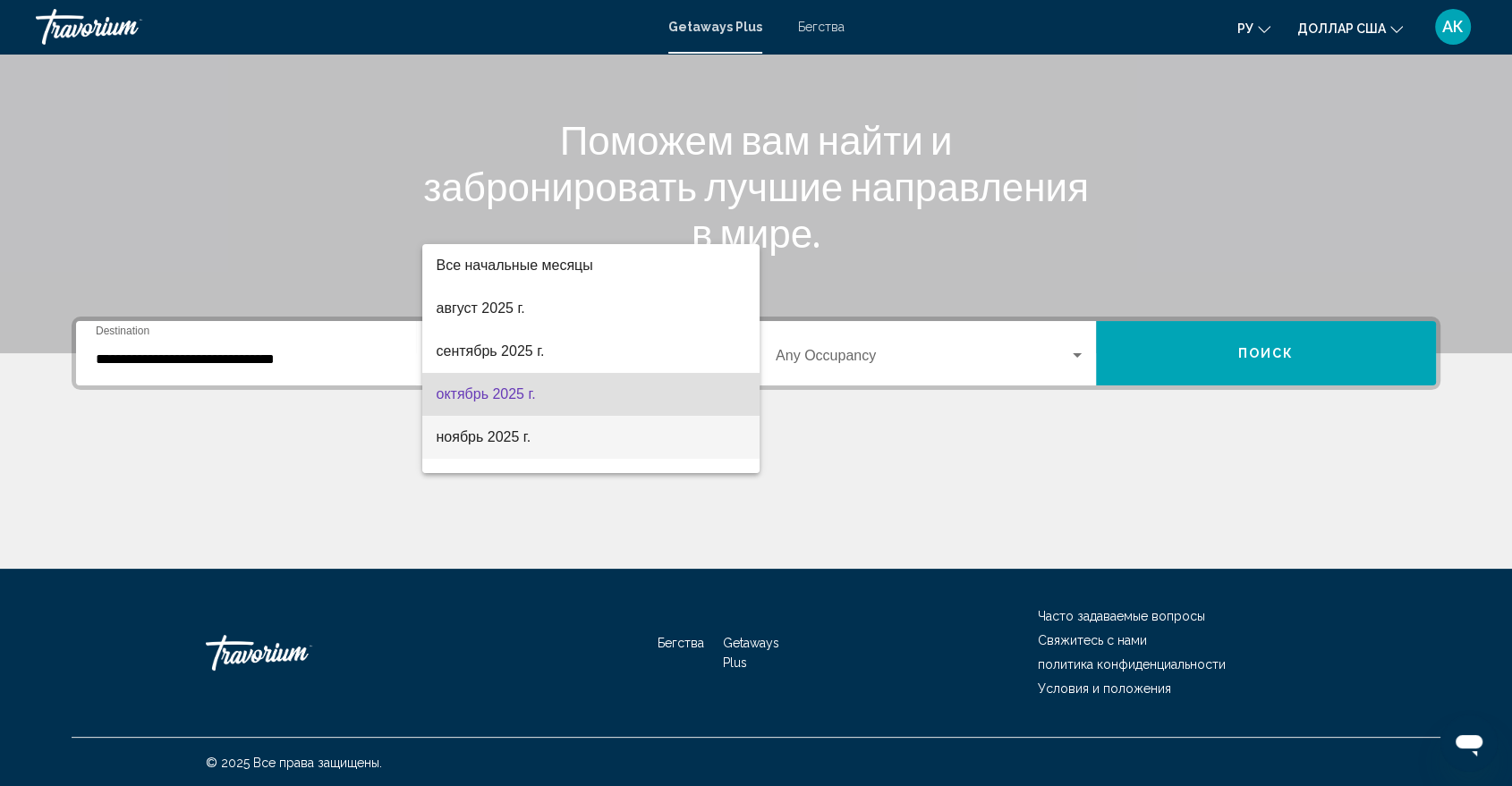
scroll to position [36, 0]
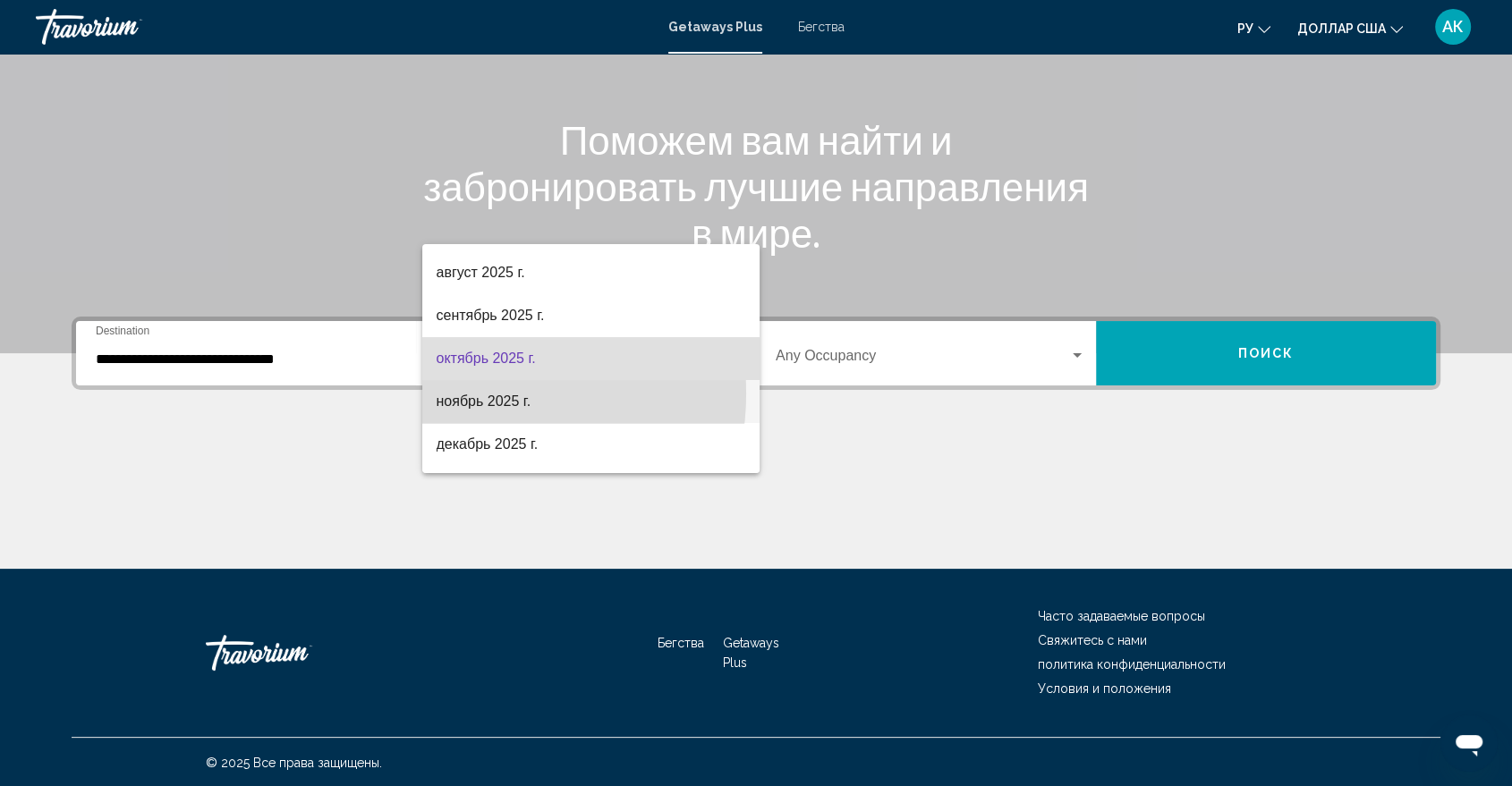
click at [472, 394] on font "ноябрь 2025 г." at bounding box center [483, 402] width 95 height 15
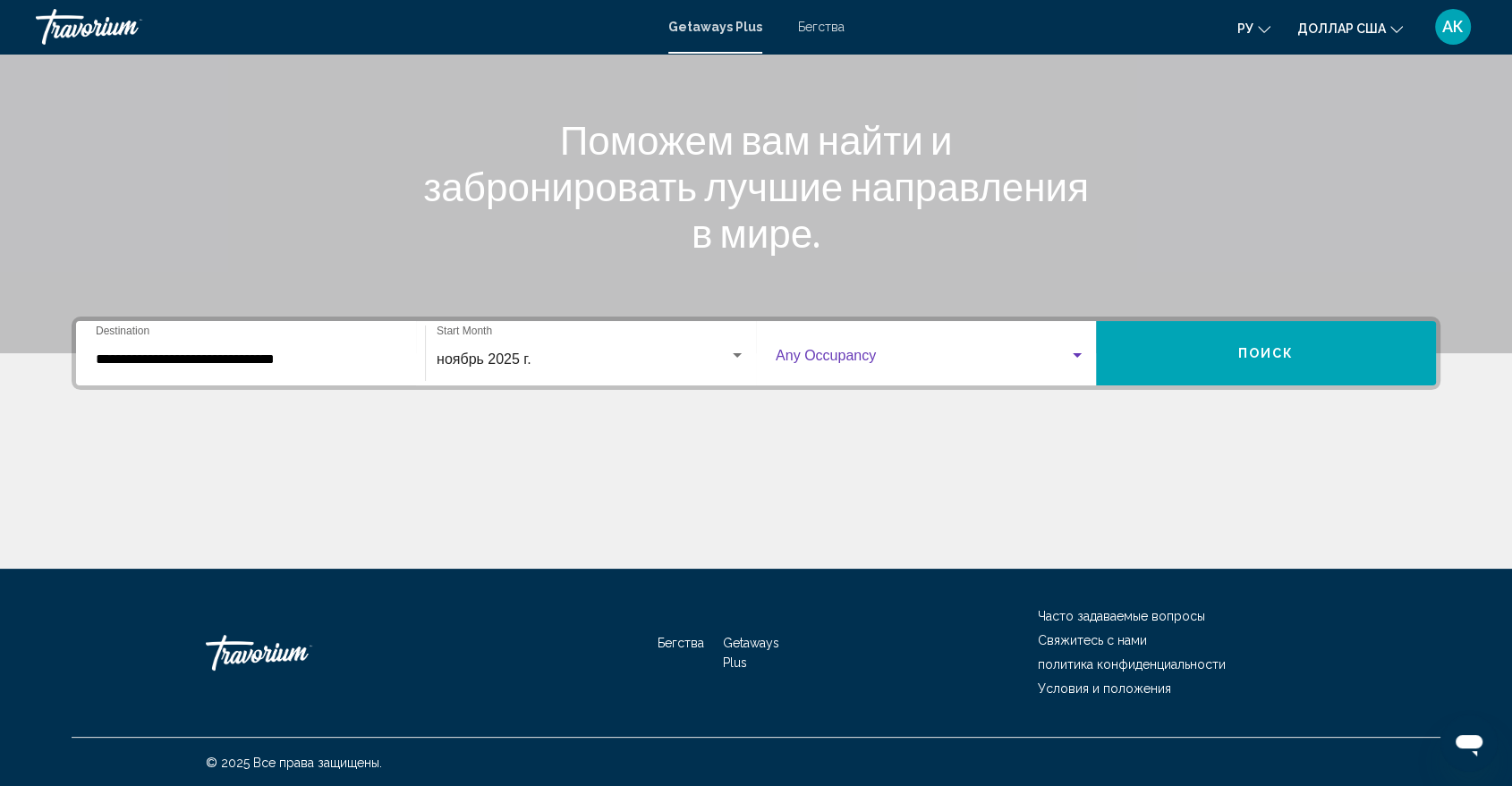
click at [866, 364] on span "Виджет поиска" at bounding box center [922, 359] width 293 height 16
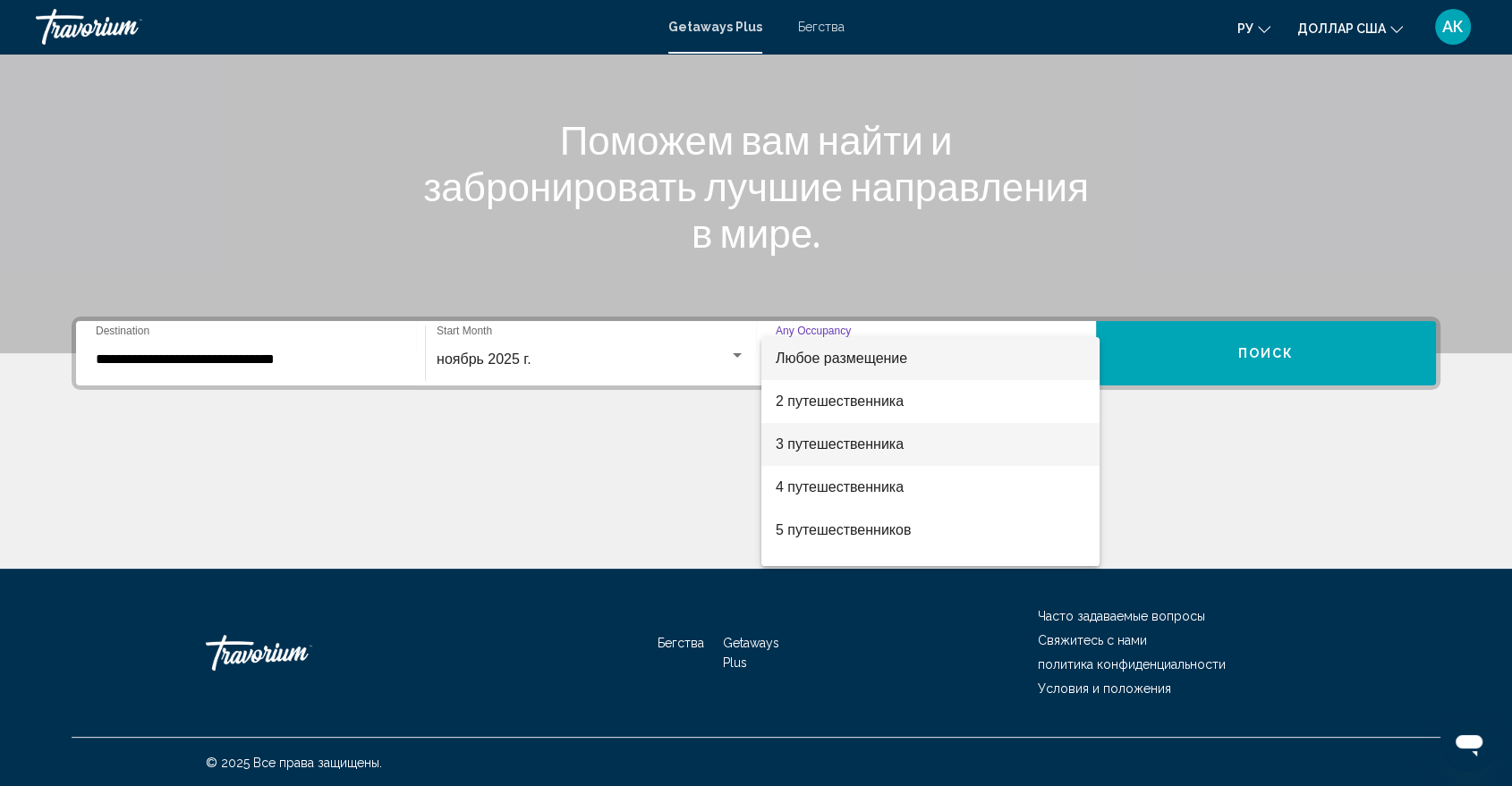
scroll to position [86, 0]
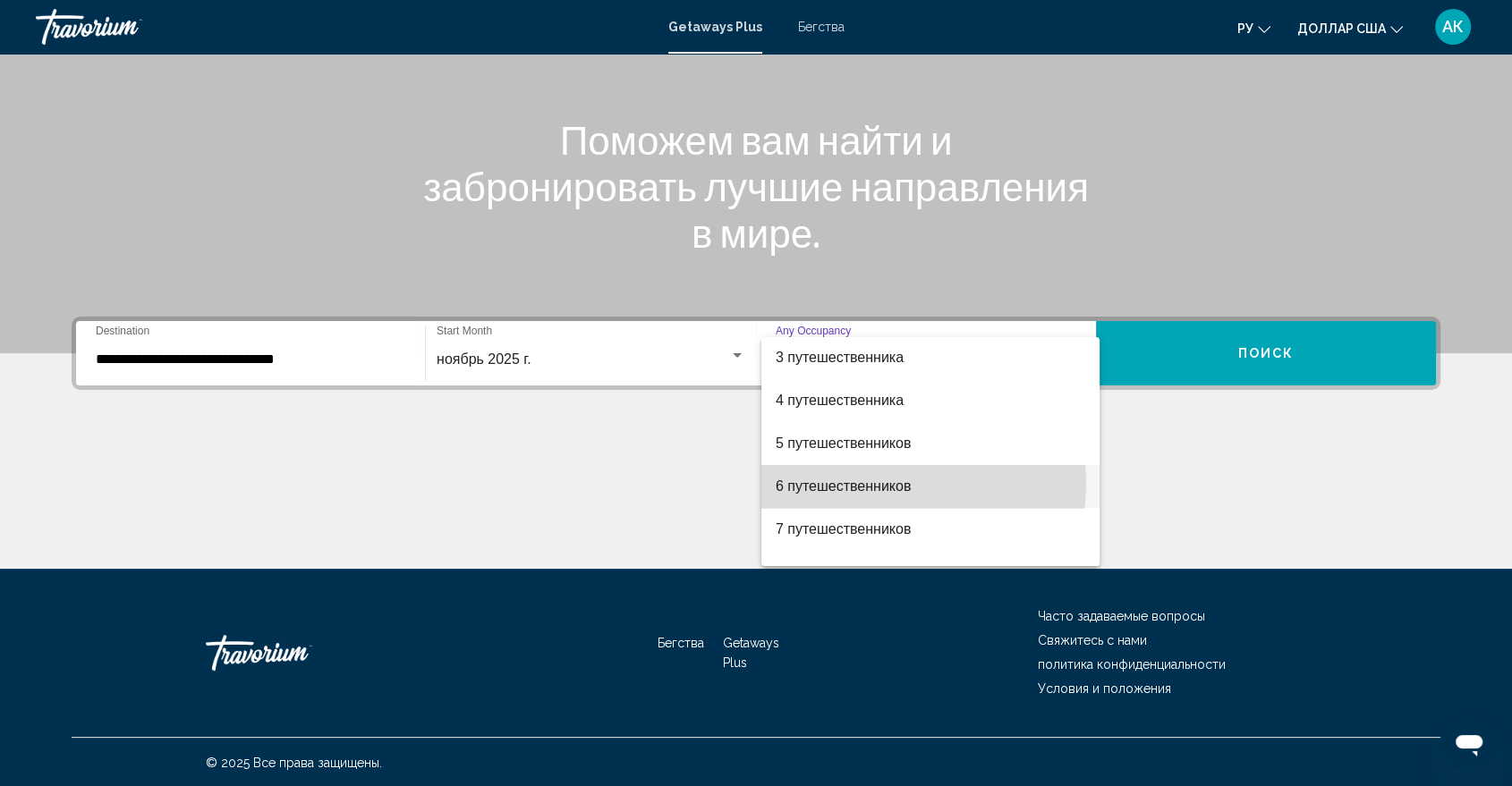
click at [878, 482] on font "6 путешественников" at bounding box center [843, 486] width 136 height 15
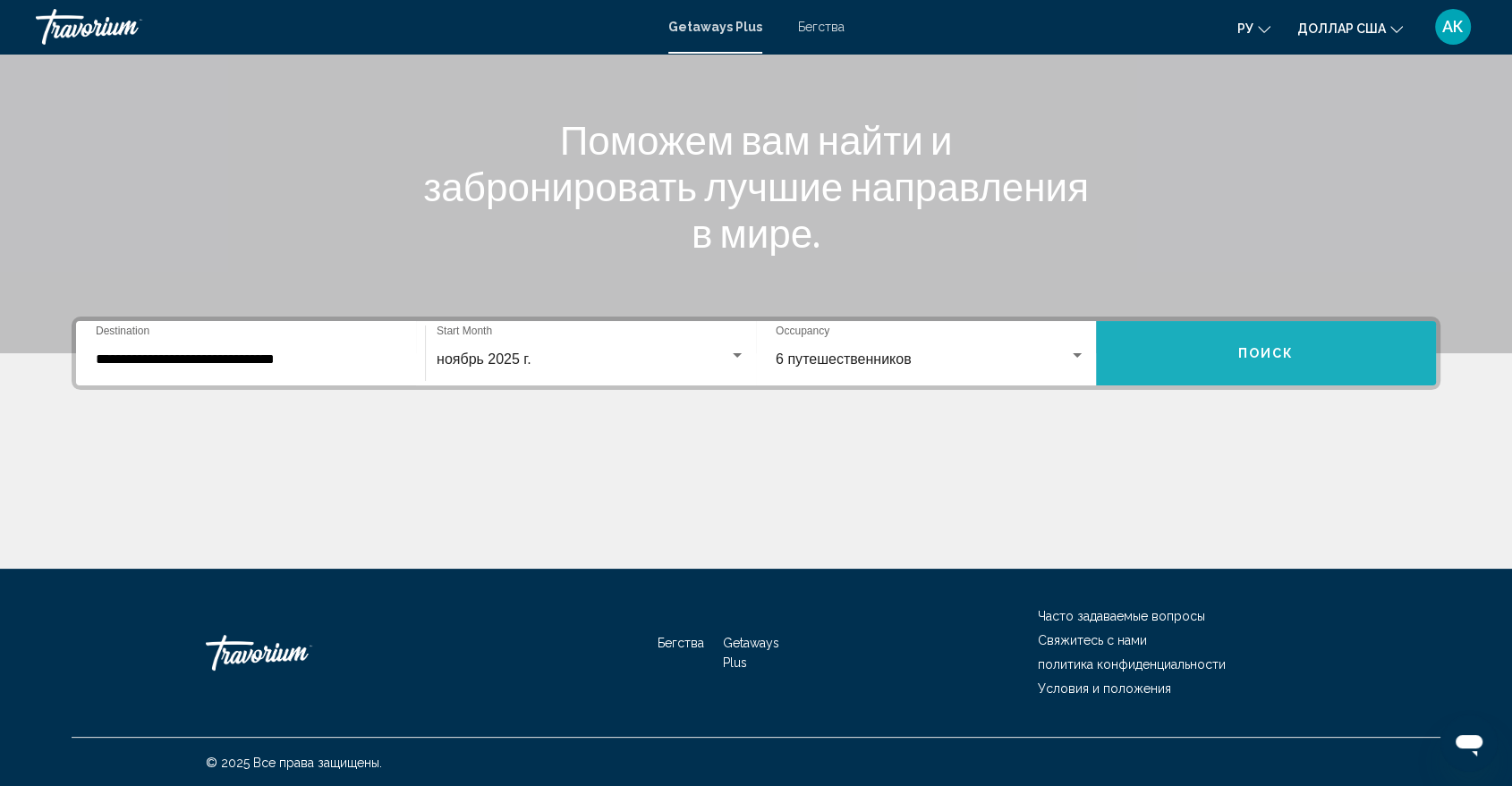
click at [1264, 339] on button "Поиск" at bounding box center [1266, 353] width 340 height 64
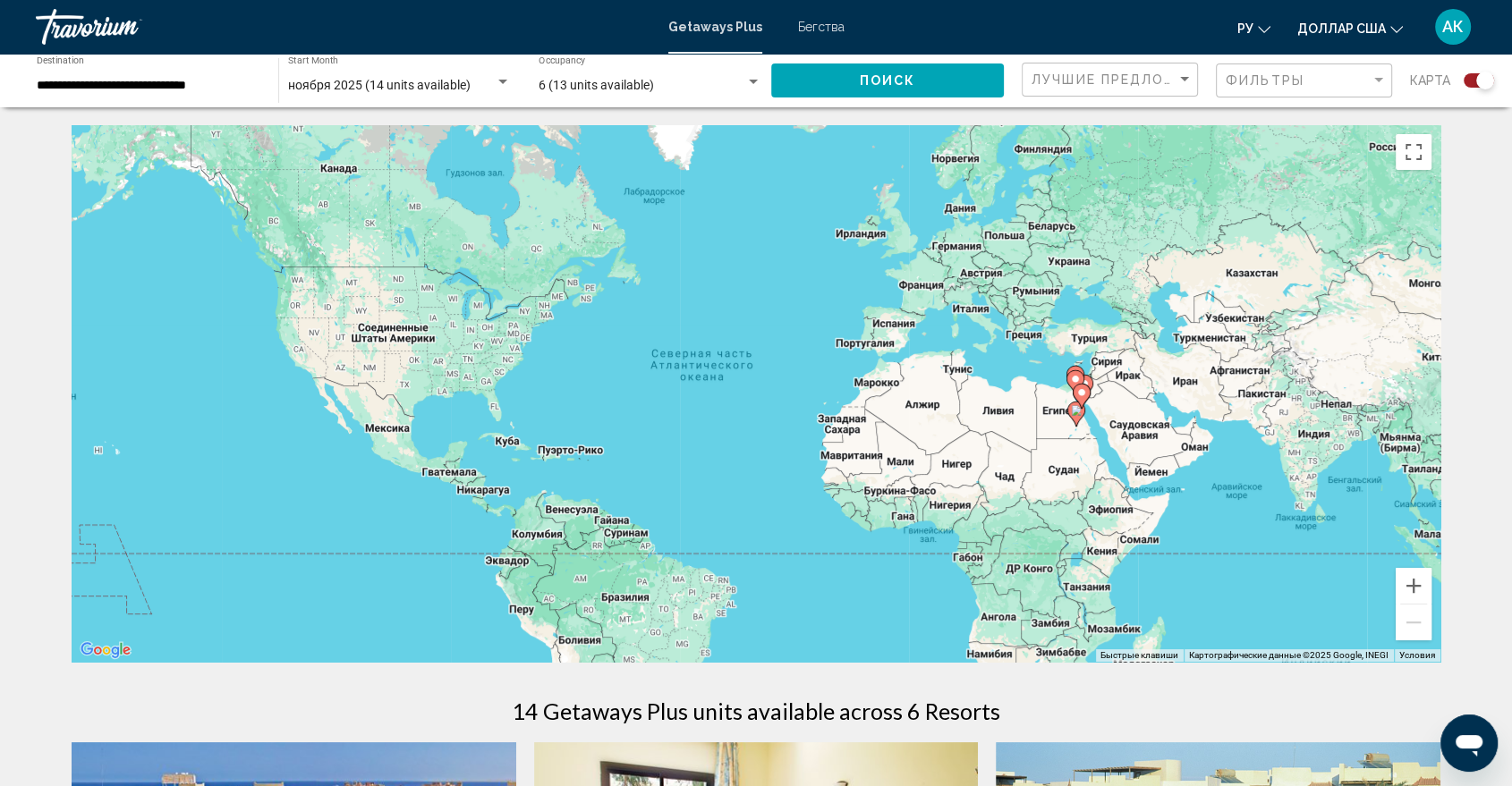
drag, startPoint x: 214, startPoint y: 96, endPoint x: 172, endPoint y: 73, distance: 47.9
click at [172, 73] on div "**********" at bounding box center [148, 81] width 224 height 49
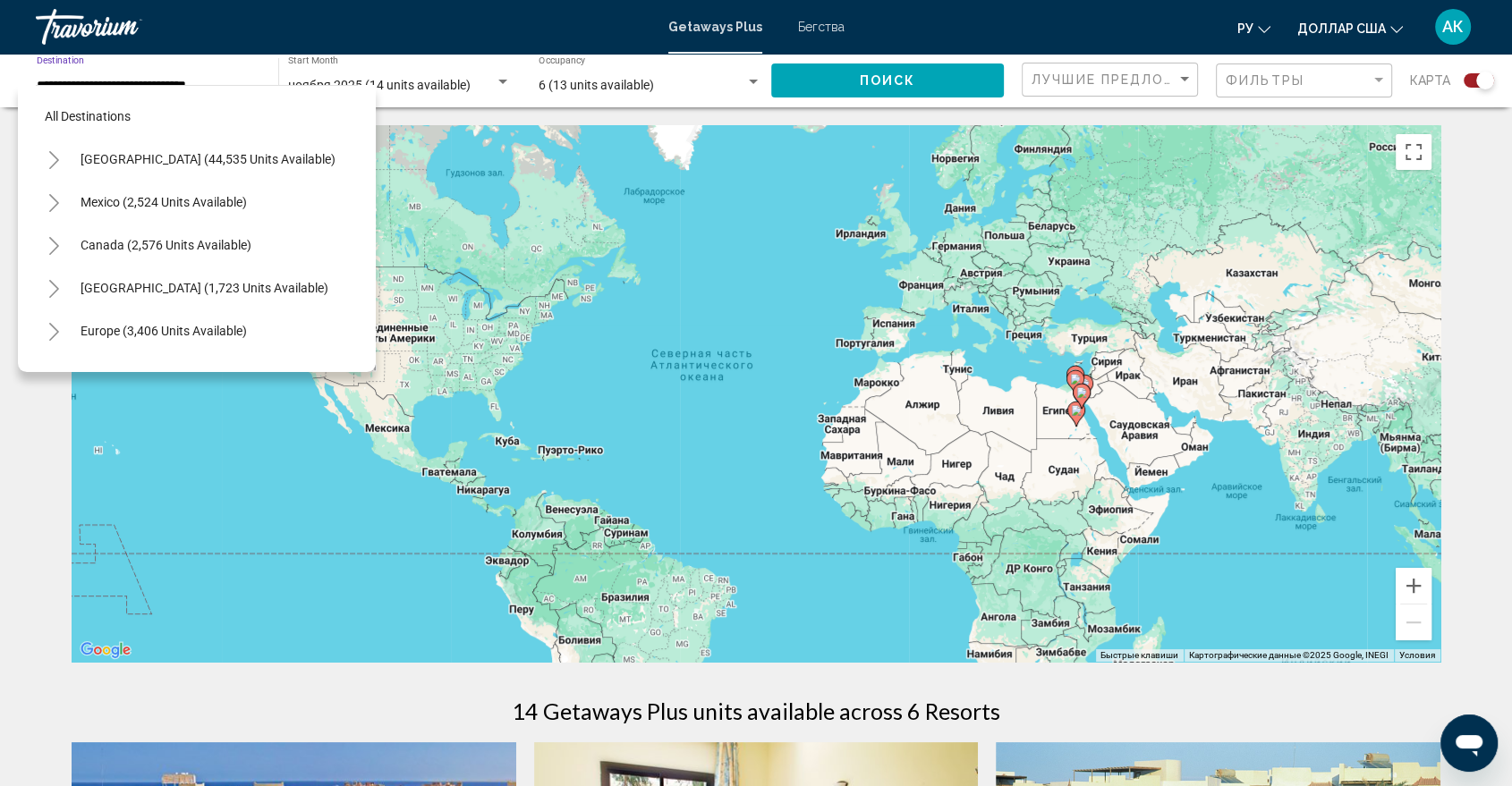
scroll to position [414, 0]
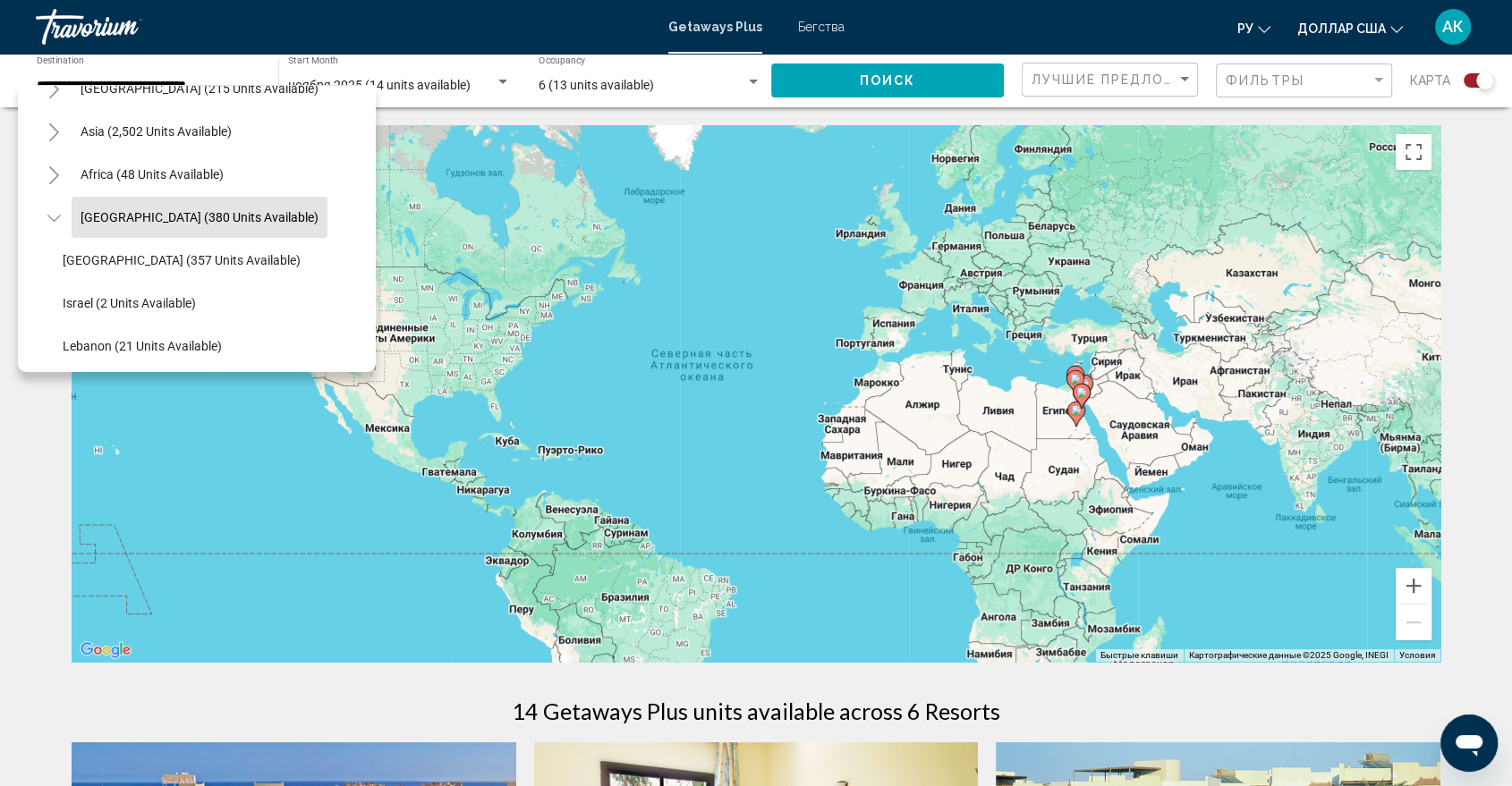
click at [172, 73] on div "**********" at bounding box center [148, 81] width 224 height 49
click at [149, 124] on span "Asia (2,502 units available)" at bounding box center [156, 131] width 151 height 14
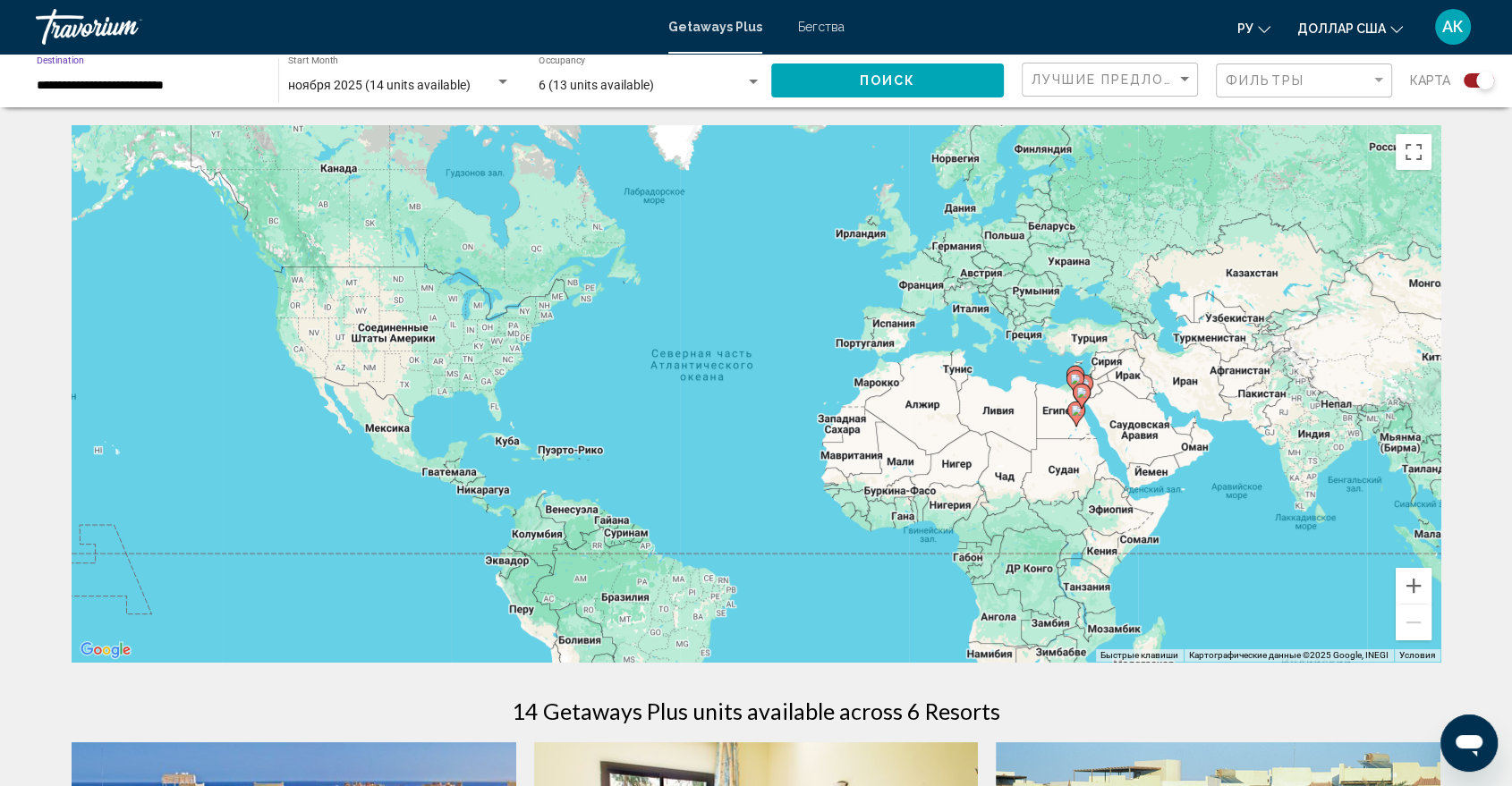
click at [863, 79] on span "Поиск" at bounding box center [887, 81] width 57 height 14
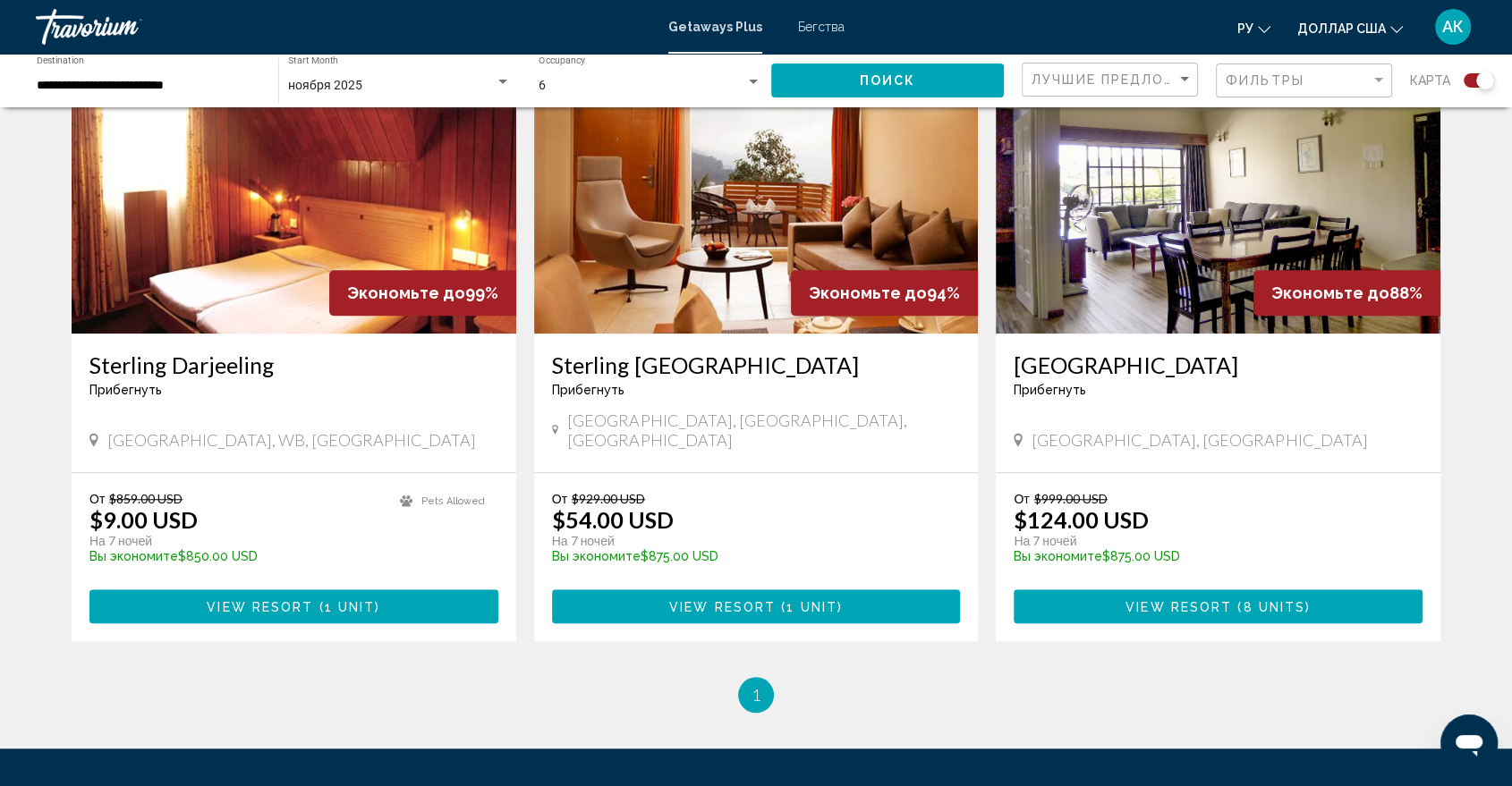
scroll to position [1463, 0]
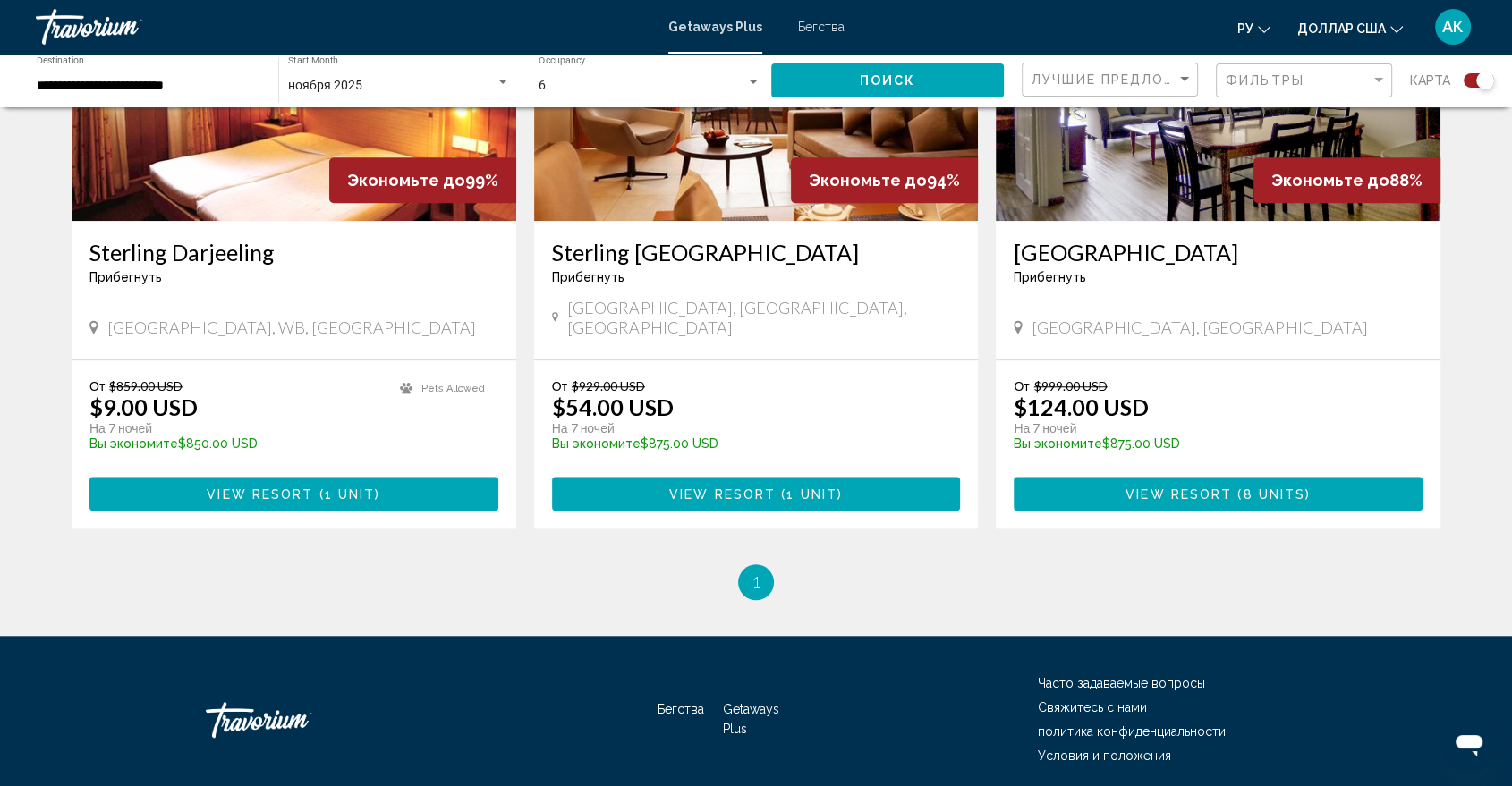
click at [747, 564] on li "You're on page 1" at bounding box center [756, 581] width 36 height 36
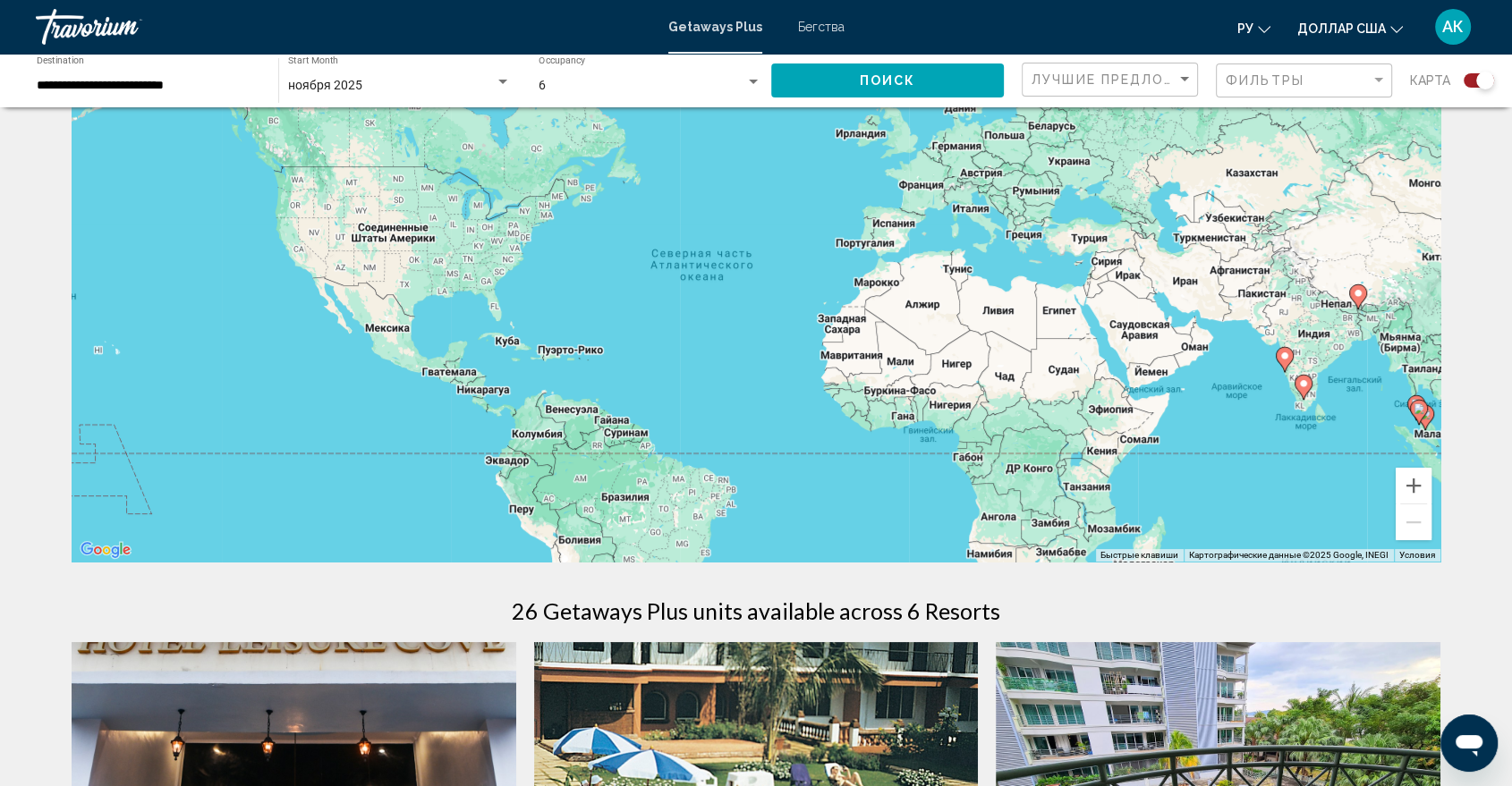
scroll to position [0, 0]
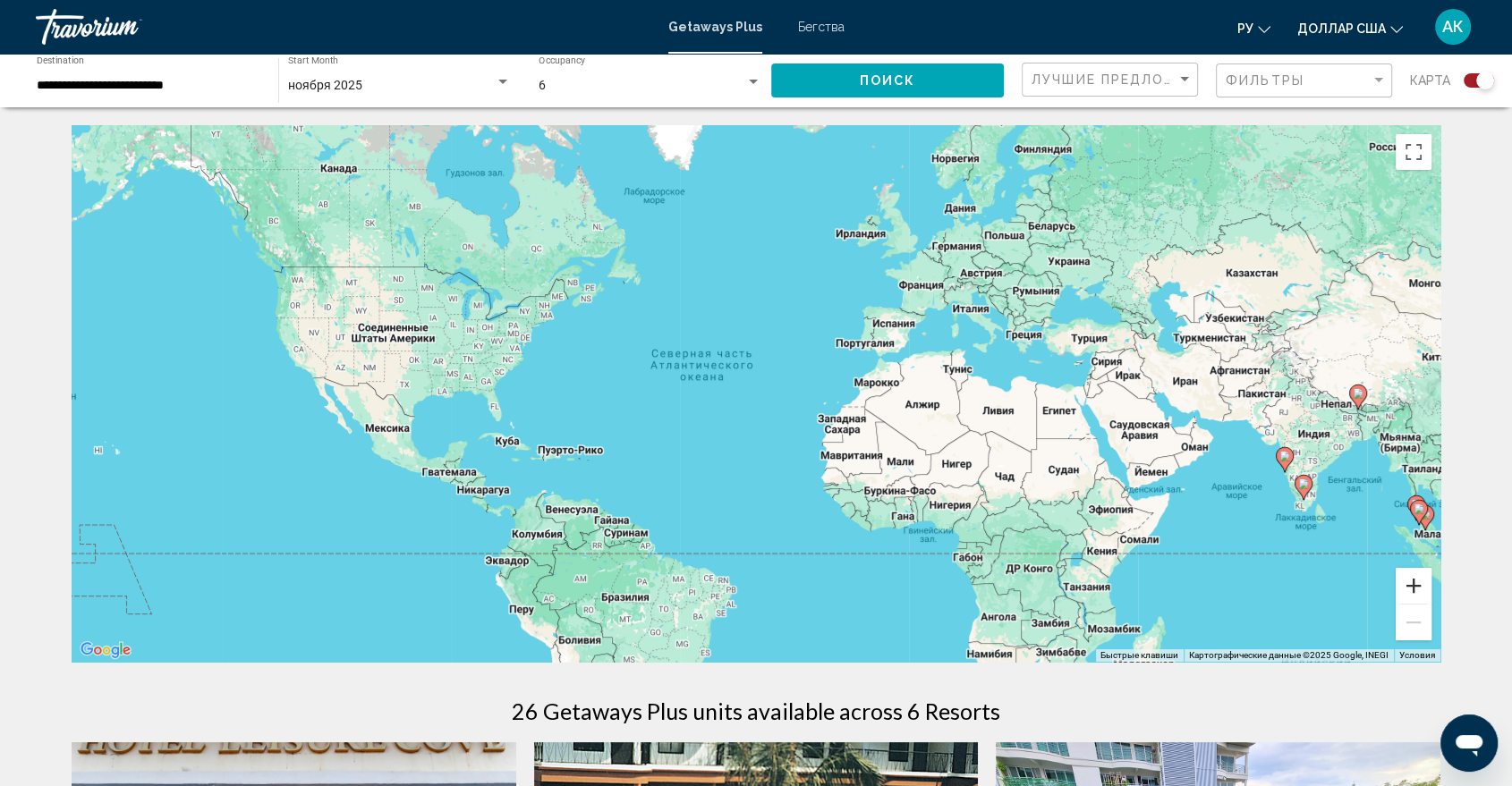
click at [1418, 587] on button "Увеличить" at bounding box center [1413, 585] width 36 height 36
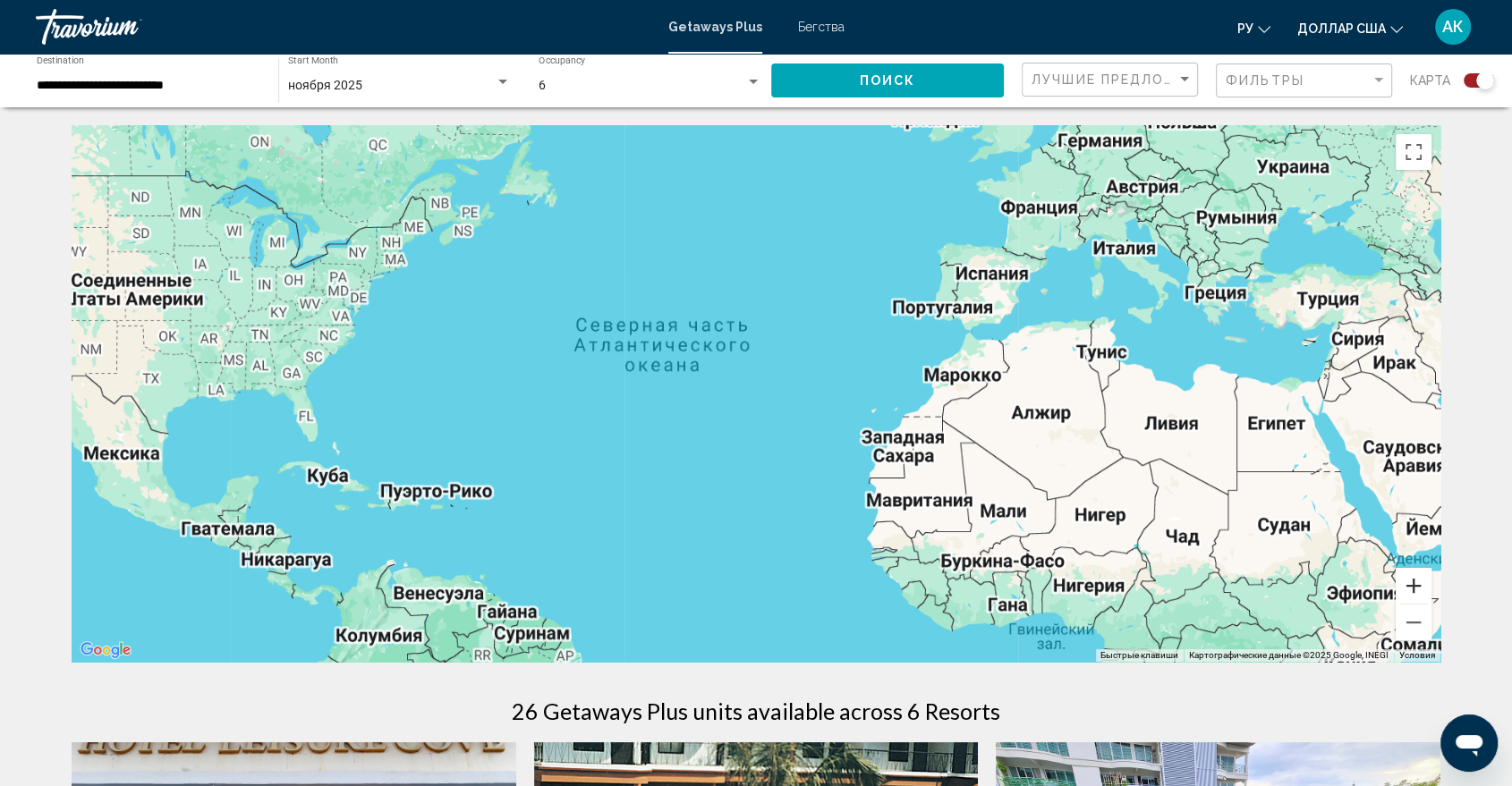
click at [1418, 587] on button "Увеличить" at bounding box center [1413, 585] width 36 height 36
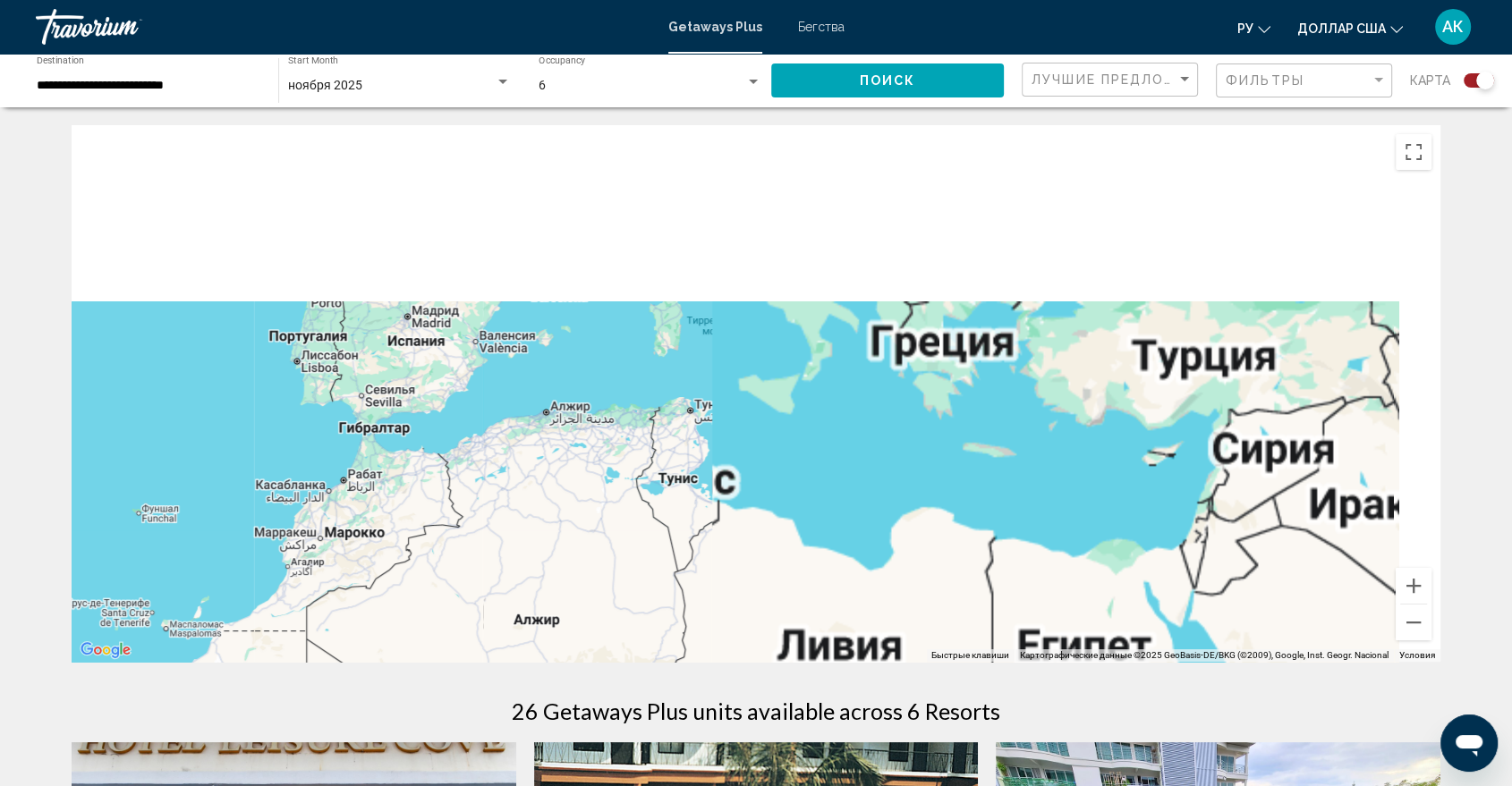
drag, startPoint x: 888, startPoint y: 394, endPoint x: 0, endPoint y: 577, distance: 906.7
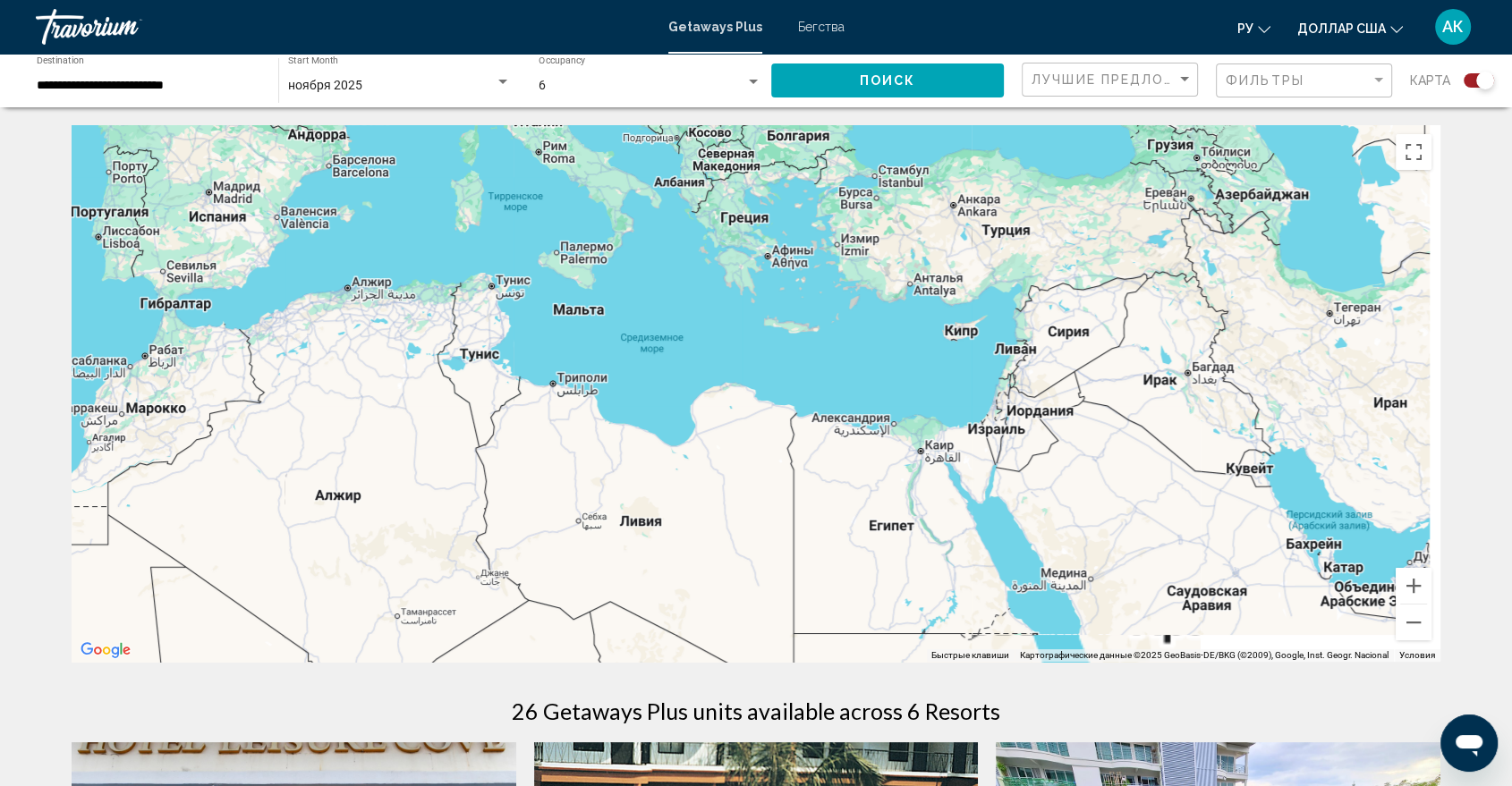
drag, startPoint x: 532, startPoint y: 527, endPoint x: 250, endPoint y: 320, distance: 349.8
click at [250, 320] on div "Основное содержание" at bounding box center [756, 393] width 1369 height 536
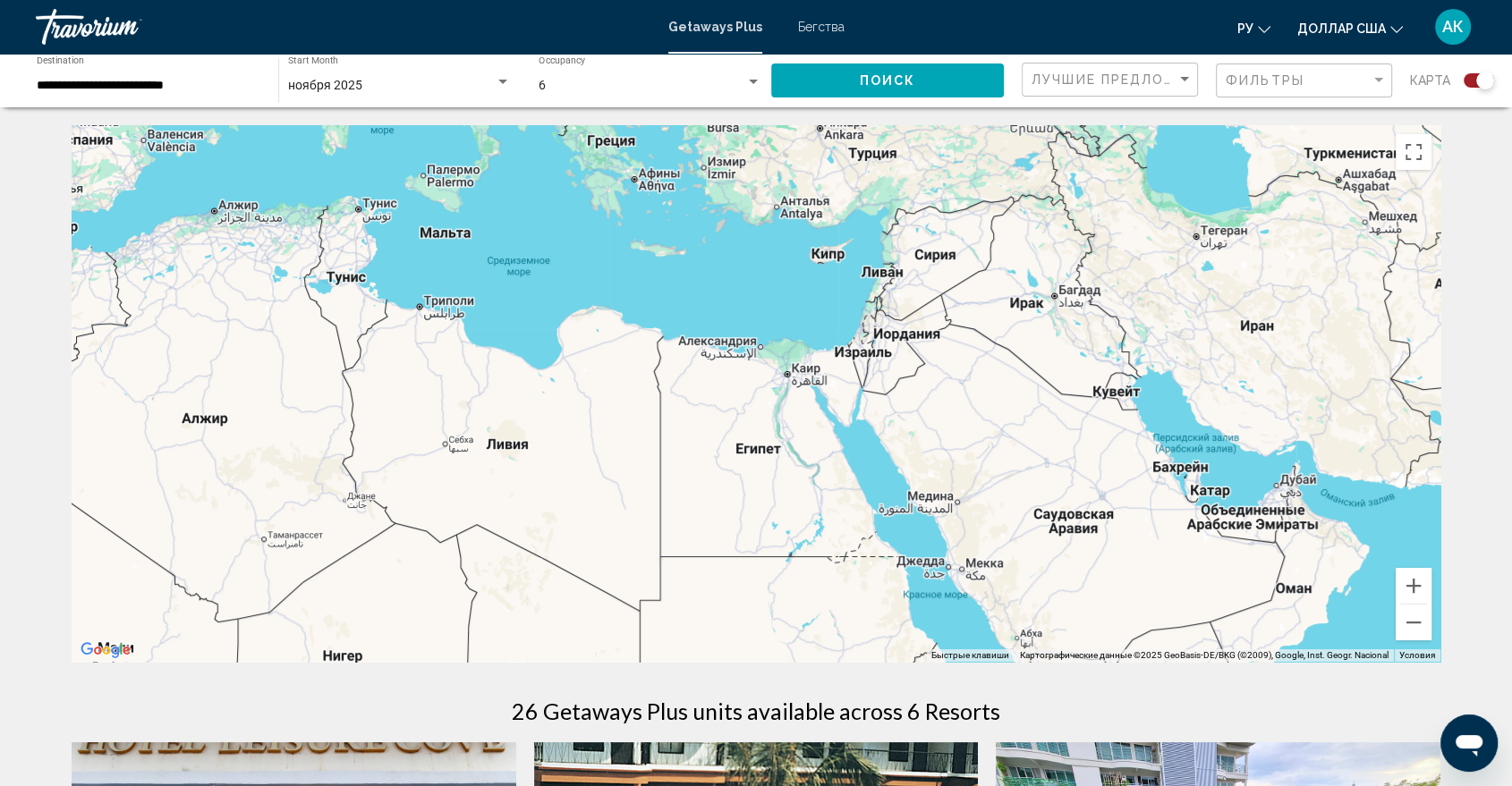
drag, startPoint x: 782, startPoint y: 320, endPoint x: 265, endPoint y: 185, distance: 534.3
click at [265, 185] on div "Чтобы активировать перетаскивание с помощью клавиатуры, нажмите Alt + Ввод. Пос…" at bounding box center [756, 393] width 1369 height 536
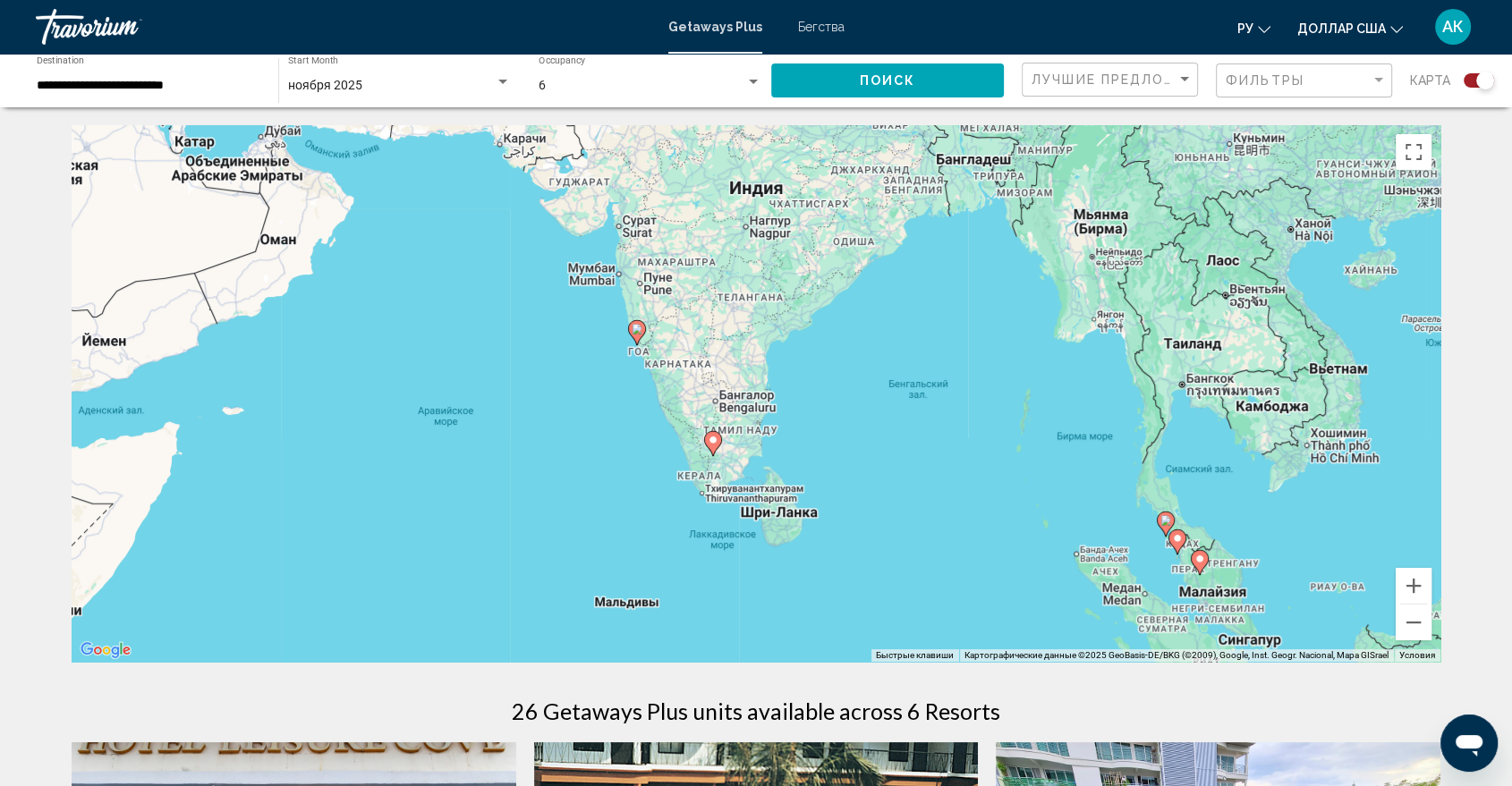
drag, startPoint x: 887, startPoint y: 428, endPoint x: 883, endPoint y: 471, distance: 43.2
click at [883, 471] on div "Чтобы активировать перетаскивание с помощью клавиатуры, нажмите Alt + Ввод. Пос…" at bounding box center [756, 393] width 1369 height 536
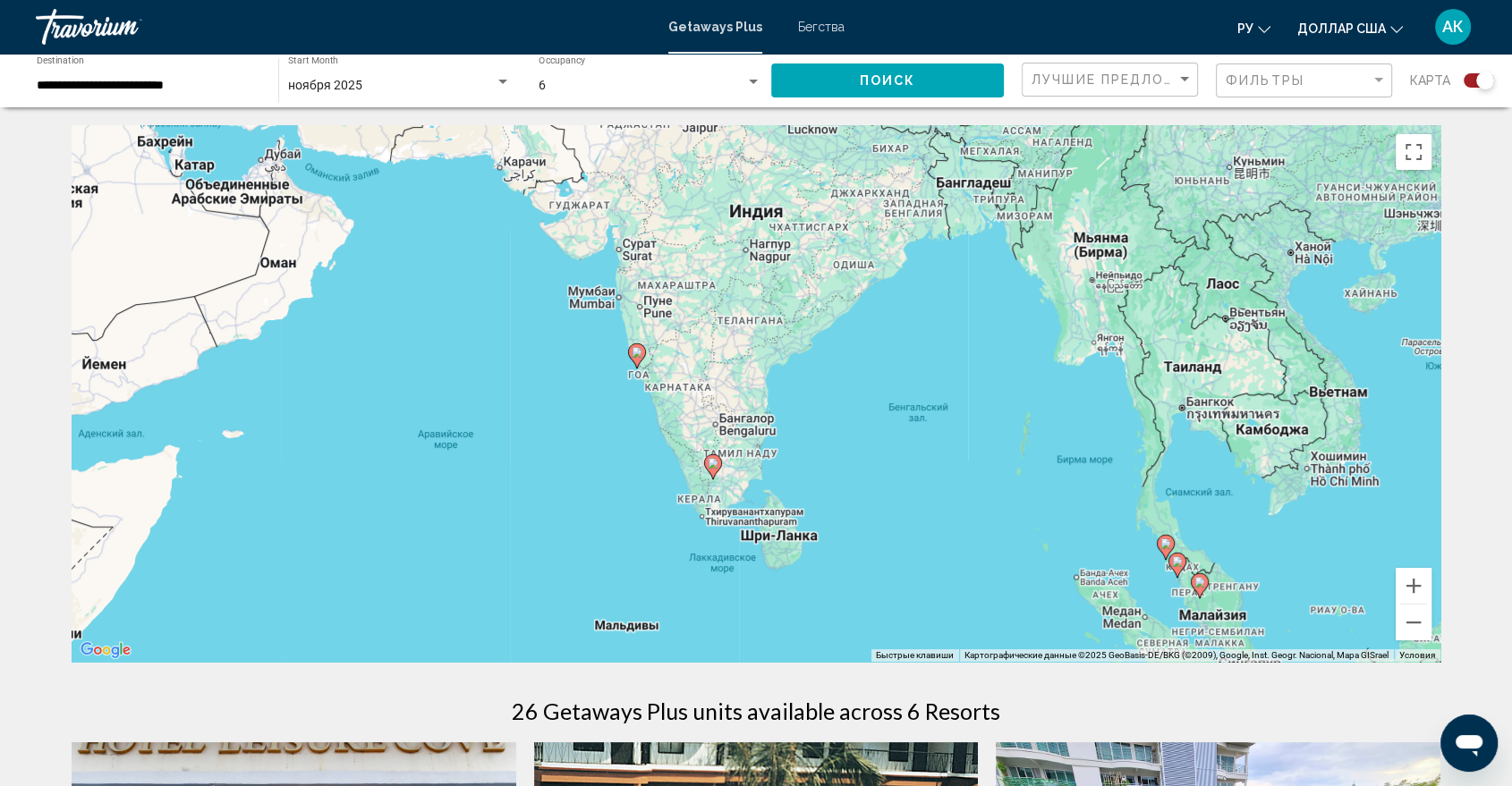
click at [885, 465] on div "Чтобы активировать перетаскивание с помощью клавиатуры, нажмите Alt + Ввод. Пос…" at bounding box center [756, 393] width 1369 height 536
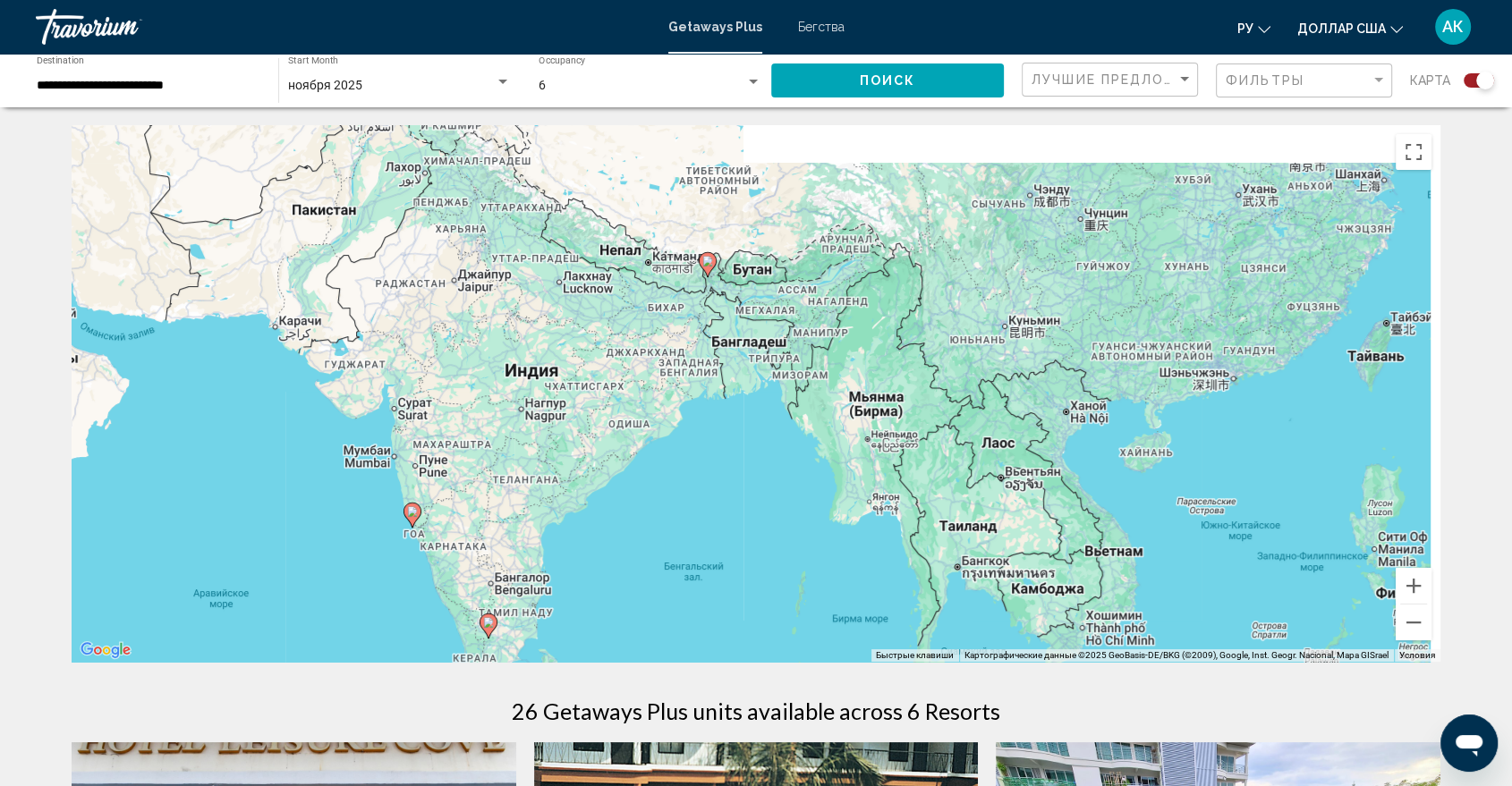
drag, startPoint x: 1274, startPoint y: 472, endPoint x: 1038, endPoint y: 638, distance: 288.5
click at [1038, 638] on div "Чтобы активировать перетаскивание с помощью клавиатуры, нажмите Alt + Ввод. Пос…" at bounding box center [756, 393] width 1369 height 536
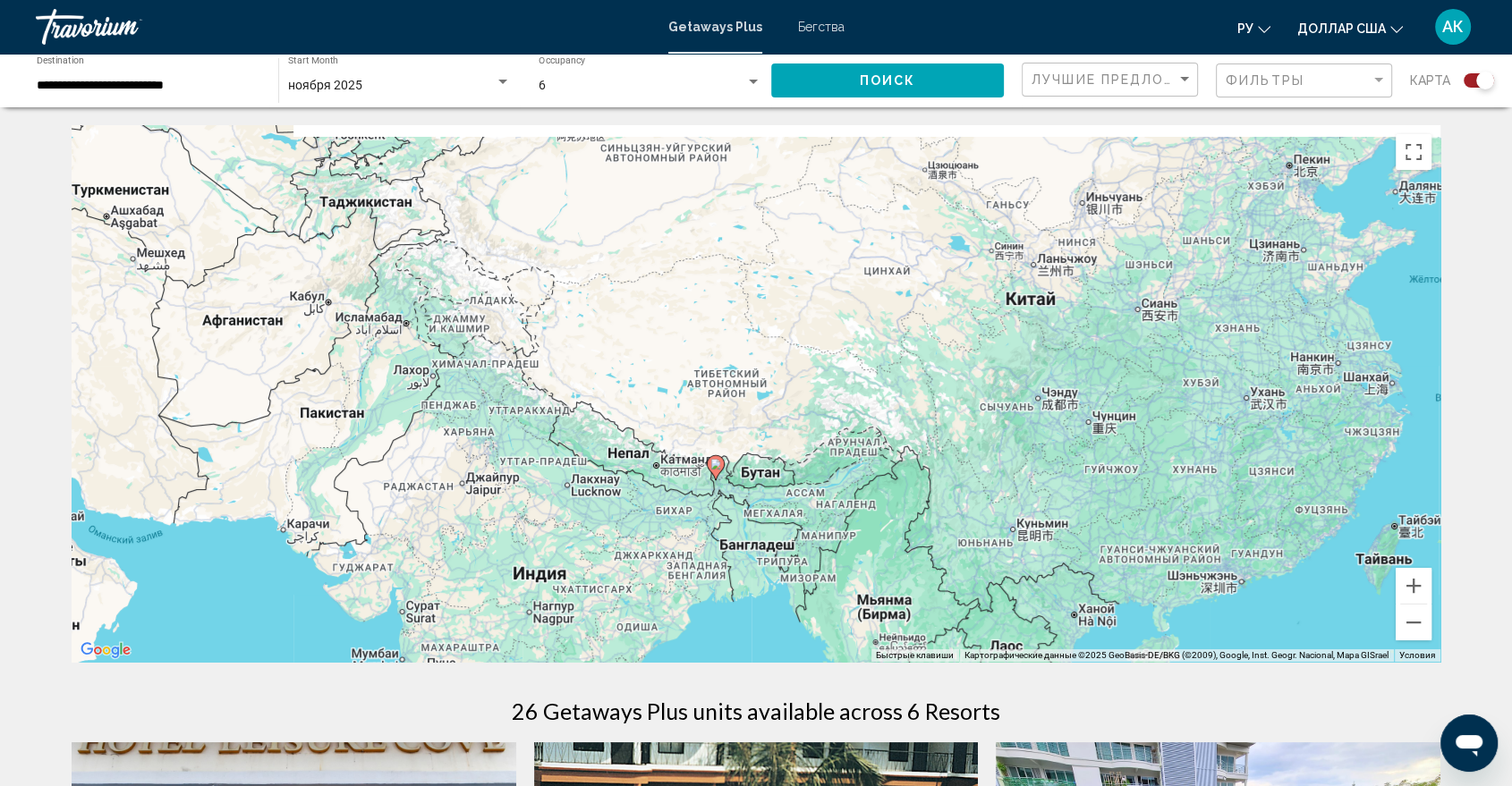
drag, startPoint x: 750, startPoint y: 412, endPoint x: 766, endPoint y: 635, distance: 223.6
click at [767, 637] on div "Чтобы активировать перетаскивание с помощью клавиатуры, нажмите Alt + Ввод. Пос…" at bounding box center [756, 393] width 1369 height 536
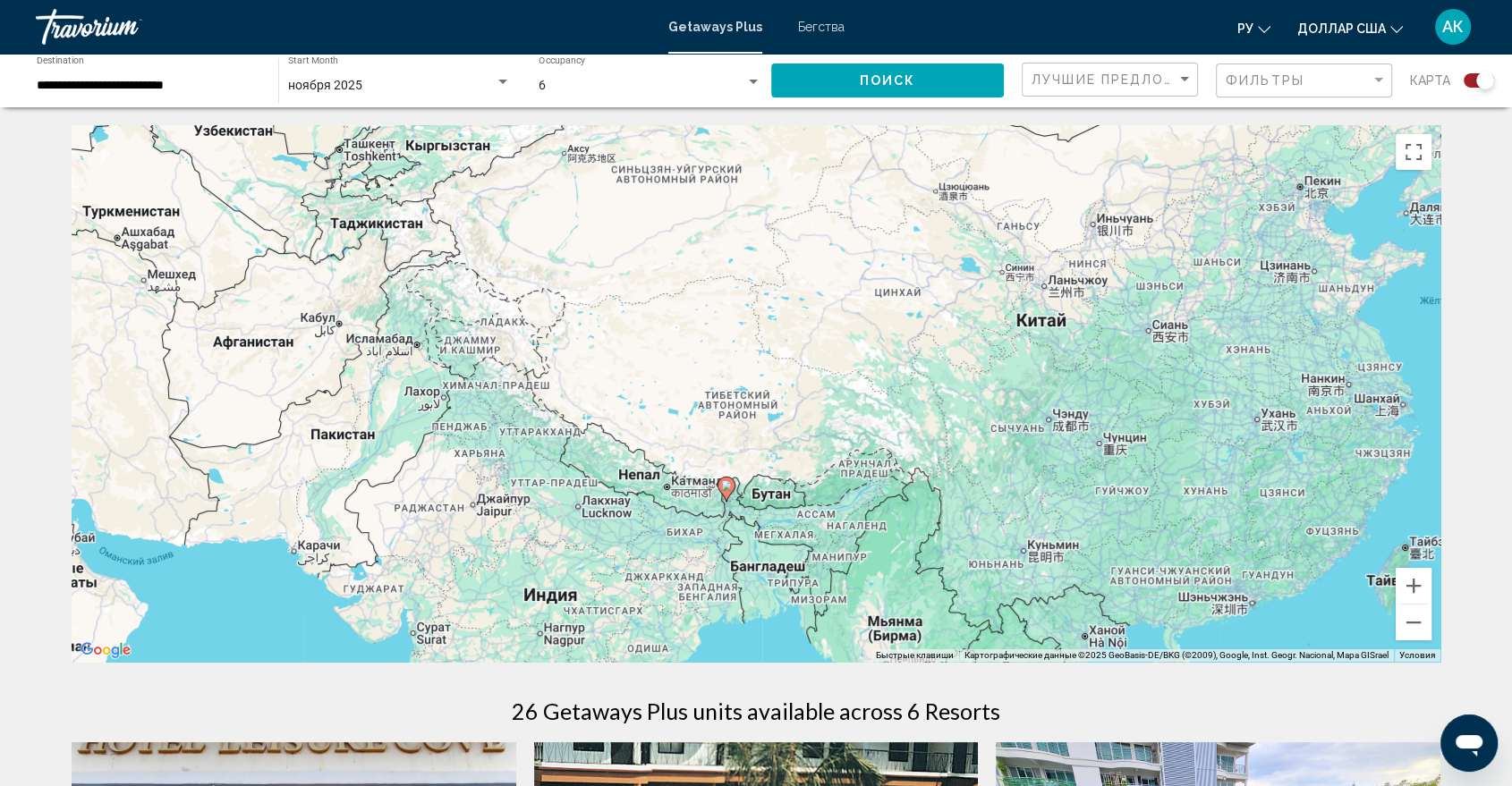
click at [161, 75] on div "**********" at bounding box center [148, 81] width 224 height 49
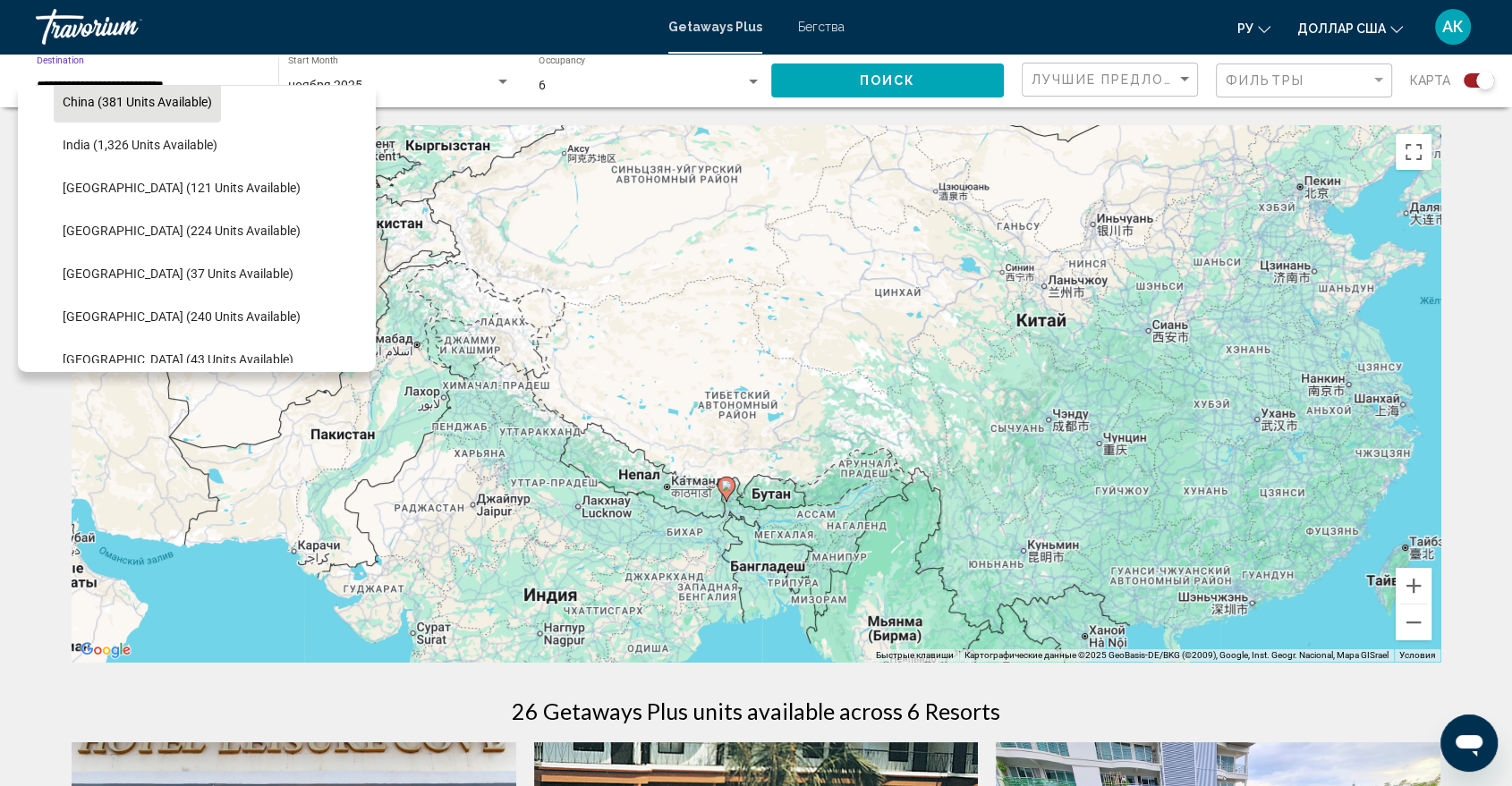
scroll to position [530, 0]
click at [159, 98] on span "China (381 units available)" at bounding box center [136, 101] width 149 height 14
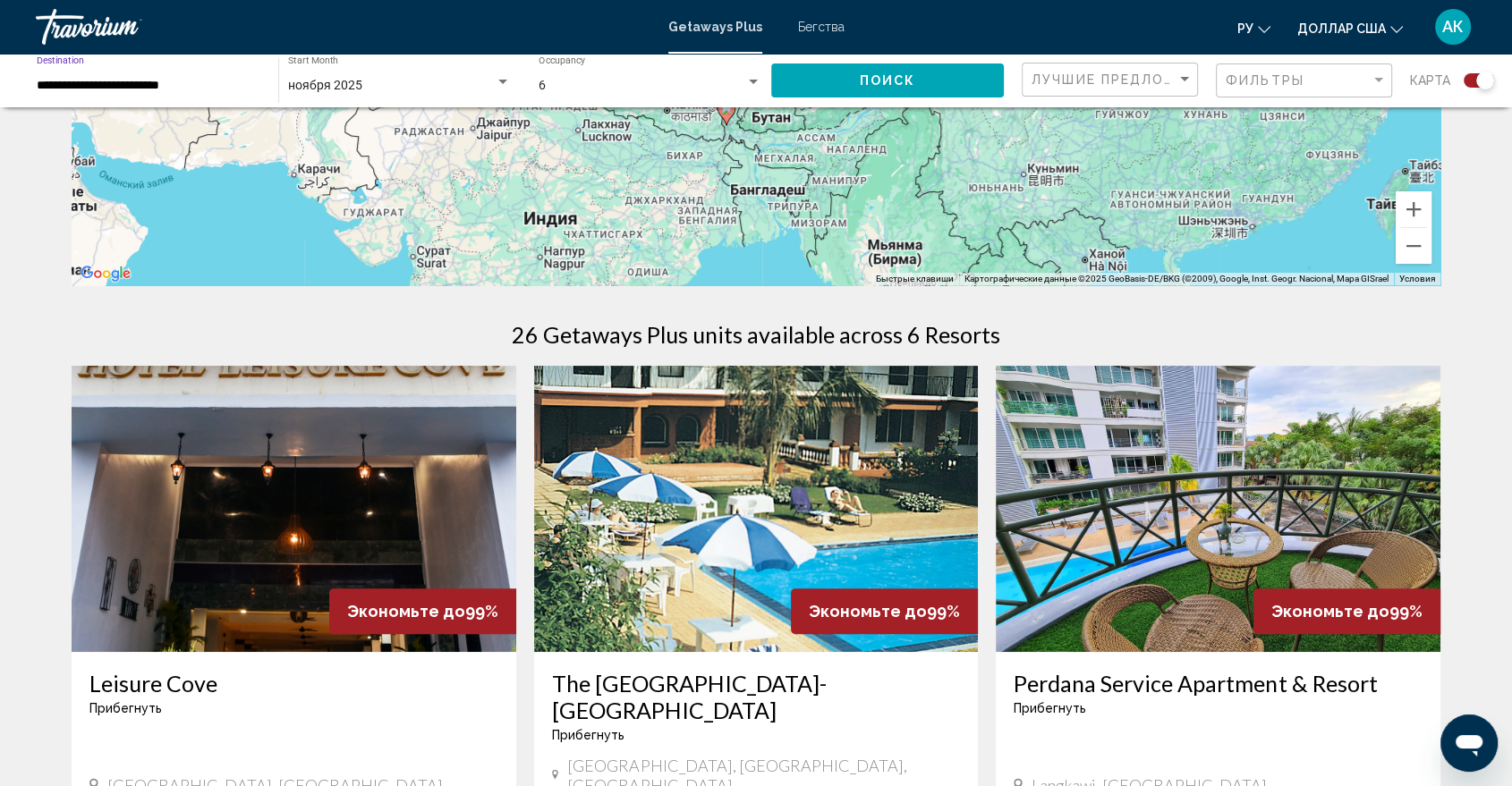
scroll to position [0, 0]
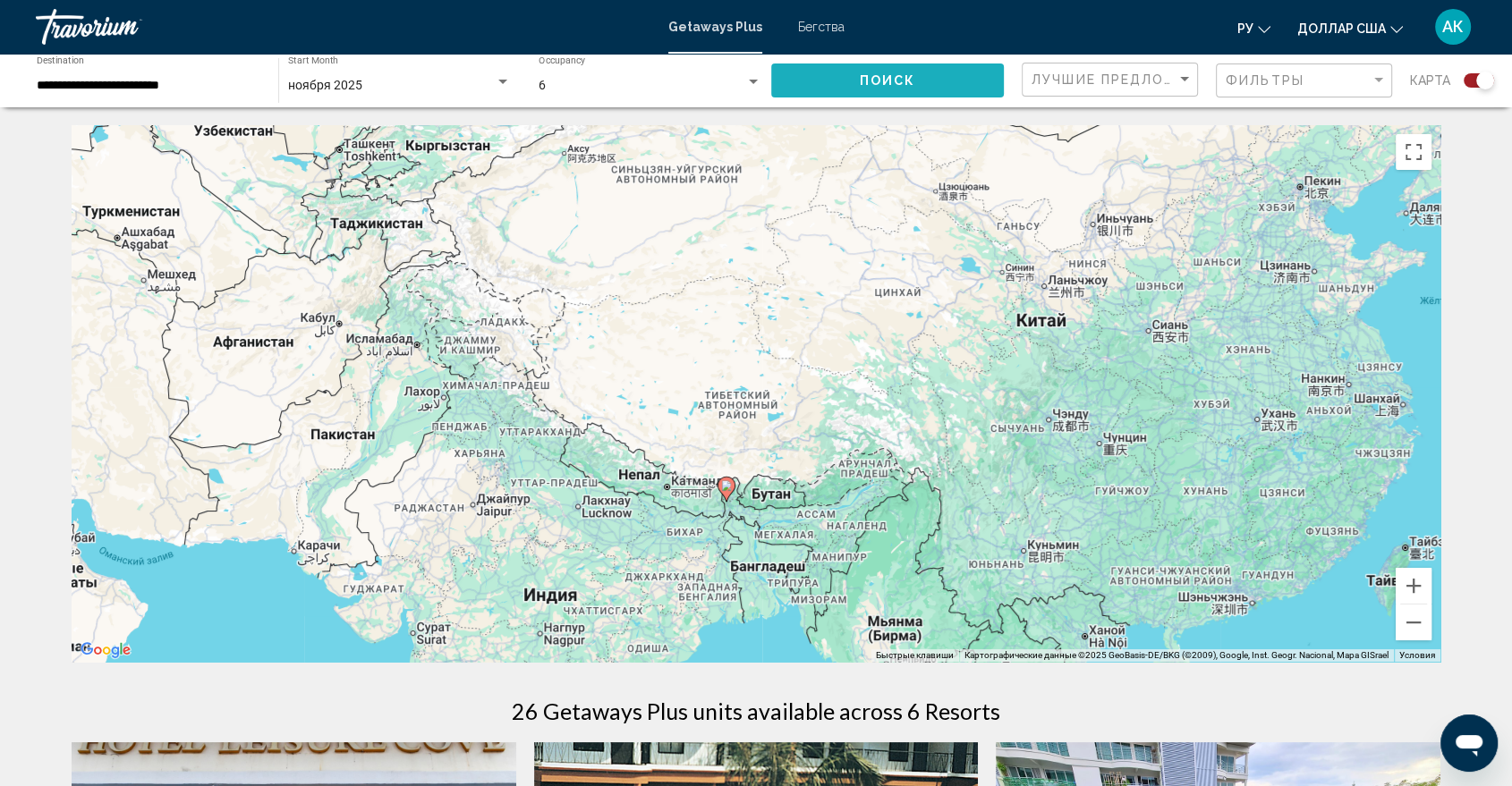
click at [930, 63] on button "Поиск" at bounding box center [887, 80] width 234 height 33
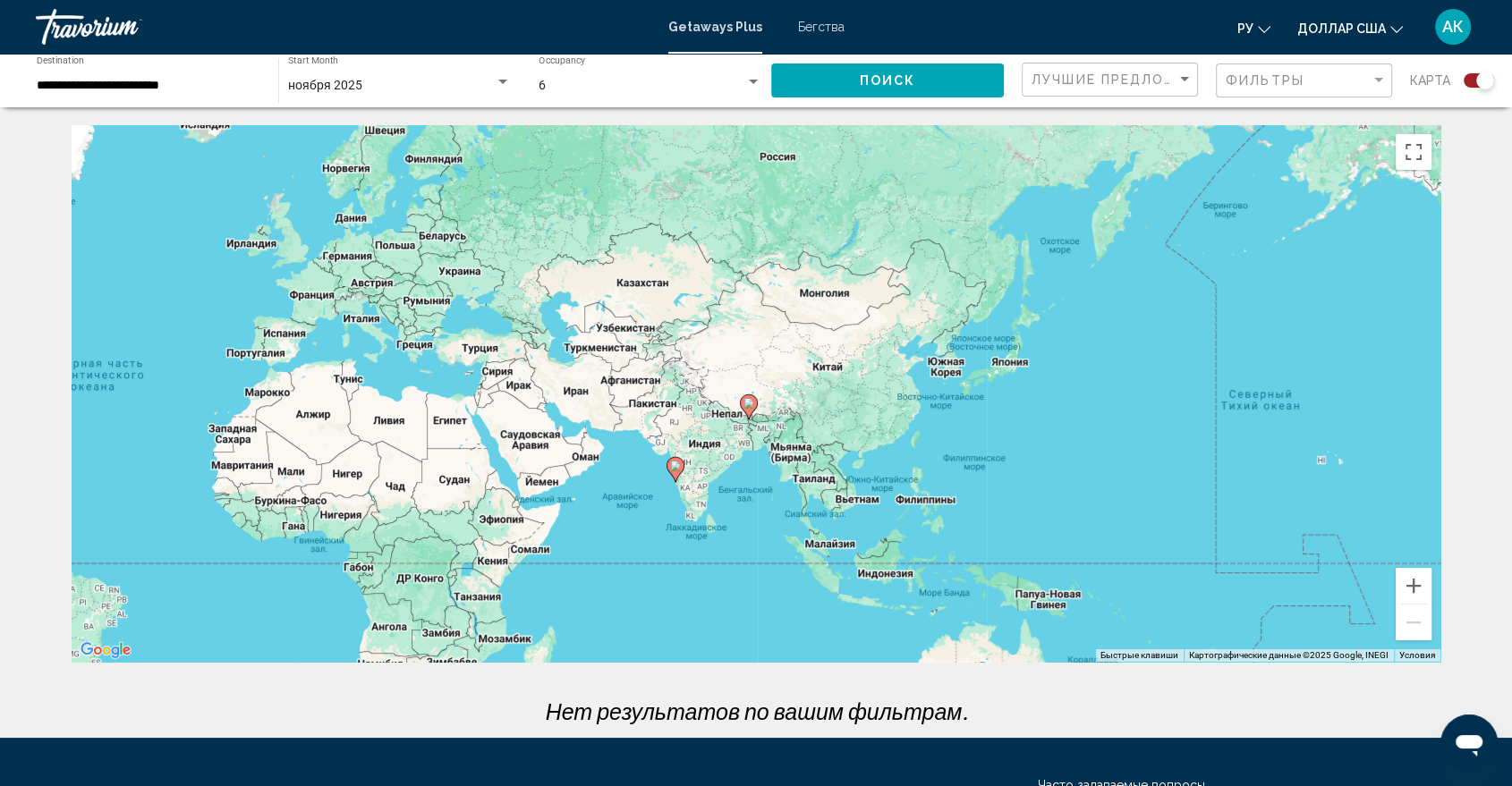
click at [195, 74] on div "**********" at bounding box center [148, 81] width 224 height 49
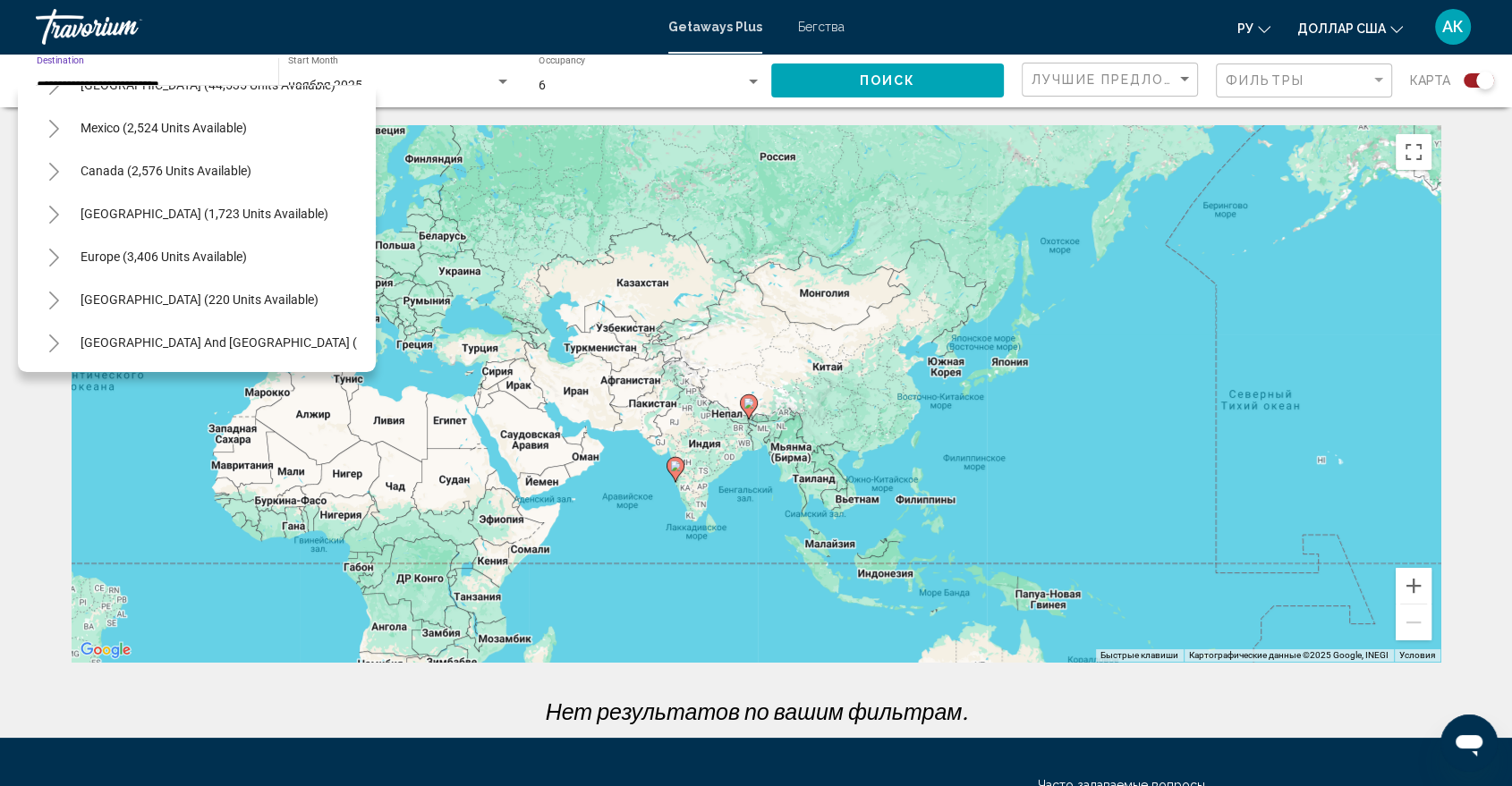
scroll to position [75, 0]
click at [172, 221] on button "[GEOGRAPHIC_DATA] (1,723 units available)" at bounding box center [204, 212] width 265 height 41
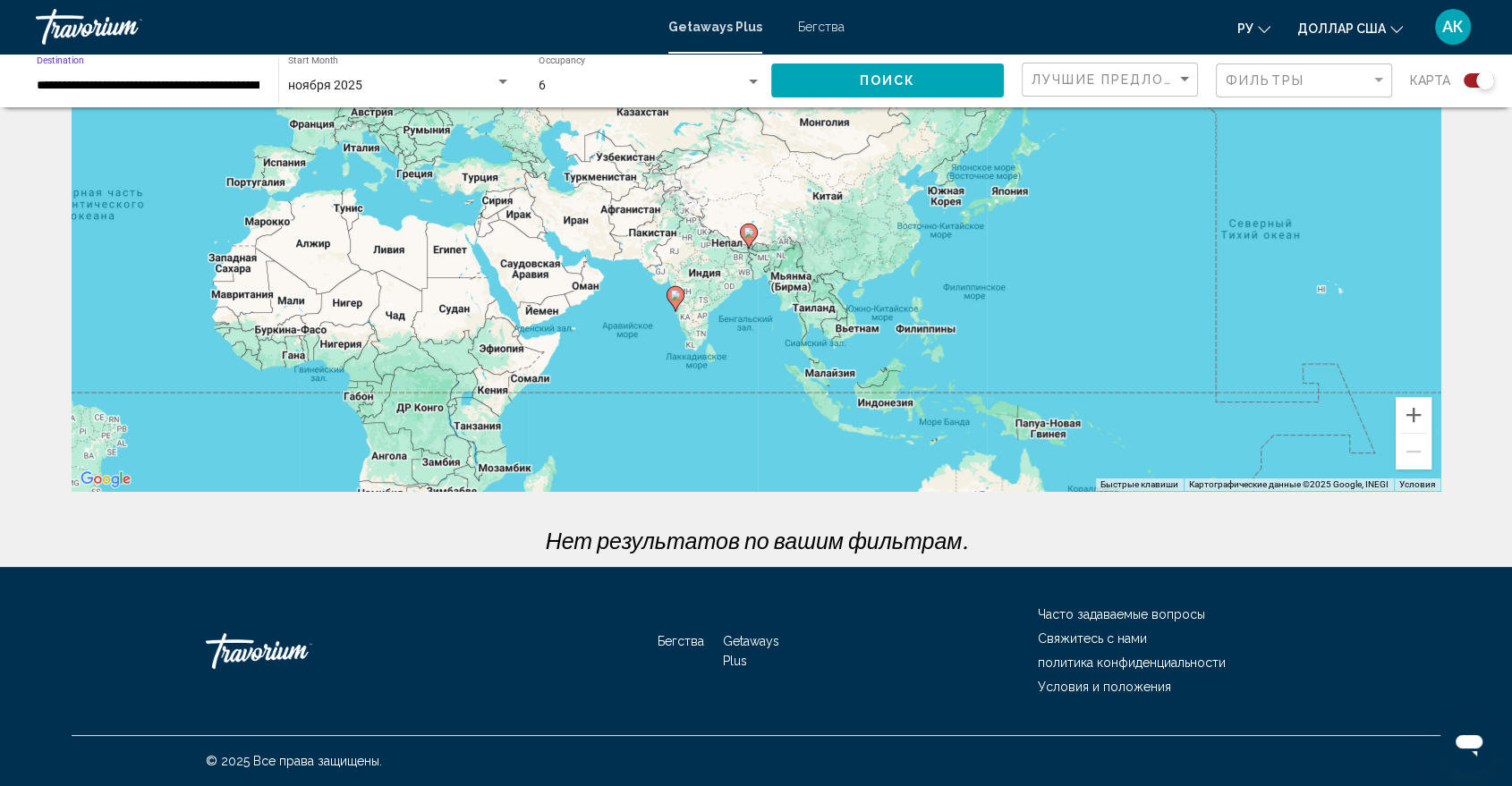
scroll to position [0, 0]
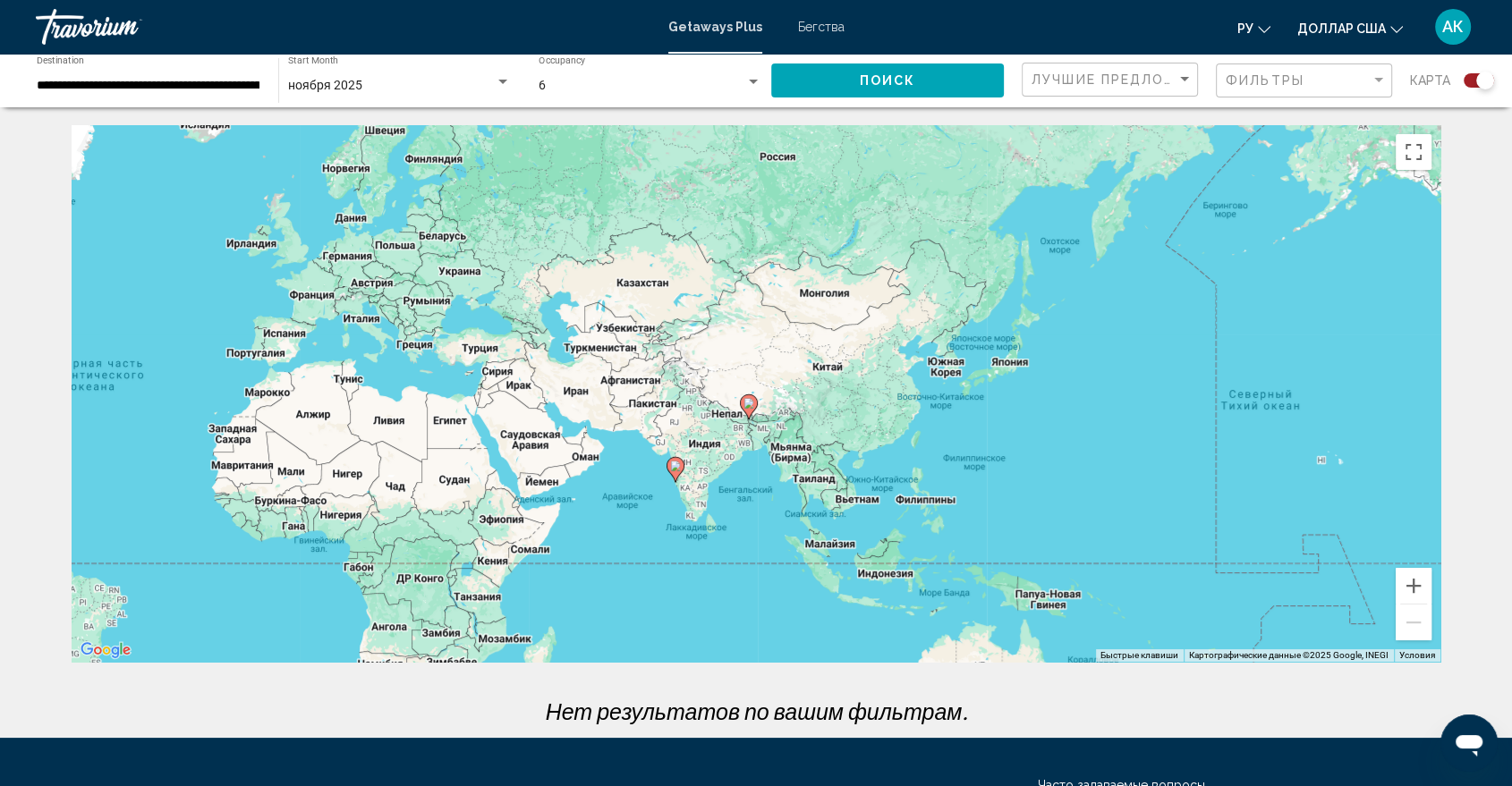
click at [191, 90] on div "**********" at bounding box center [148, 81] width 224 height 49
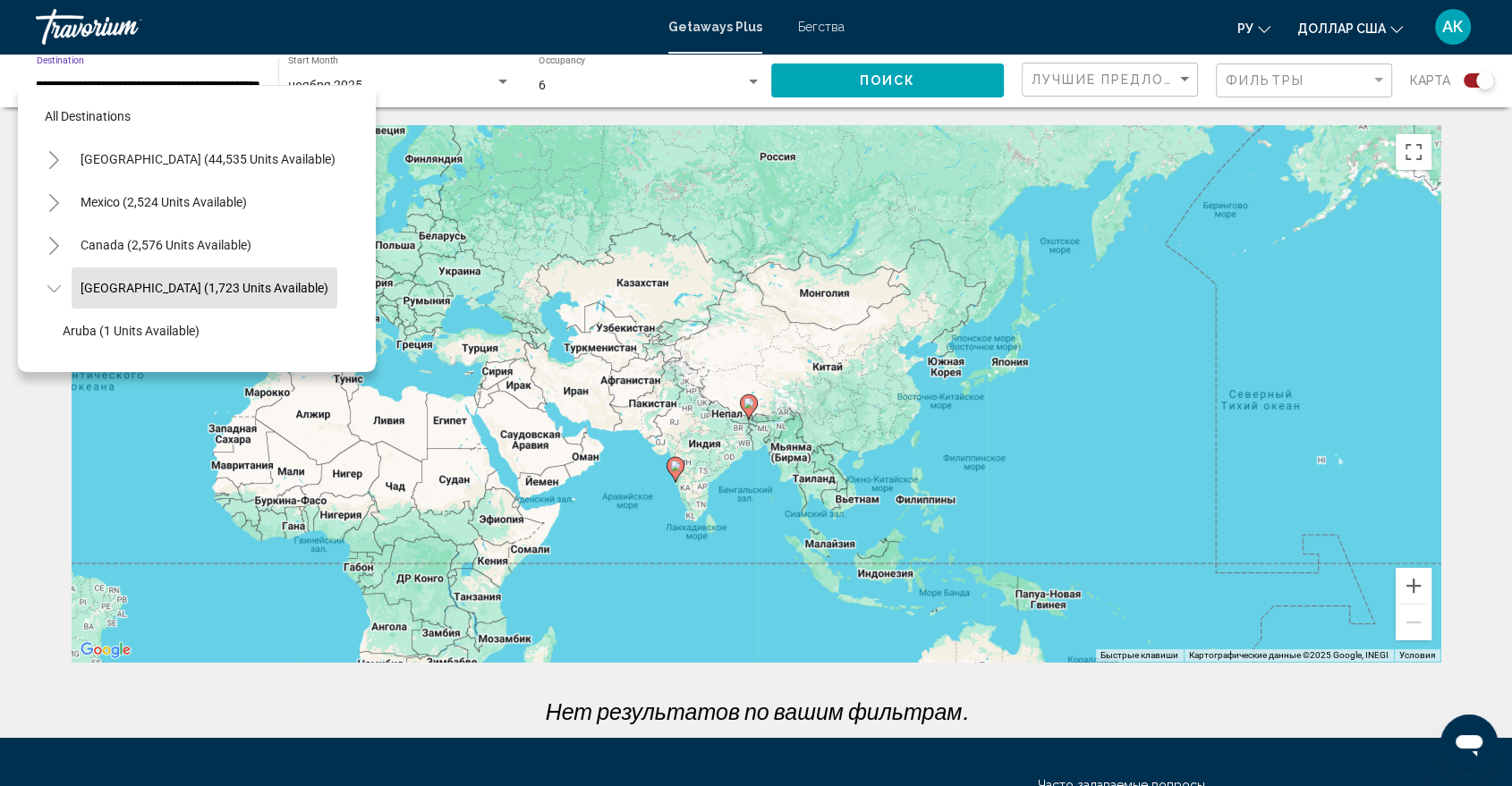
scroll to position [71, 31]
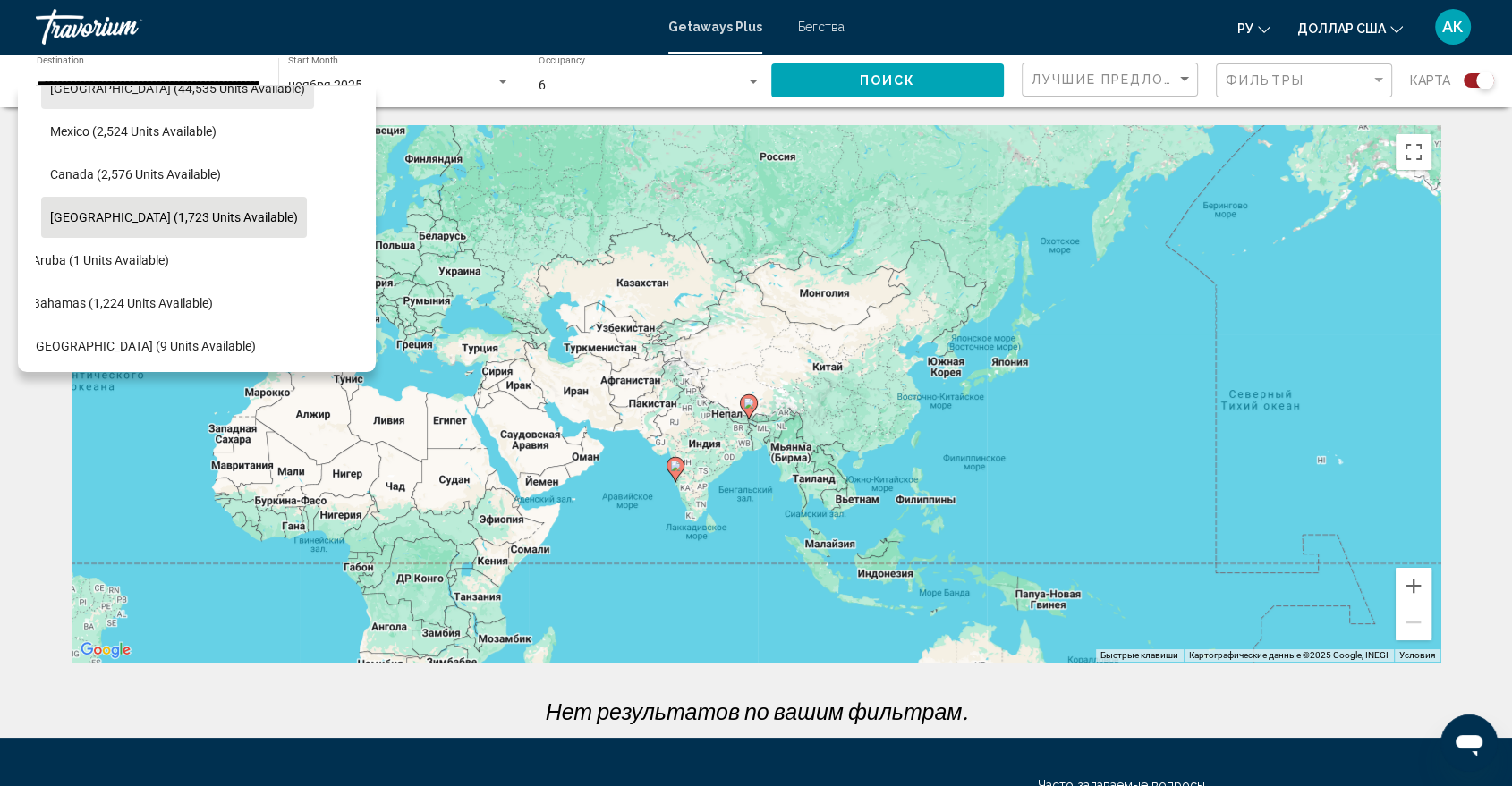
click at [191, 90] on span "[GEOGRAPHIC_DATA] (44,535 units available)" at bounding box center [177, 88] width 255 height 14
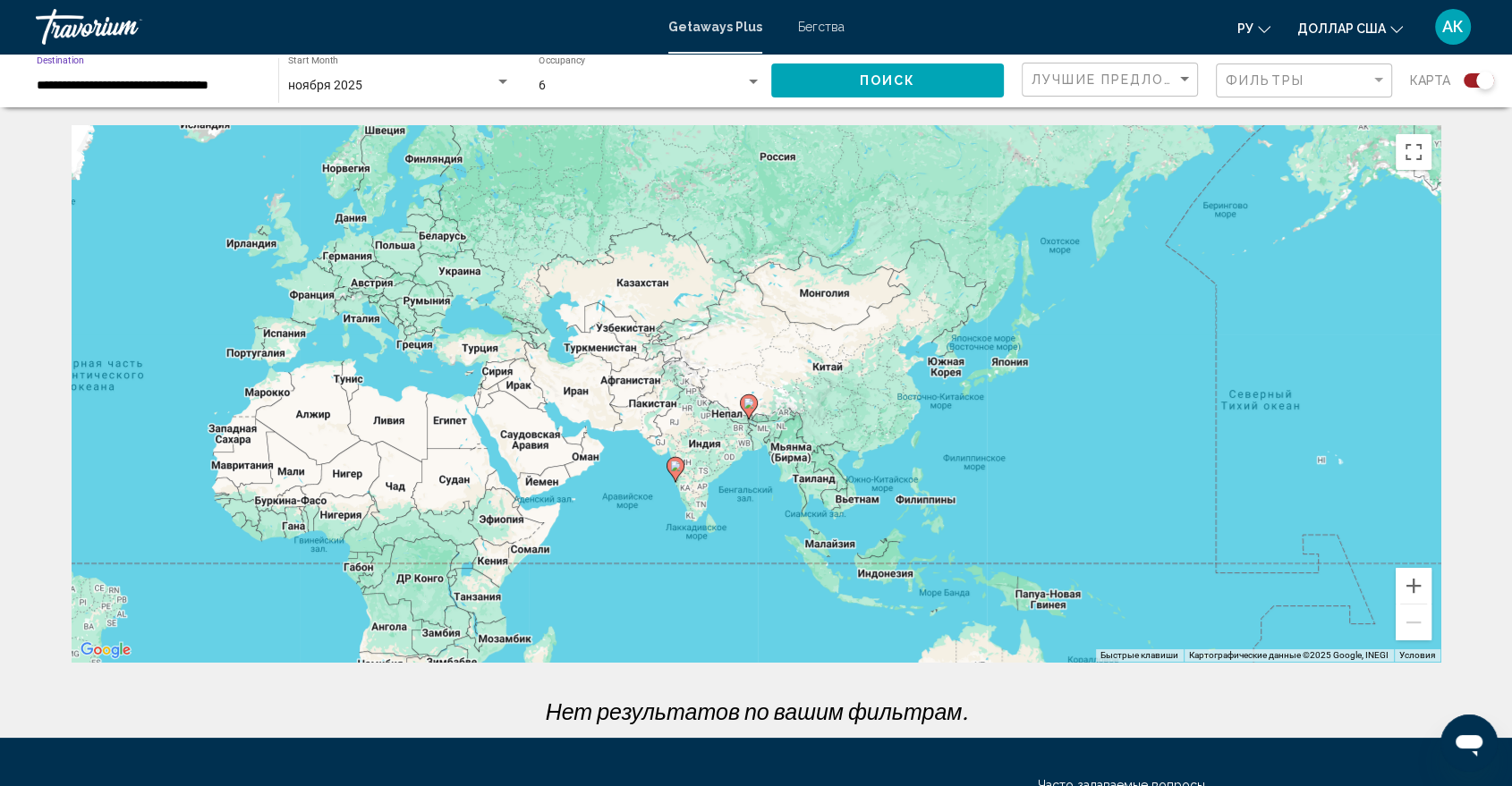
click at [191, 90] on input "**********" at bounding box center [148, 86] width 224 height 14
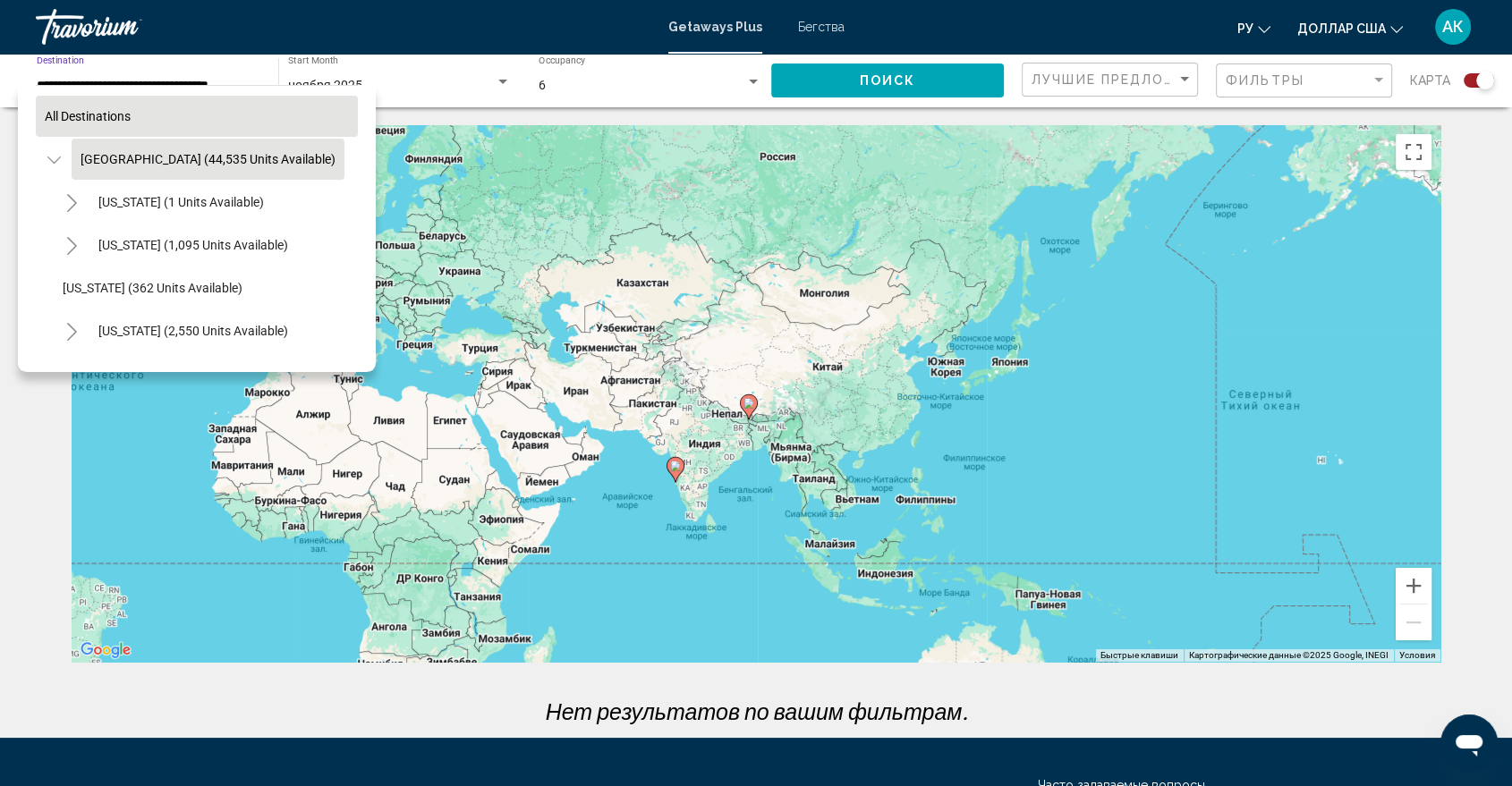
scroll to position [0, 3]
click at [53, 149] on button "Toggle United States (44,535 units available)" at bounding box center [50, 159] width 36 height 36
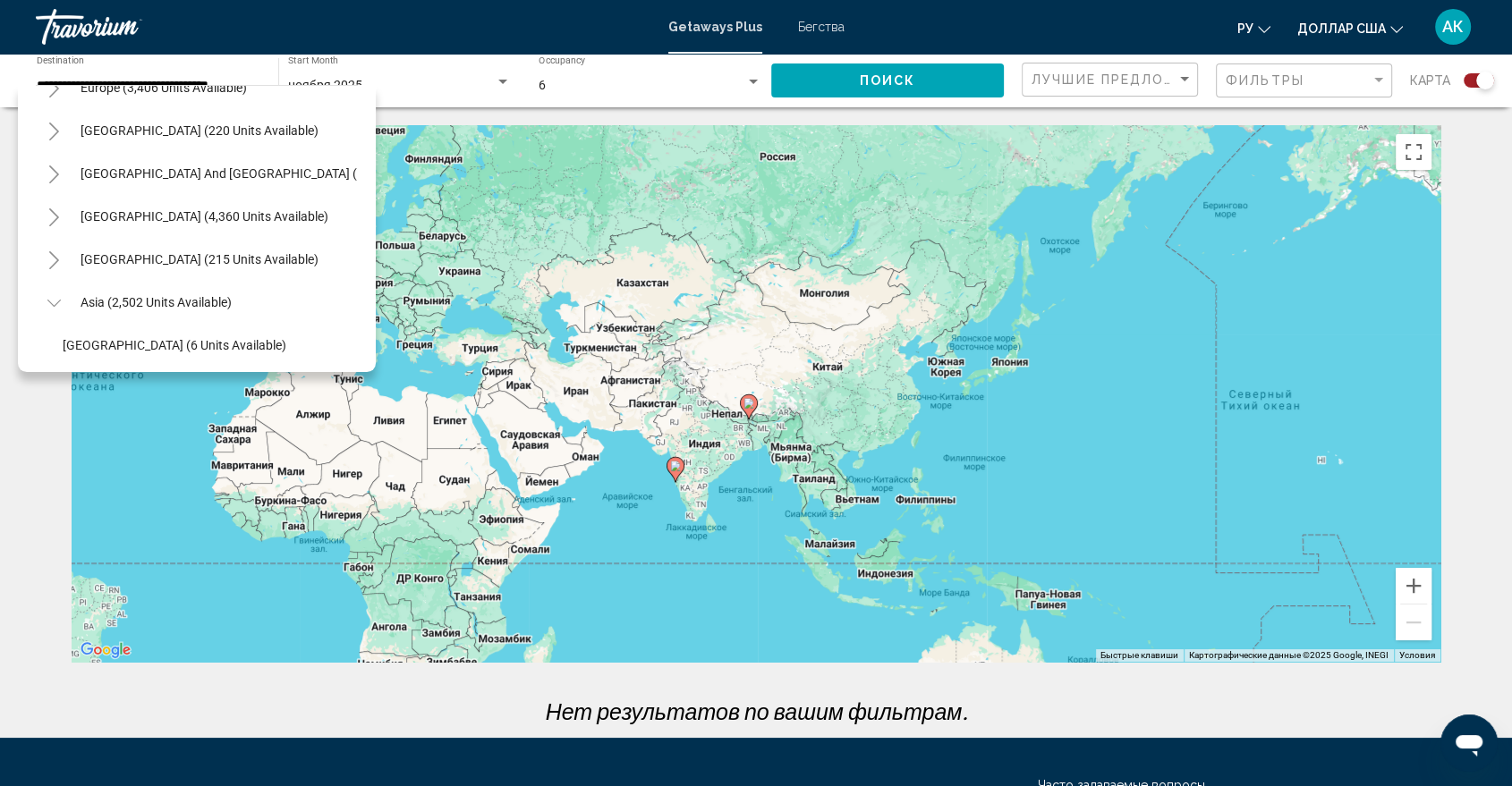
scroll to position [0, 0]
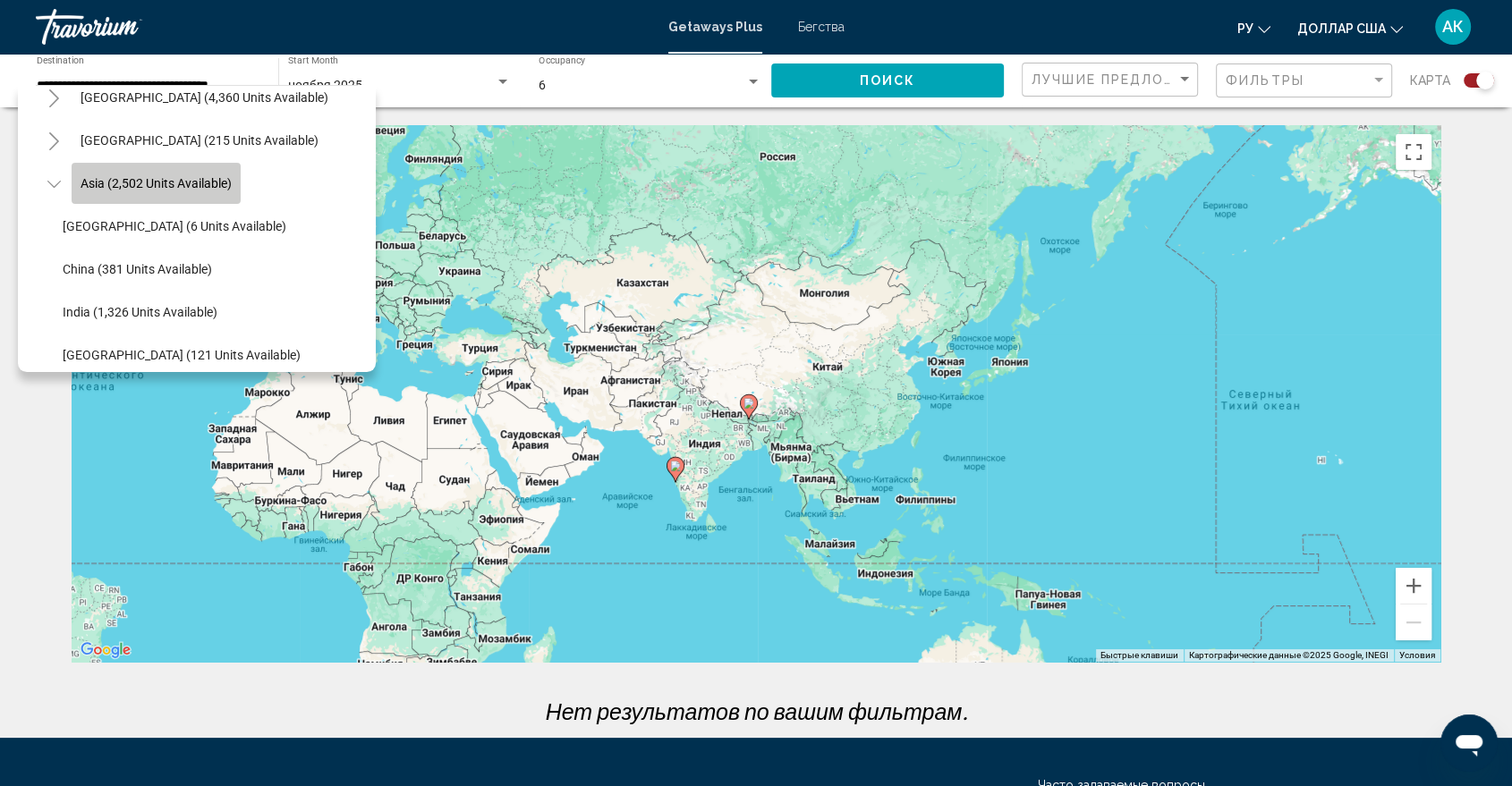
click at [211, 173] on button "Asia (2,502 units available)" at bounding box center [156, 183] width 169 height 41
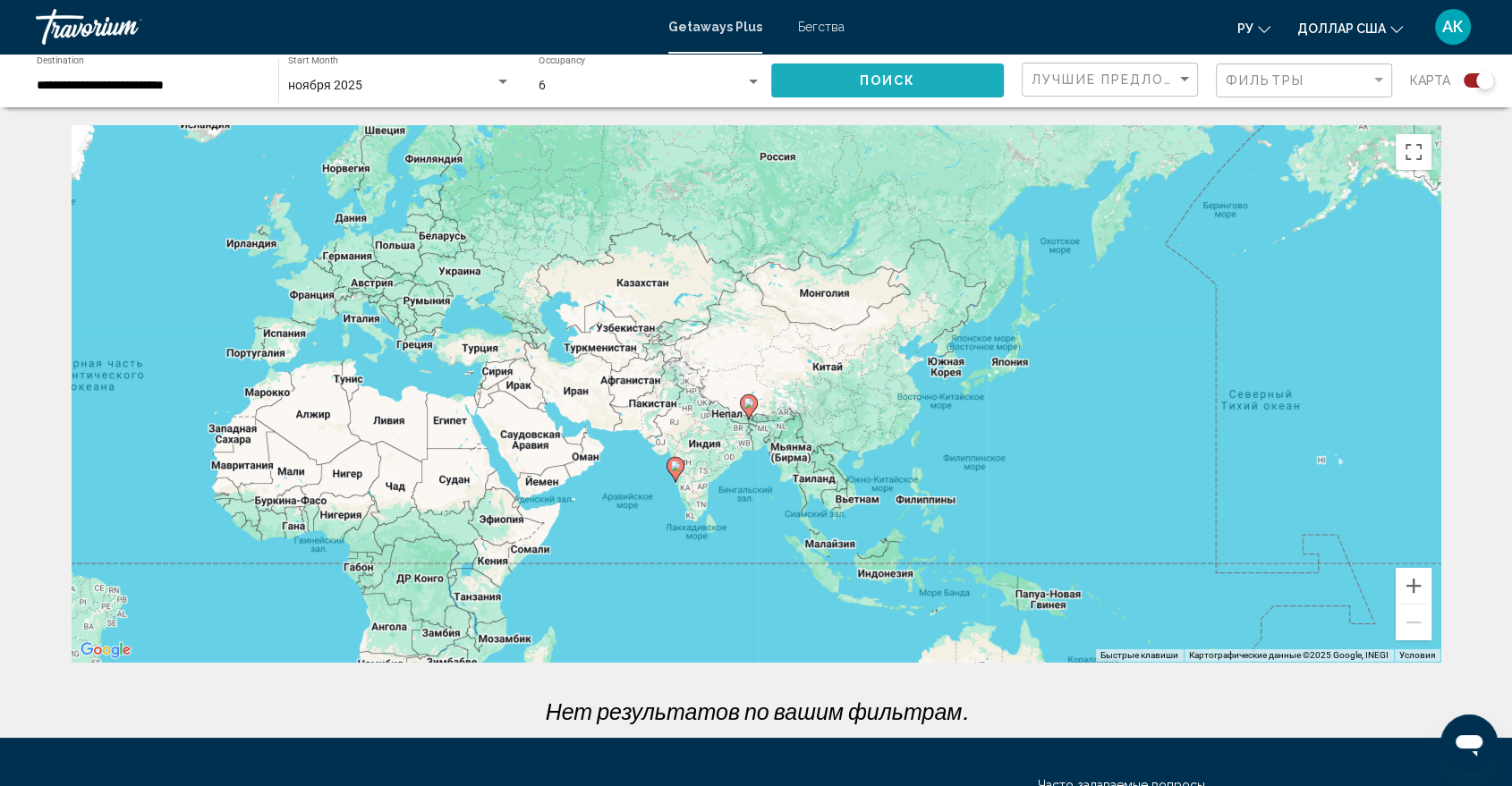
click at [925, 84] on button "Поиск" at bounding box center [887, 80] width 234 height 33
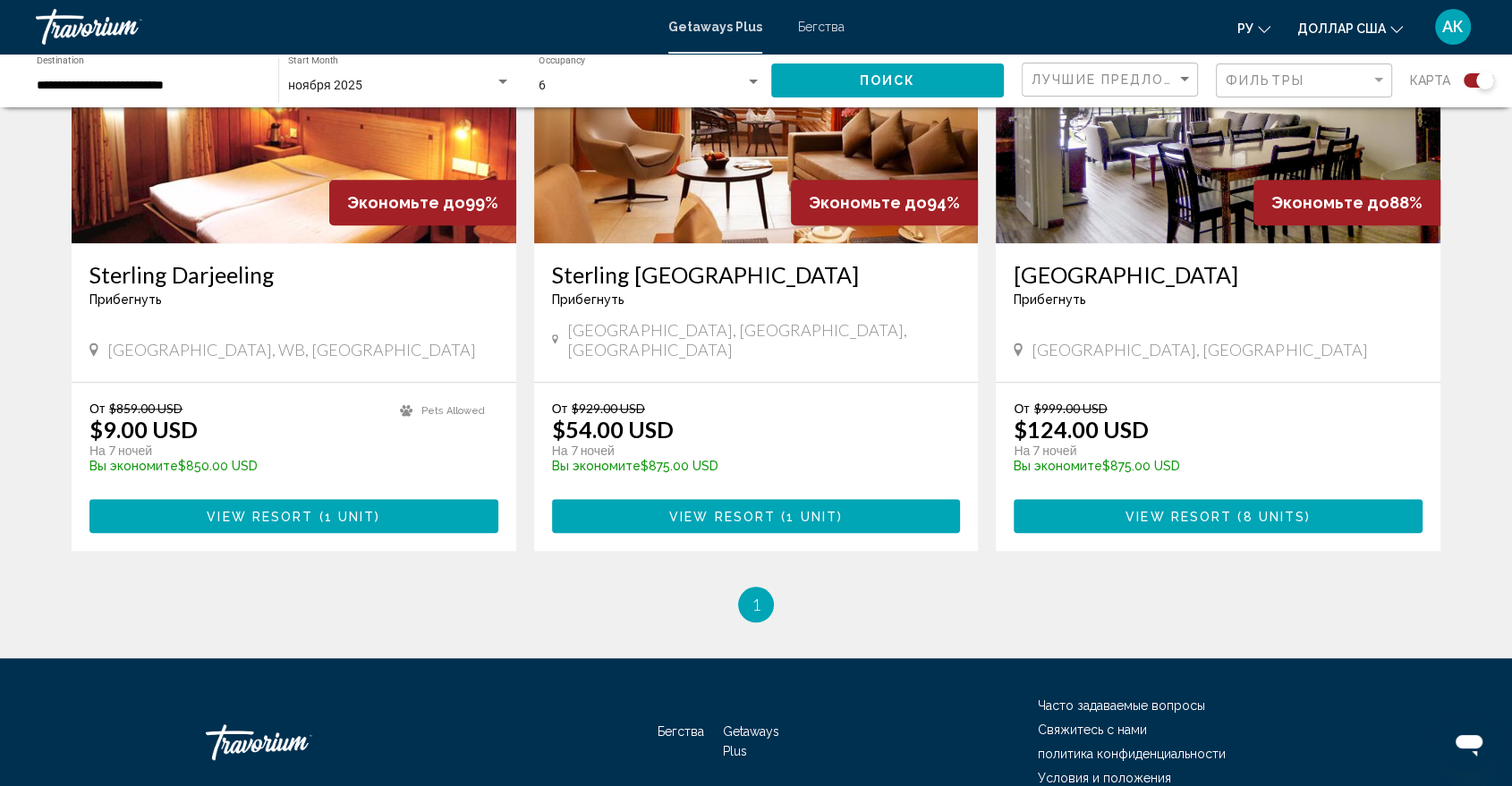
scroll to position [1443, 0]
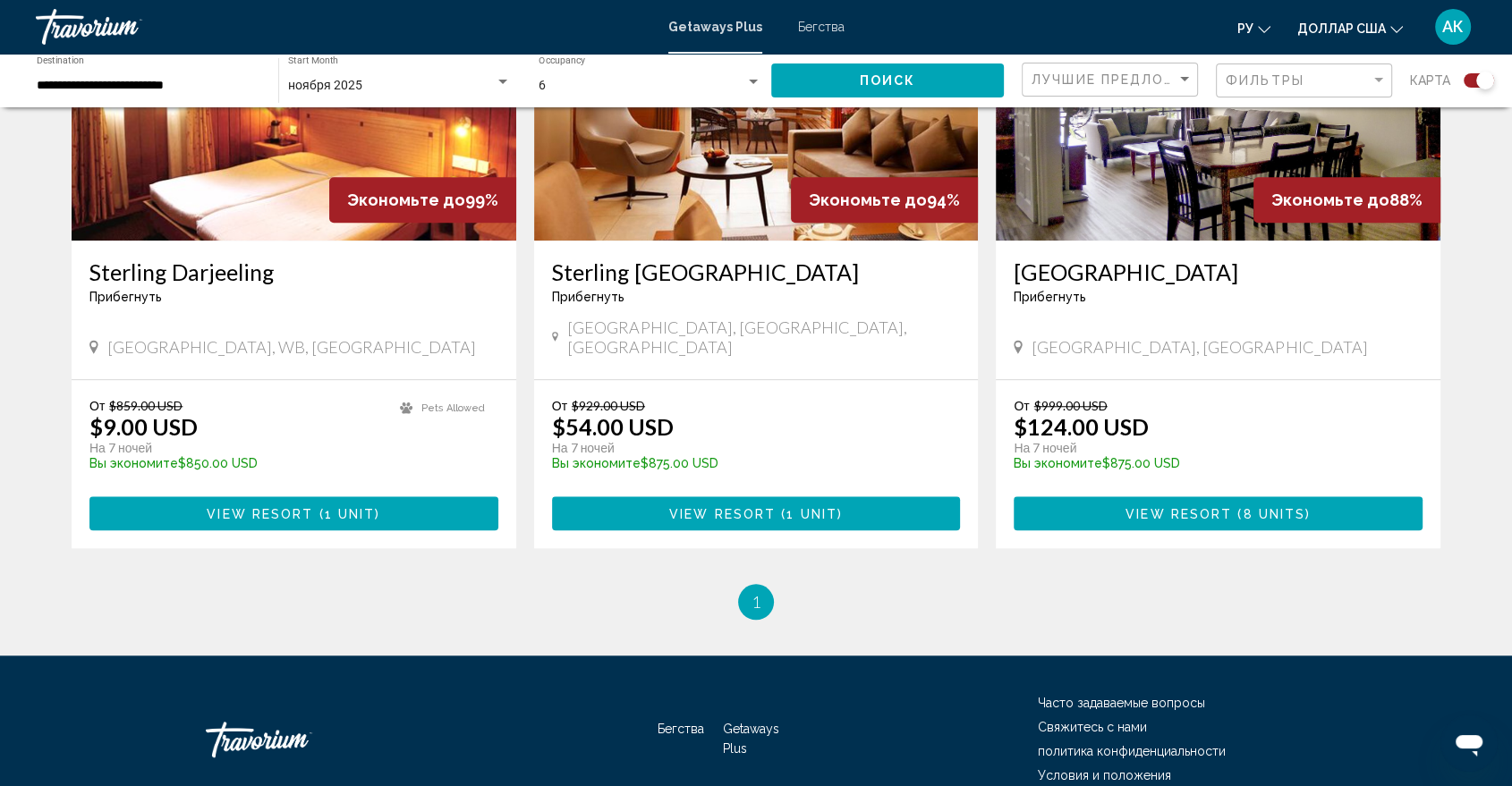
drag, startPoint x: 731, startPoint y: 536, endPoint x: 742, endPoint y: 531, distance: 12.1
click at [742, 584] on ul "1 / 1 You're on page 1" at bounding box center [756, 602] width 1369 height 36
click at [742, 584] on li "You're on page 1" at bounding box center [756, 602] width 36 height 36
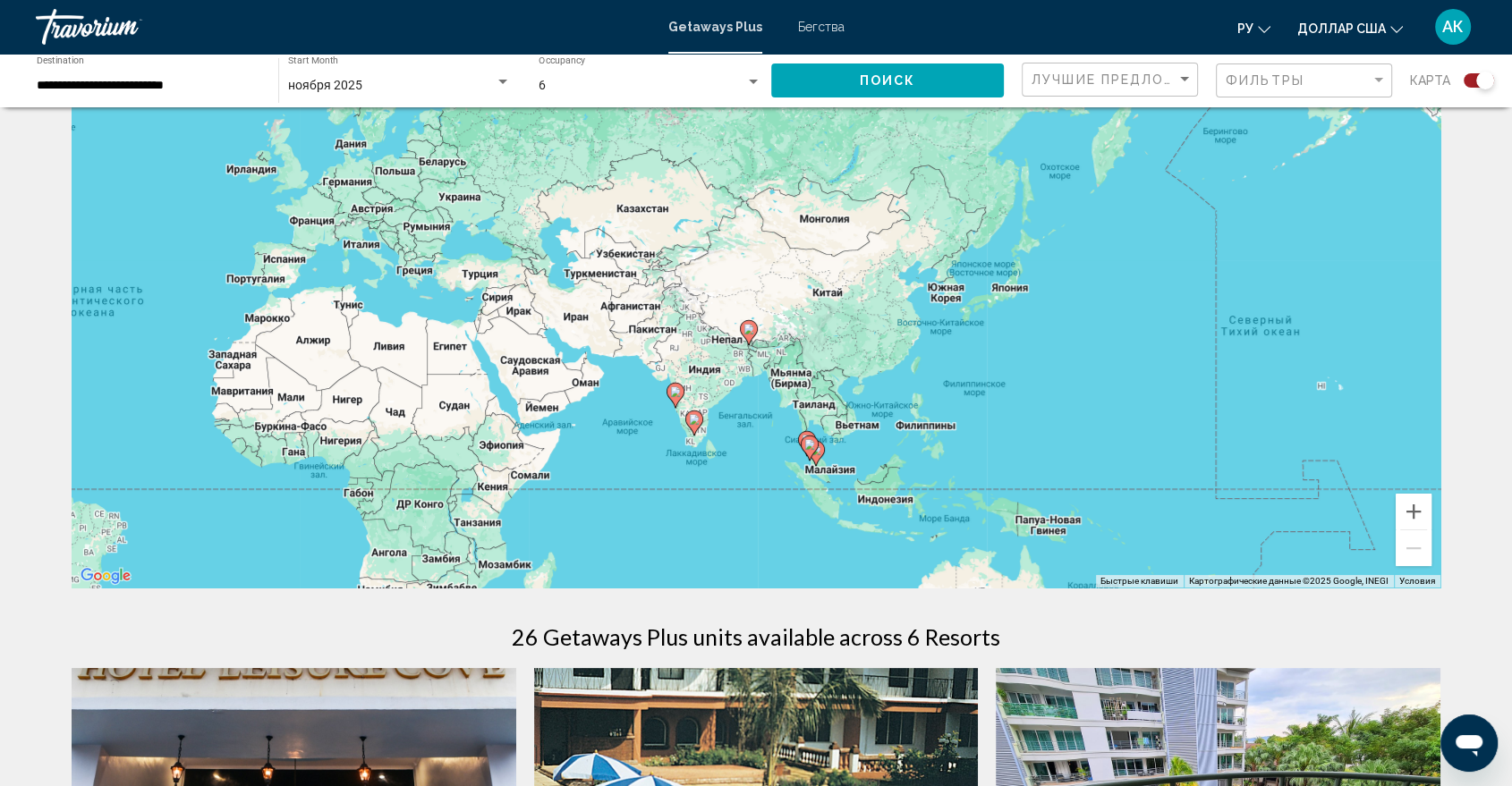
scroll to position [0, 0]
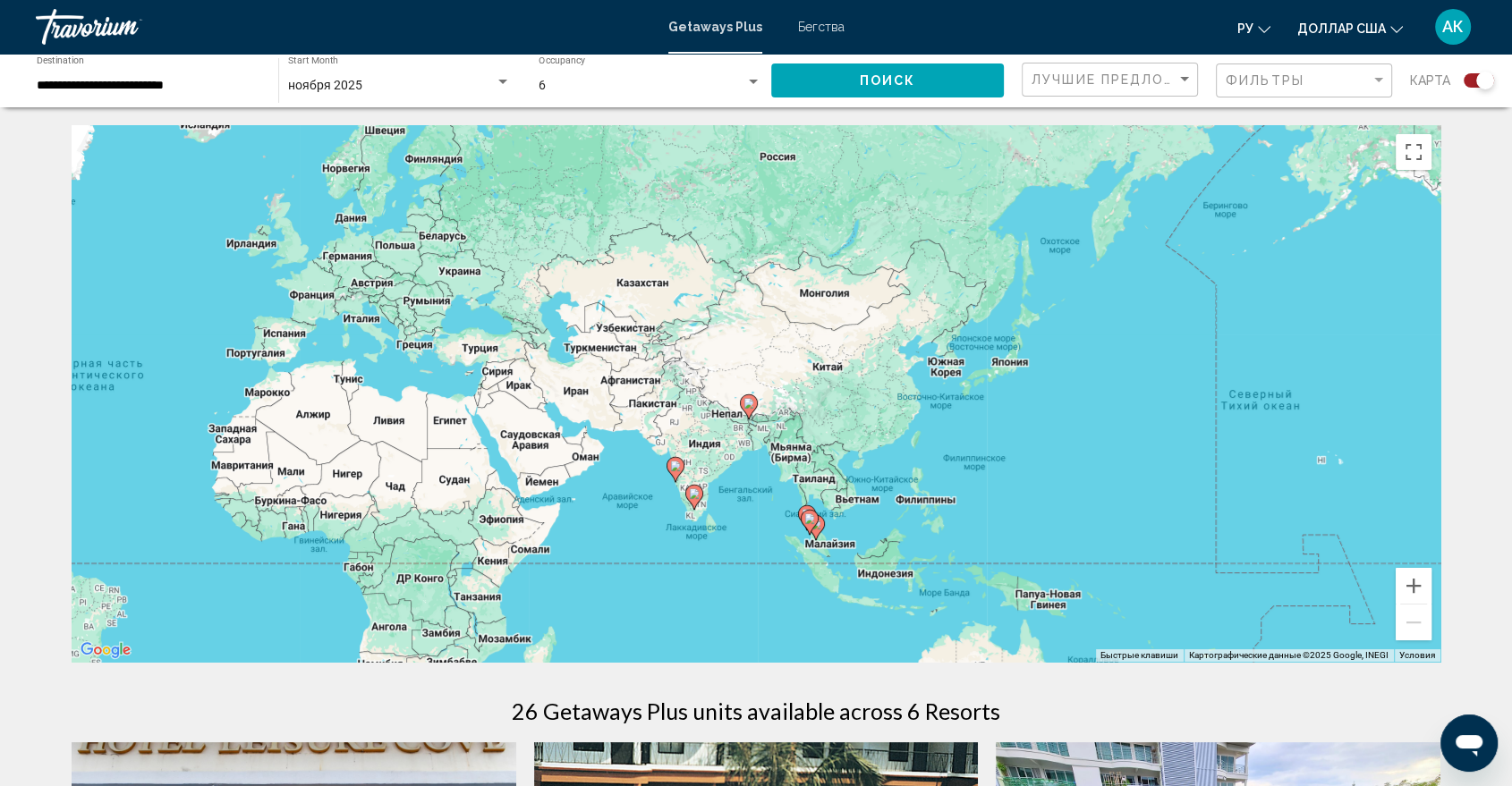
click at [239, 94] on div "**********" at bounding box center [148, 81] width 224 height 49
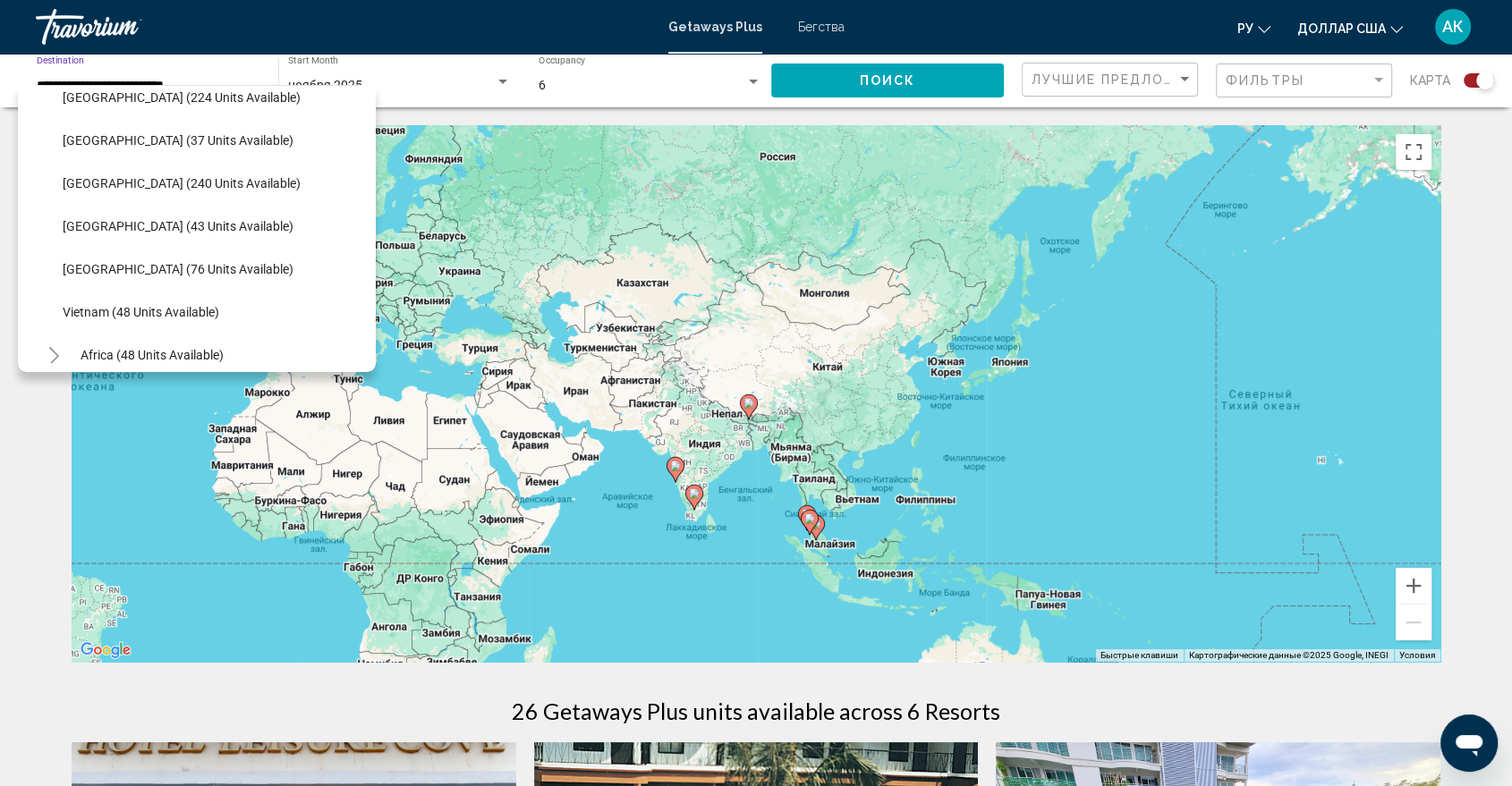
scroll to position [665, 0]
click at [93, 315] on span "Vietnam (48 units available)" at bounding box center [140, 310] width 157 height 14
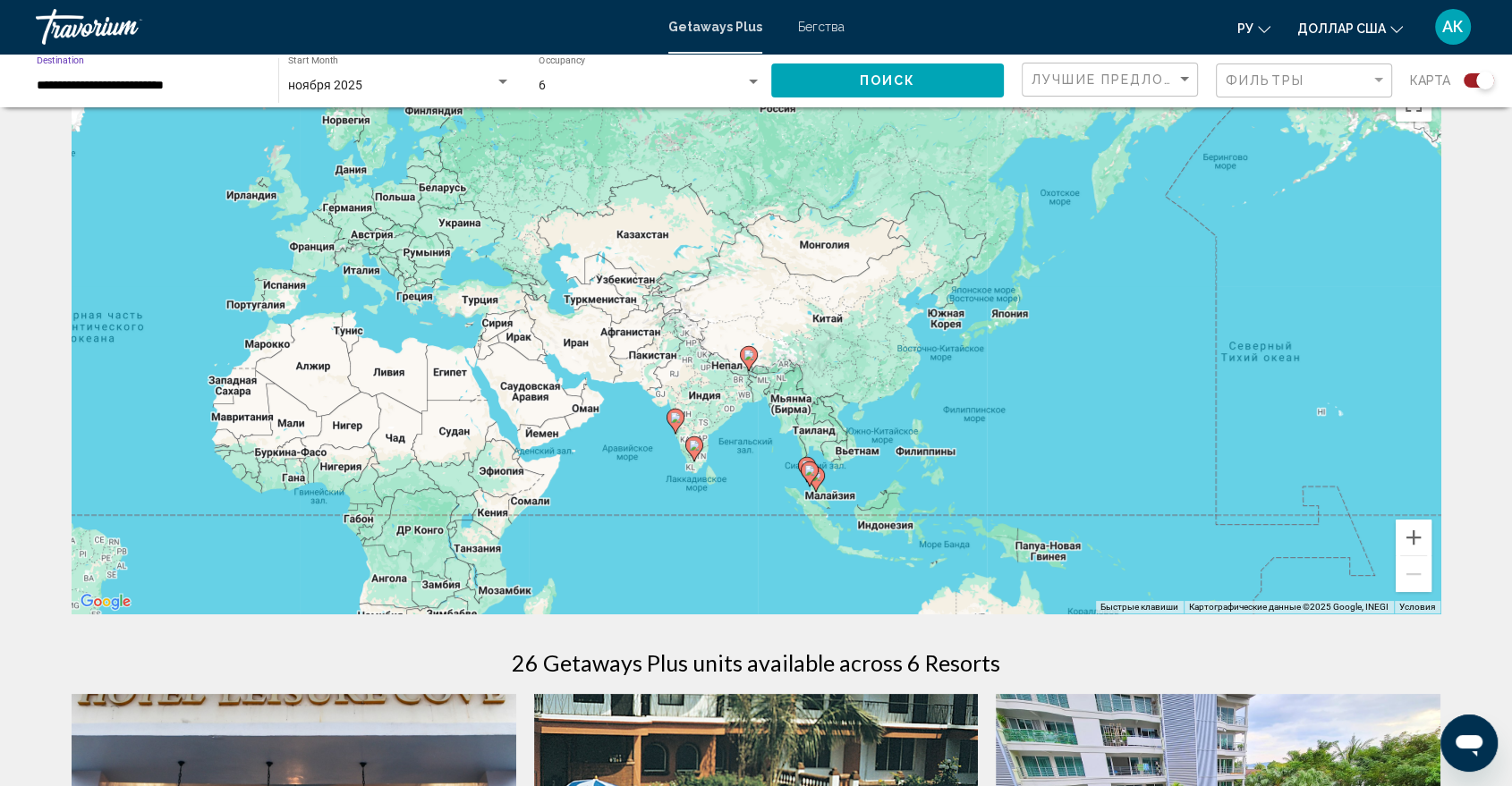
scroll to position [0, 0]
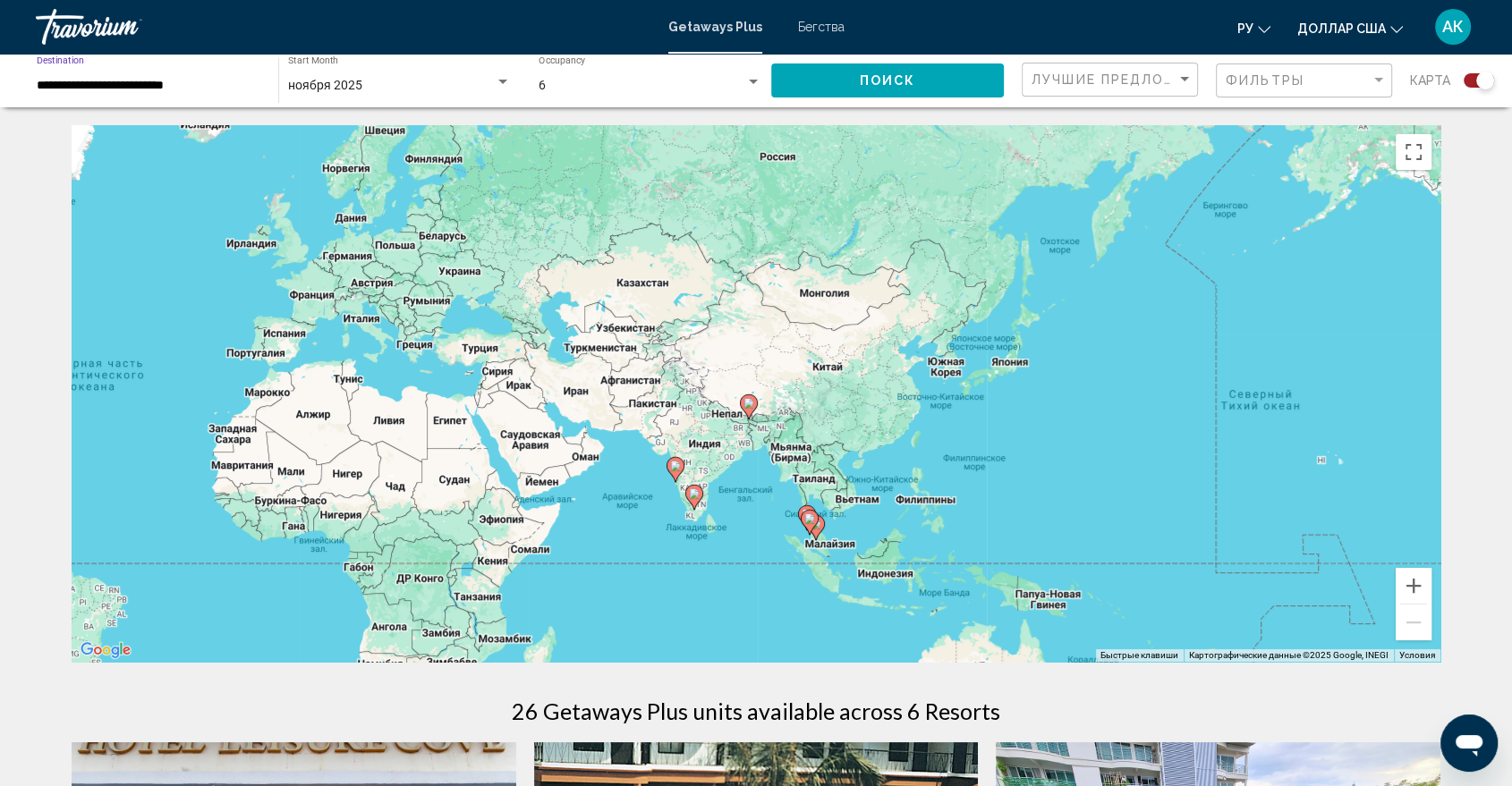
click at [175, 82] on input "**********" at bounding box center [148, 86] width 224 height 14
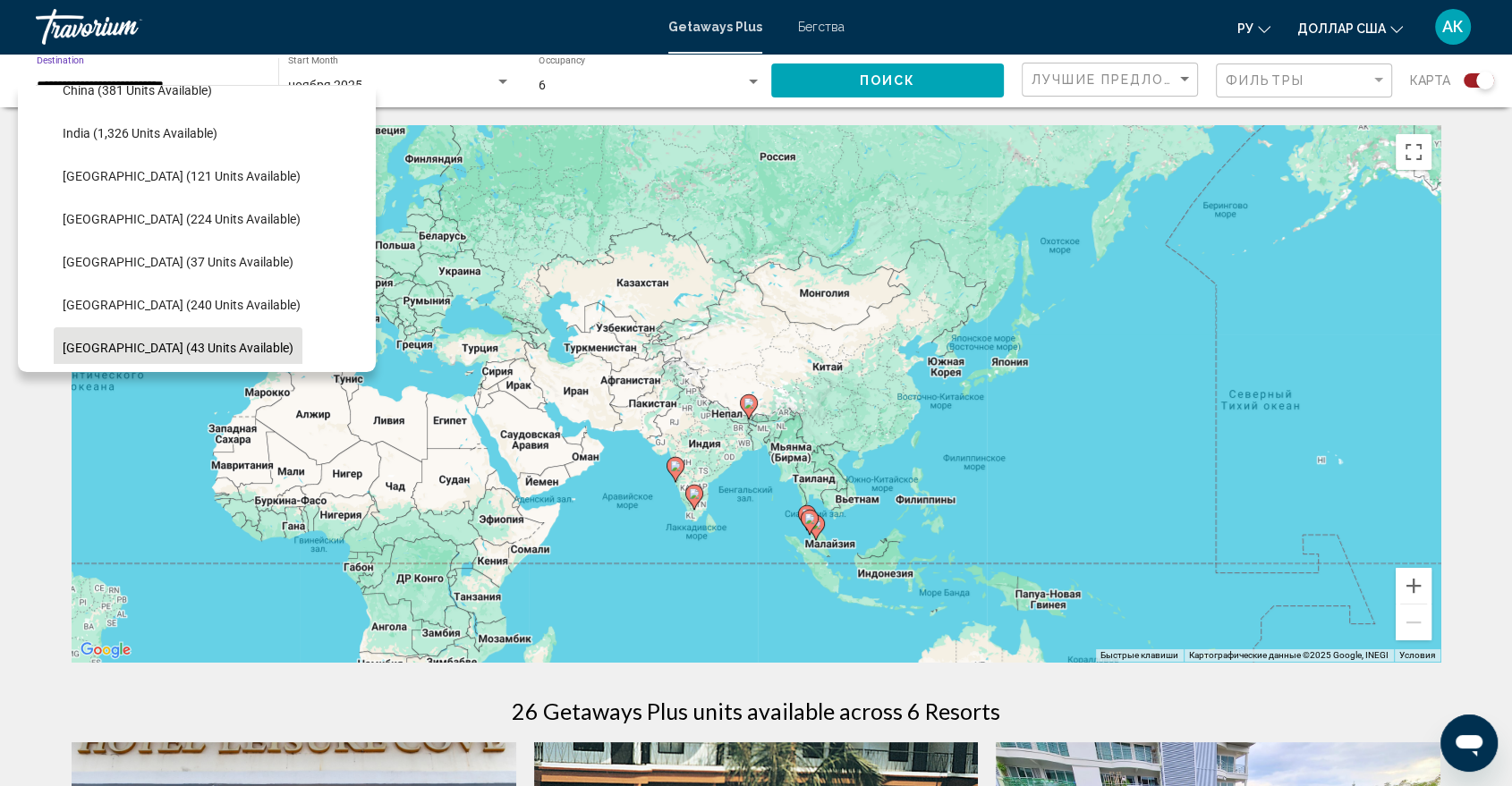
scroll to position [538, 0]
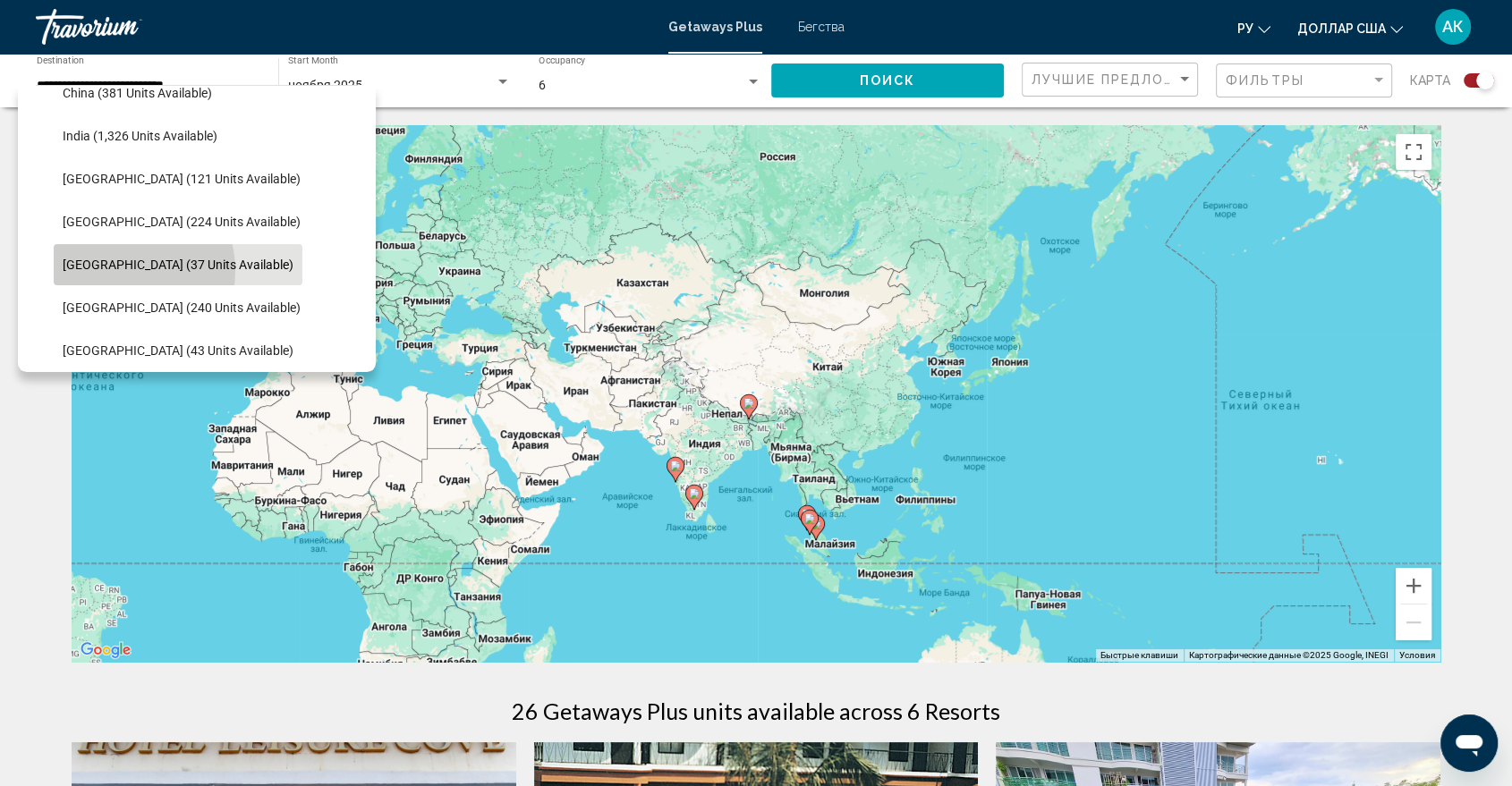
click at [122, 270] on span "[GEOGRAPHIC_DATA] (37 units available)" at bounding box center [178, 264] width 231 height 14
type input "**********"
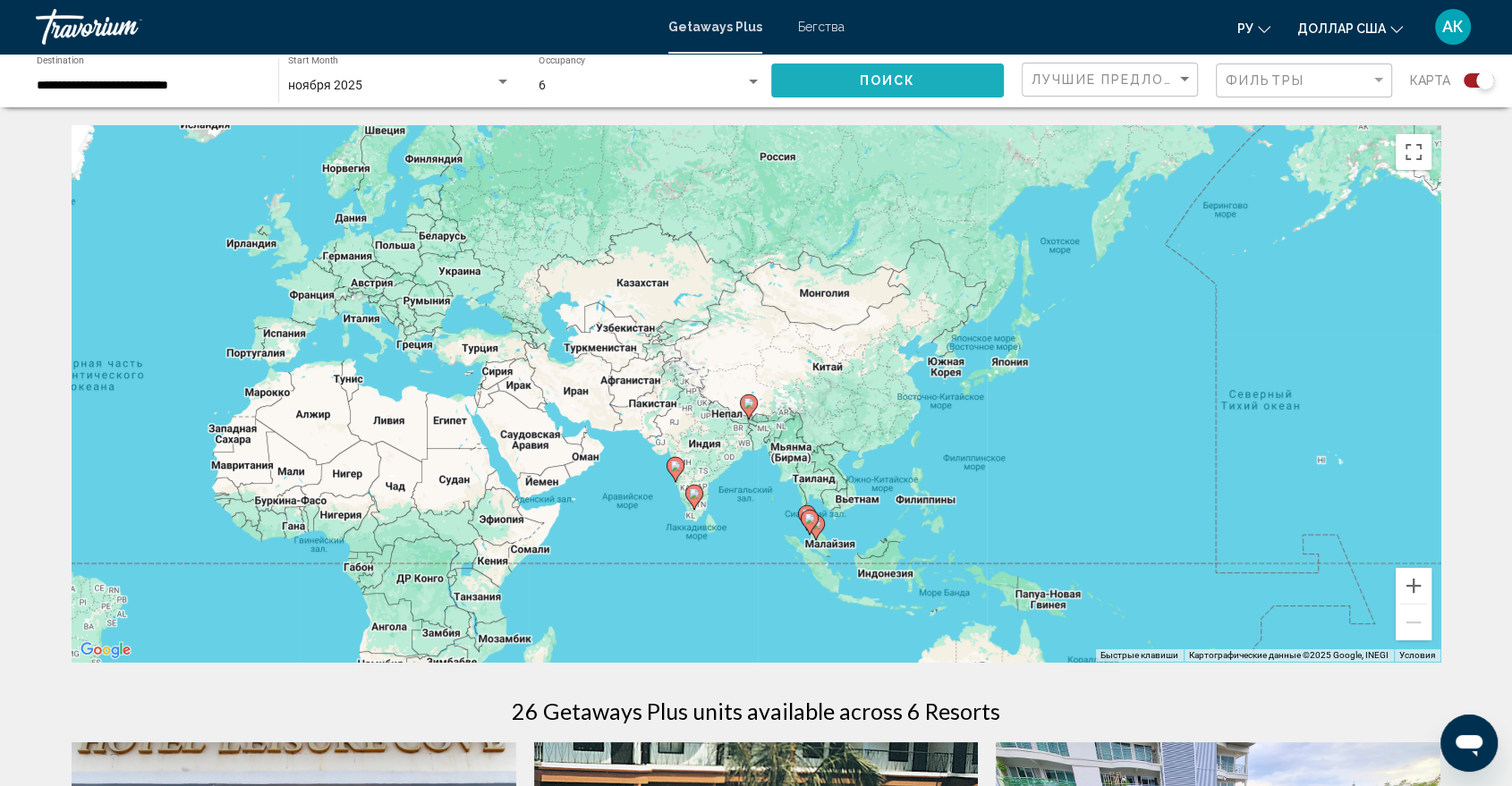
click at [899, 64] on button "Поиск" at bounding box center [887, 80] width 234 height 33
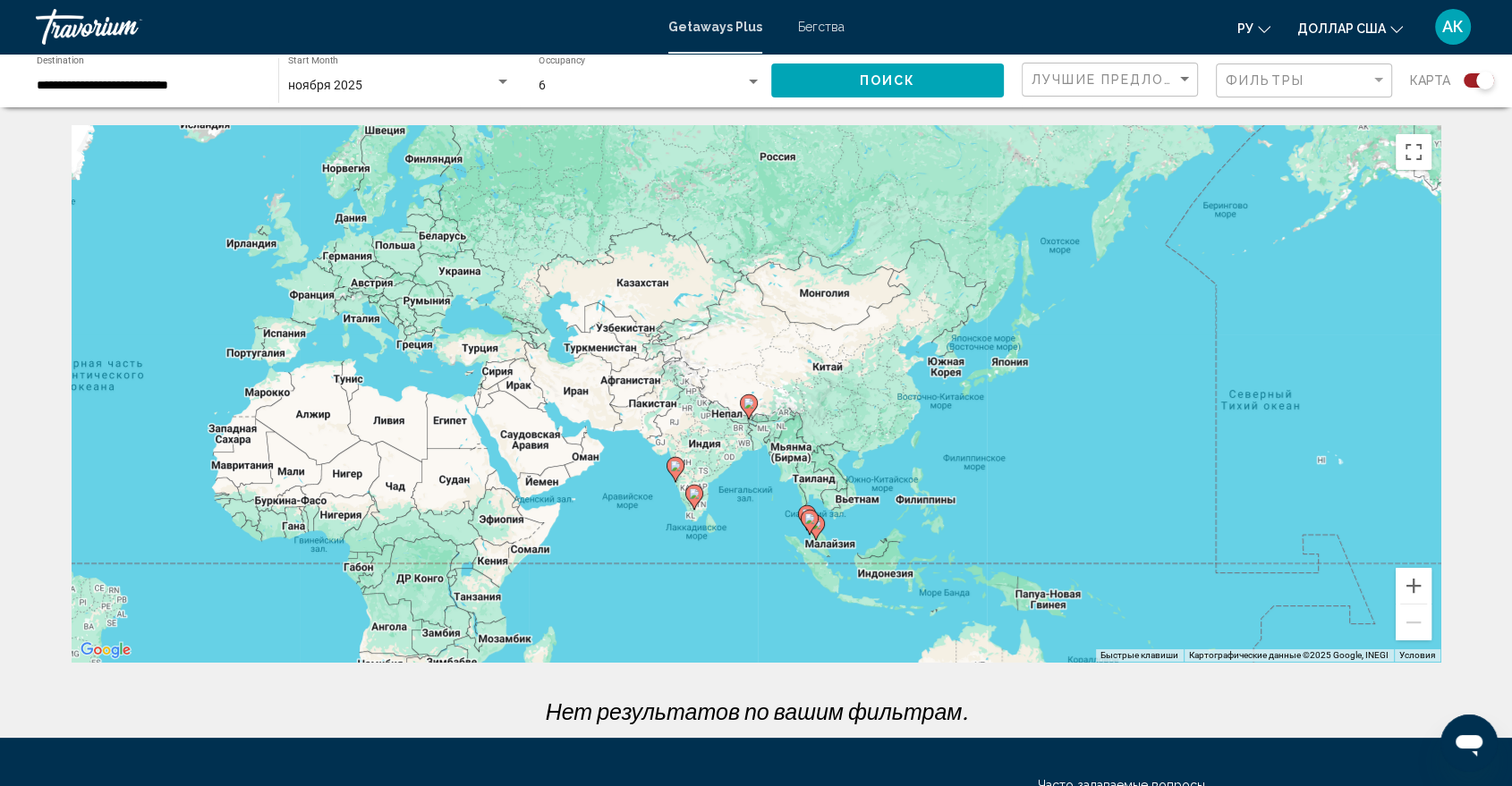
scroll to position [171, 0]
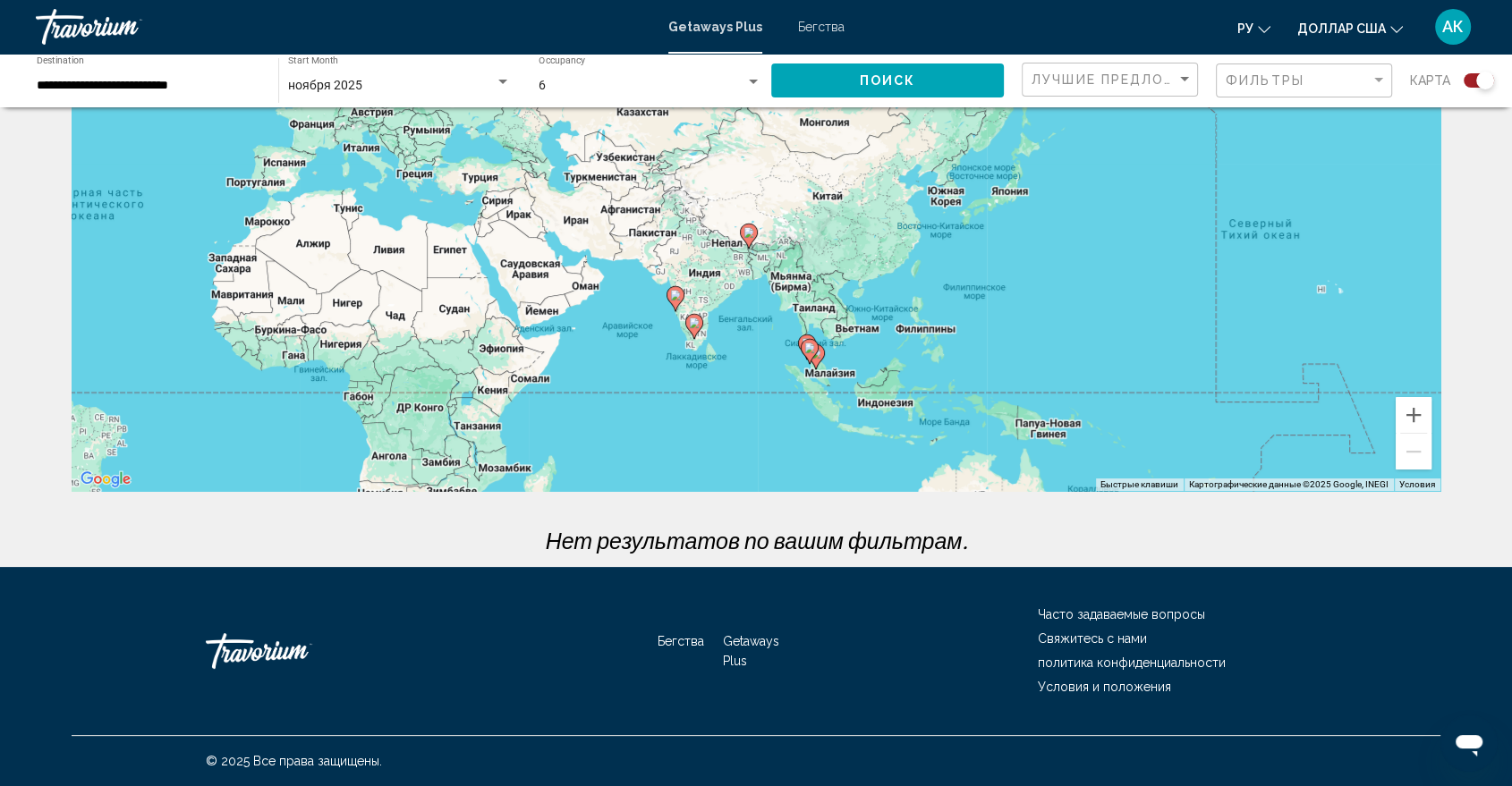
click at [197, 91] on input "**********" at bounding box center [148, 86] width 224 height 14
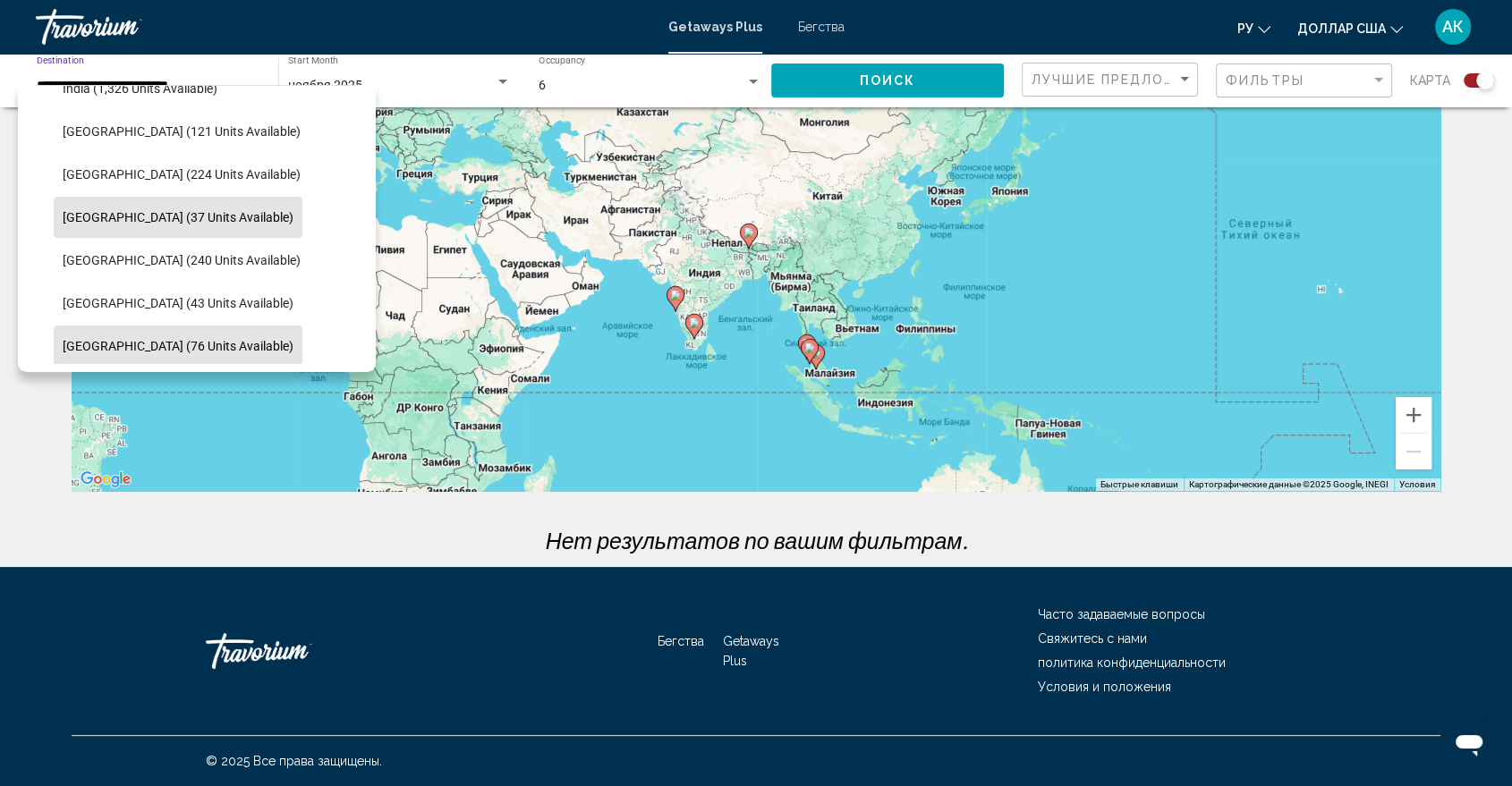
scroll to position [733, 0]
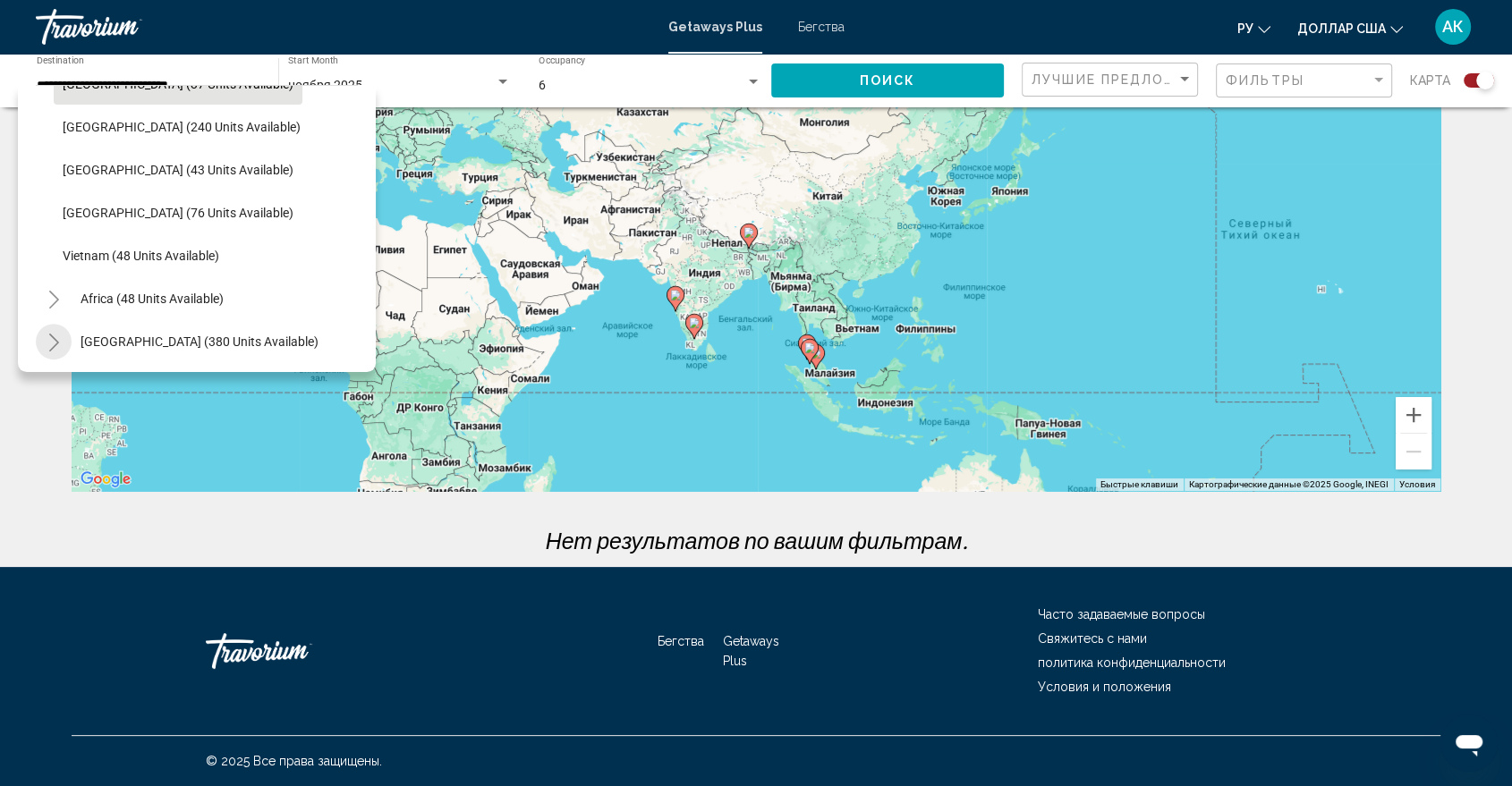
click at [44, 330] on button "Toggle Middle East (380 units available)" at bounding box center [53, 341] width 36 height 36
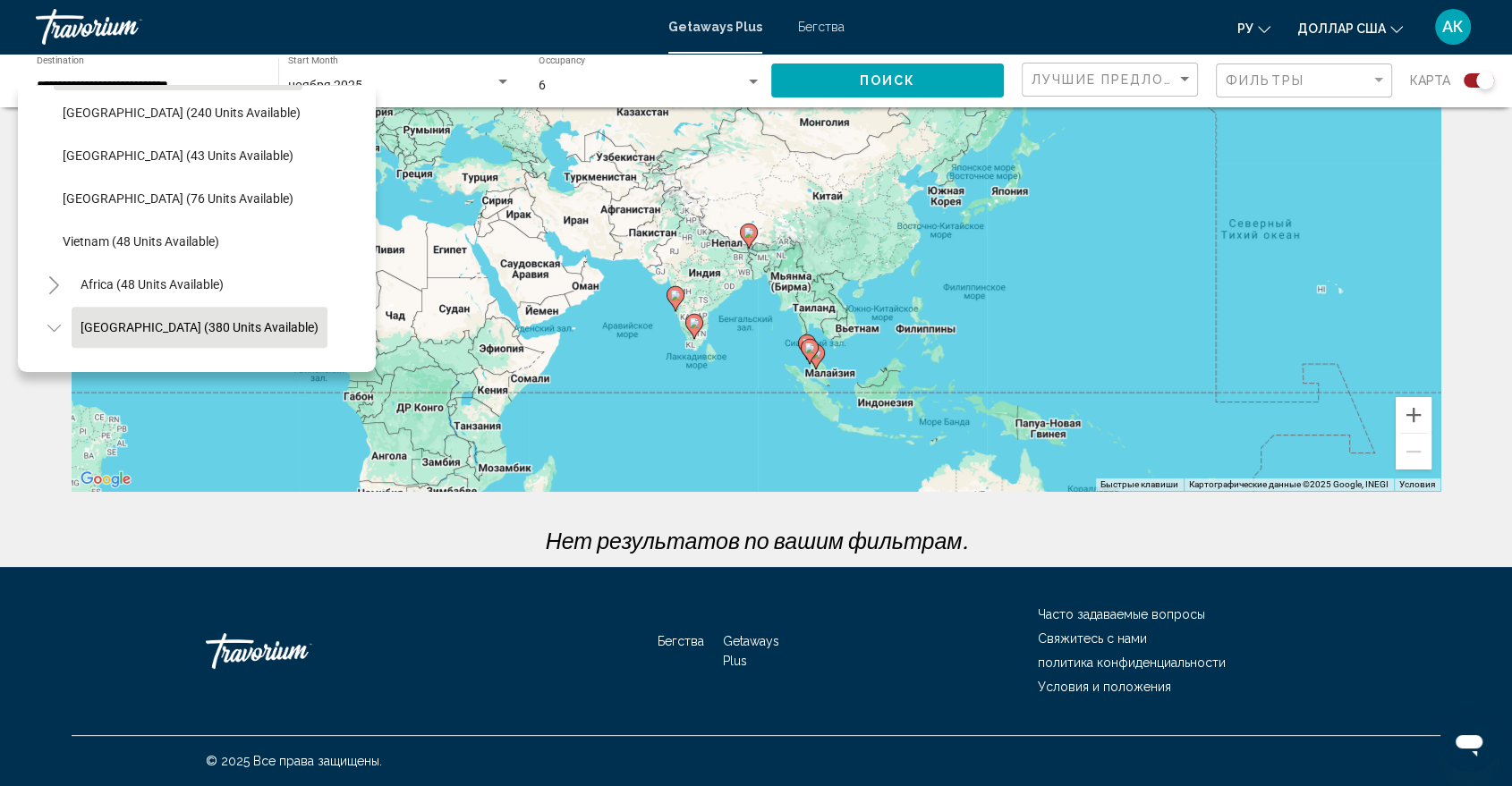
scroll to position [862, 0]
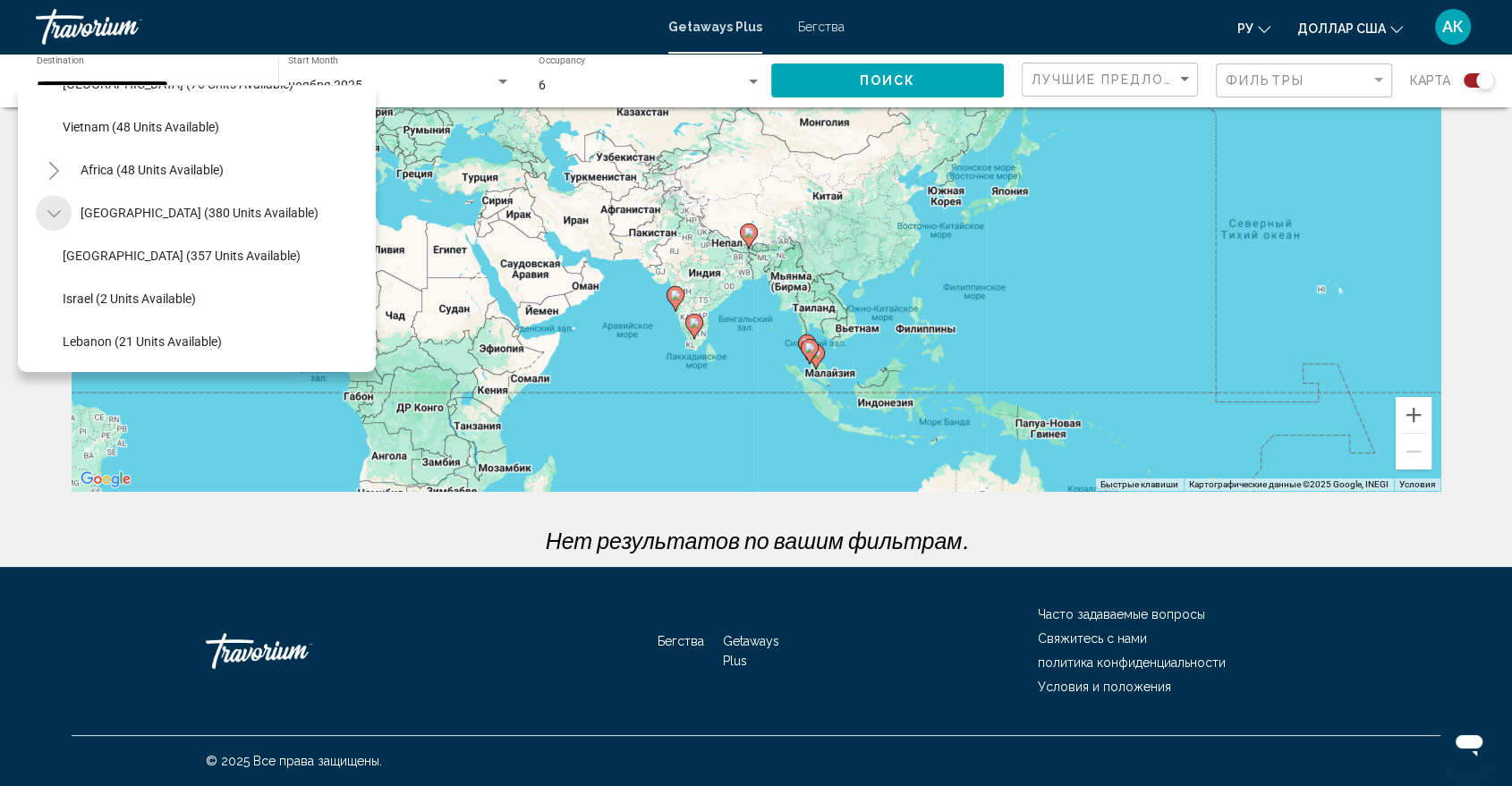
click at [63, 195] on button "Toggle Middle East (380 units available)" at bounding box center [53, 212] width 36 height 36
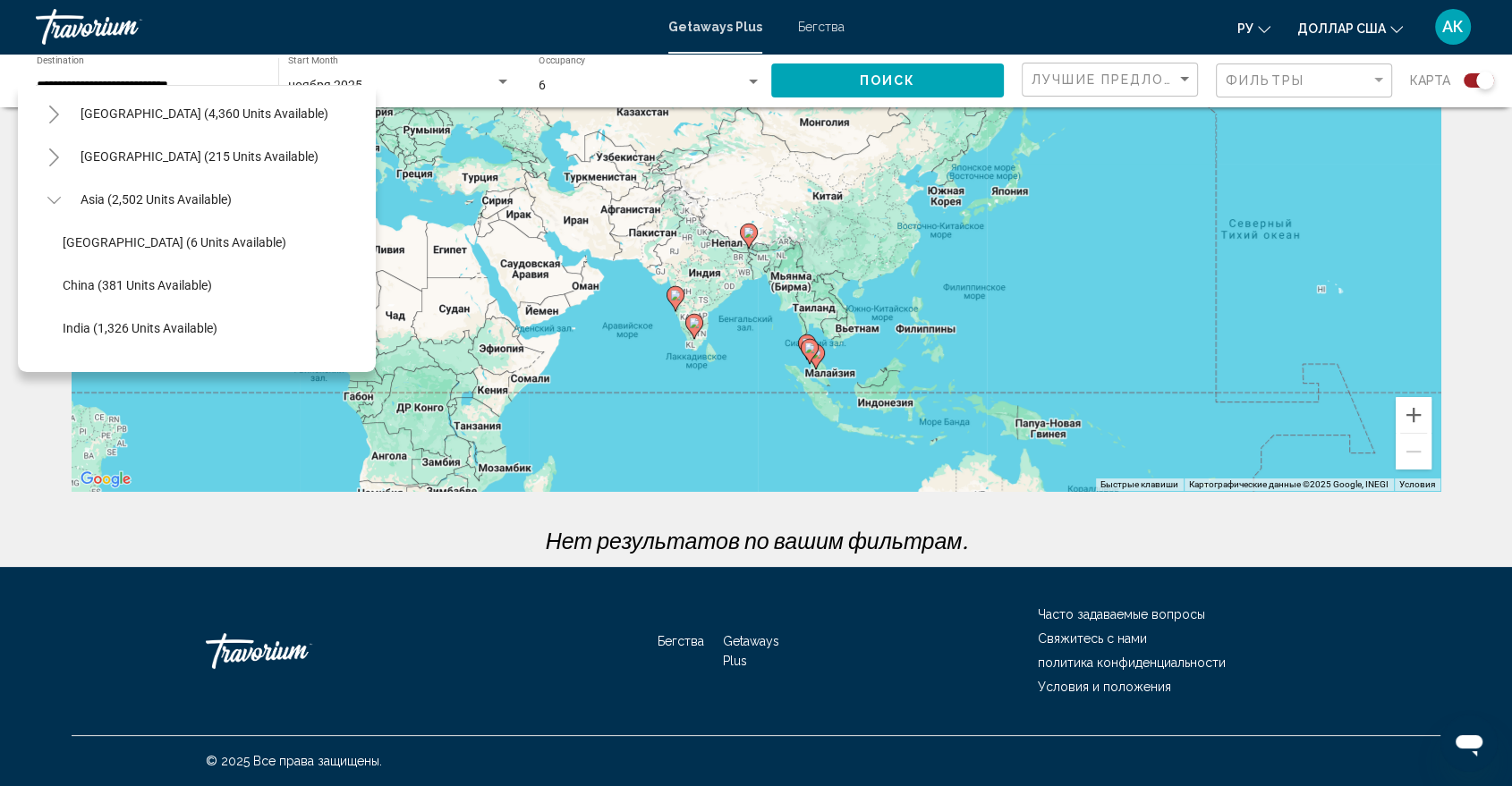
scroll to position [338, 0]
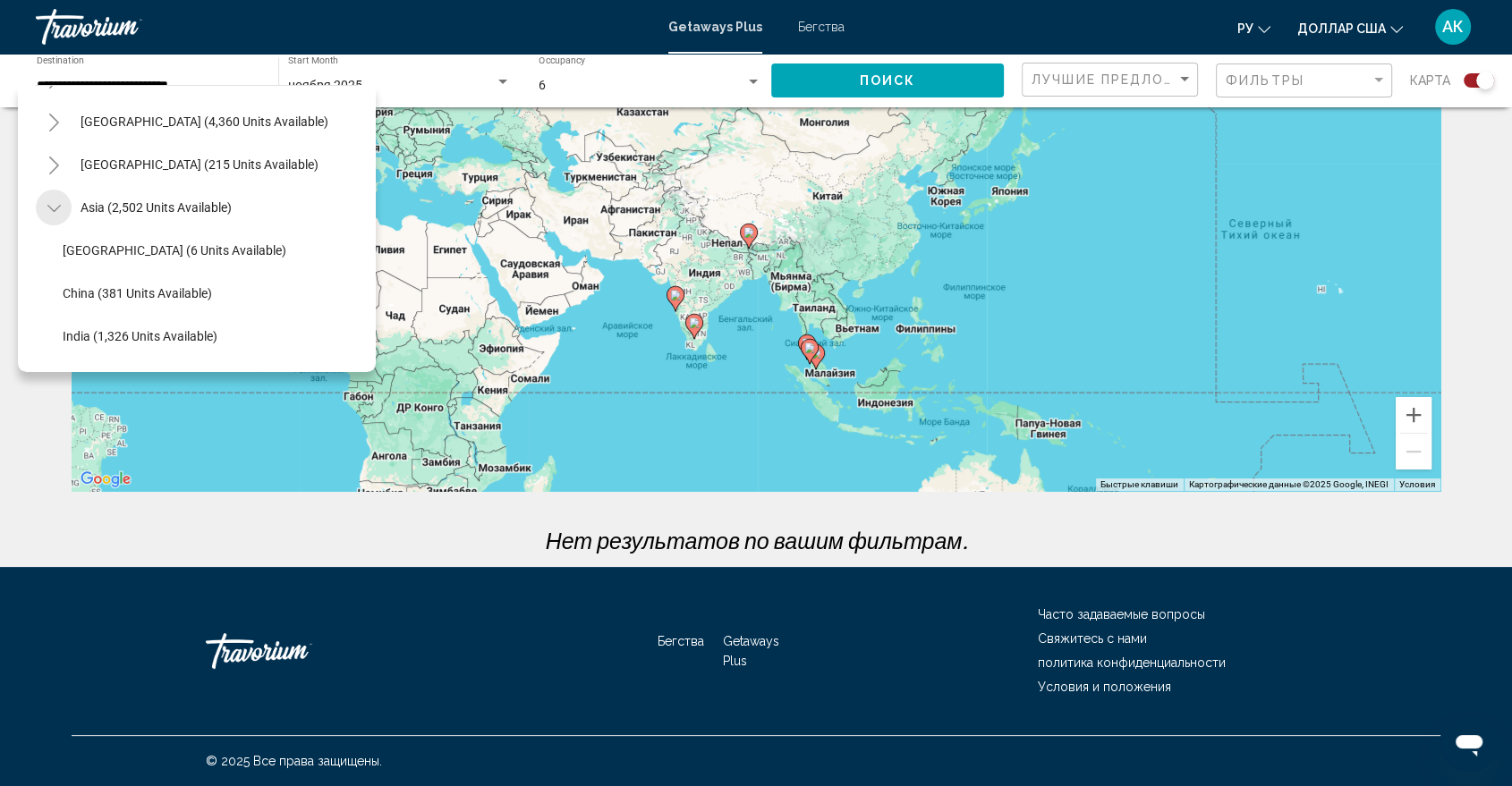
click at [58, 206] on icon "Toggle Asia (2,502 units available)" at bounding box center [54, 209] width 13 height 18
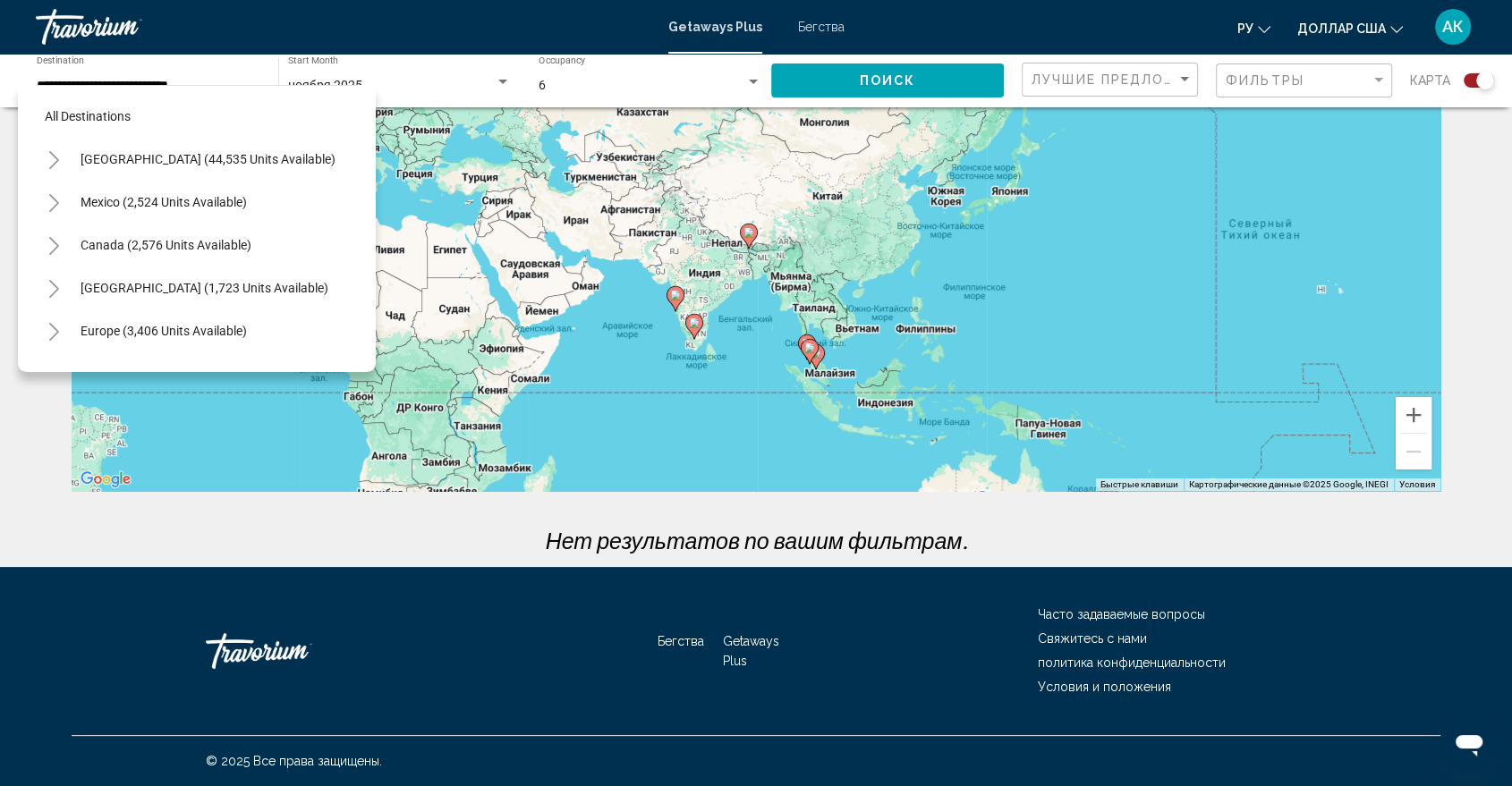
scroll to position [0, 0]
click at [45, 285] on button "Toggle Caribbean & Atlantic Islands (1,723 units available)" at bounding box center [53, 287] width 36 height 36
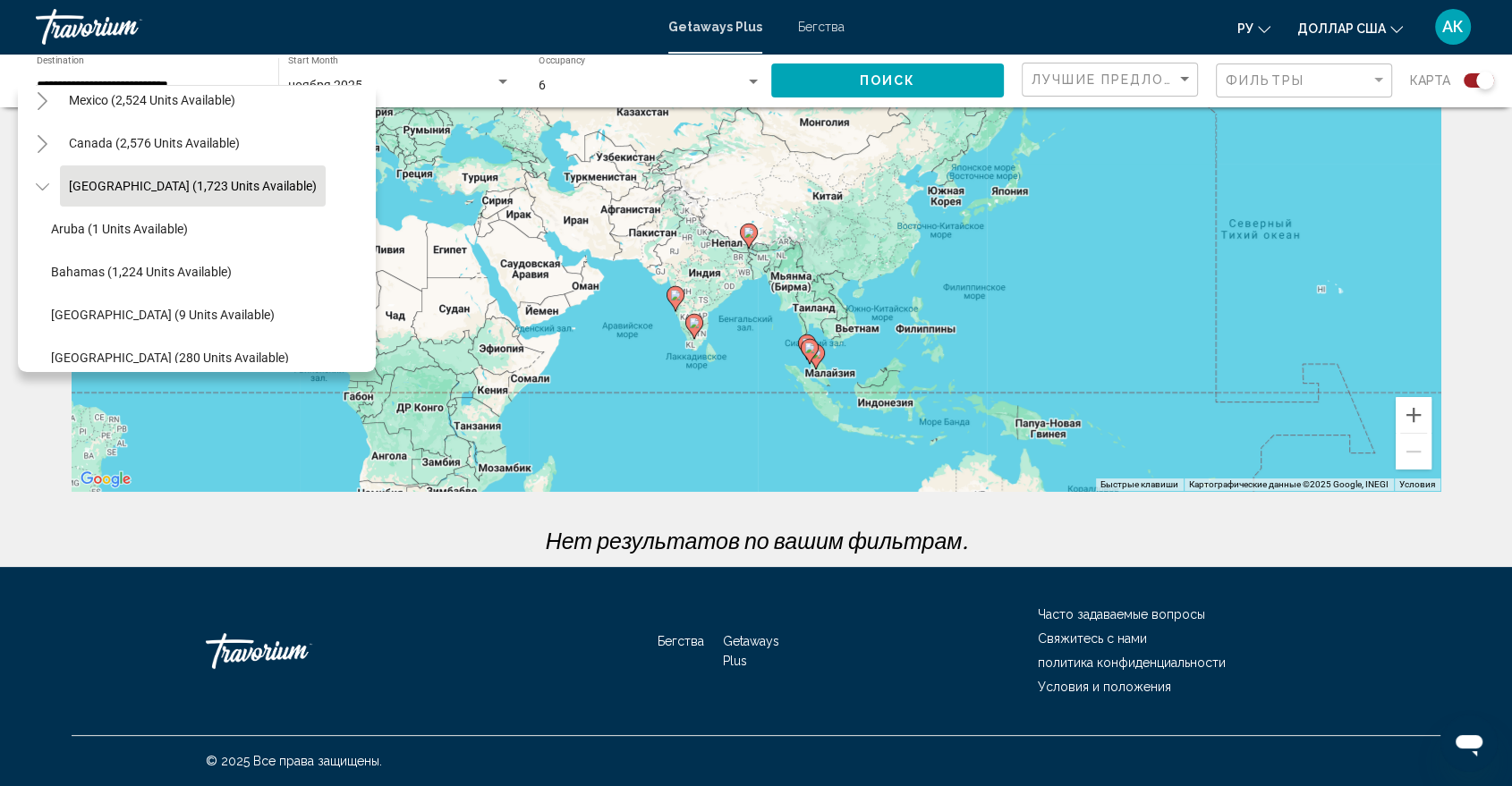
scroll to position [100, 12]
click at [37, 184] on icon "Toggle Caribbean & Atlantic Islands (1,723 units available)" at bounding box center [42, 188] width 13 height 18
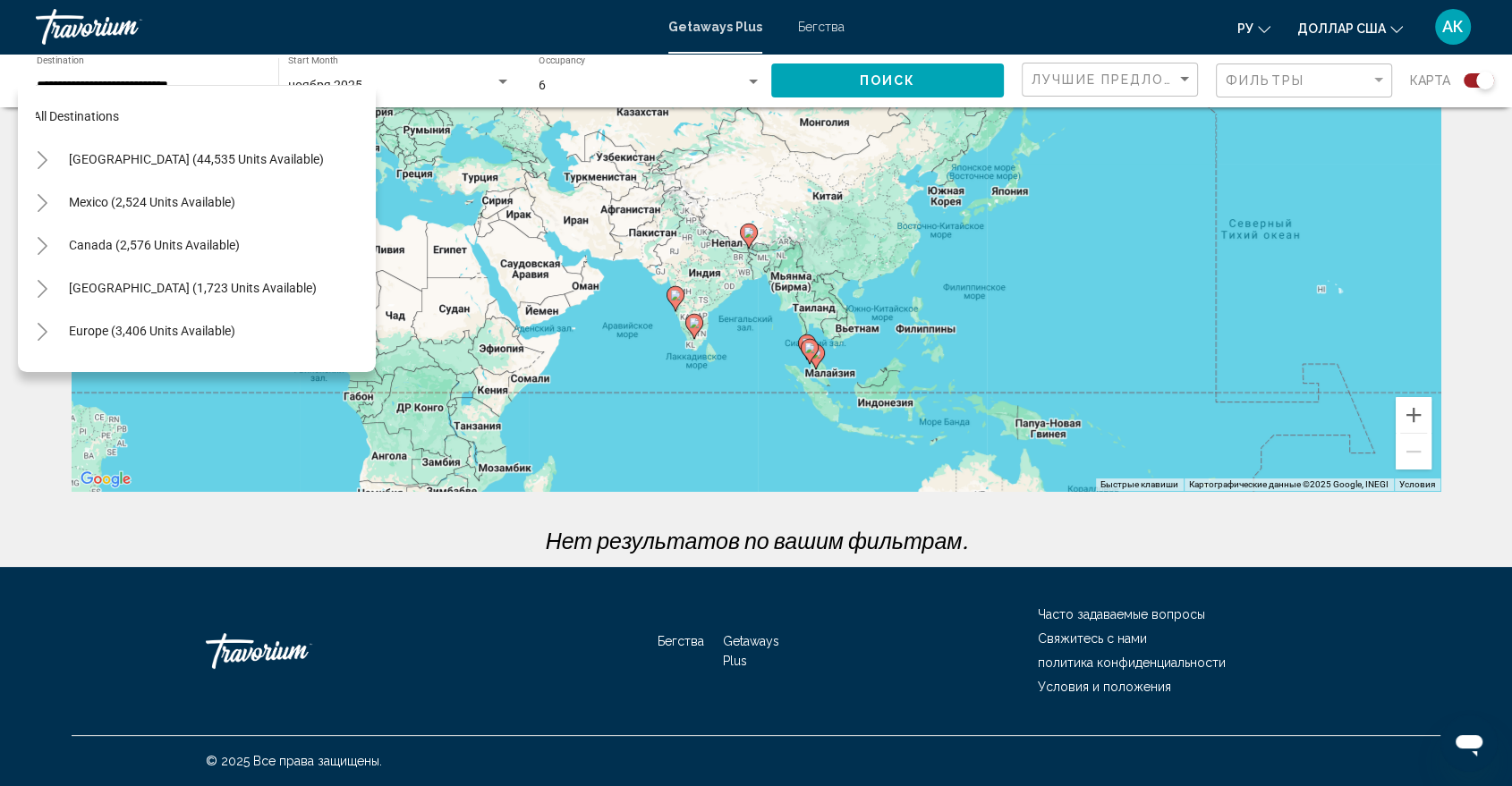
click at [34, 201] on div "All destinations [GEOGRAPHIC_DATA] (44,535 units available) [GEOGRAPHIC_DATA] (…" at bounding box center [197, 228] width 358 height 287
click at [44, 204] on icon "Toggle Mexico (2,524 units available)" at bounding box center [42, 203] width 10 height 18
click at [44, 204] on icon "Toggle Mexico (2,524 units available)" at bounding box center [41, 203] width 13 height 7
